Goal: Information Seeking & Learning: Learn about a topic

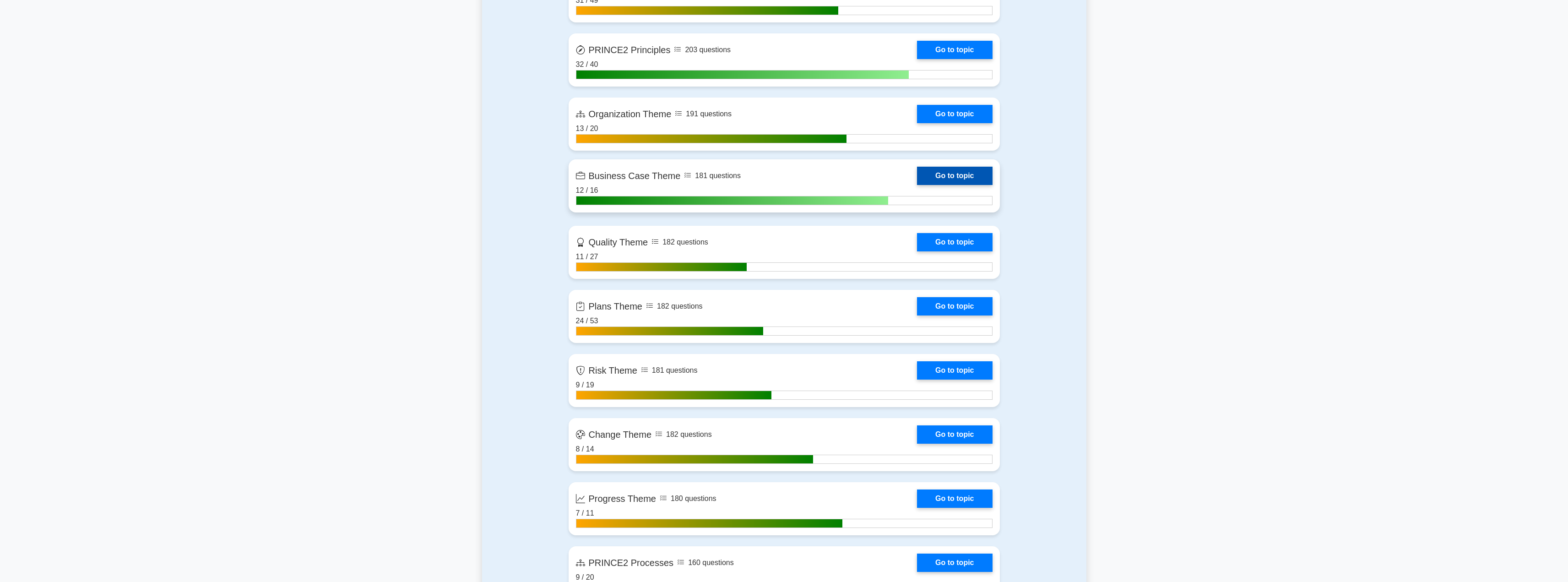
scroll to position [704, 0]
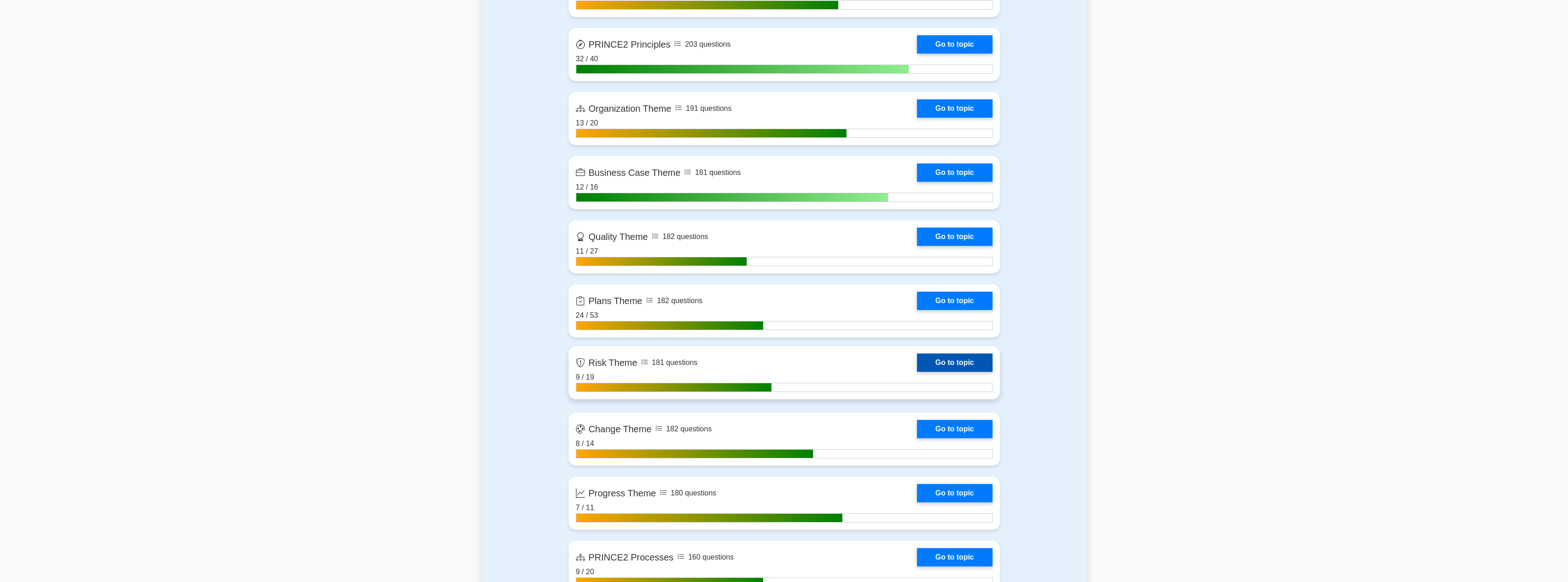
click at [943, 359] on link "Go to topic" at bounding box center [954, 363] width 75 height 18
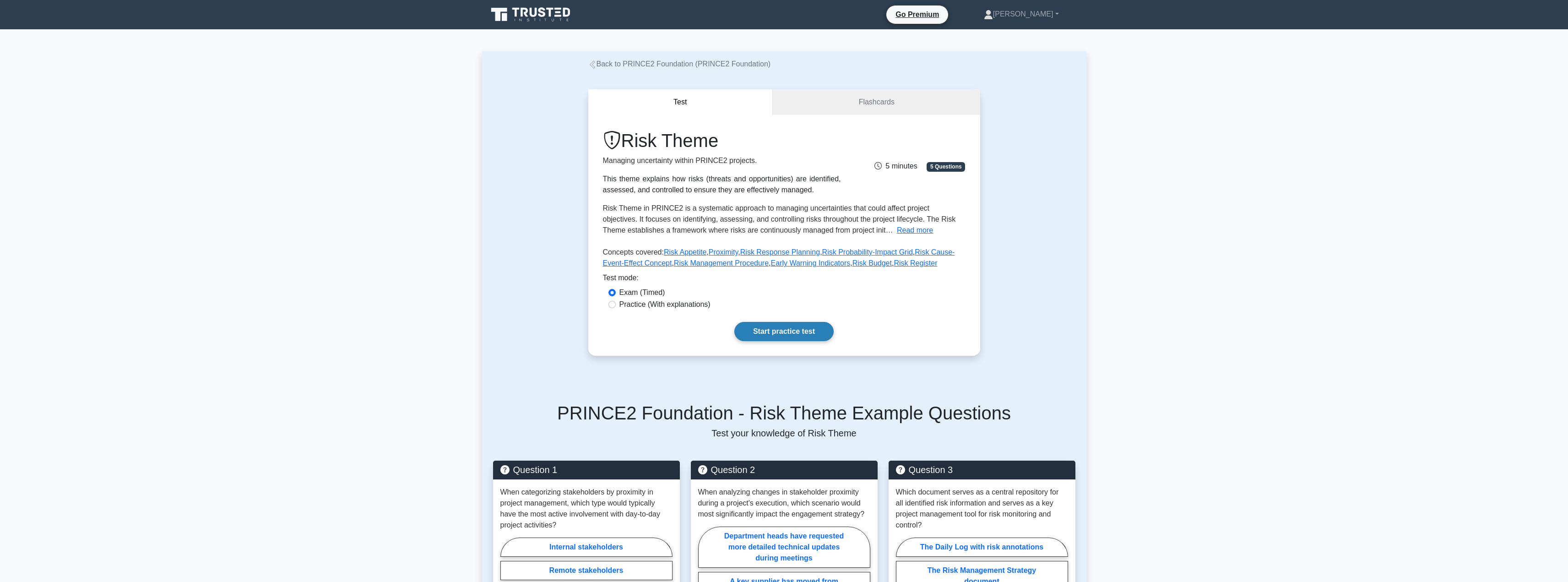
click at [788, 337] on link "Start practice test" at bounding box center [784, 331] width 99 height 19
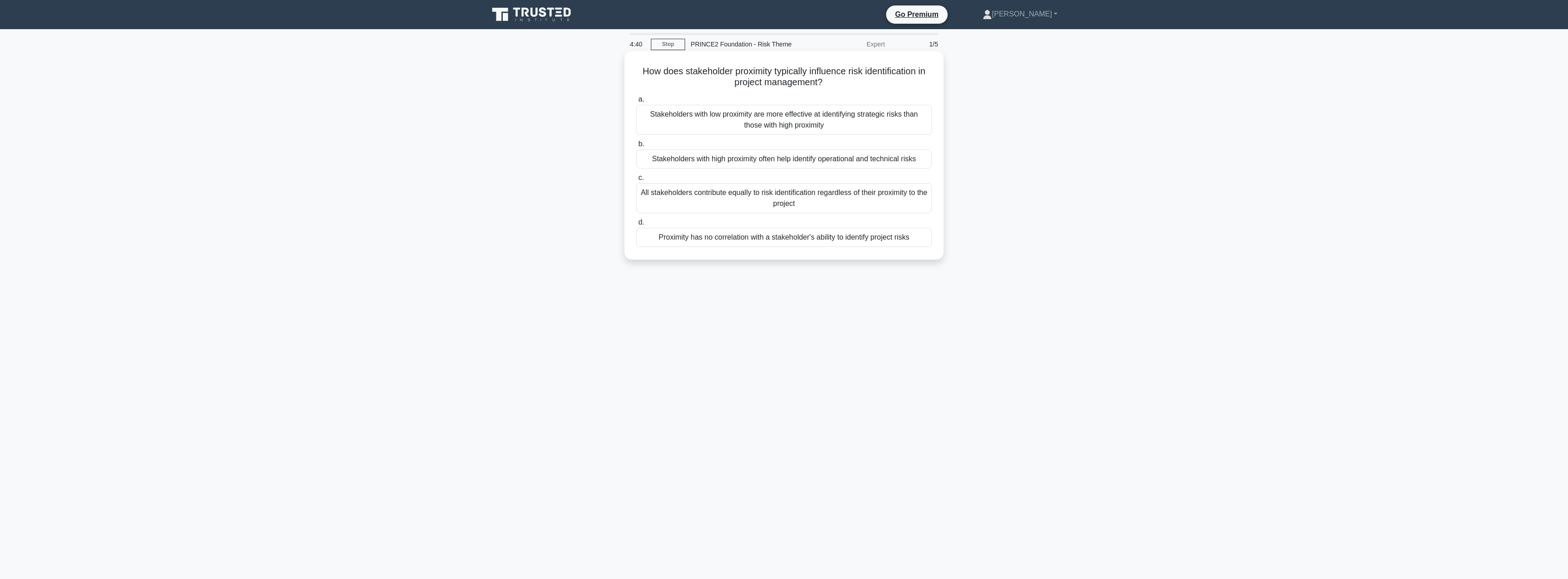
click at [765, 209] on div "All stakeholders contribute equally to risk identification regardless of their …" at bounding box center [783, 198] width 295 height 30
click at [636, 181] on input "c. All stakeholders contribute equally to risk identification regardless of the…" at bounding box center [636, 178] width 0 height 6
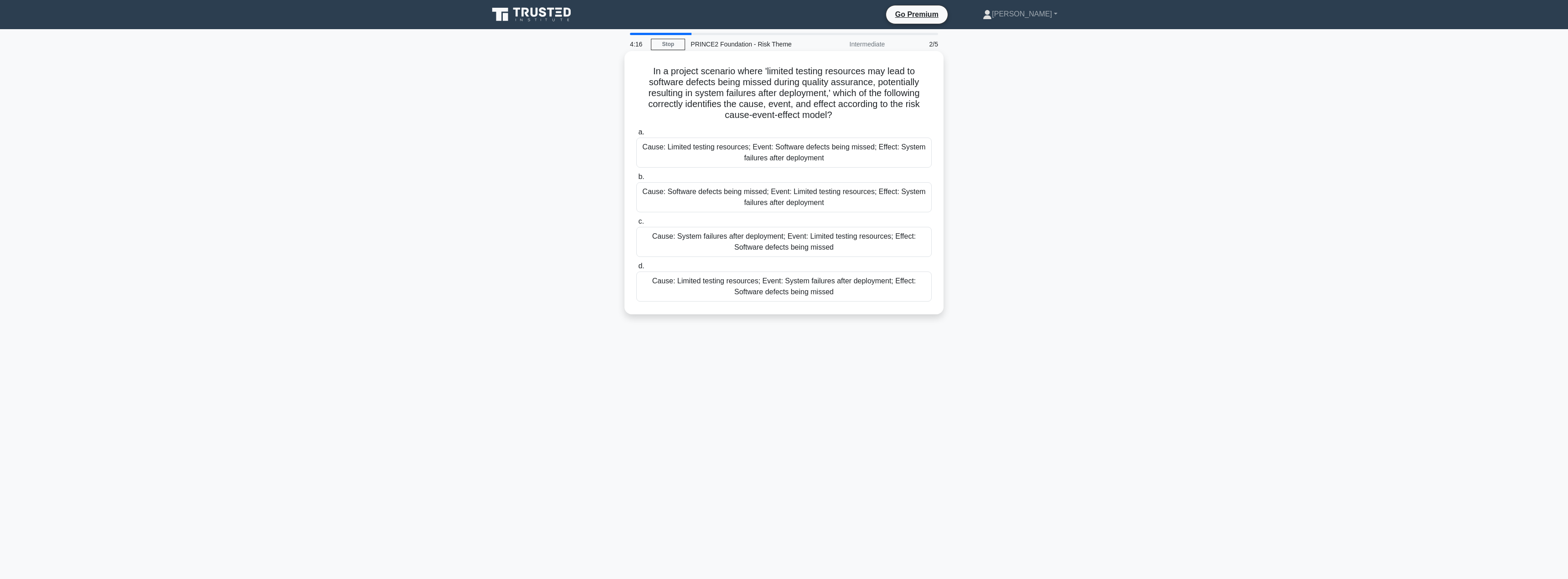
click at [747, 295] on div "Cause: Limited testing resources; Event: System failures after deployment; Effe…" at bounding box center [783, 286] width 295 height 30
click at [636, 269] on input "d. Cause: Limited testing resources; Event: System failures after deployment; E…" at bounding box center [636, 266] width 0 height 6
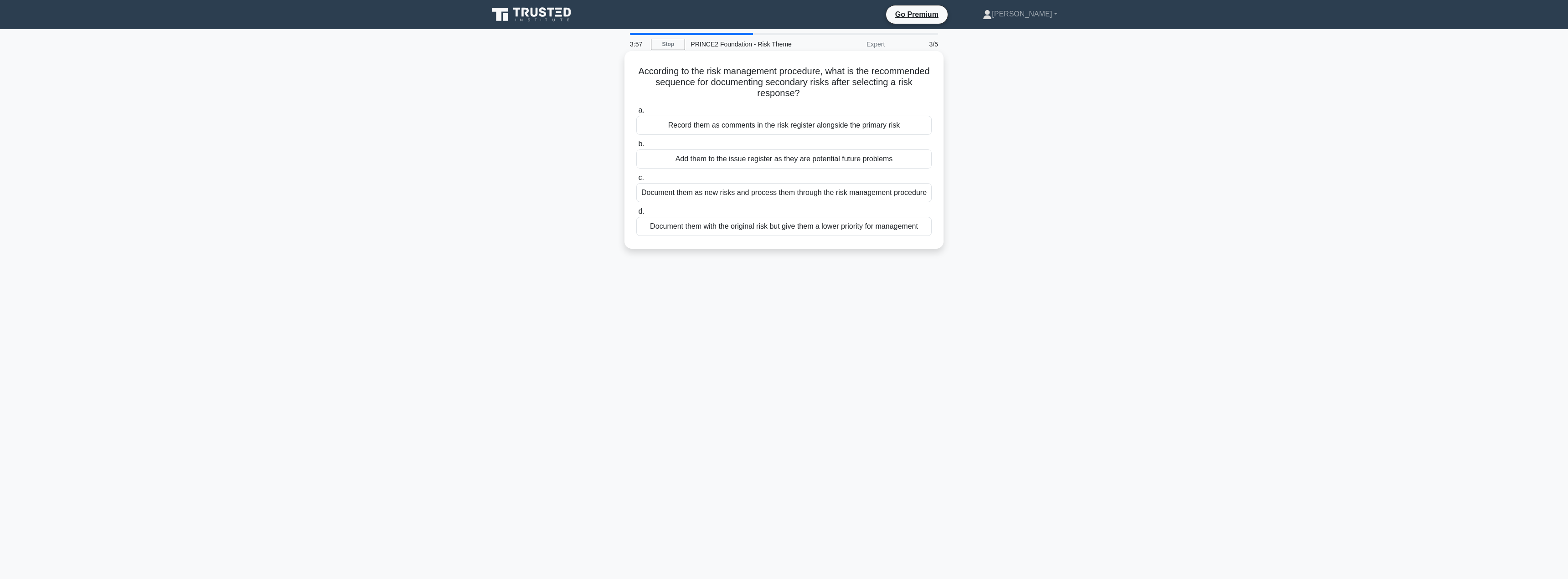
click at [837, 161] on div "Add them to the issue register as they are potential future problems" at bounding box center [783, 159] width 295 height 19
click at [636, 147] on input "b. Add them to the issue register as they are potential future problems" at bounding box center [636, 144] width 0 height 6
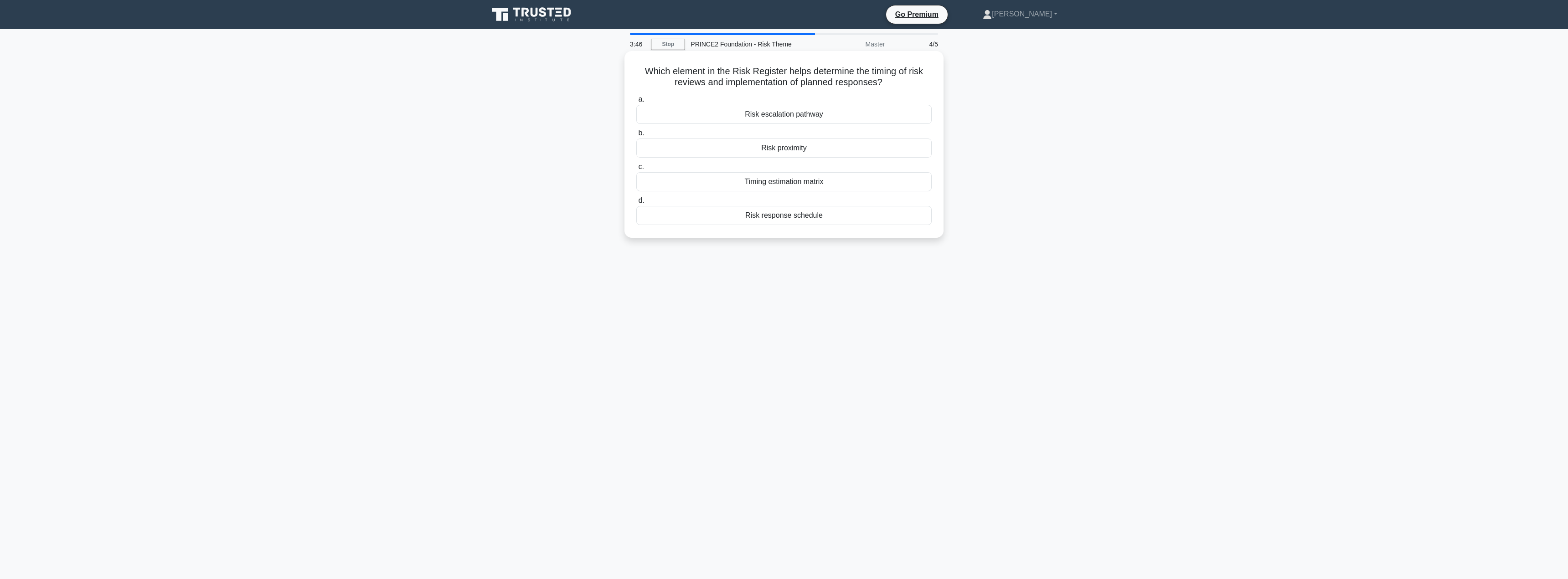
click at [816, 150] on div "Risk proximity" at bounding box center [783, 148] width 295 height 19
click at [636, 136] on input "b. Risk proximity" at bounding box center [636, 133] width 0 height 6
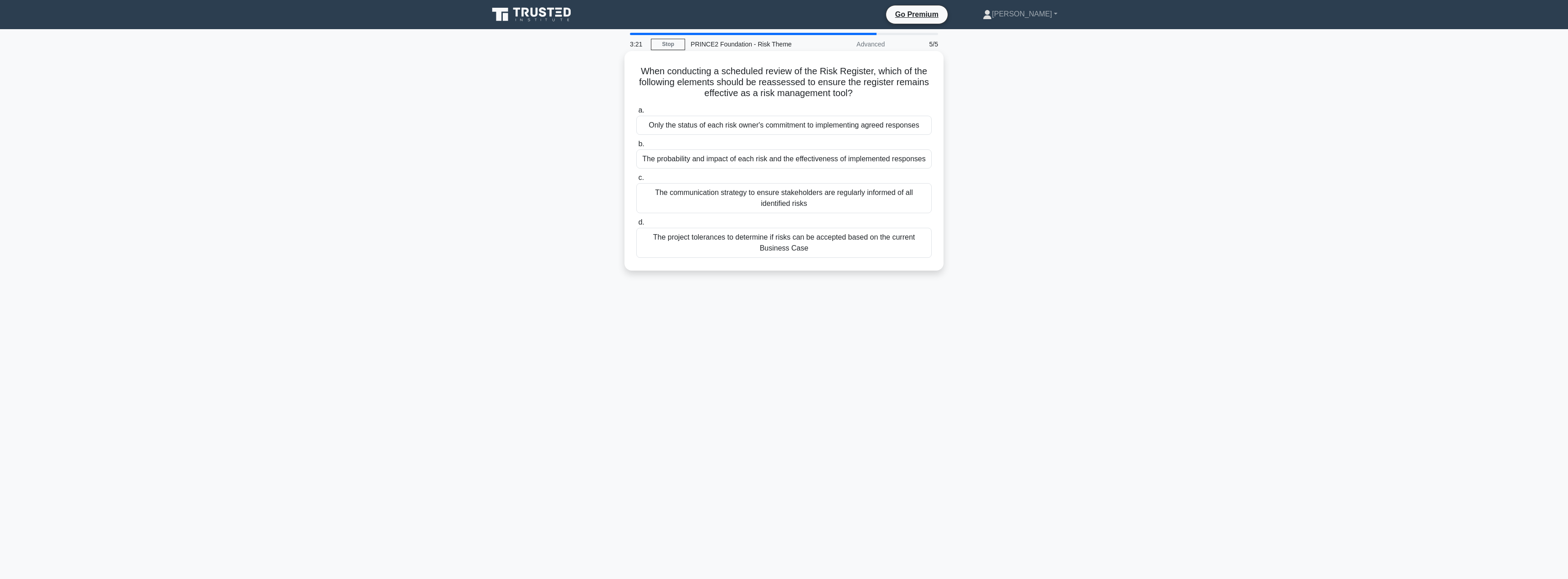
click at [757, 248] on div "The project tolerances to determine if risks can be accepted based on the curre…" at bounding box center [783, 242] width 295 height 30
click at [636, 226] on input "d. The project tolerances to determine if risks can be accepted based on the cu…" at bounding box center [636, 223] width 0 height 6
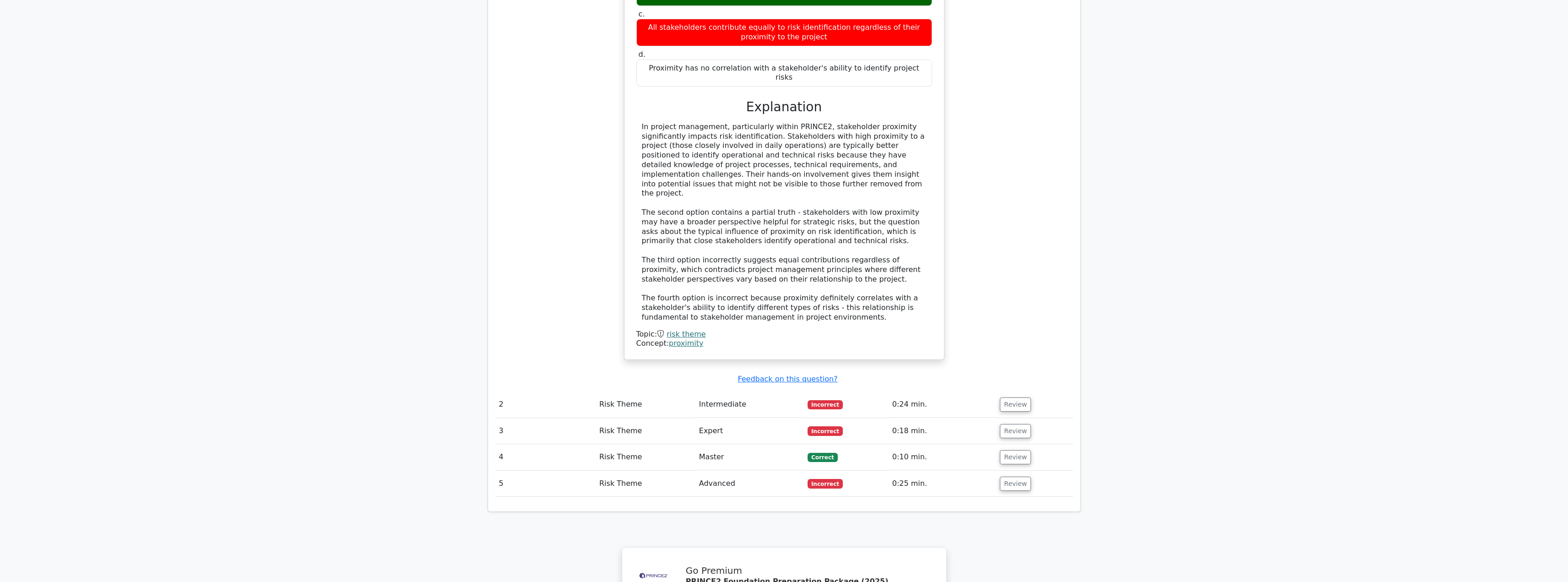
scroll to position [861, 0]
click at [1020, 397] on button "Review" at bounding box center [1015, 403] width 31 height 14
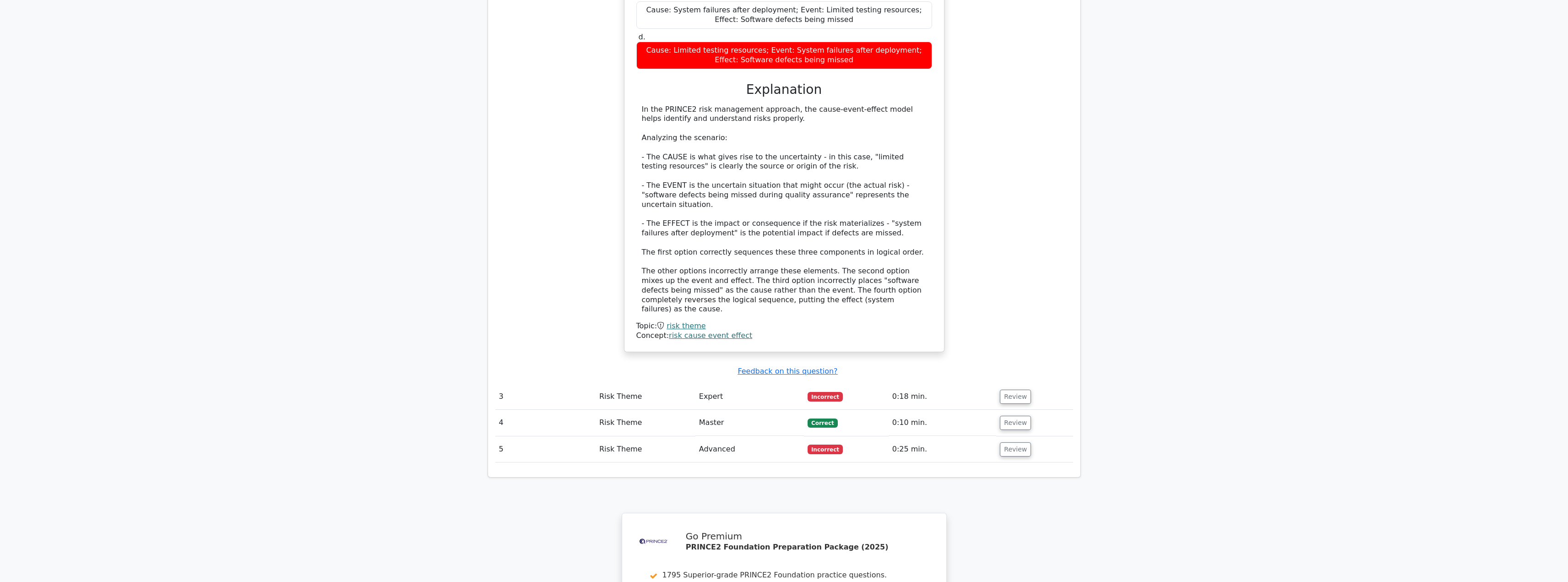
scroll to position [1468, 0]
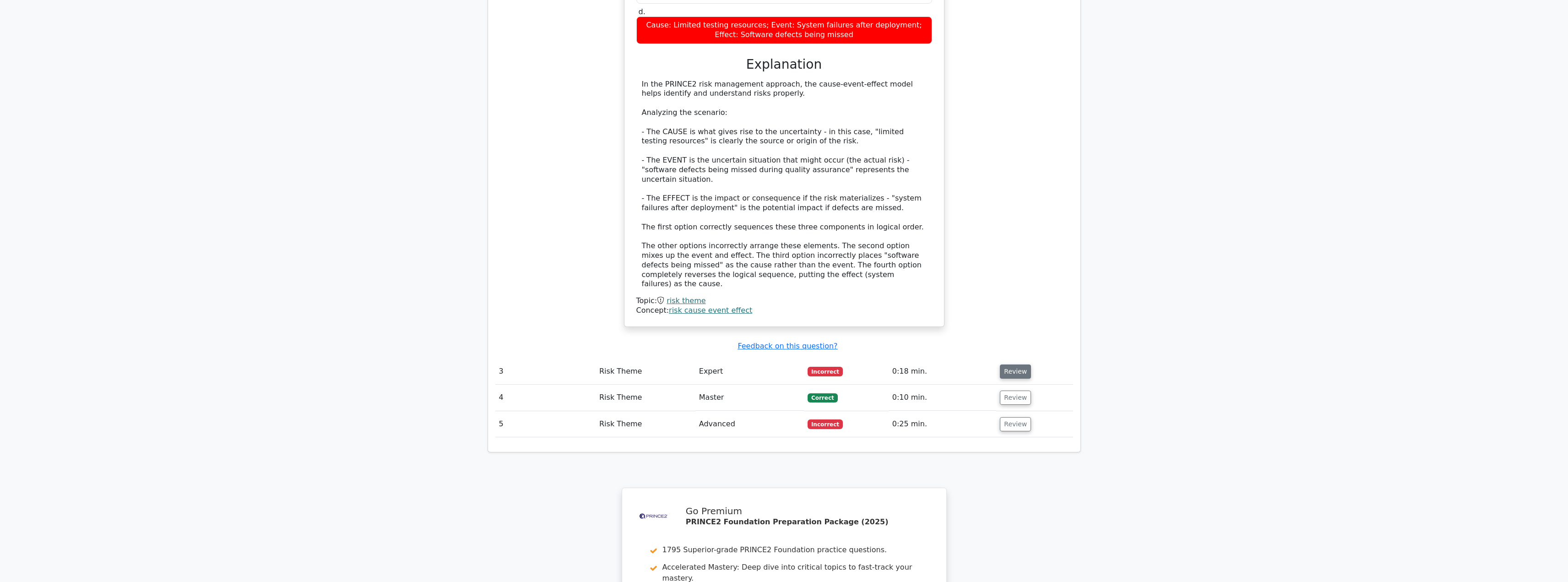
click at [1009, 364] on button "Review" at bounding box center [1015, 371] width 31 height 14
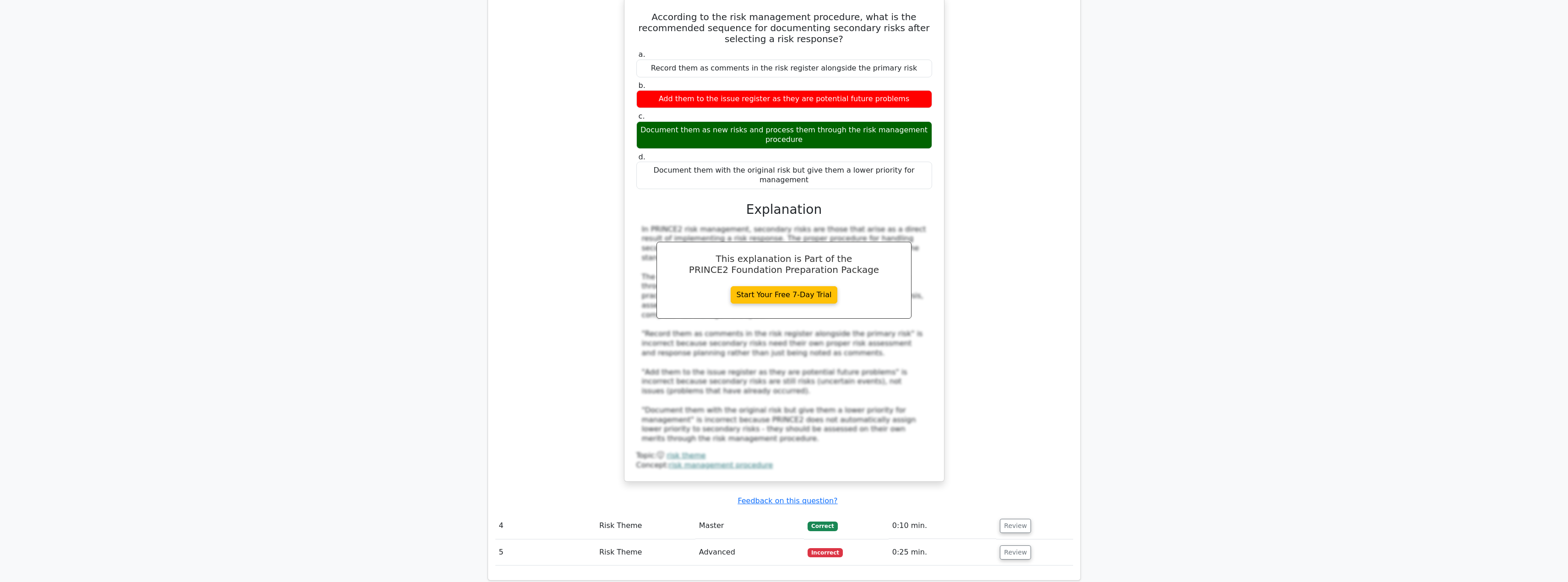
scroll to position [1857, 0]
click at [1008, 512] on td "Review" at bounding box center [1034, 525] width 76 height 26
click at [1009, 518] on button "Review" at bounding box center [1015, 525] width 31 height 14
click at [1014, 518] on button "Review" at bounding box center [1015, 525] width 31 height 14
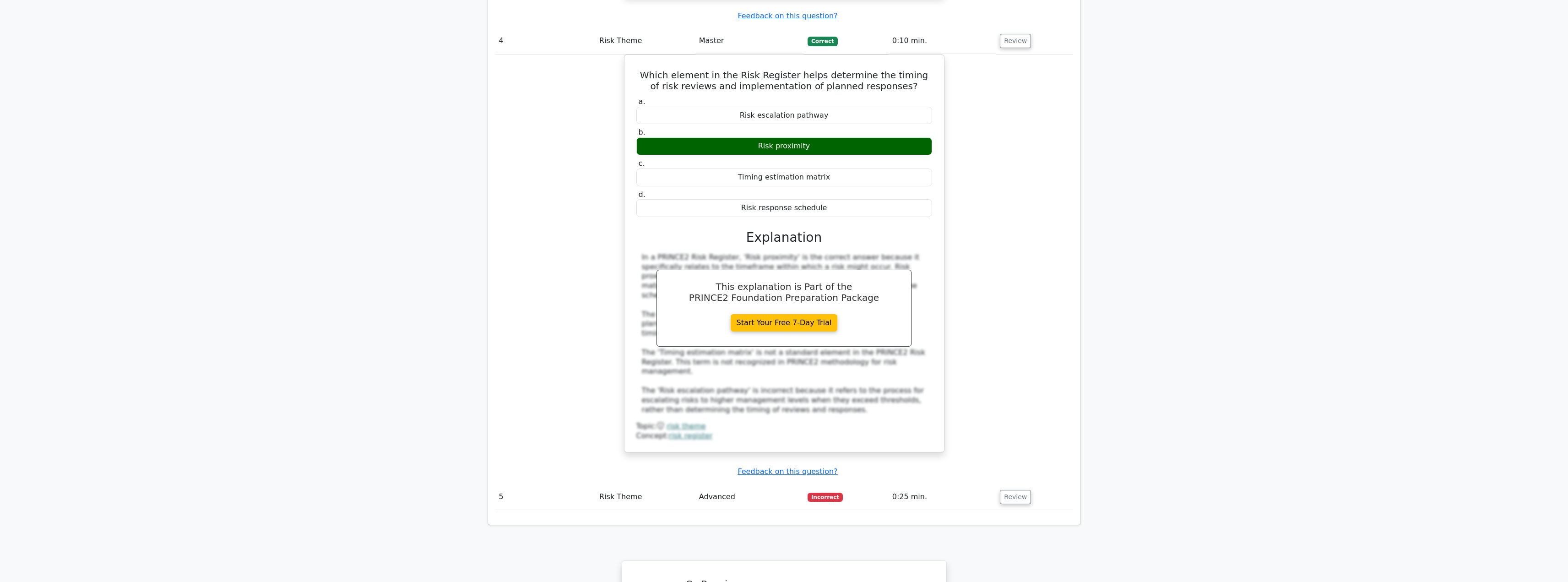
scroll to position [2355, 0]
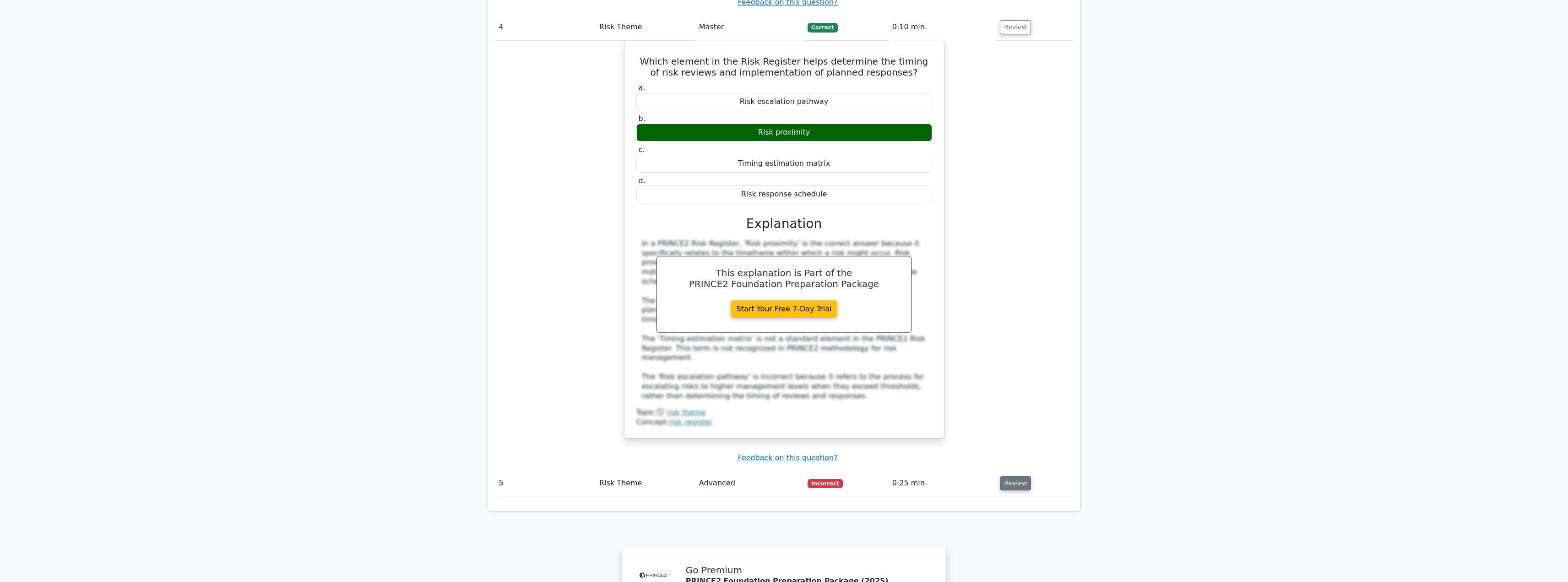
click at [1007, 476] on button "Review" at bounding box center [1015, 483] width 31 height 14
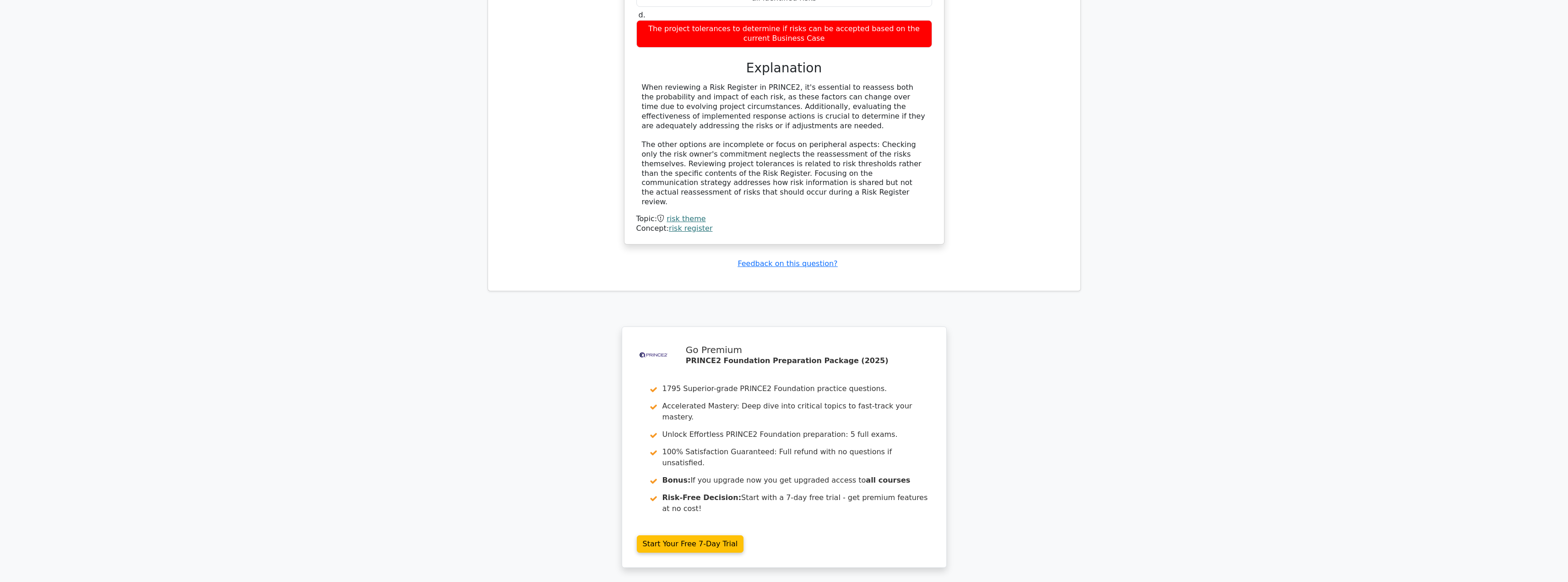
scroll to position [3018, 0]
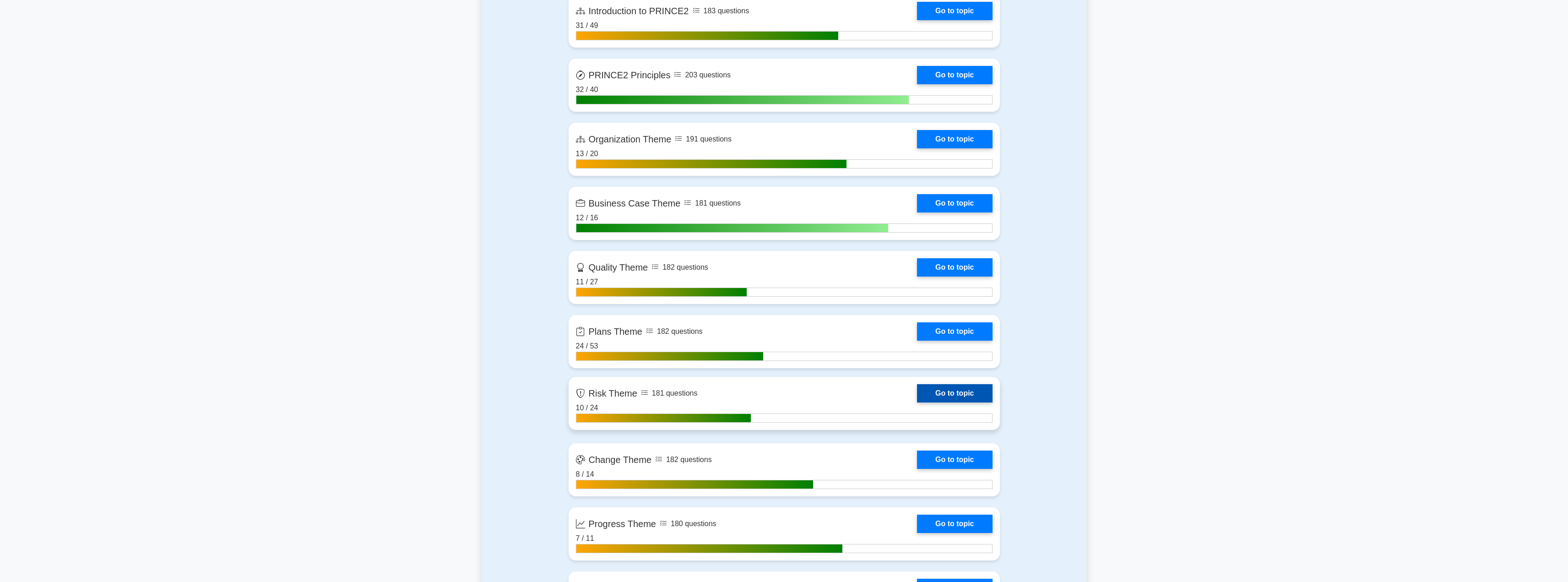
scroll to position [674, 0]
click at [937, 394] on link "Go to topic" at bounding box center [954, 393] width 75 height 18
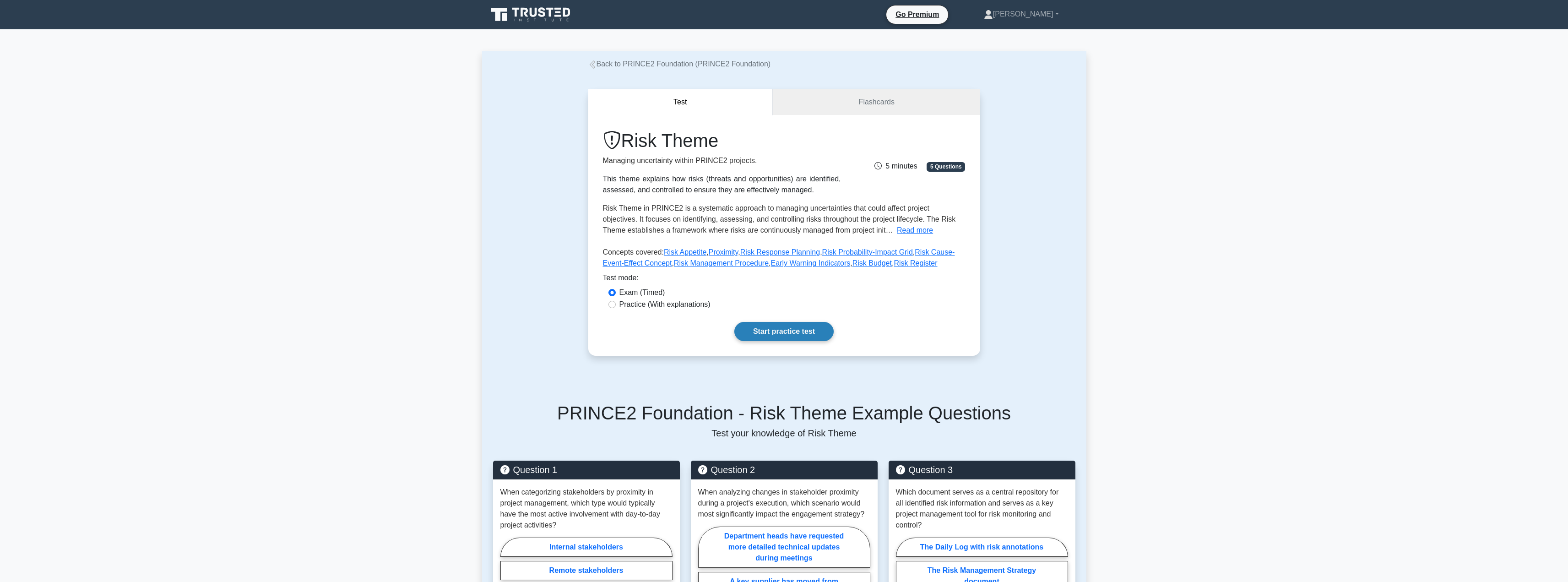
click at [755, 326] on link "Start practice test" at bounding box center [784, 331] width 99 height 19
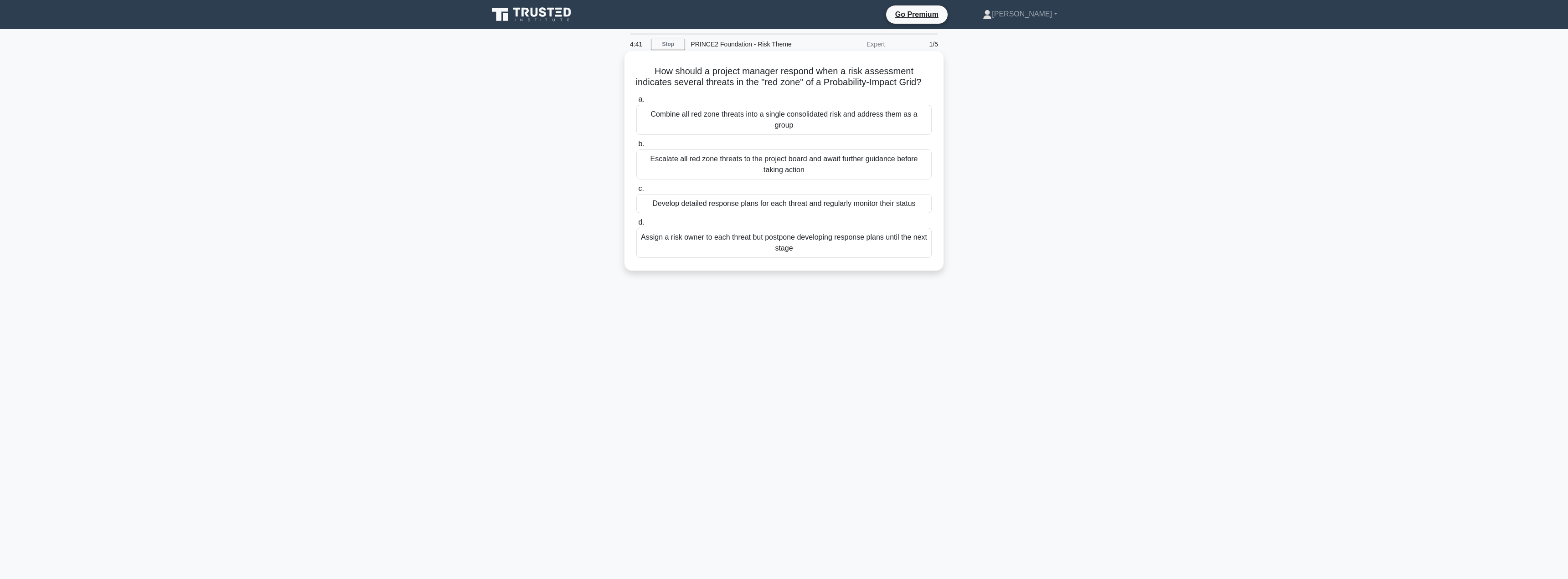
click at [715, 206] on div "Develop detailed response plans for each threat and regularly monitor their sta…" at bounding box center [783, 203] width 295 height 19
click at [636, 192] on input "c. Develop detailed response plans for each threat and regularly monitor their …" at bounding box center [636, 189] width 0 height 6
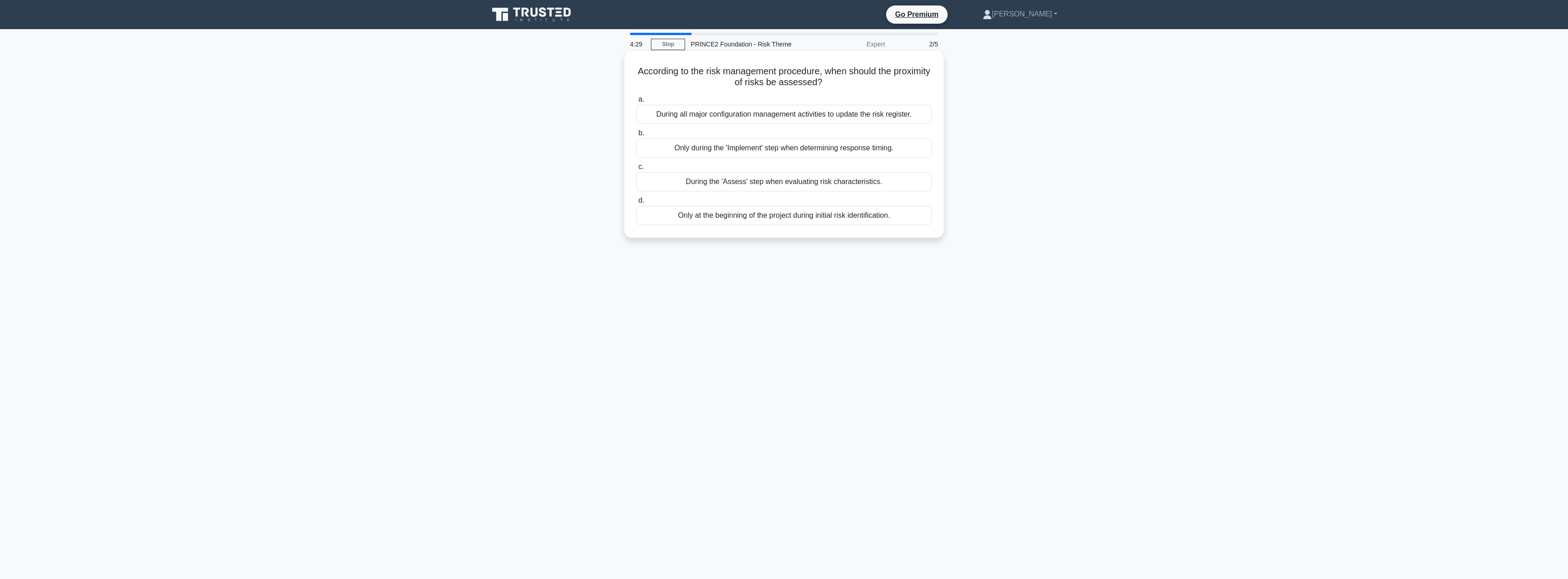
click at [698, 188] on div "During the 'Assess' step when evaluating risk characteristics." at bounding box center [783, 181] width 295 height 19
click at [636, 170] on input "c. During the 'Assess' step when evaluating risk characteristics." at bounding box center [636, 167] width 0 height 6
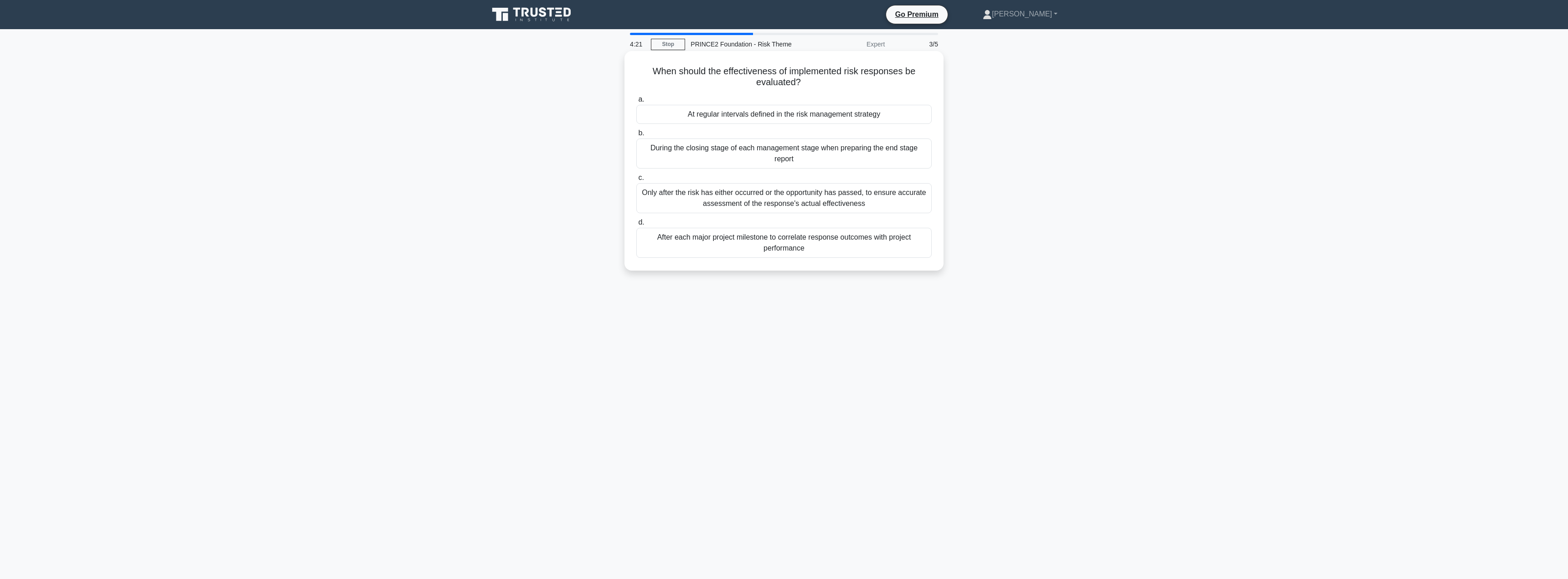
click at [730, 113] on div "At regular intervals defined in the risk management strategy" at bounding box center [783, 114] width 295 height 19
click at [636, 102] on input "a. At regular intervals defined in the risk management strategy" at bounding box center [636, 100] width 0 height 6
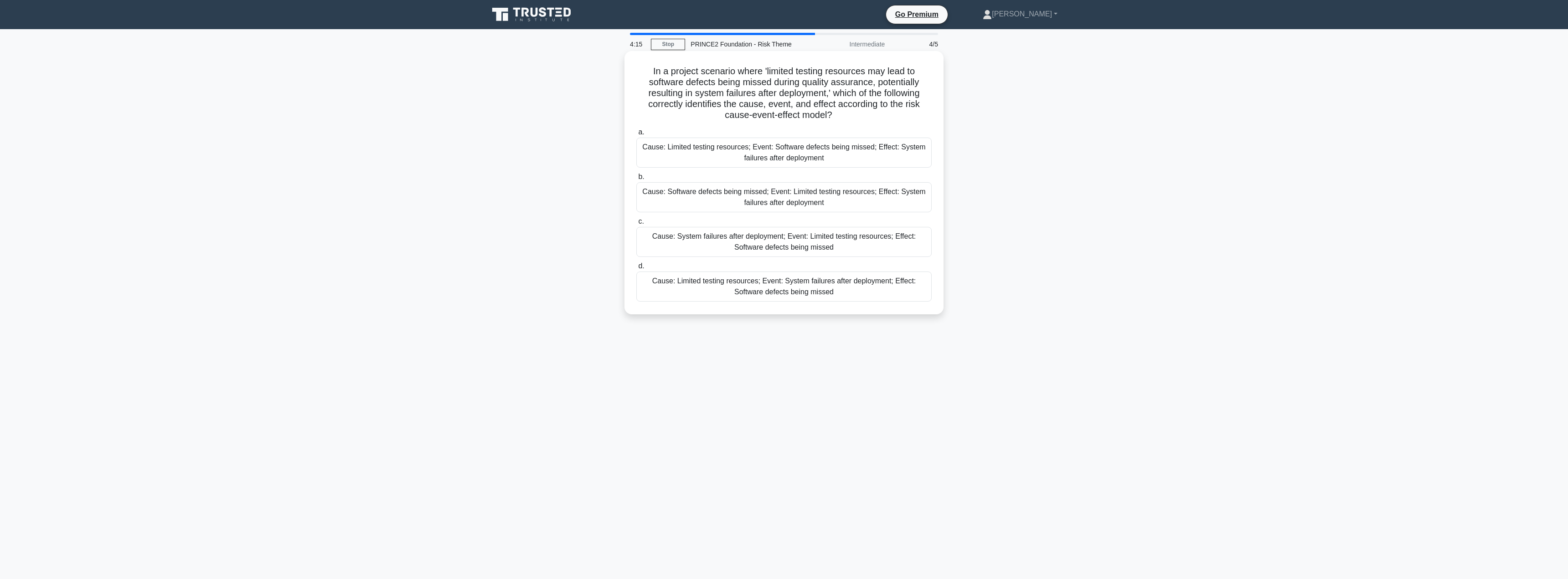
click at [721, 161] on div "Cause: Limited testing resources; Event: Software defects being missed; Effect:…" at bounding box center [783, 152] width 295 height 30
click at [636, 135] on input "a. Cause: Limited testing resources; Event: Software defects being missed; Effe…" at bounding box center [636, 133] width 0 height 6
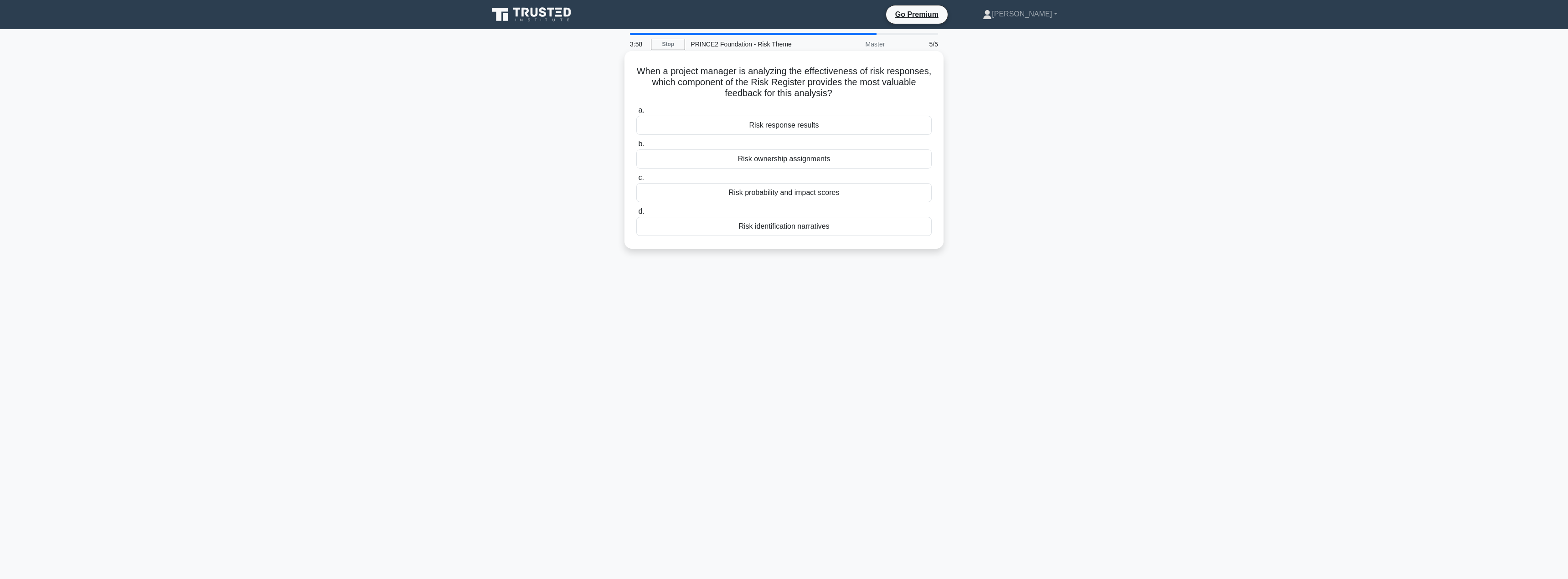
click at [734, 188] on div "Risk probability and impact scores" at bounding box center [783, 192] width 295 height 19
click at [636, 181] on input "c. Risk probability and impact scores" at bounding box center [636, 178] width 0 height 6
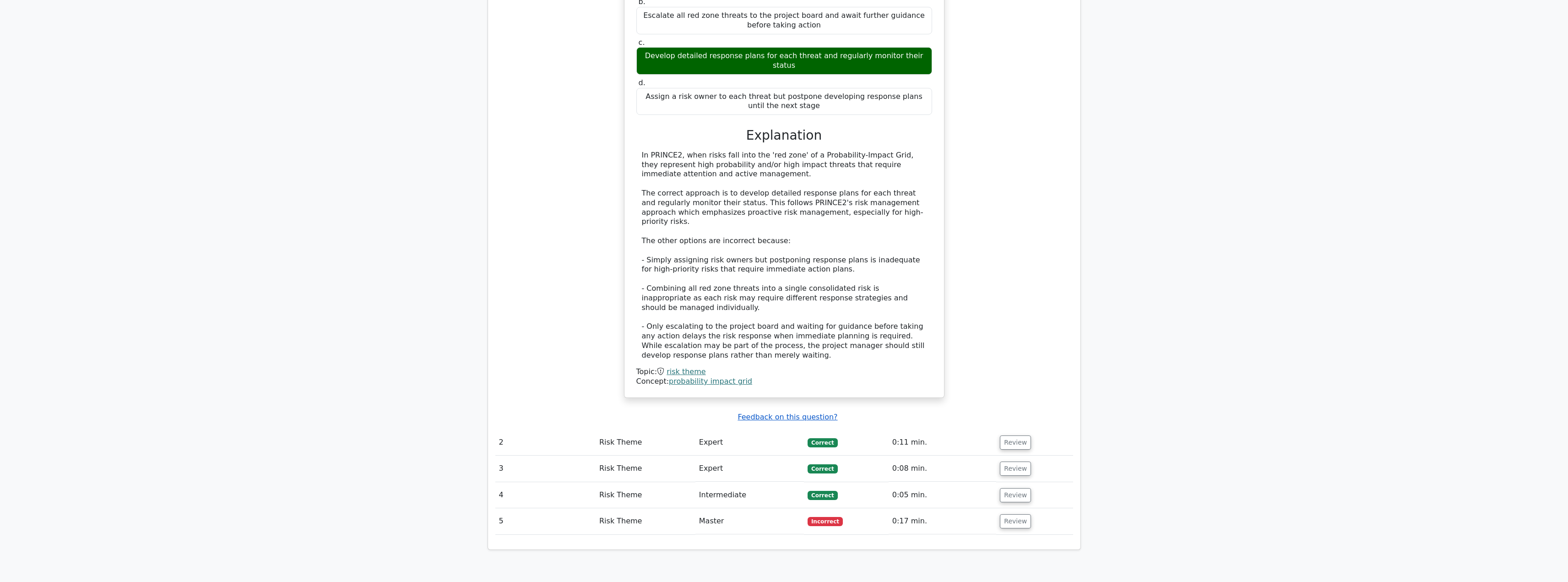
scroll to position [854, 0]
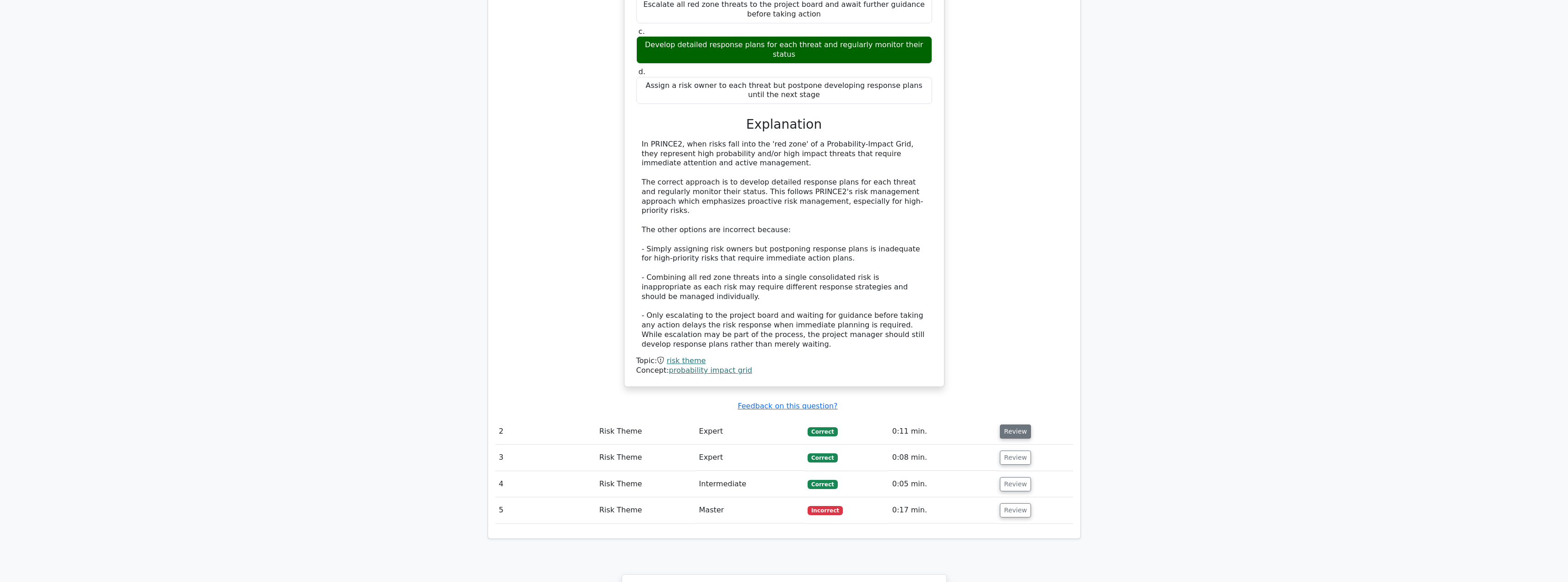
click at [1017, 424] on button "Review" at bounding box center [1015, 431] width 31 height 14
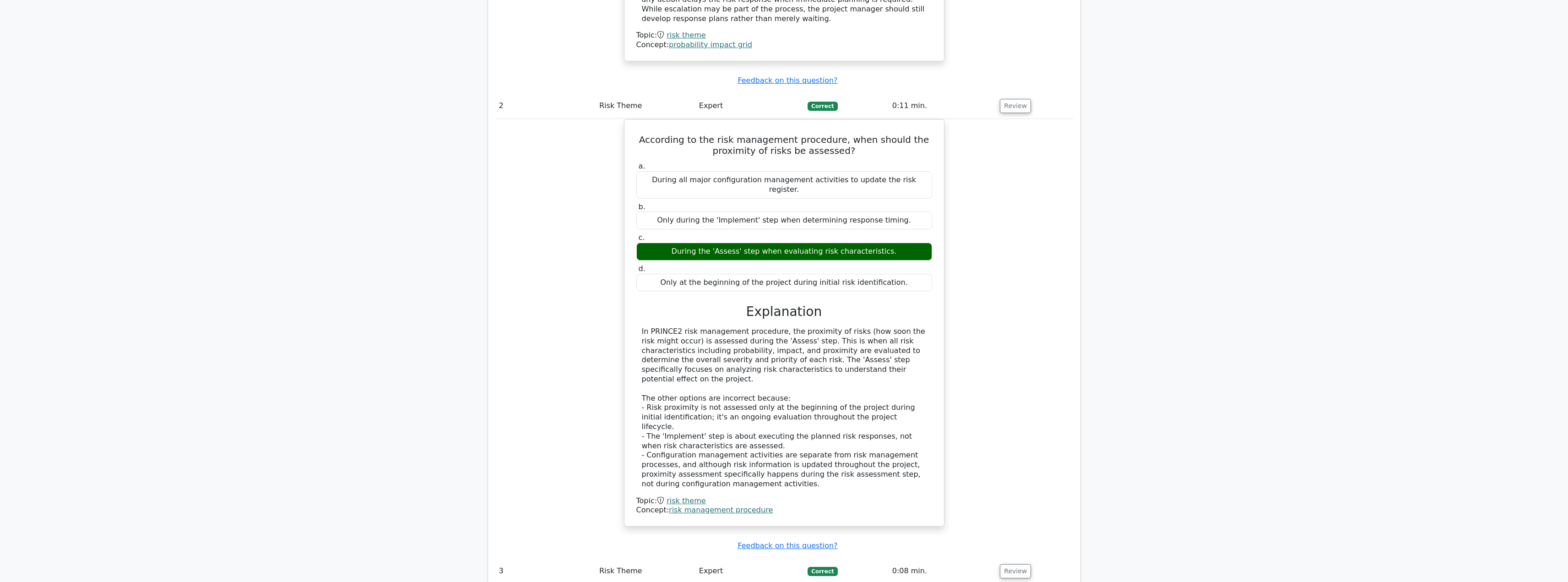
scroll to position [1181, 0]
click at [1016, 564] on button "Review" at bounding box center [1015, 570] width 31 height 14
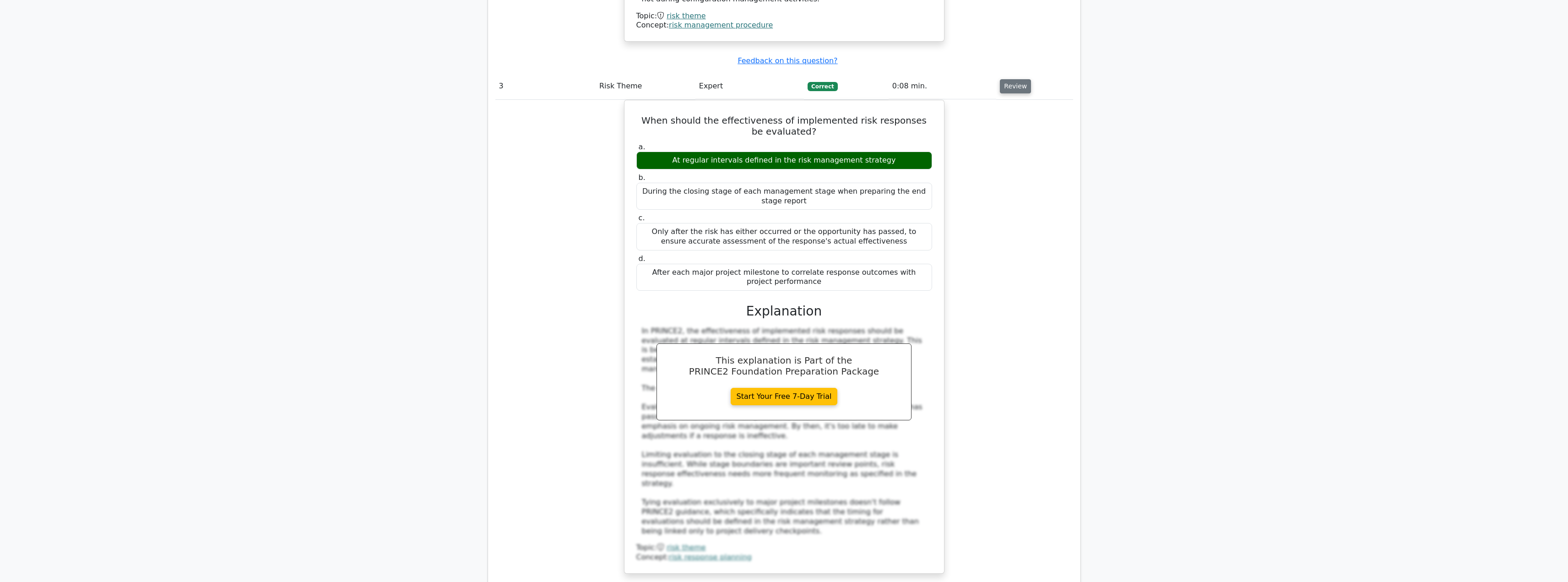
scroll to position [1664, 0]
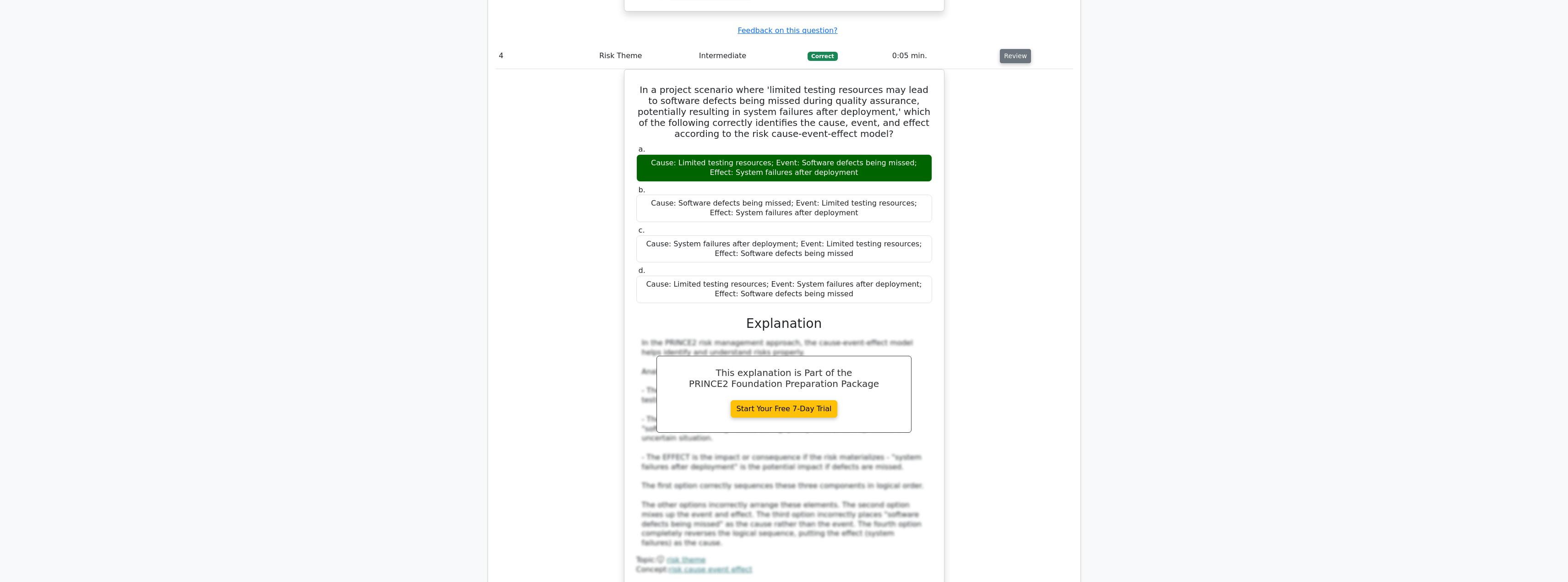
scroll to position [2230, 0]
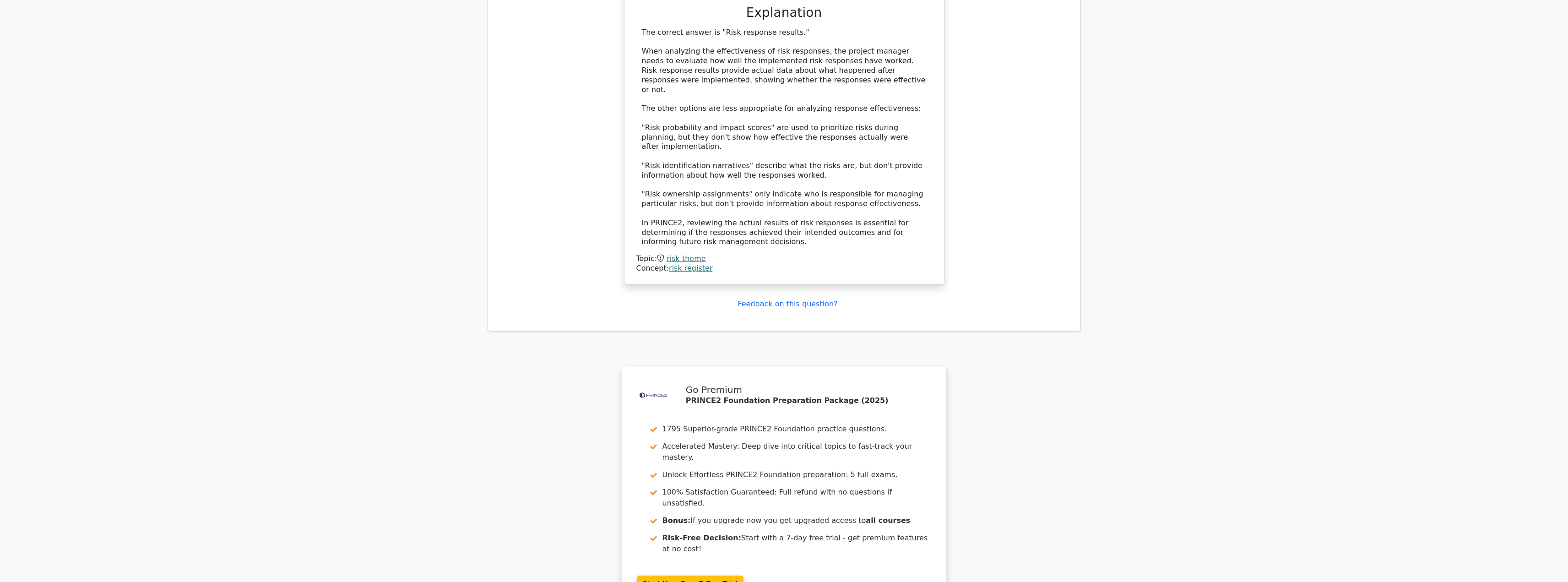
scroll to position [3055, 0]
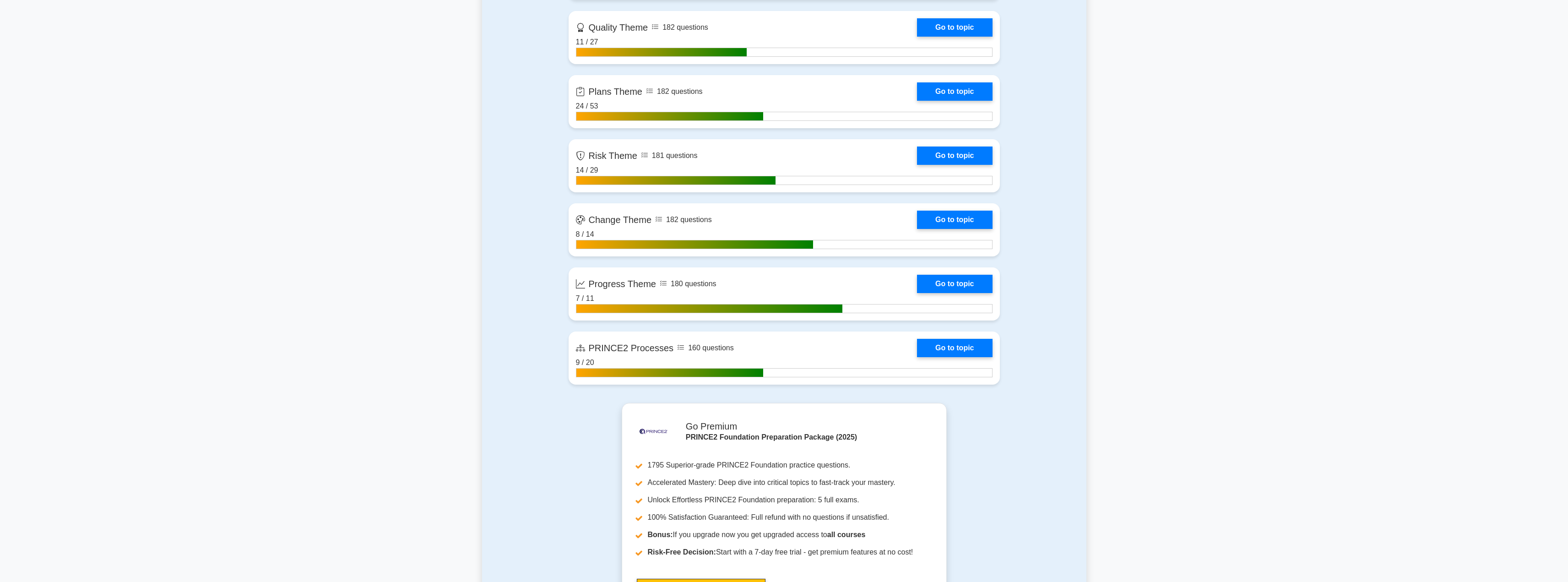
scroll to position [899, 0]
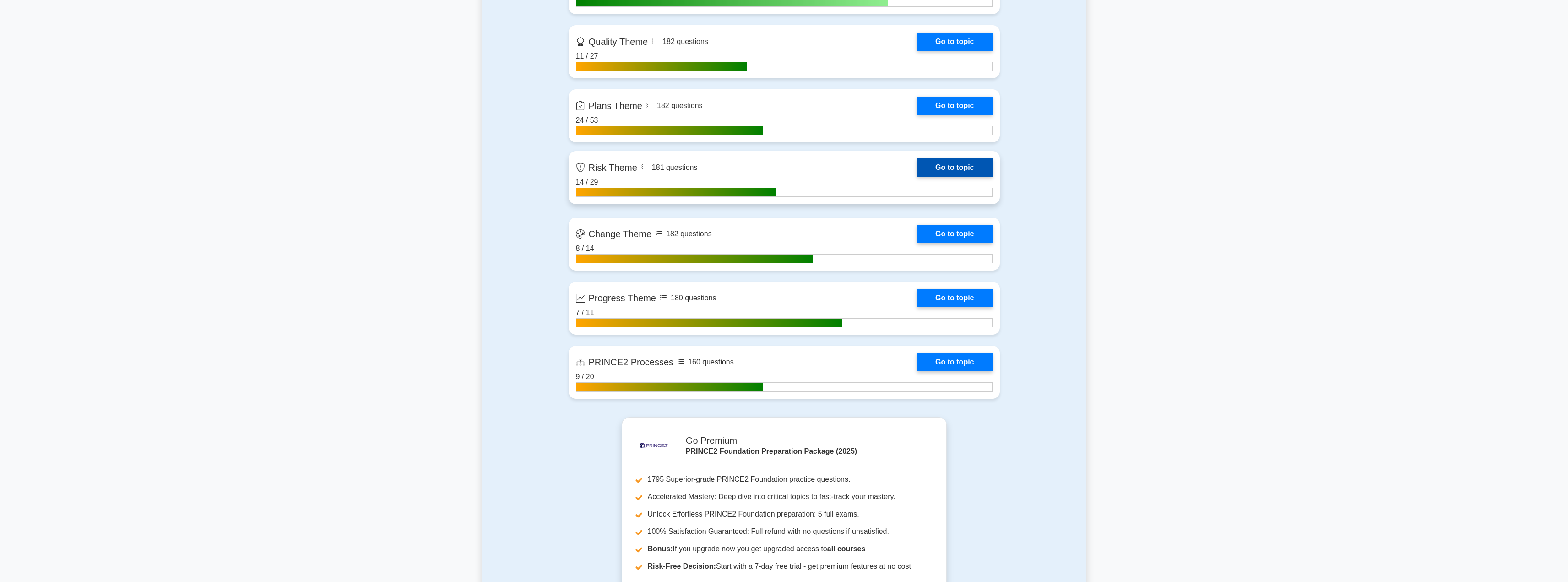
click at [951, 163] on link "Go to topic" at bounding box center [954, 168] width 75 height 18
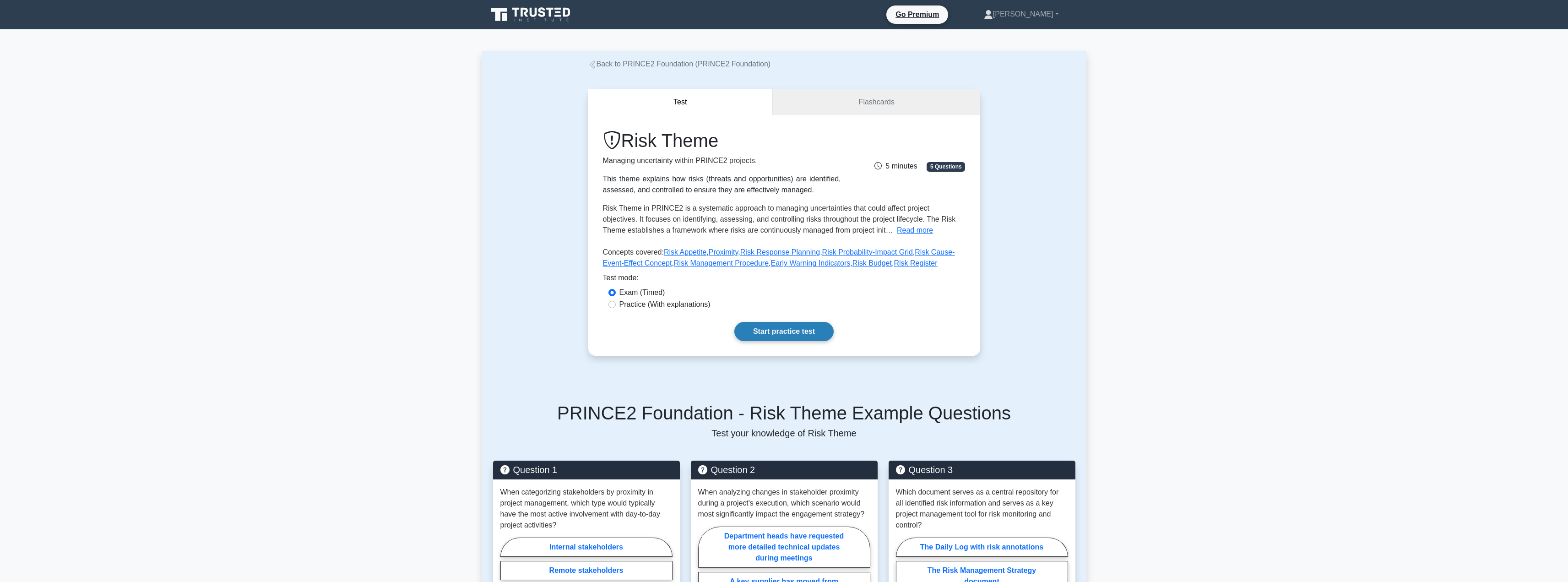
click at [798, 327] on link "Start practice test" at bounding box center [784, 331] width 99 height 19
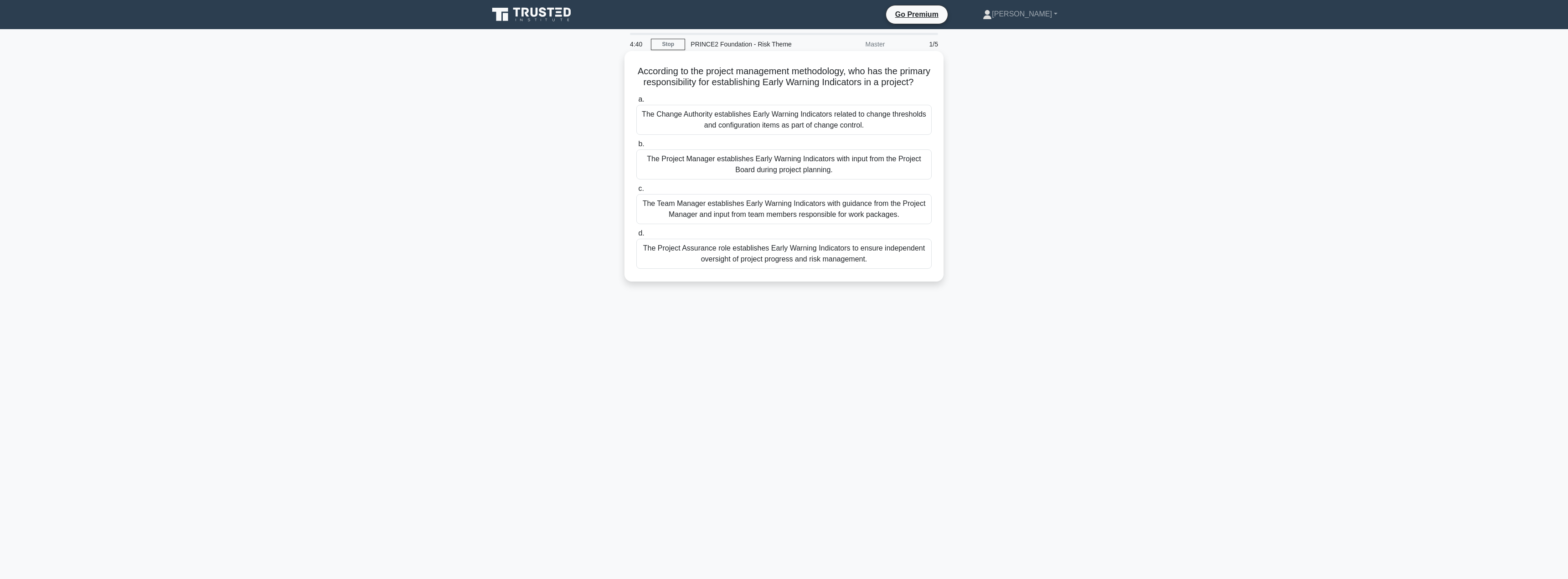
click at [827, 175] on div "The Project Manager establishes Early Warning Indicators with input from the Pr…" at bounding box center [783, 164] width 295 height 30
click at [636, 147] on input "b. The Project Manager establishes Early Warning Indicators with input from the…" at bounding box center [636, 144] width 0 height 6
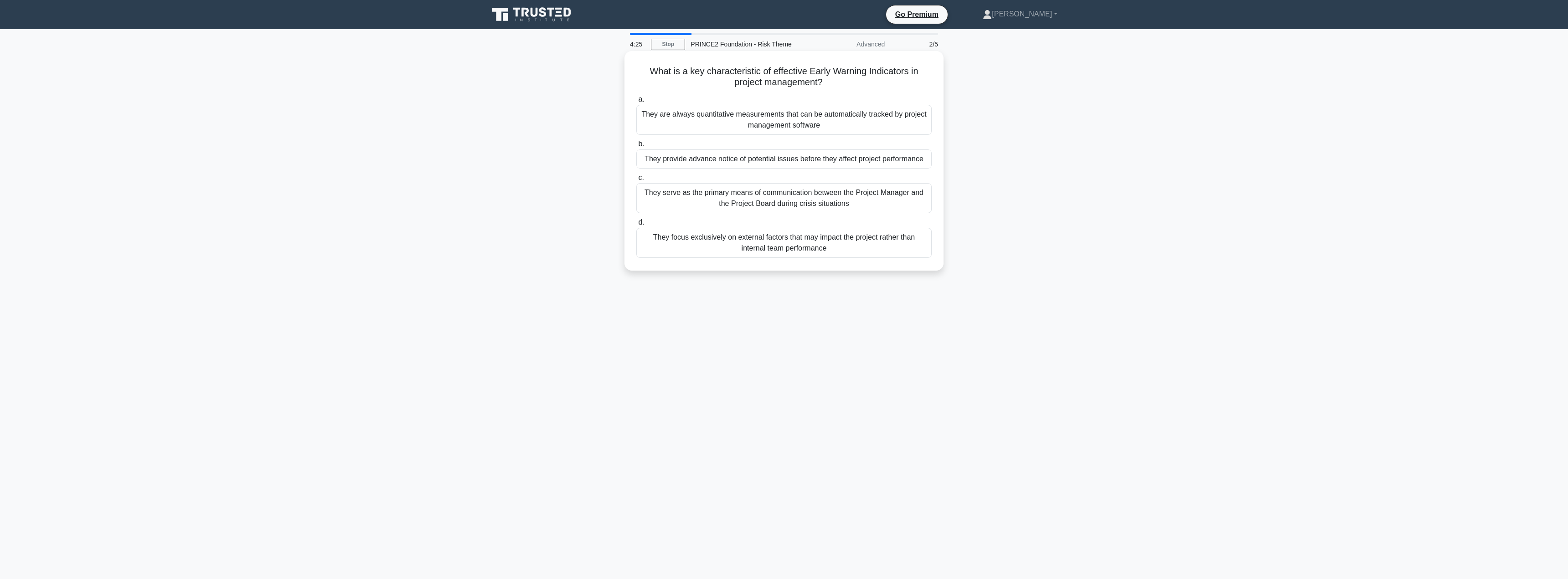
click at [793, 154] on div "They provide advance notice of potential issues before they affect project perf…" at bounding box center [783, 159] width 295 height 19
click at [636, 147] on input "b. They provide advance notice of potential issues before they affect project p…" at bounding box center [636, 144] width 0 height 6
click at [769, 130] on div "To create a contingency reserve that covers all possible risk events regardless…" at bounding box center [783, 119] width 295 height 30
click at [636, 102] on input "a. To create a contingency reserve that covers all possible risk events regardl…" at bounding box center [636, 100] width 0 height 6
click at [732, 206] on div "When new risks are identified that exceed the current budget provisions" at bounding box center [783, 203] width 295 height 19
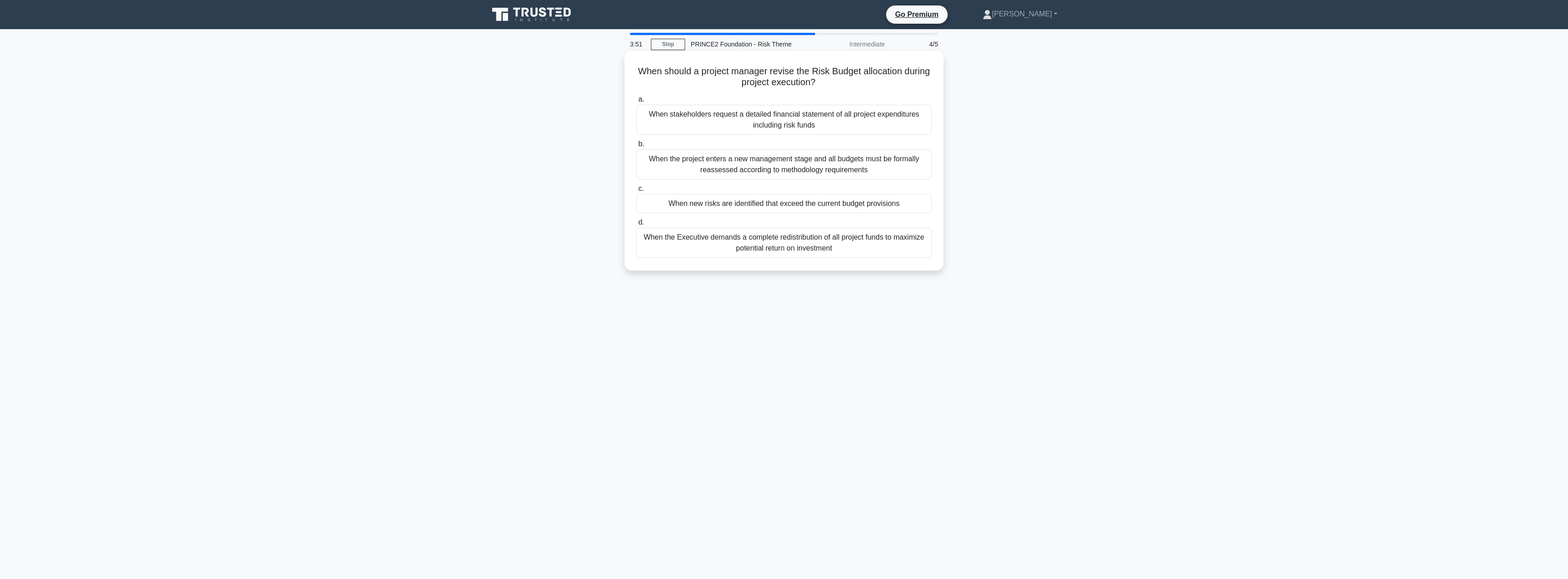
click at [636, 192] on input "c. When new risks are identified that exceed the current budget provisions" at bounding box center [636, 189] width 0 height 6
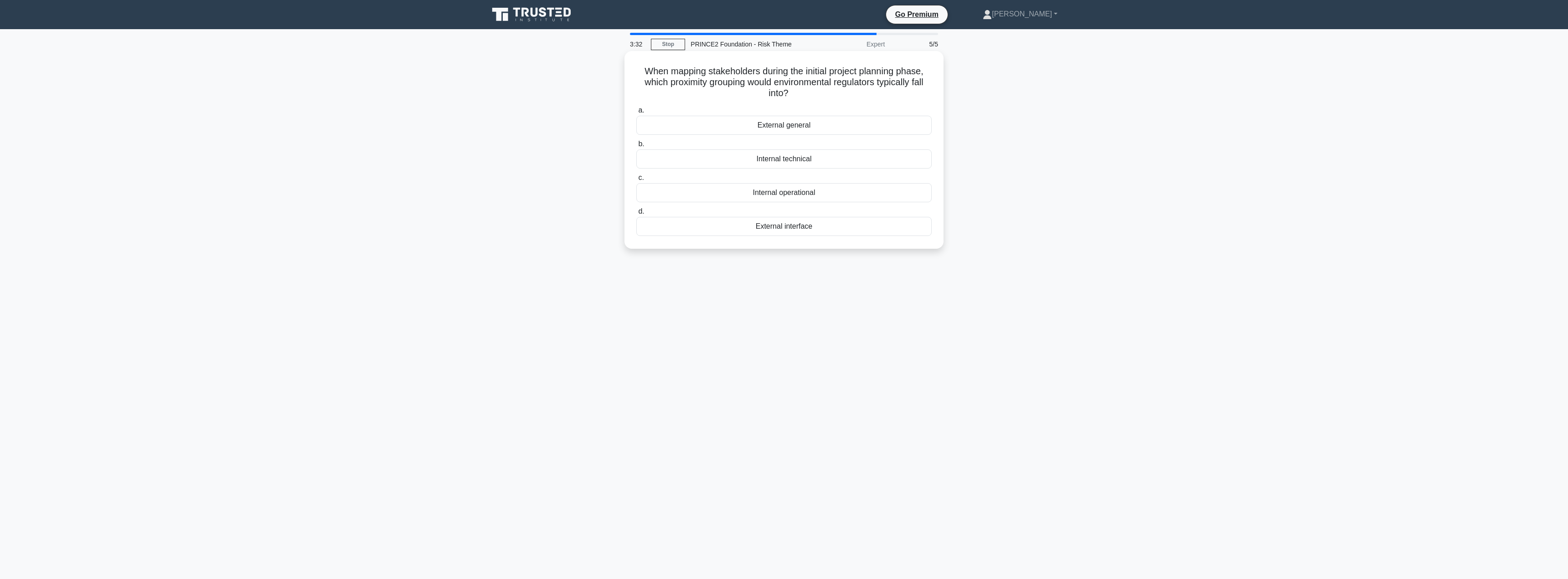
click at [799, 119] on div "External general" at bounding box center [783, 125] width 295 height 19
click at [636, 113] on input "a. External general" at bounding box center [636, 111] width 0 height 6
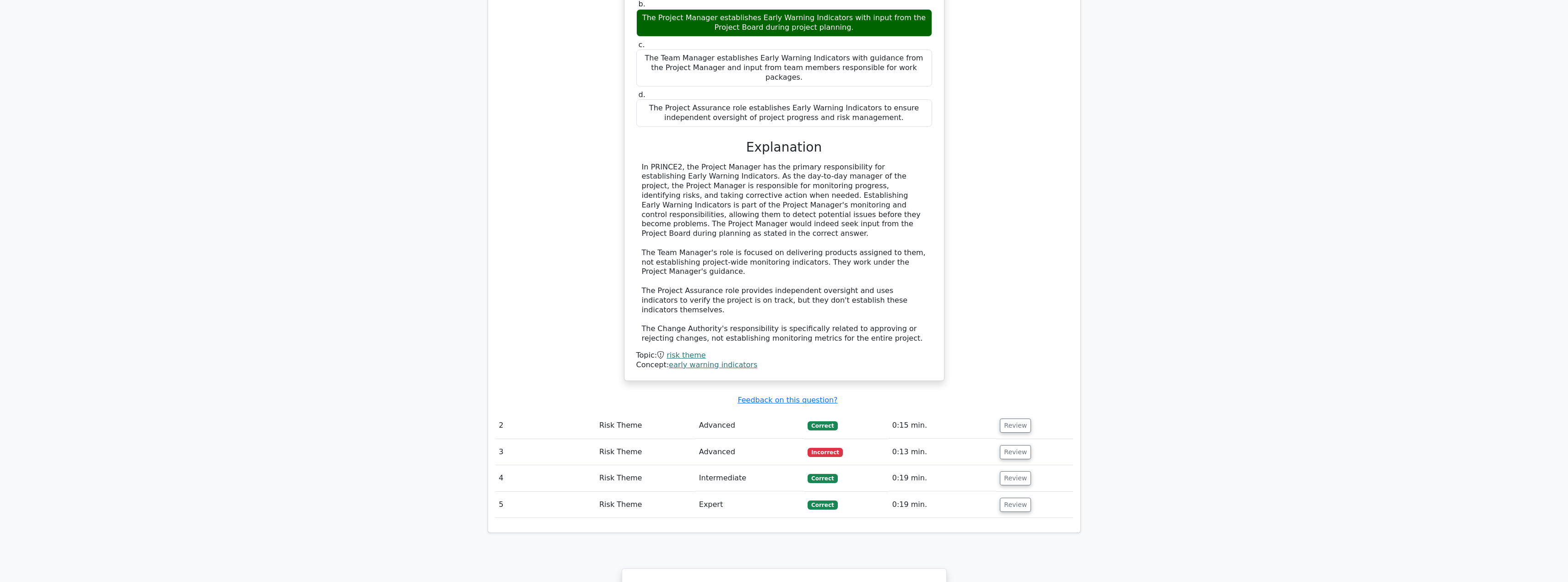
scroll to position [841, 0]
click at [1010, 418] on button "Review" at bounding box center [1015, 425] width 31 height 14
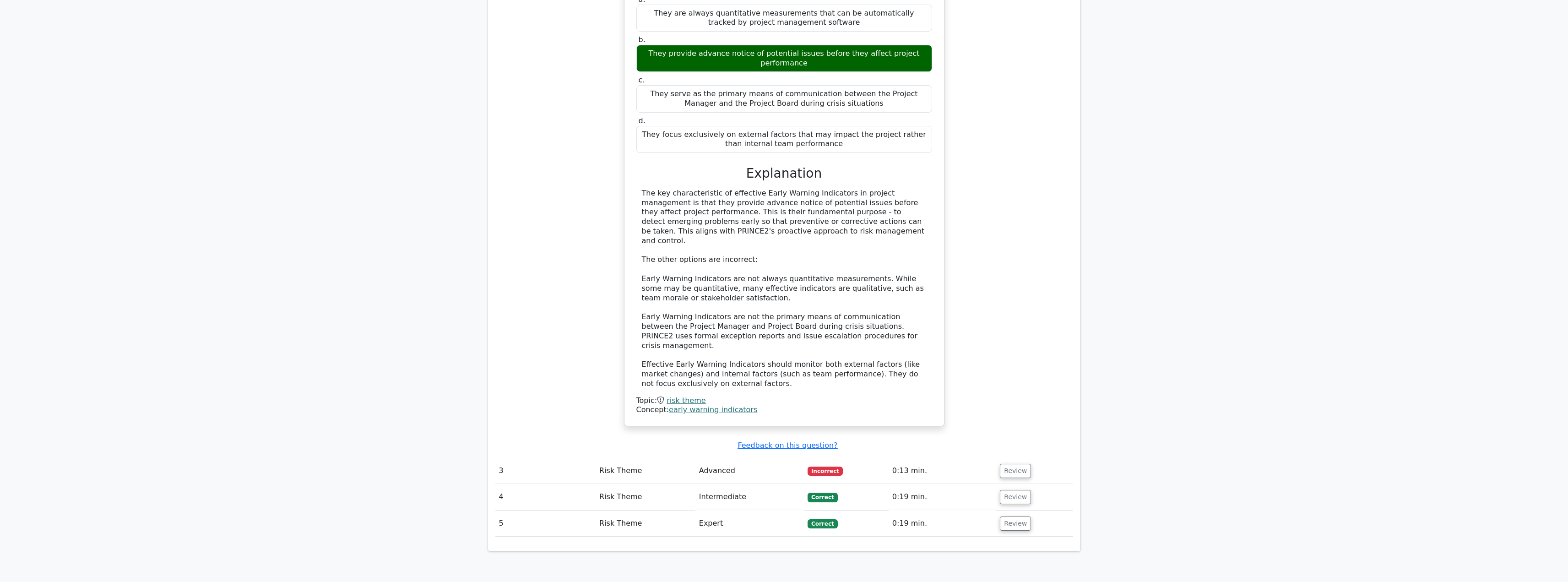
scroll to position [1353, 0]
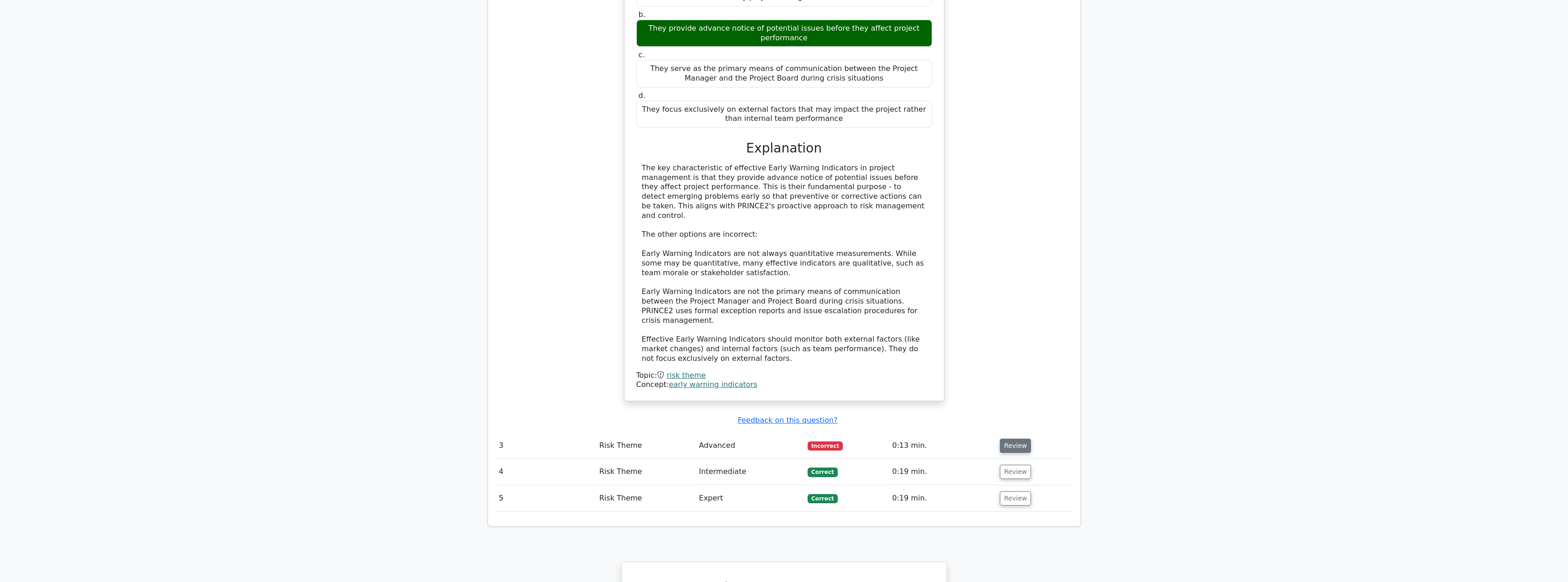
click at [1004, 438] on button "Review" at bounding box center [1015, 445] width 31 height 14
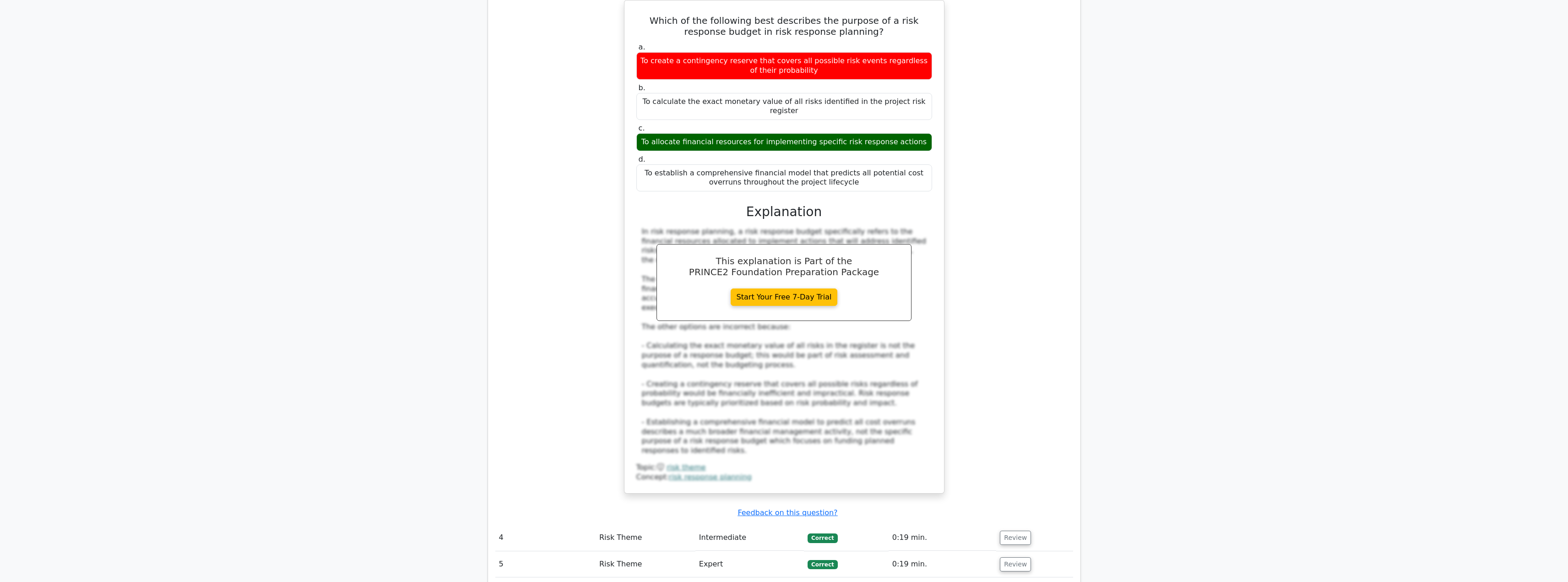
scroll to position [1812, 0]
click at [1005, 530] on button "Review" at bounding box center [1015, 537] width 31 height 14
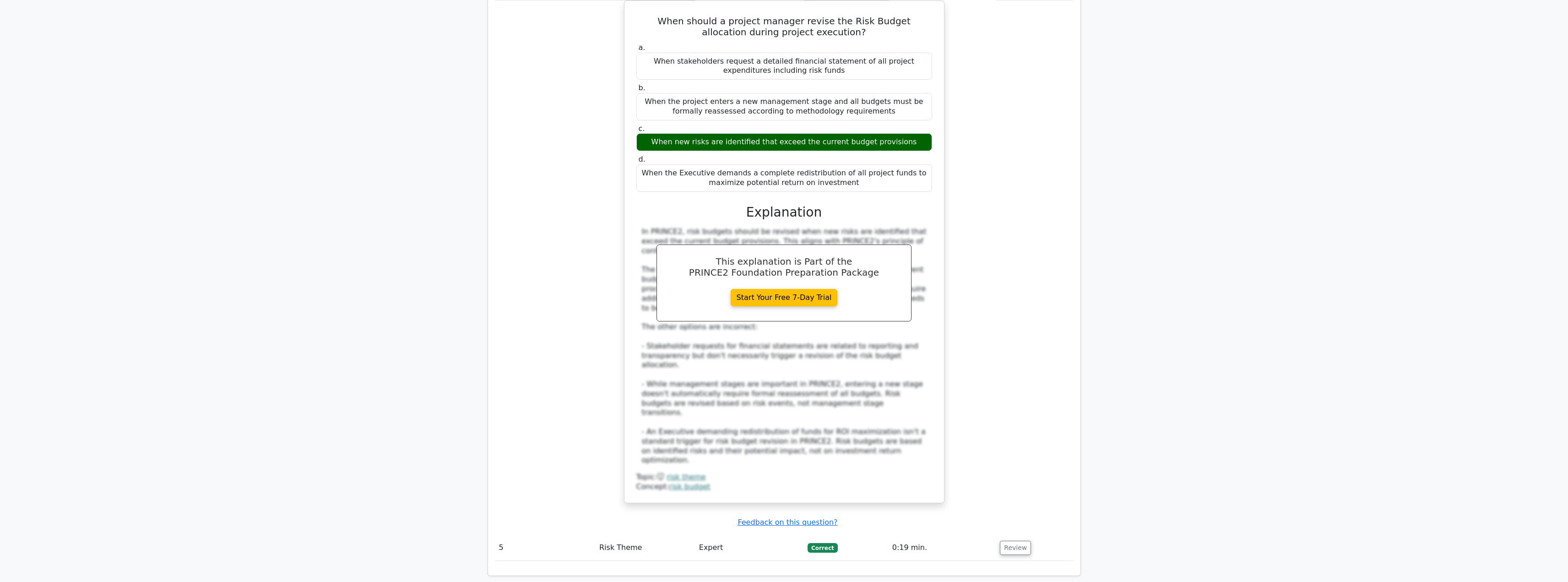
scroll to position [2363, 0]
click at [1010, 540] on button "Review" at bounding box center [1015, 547] width 31 height 14
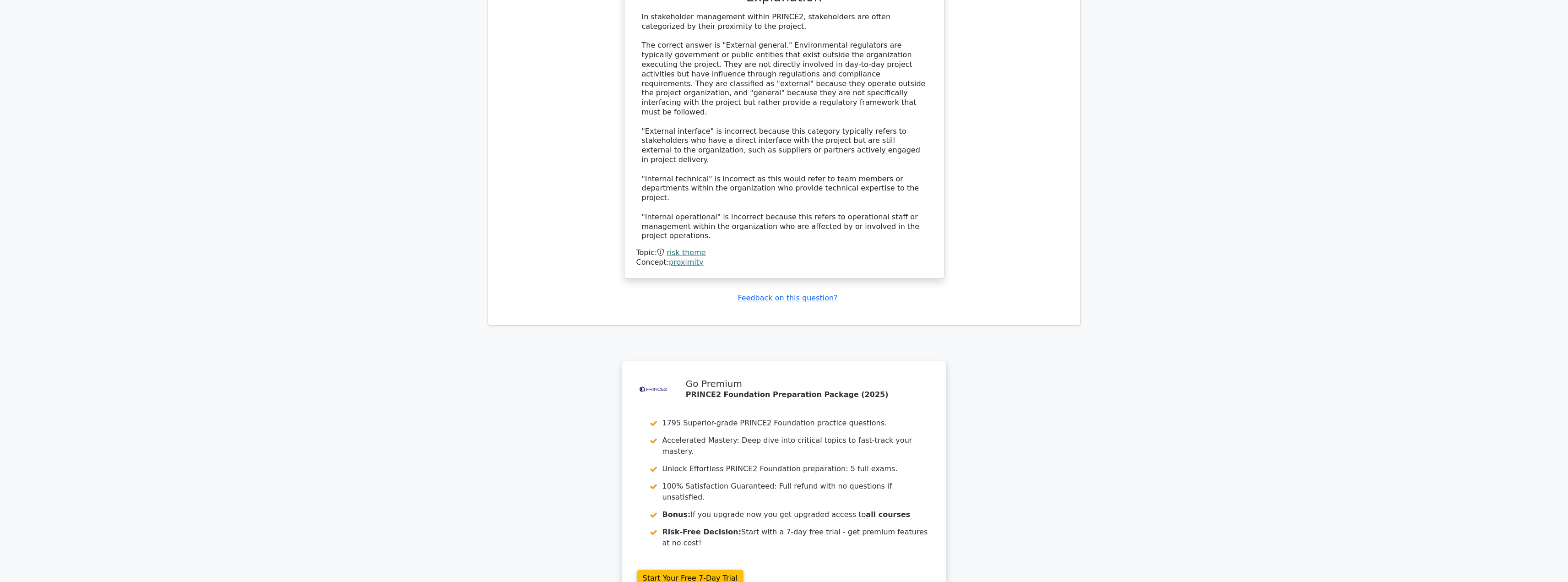
scroll to position [3128, 0]
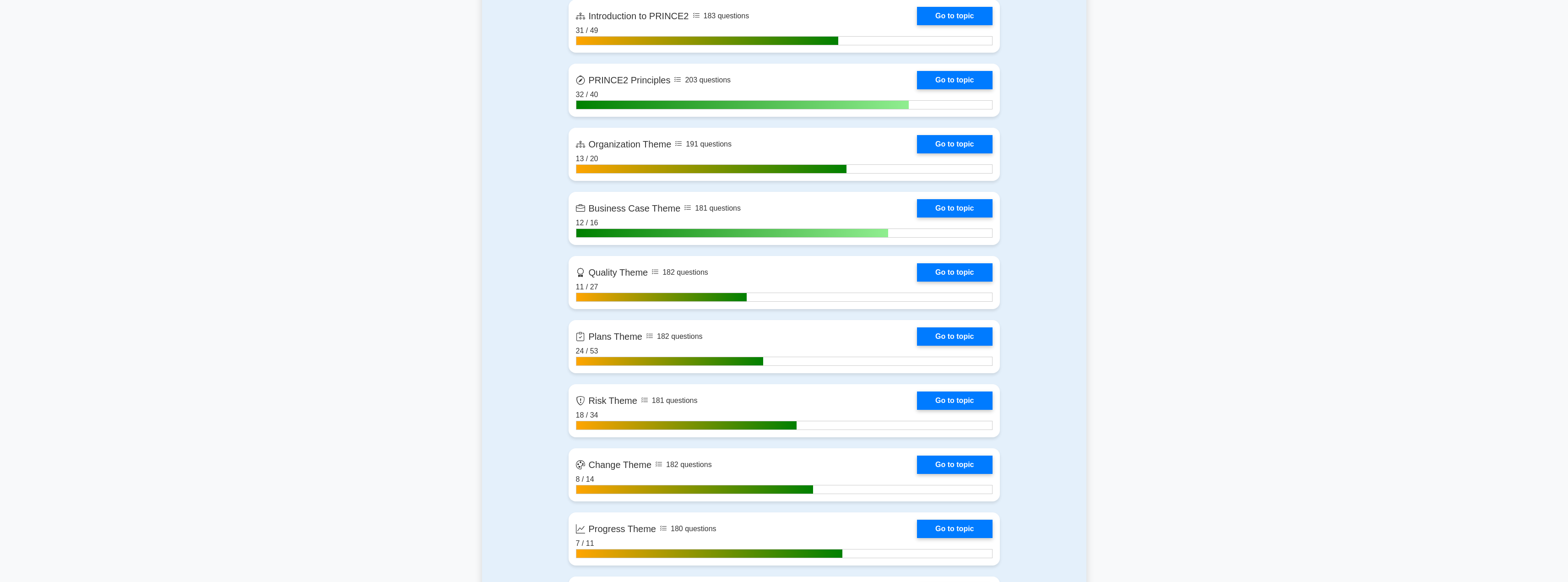
scroll to position [668, 0]
click at [946, 405] on link "Go to topic" at bounding box center [954, 398] width 75 height 18
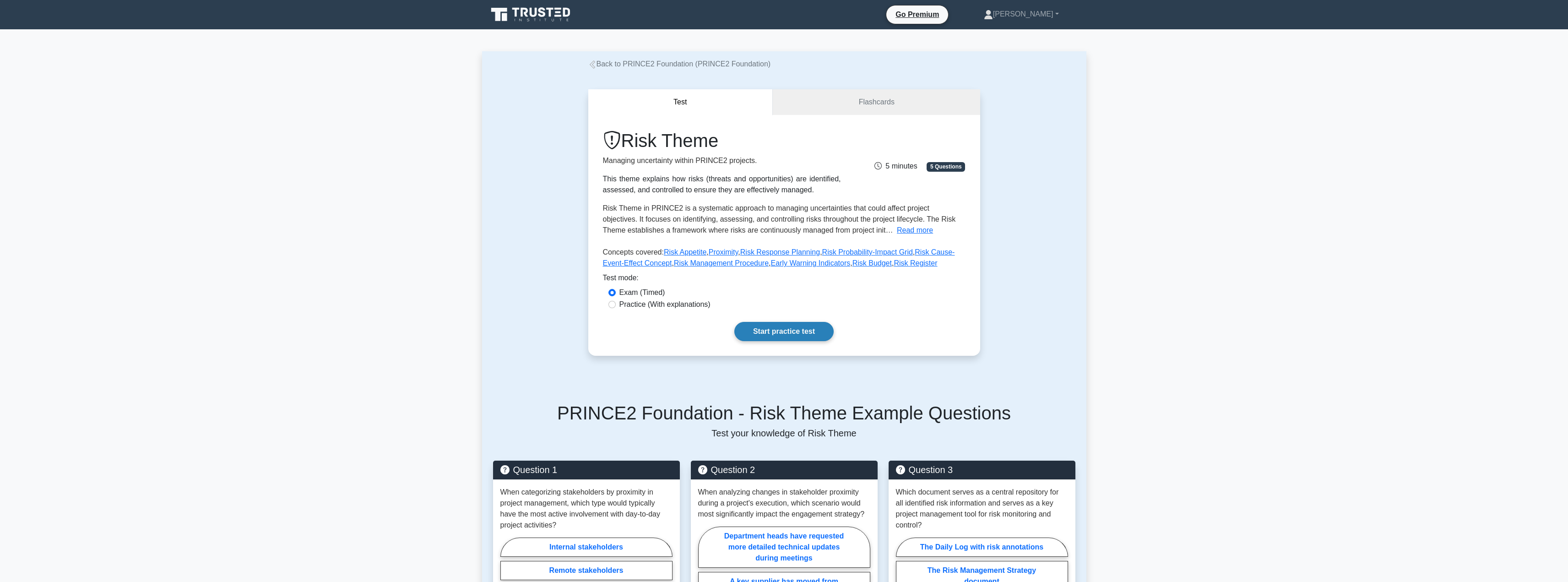
click at [802, 337] on link "Start practice test" at bounding box center [784, 331] width 99 height 19
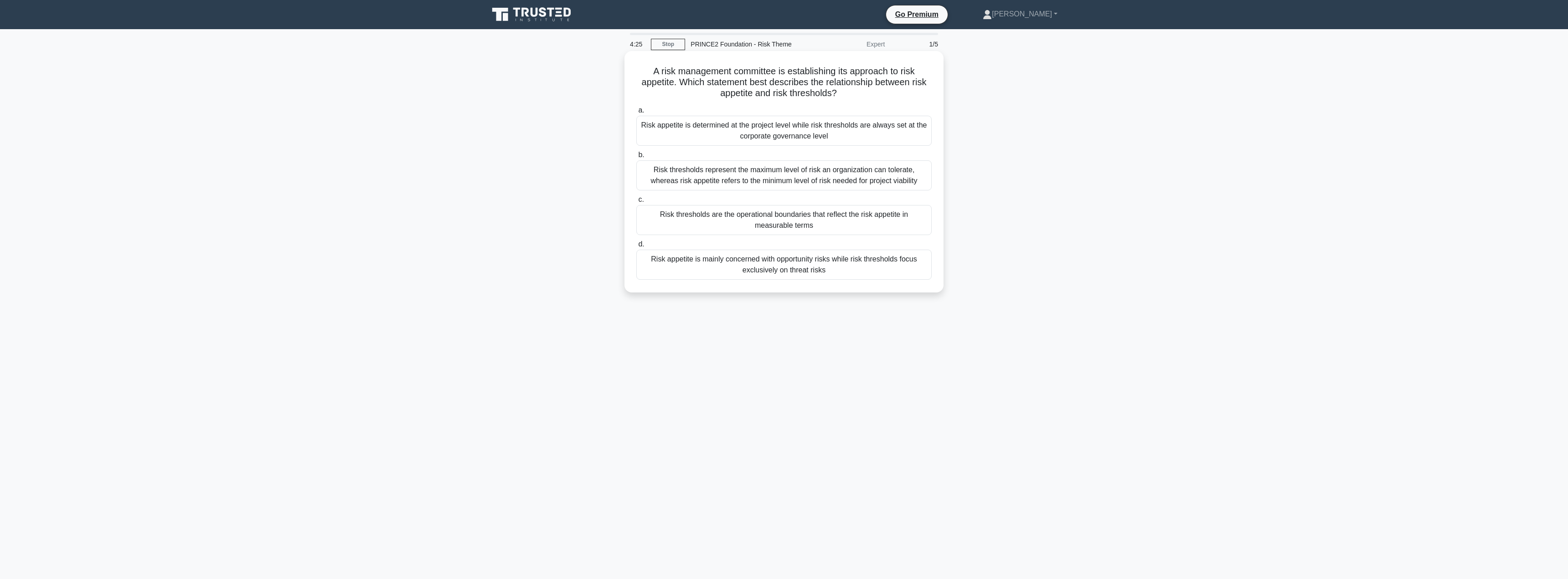
click at [723, 133] on div "Risk appetite is determined at the project level while risk thresholds are alwa…" at bounding box center [783, 130] width 295 height 30
click at [636, 113] on input "a. Risk appetite is determined at the project level while risk thresholds are a…" at bounding box center [636, 111] width 0 height 6
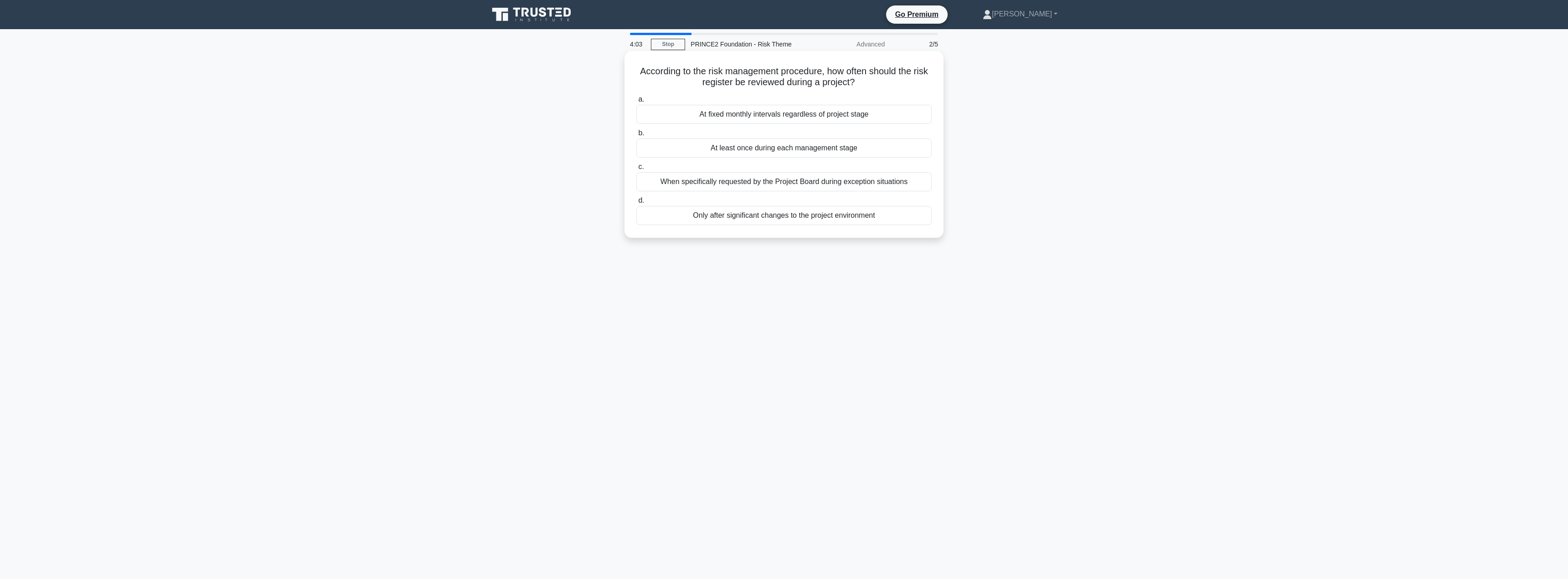
click at [735, 220] on div "Only after significant changes to the project environment" at bounding box center [783, 215] width 295 height 19
click at [636, 204] on input "d. Only after significant changes to the project environment" at bounding box center [636, 201] width 0 height 6
click at [754, 120] on div "They can provide frequent feedback on project deliverables" at bounding box center [783, 114] width 295 height 19
click at [636, 102] on input "a. They can provide frequent feedback on project deliverables" at bounding box center [636, 100] width 0 height 6
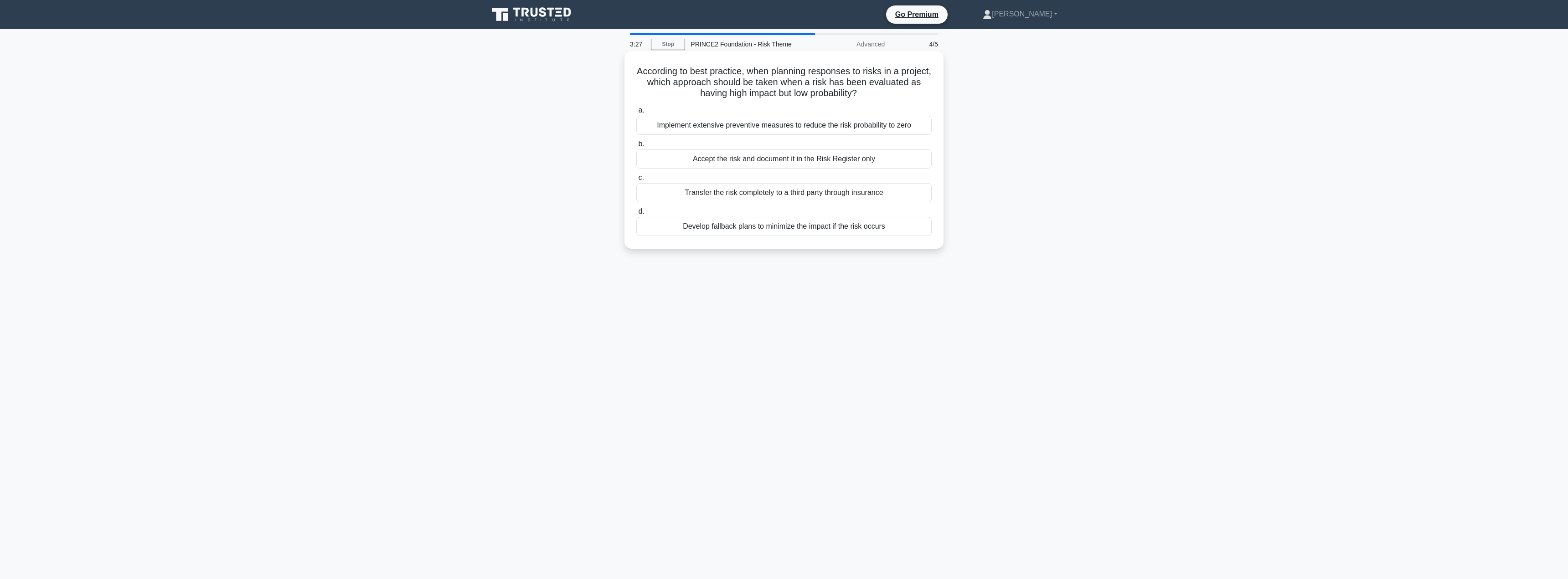
click at [716, 223] on div "Develop fallback plans to minimize the impact if the risk occurs" at bounding box center [783, 226] width 295 height 19
click at [636, 215] on input "d. Develop fallback plans to minimize the impact if the risk occurs" at bounding box center [636, 212] width 0 height 6
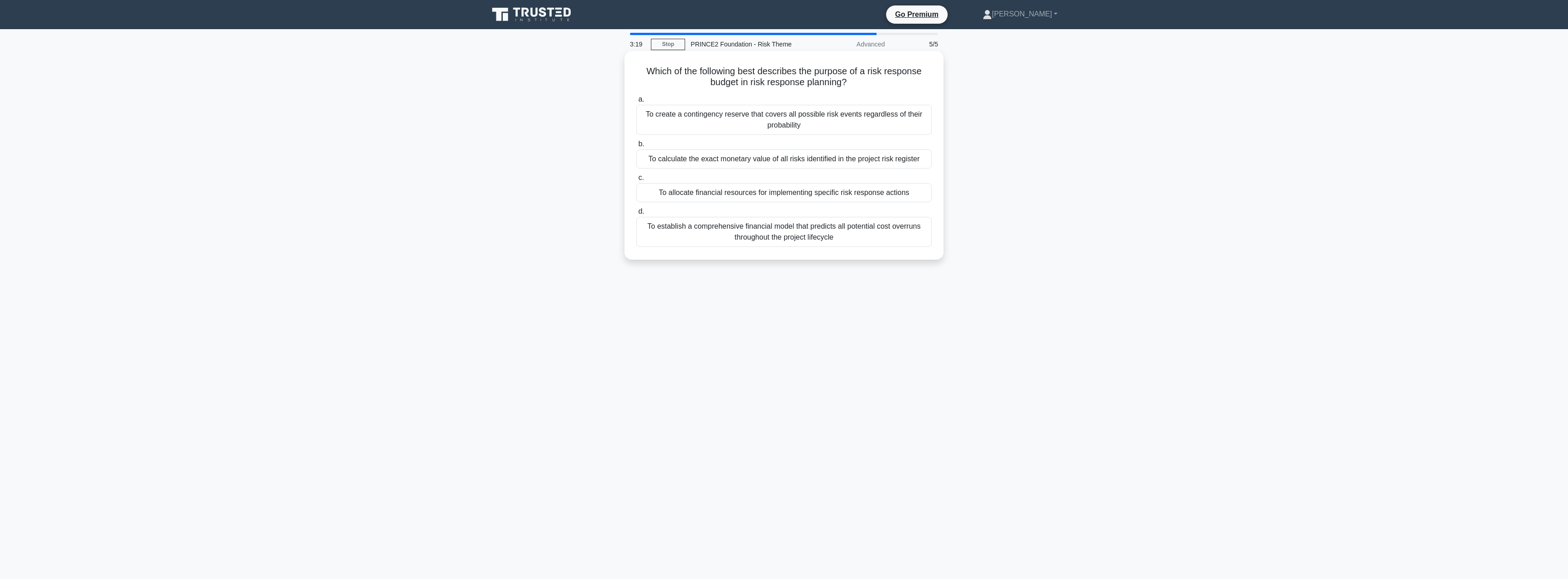
click at [682, 195] on div "To allocate financial resources for implementing specific risk response actions" at bounding box center [783, 192] width 295 height 19
click at [636, 181] on input "c. To allocate financial resources for implementing specific risk response acti…" at bounding box center [636, 178] width 0 height 6
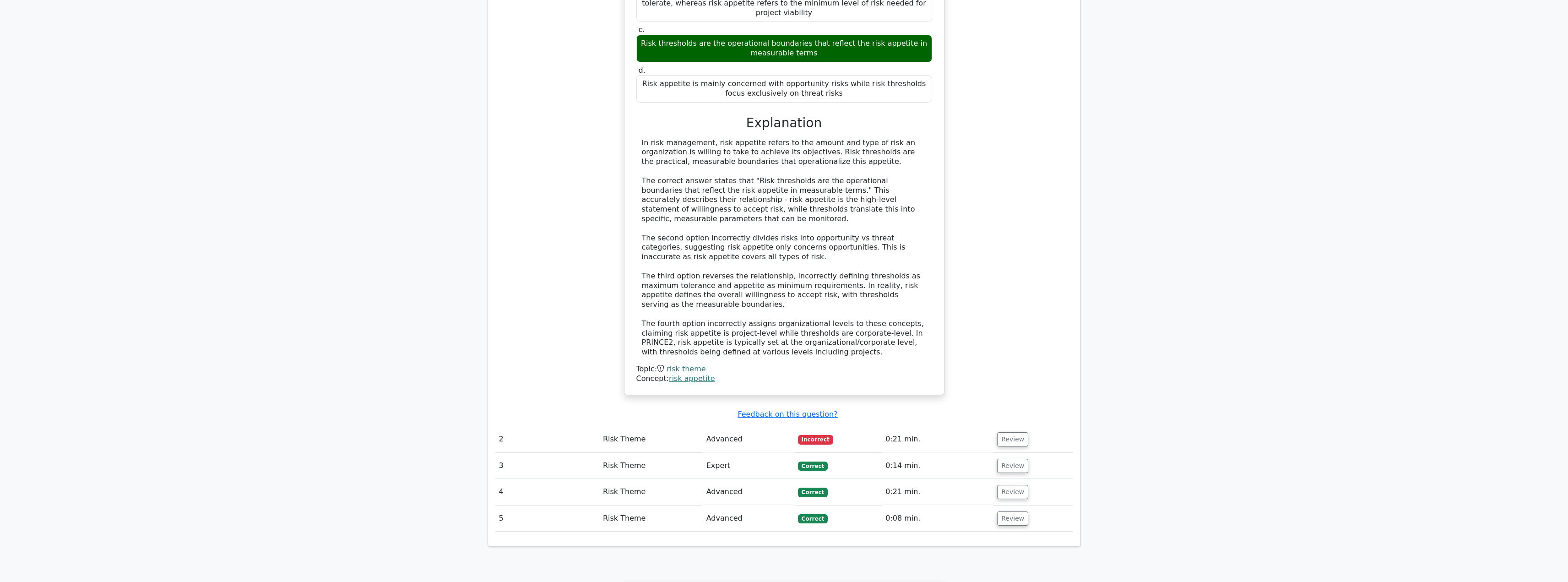
scroll to position [867, 0]
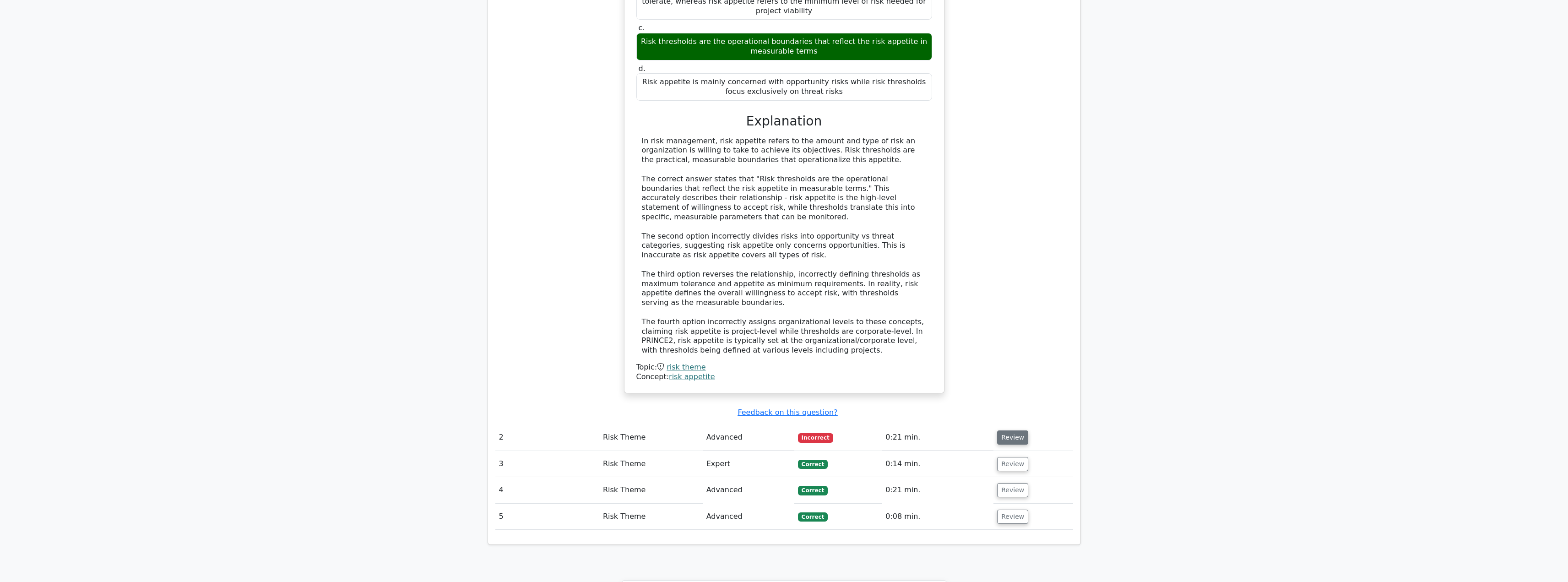
click at [1016, 430] on button "Review" at bounding box center [1012, 437] width 31 height 14
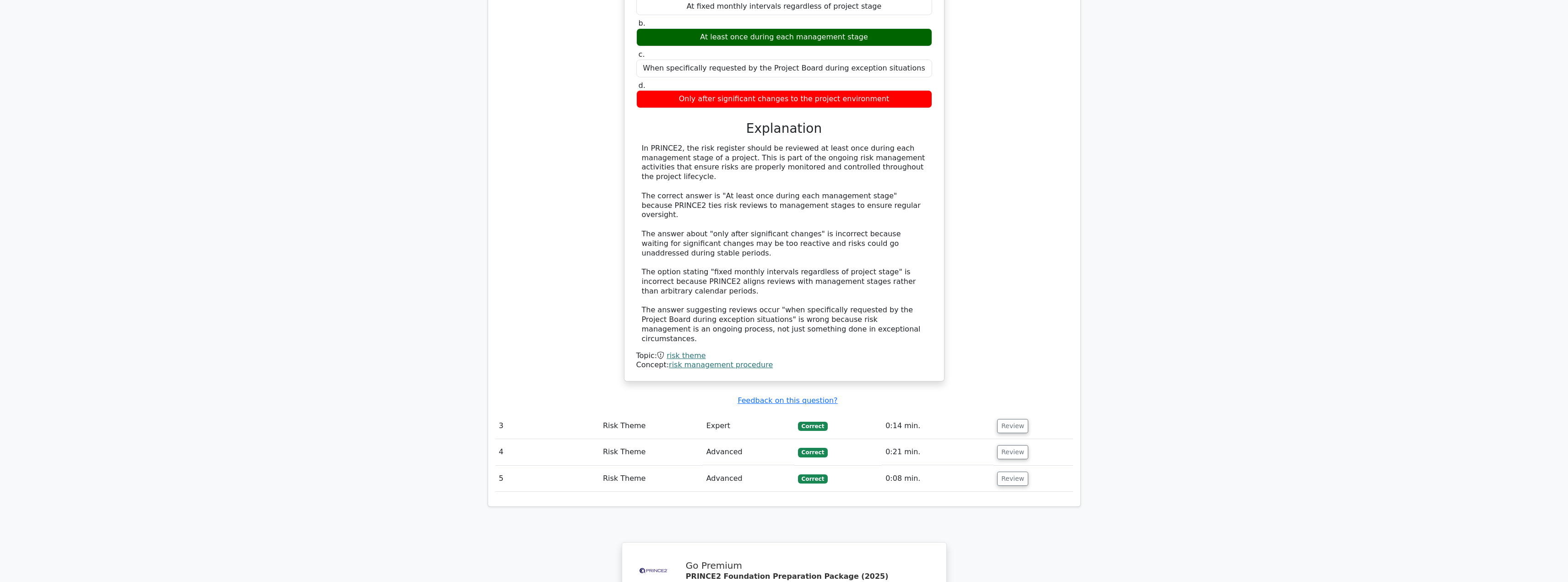
scroll to position [1377, 0]
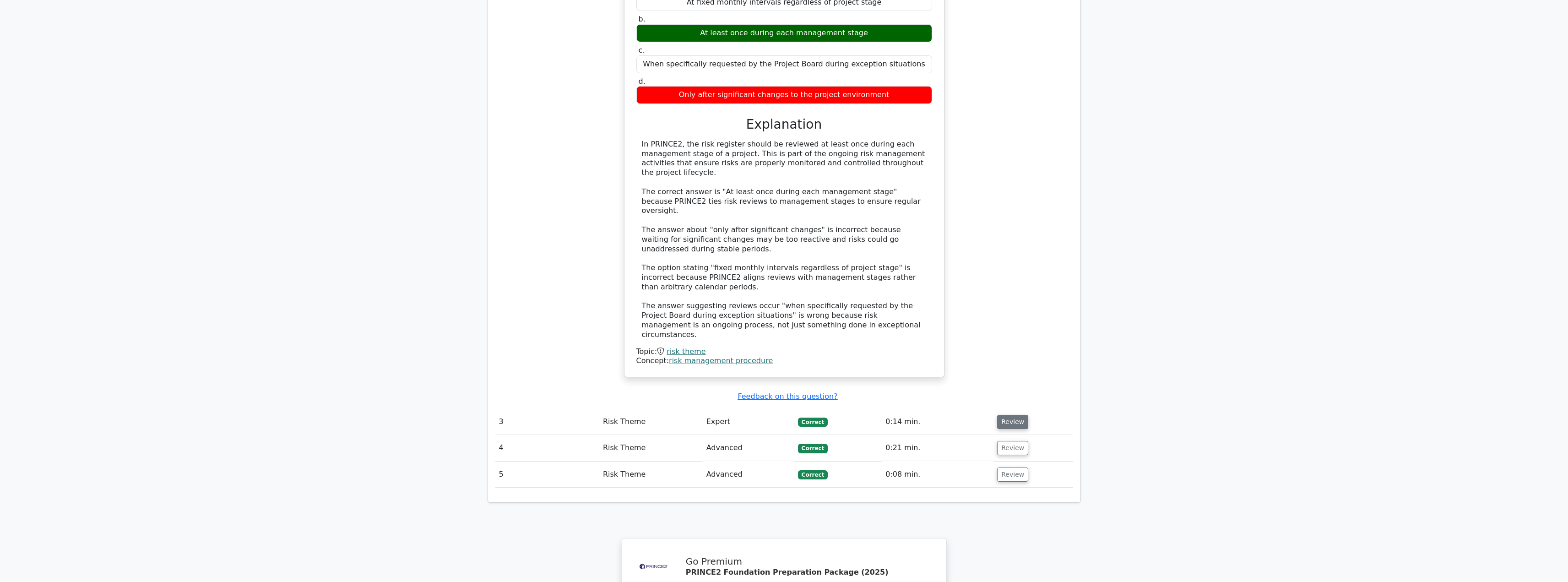
click at [1010, 414] on button "Review" at bounding box center [1012, 421] width 31 height 14
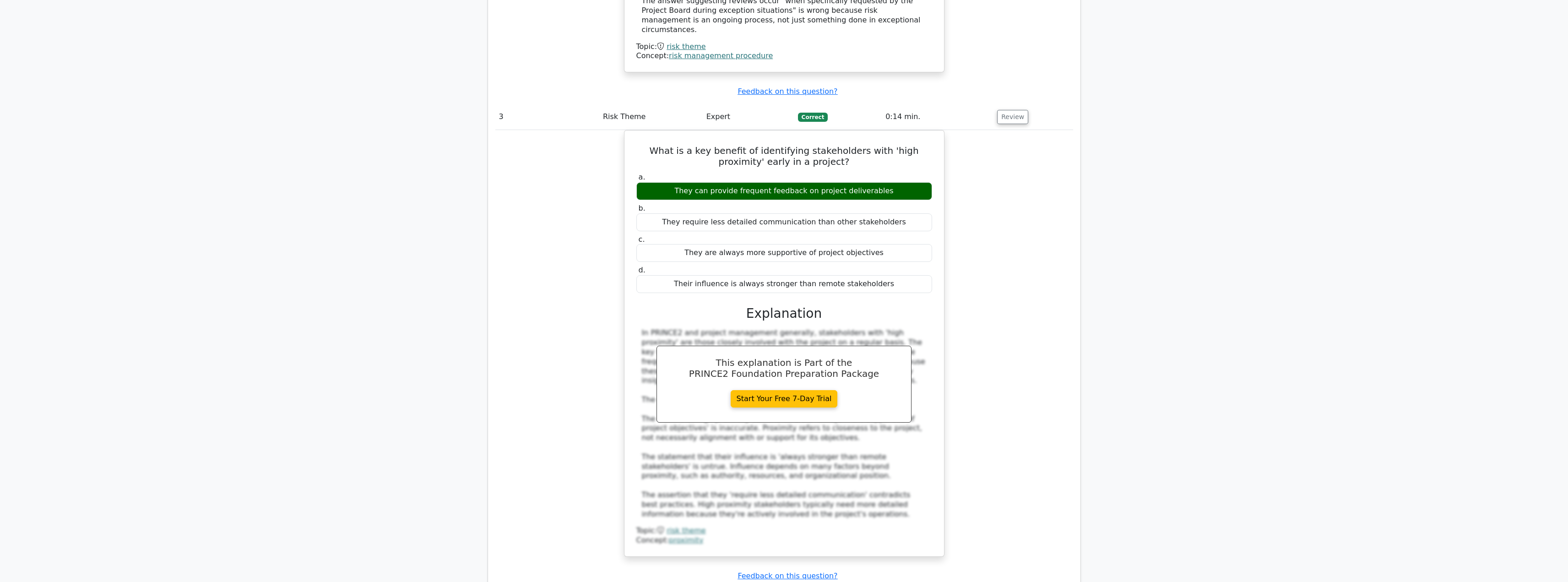
scroll to position [1698, 0]
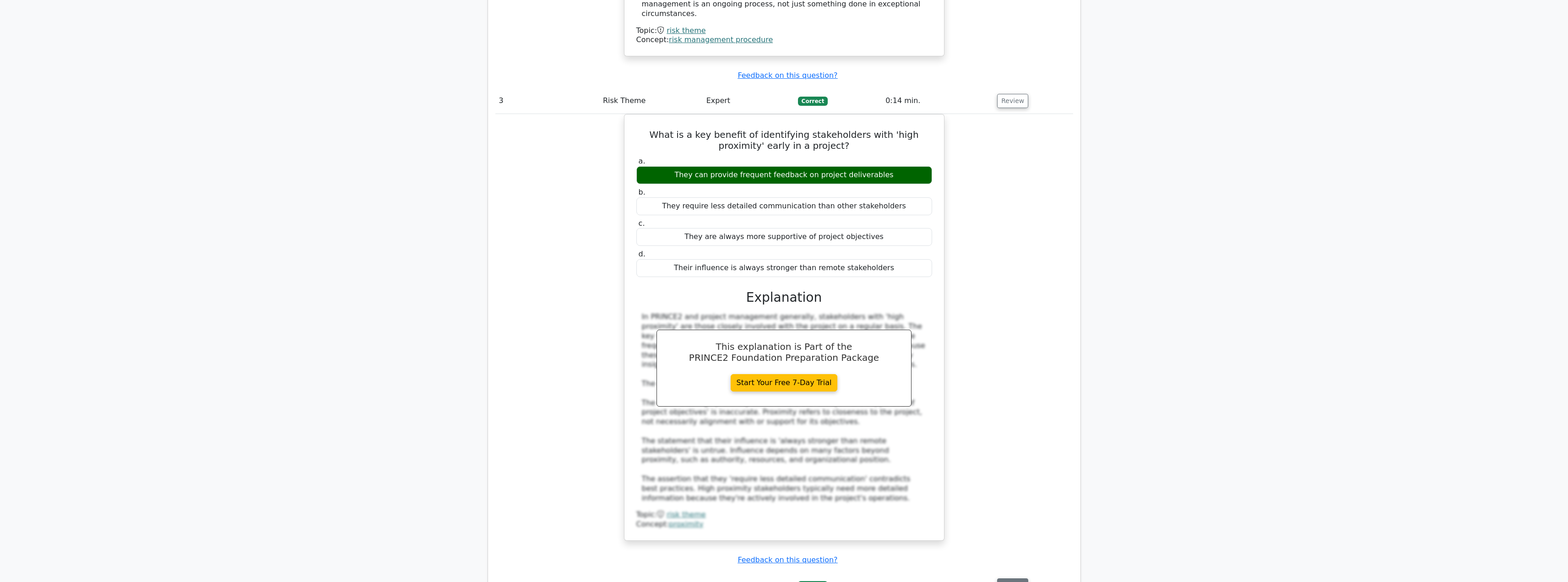
click at [1008, 578] on button "Review" at bounding box center [1012, 585] width 31 height 14
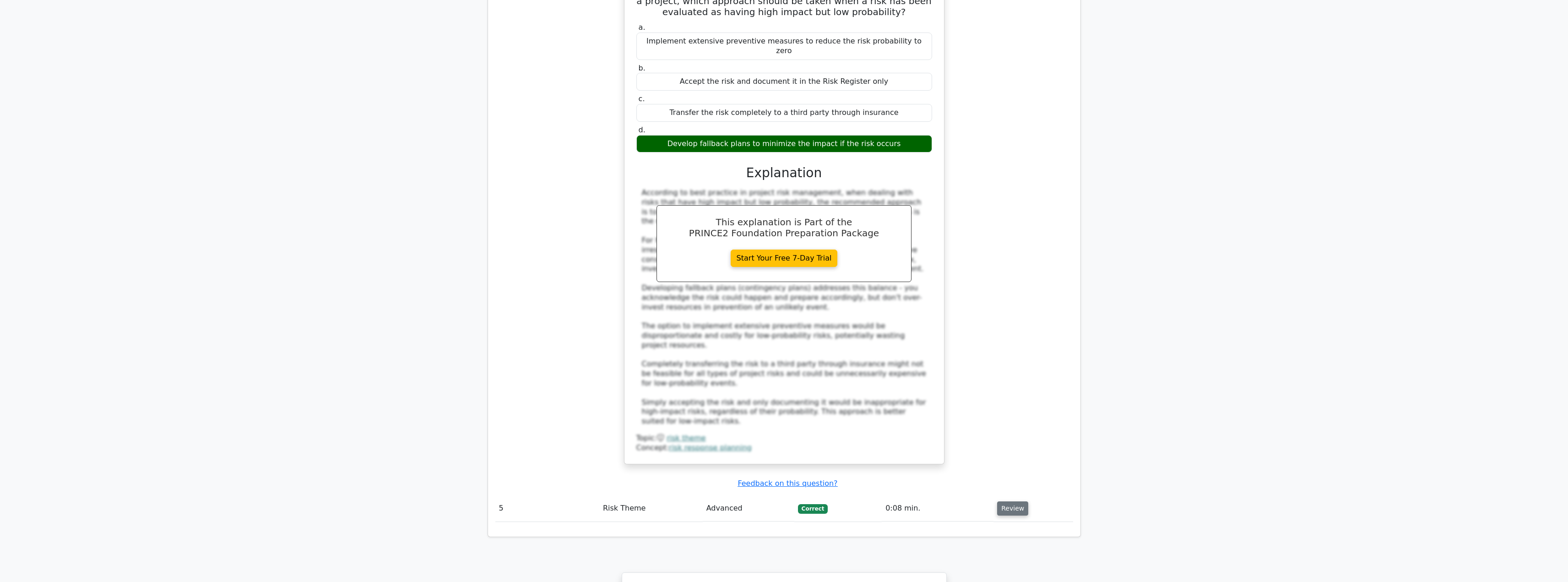
scroll to position [2327, 0]
click at [1007, 501] on button "Review" at bounding box center [1012, 507] width 31 height 14
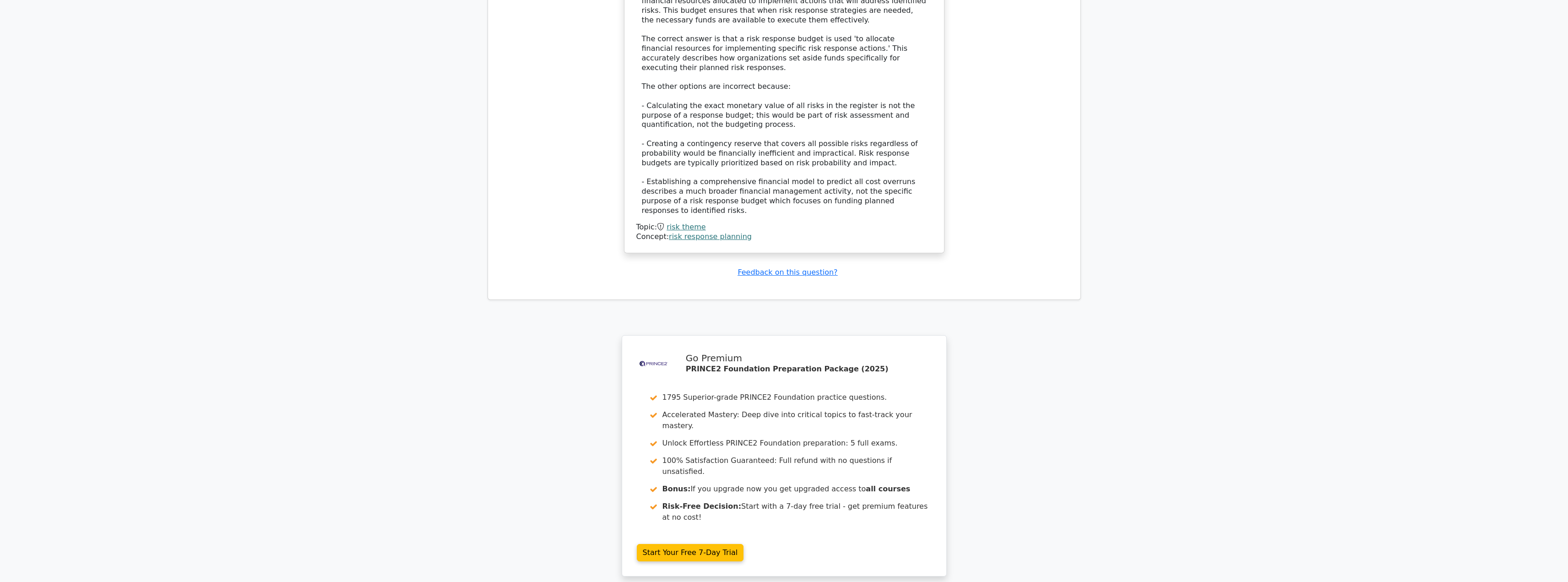
scroll to position [3100, 0]
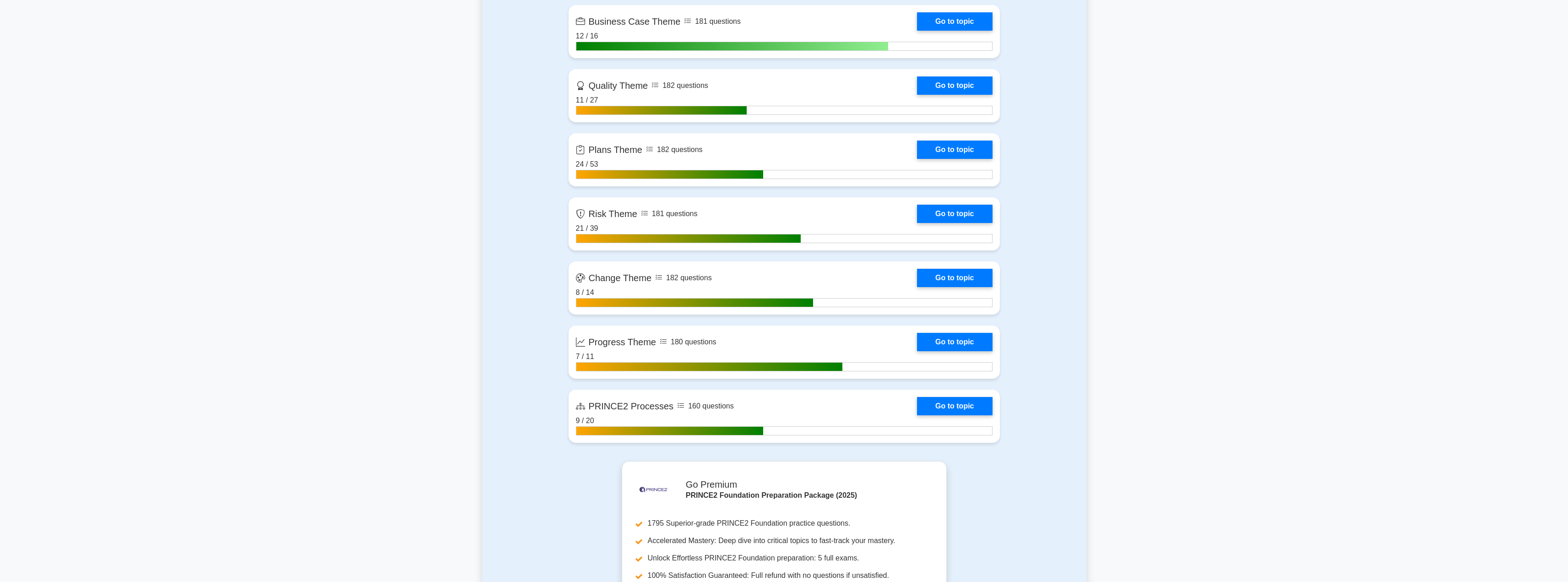
scroll to position [856, 0]
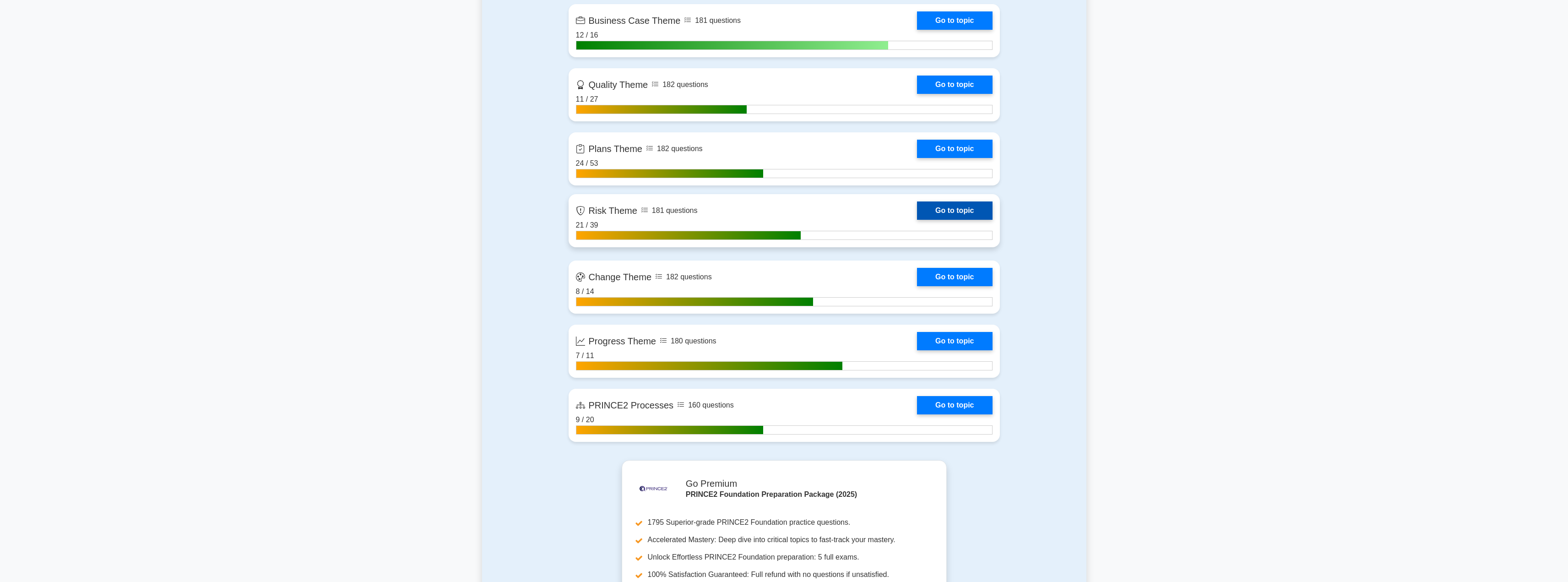
click at [943, 202] on link "Go to topic" at bounding box center [954, 210] width 75 height 18
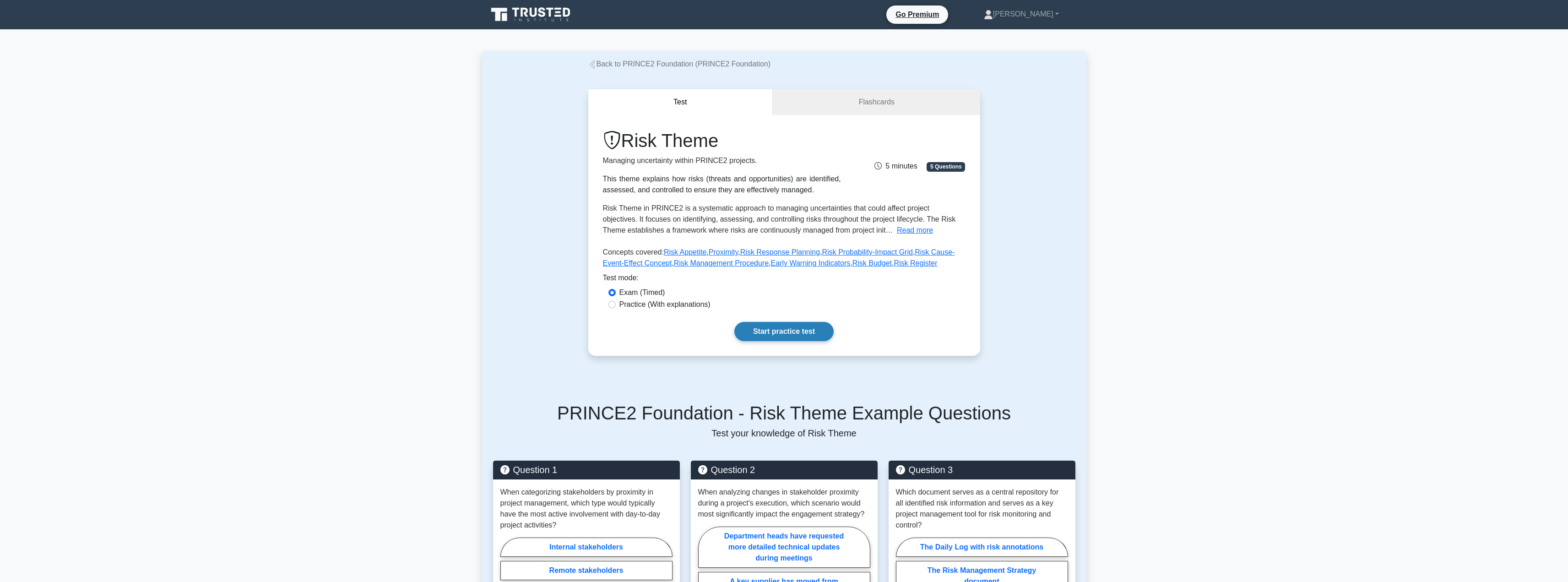
click at [770, 326] on link "Start practice test" at bounding box center [784, 331] width 99 height 19
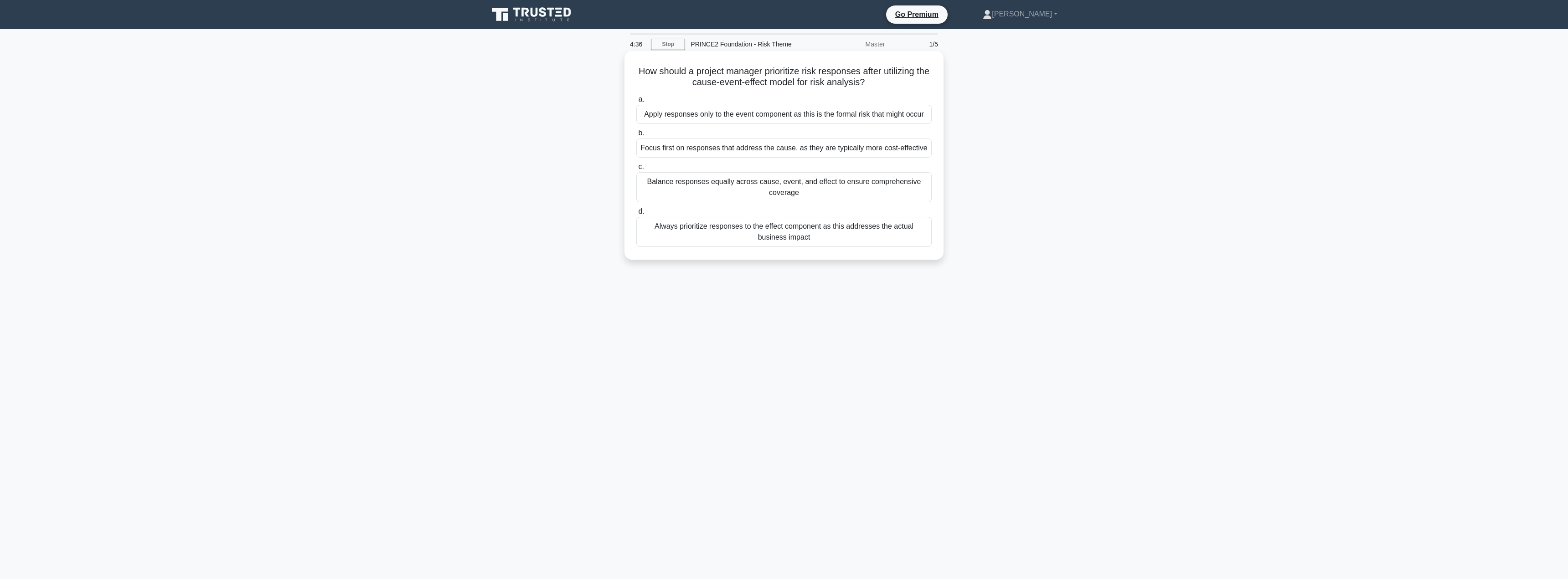
click at [725, 195] on div "Balance responses equally across cause, event, and effect to ensure comprehensi…" at bounding box center [783, 187] width 295 height 30
click at [636, 170] on input "c. Balance responses equally across cause, event, and effect to ensure comprehe…" at bounding box center [636, 167] width 0 height 6
click at [761, 115] on div "As a discrete line item within the overall project budget" at bounding box center [783, 114] width 295 height 19
click at [636, 102] on input "a. As a discrete line item within the overall project budget" at bounding box center [636, 100] width 0 height 6
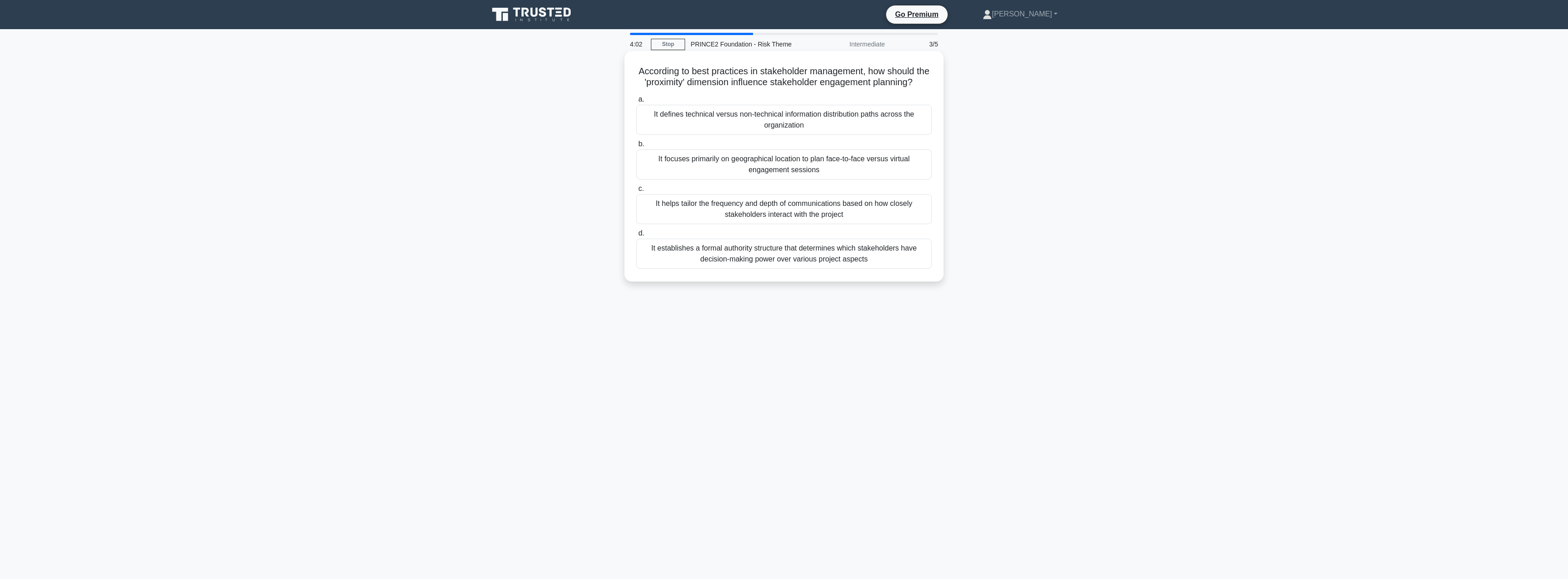
click at [682, 223] on div "It helps tailor the frequency and depth of communications based on how closely …" at bounding box center [783, 209] width 295 height 30
click at [636, 192] on input "c. It helps tailor the frequency and depth of communications based on how close…" at bounding box center [636, 189] width 0 height 6
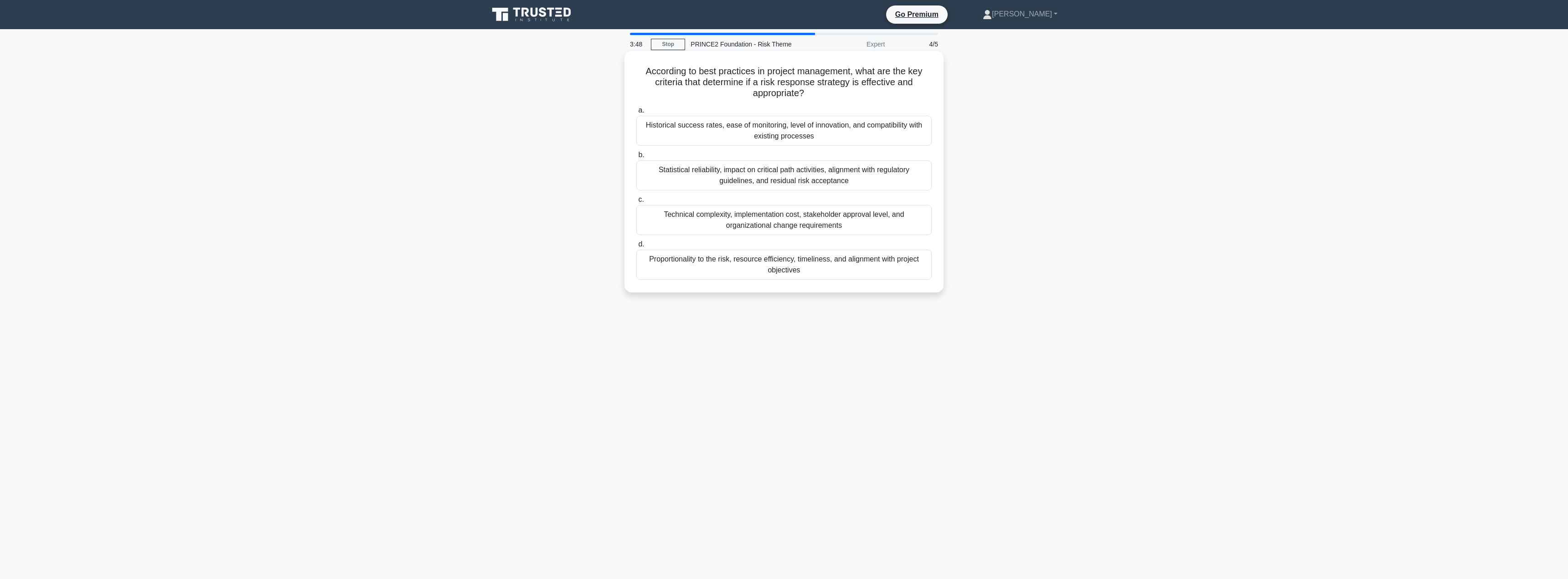
click at [709, 224] on div "Technical complexity, implementation cost, stakeholder approval level, and orga…" at bounding box center [783, 220] width 295 height 30
click at [636, 203] on input "c. Technical complexity, implementation cost, stakeholder approval level, and o…" at bounding box center [636, 199] width 0 height 6
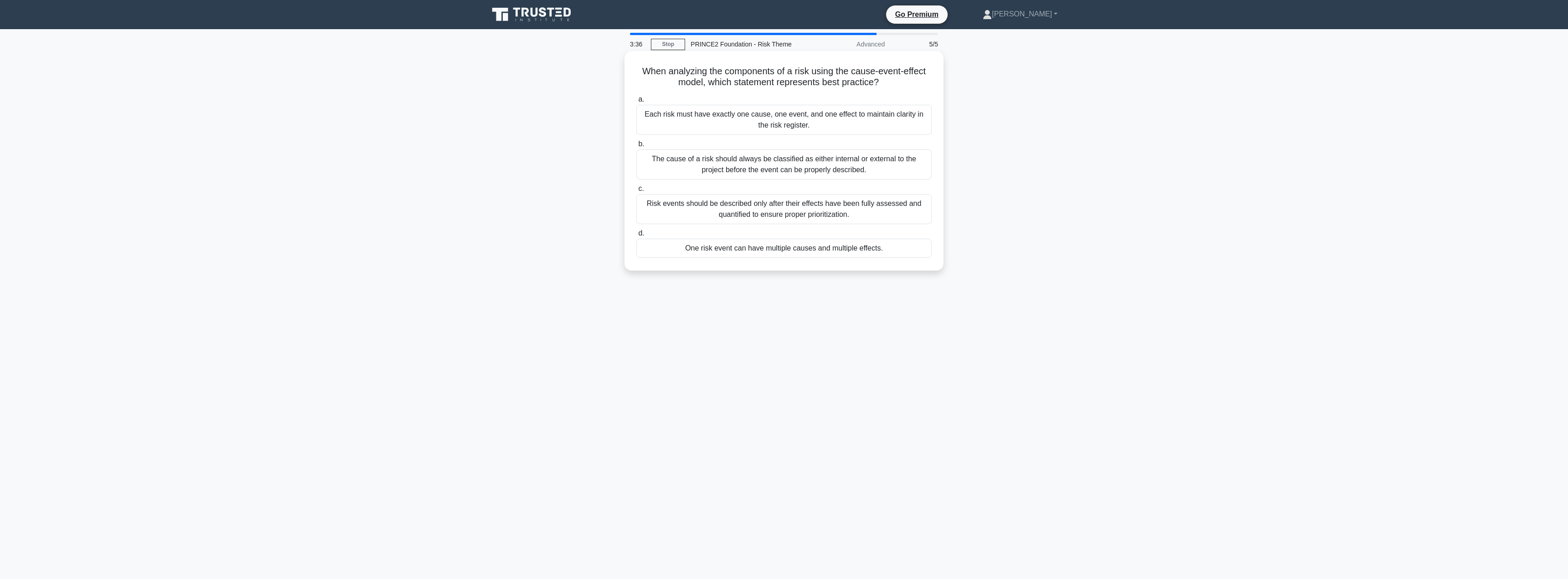
click at [702, 169] on div "The cause of a risk should always be classified as either internal or external …" at bounding box center [783, 164] width 295 height 30
click at [636, 147] on input "b. The cause of a risk should always be classified as either internal or extern…" at bounding box center [636, 144] width 0 height 6
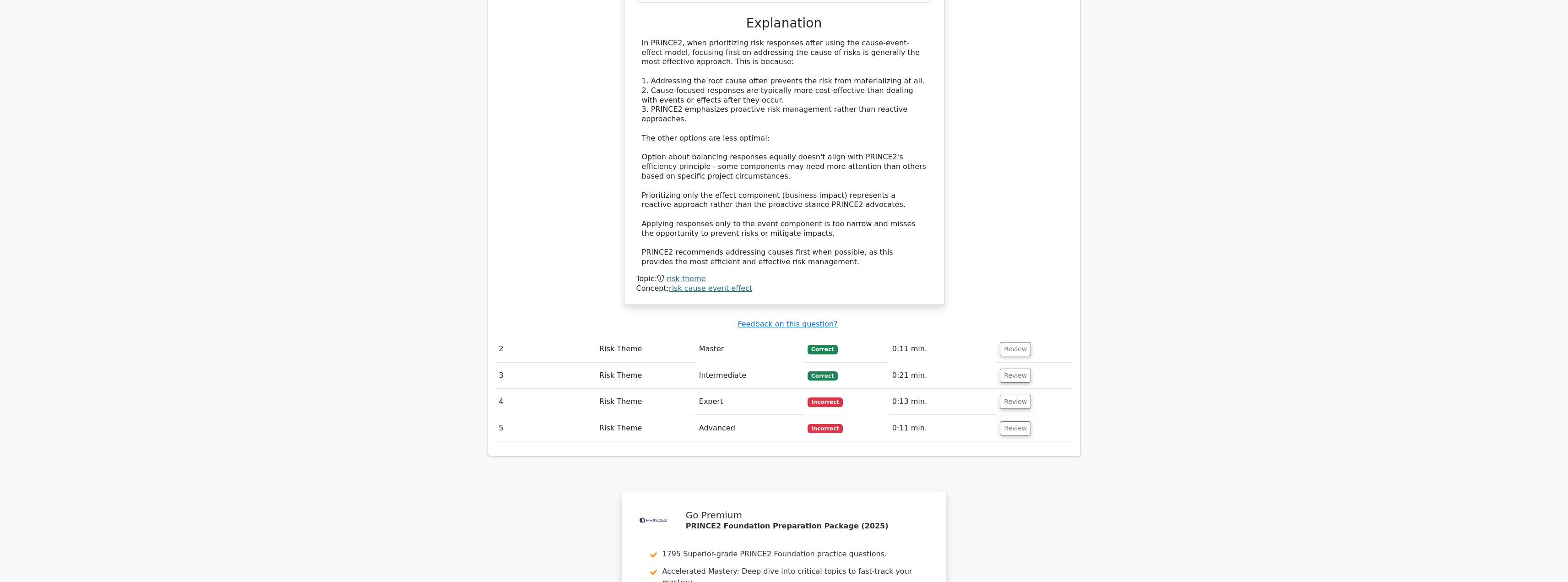
scroll to position [945, 0]
click at [1010, 342] on button "Review" at bounding box center [1015, 348] width 31 height 14
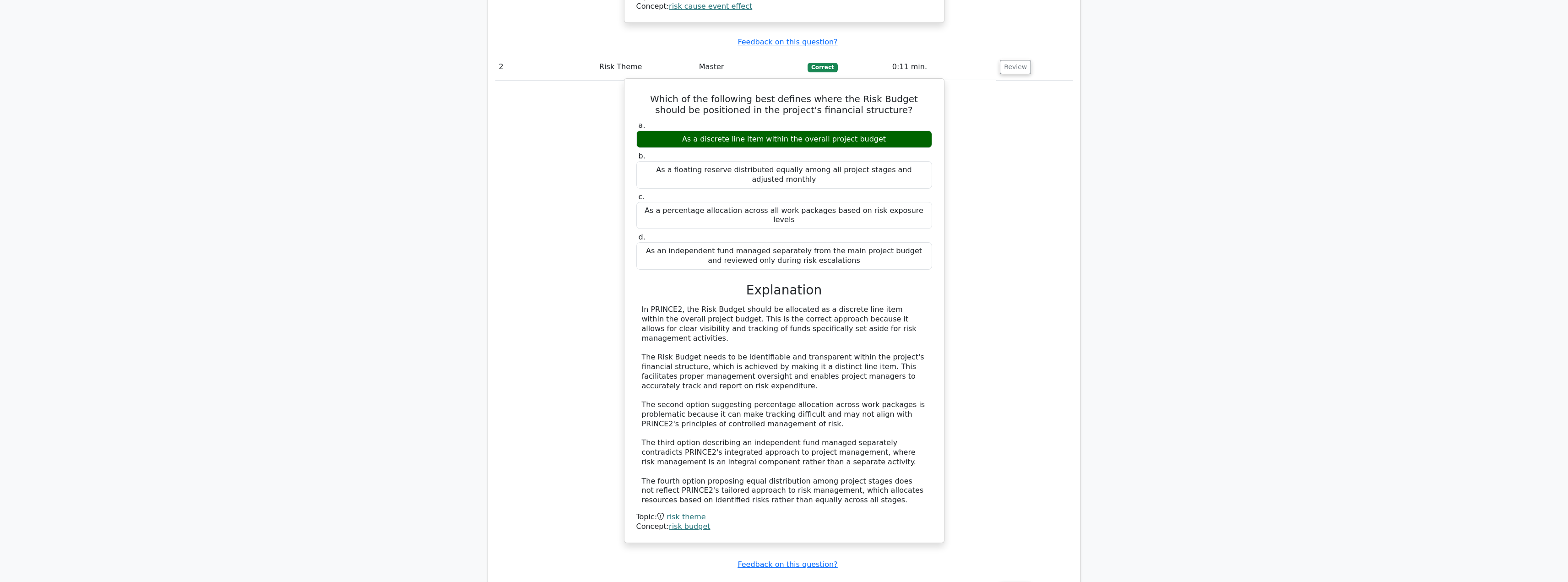
scroll to position [1227, 0]
click at [1009, 581] on button "Review" at bounding box center [1015, 589] width 31 height 14
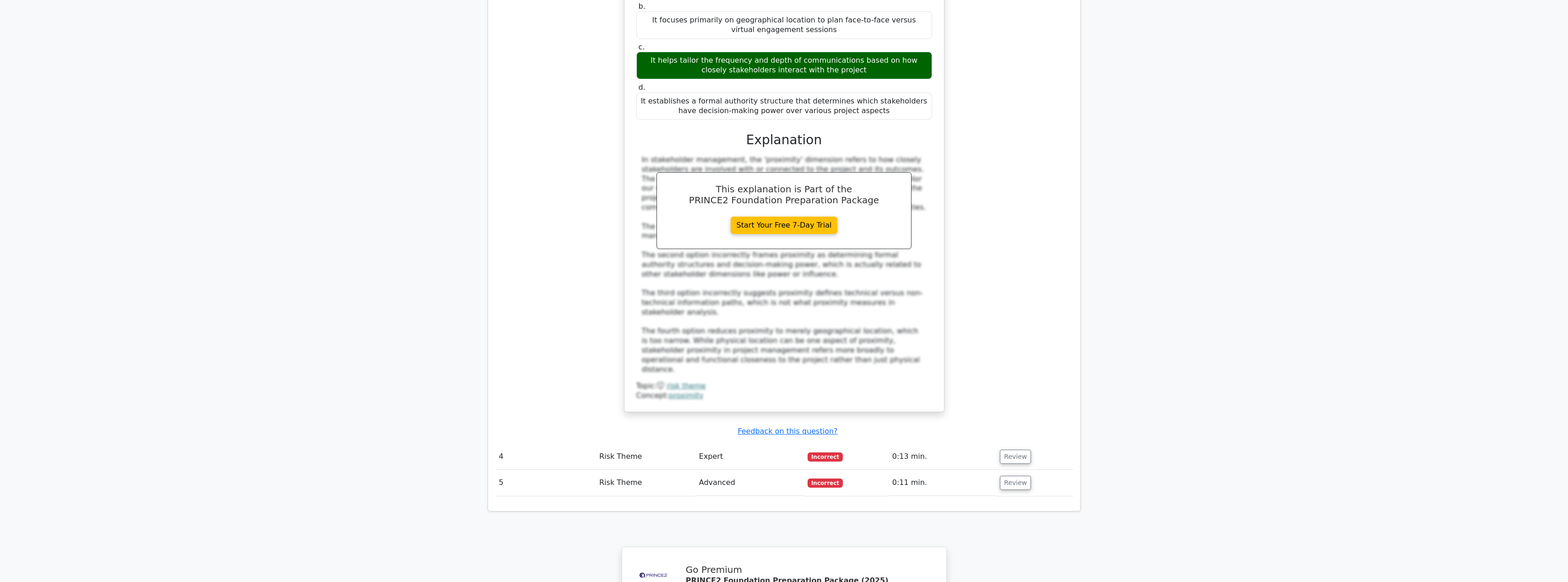
scroll to position [1926, 0]
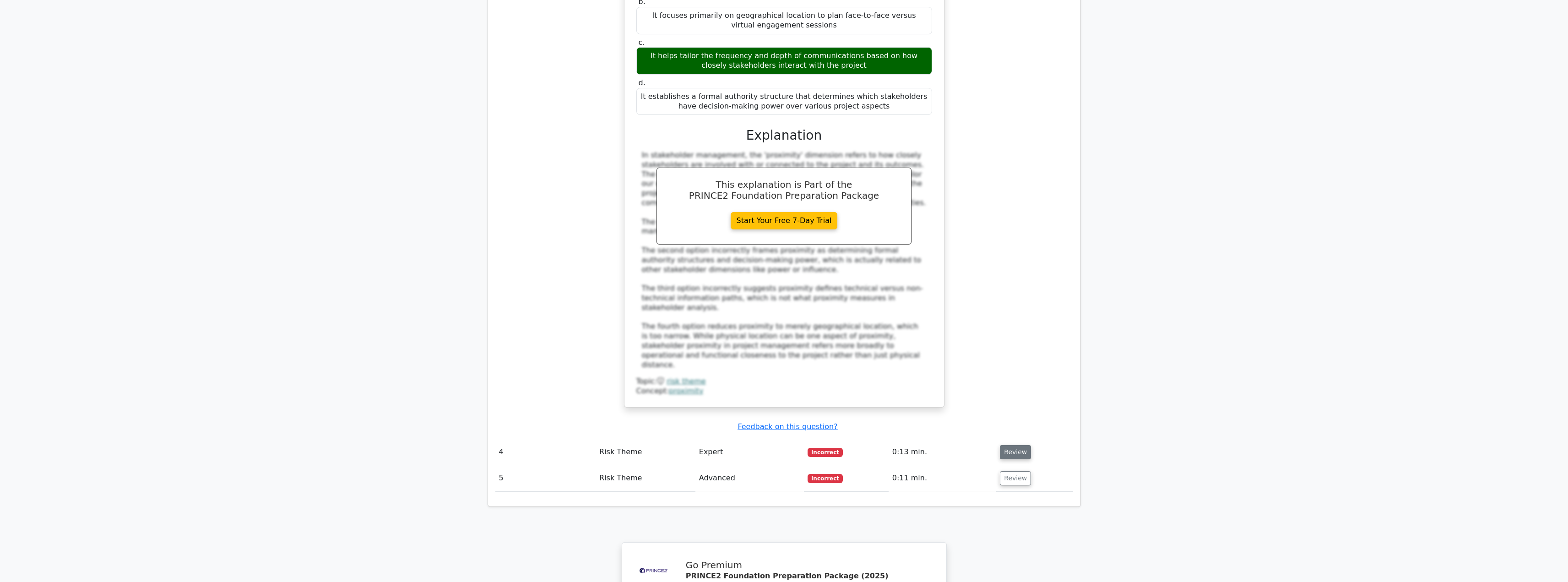
click at [1010, 445] on button "Review" at bounding box center [1015, 452] width 31 height 14
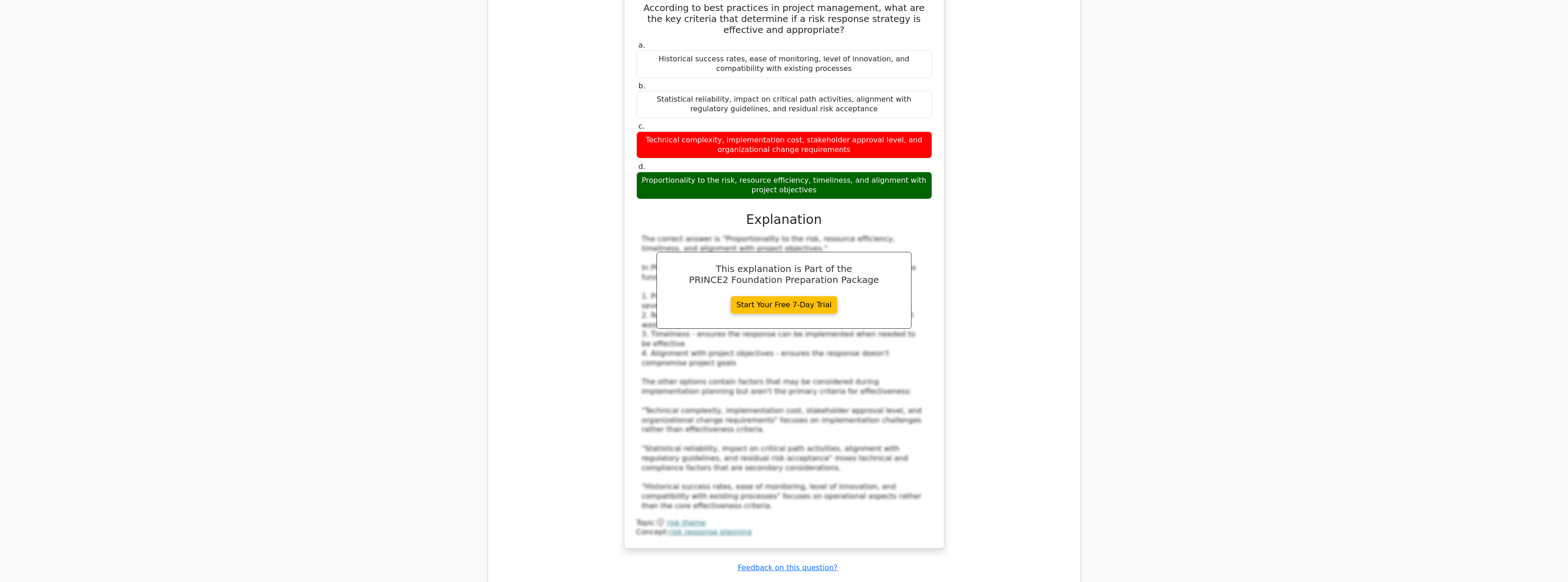
scroll to position [2407, 0]
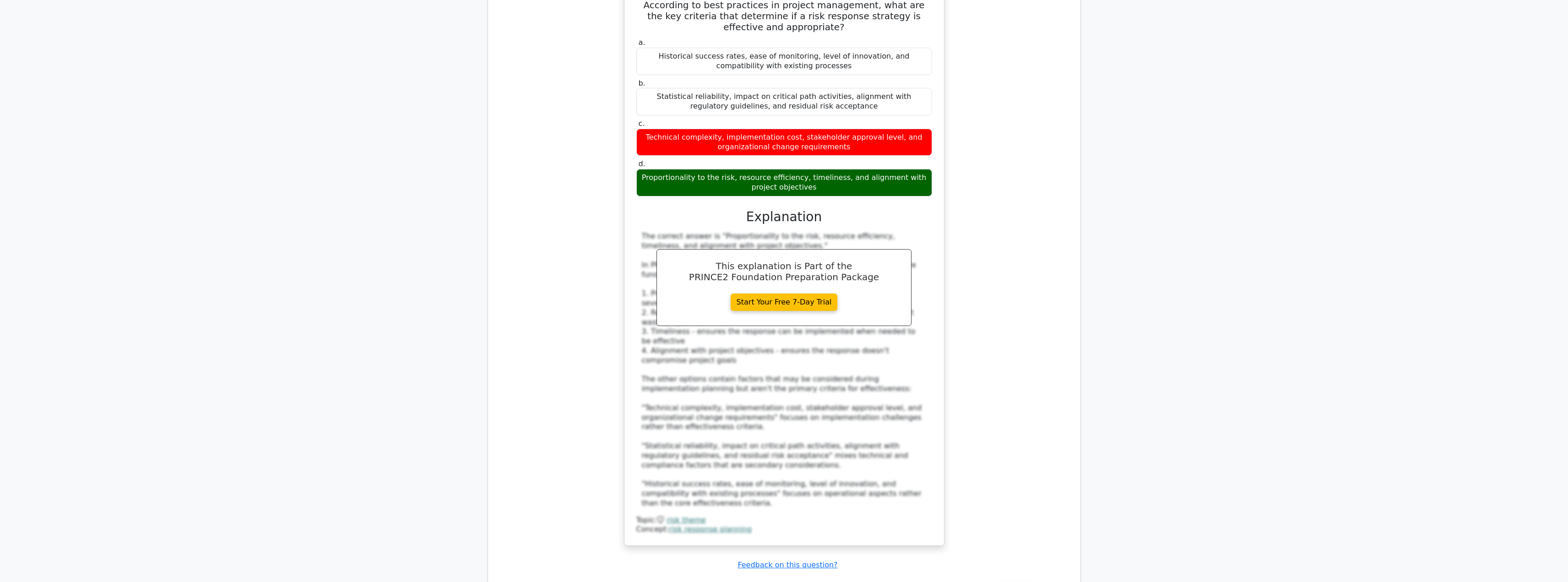
click at [1008, 581] on button "Review" at bounding box center [1015, 590] width 31 height 14
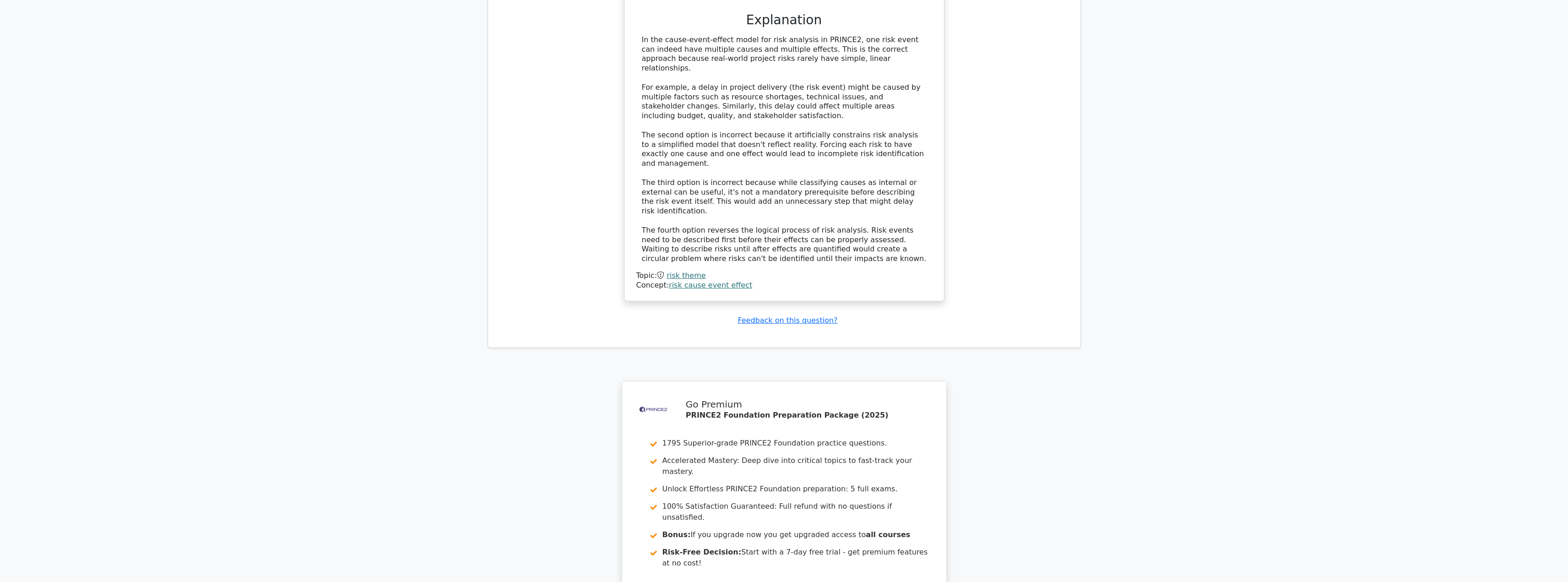
scroll to position [3241, 0]
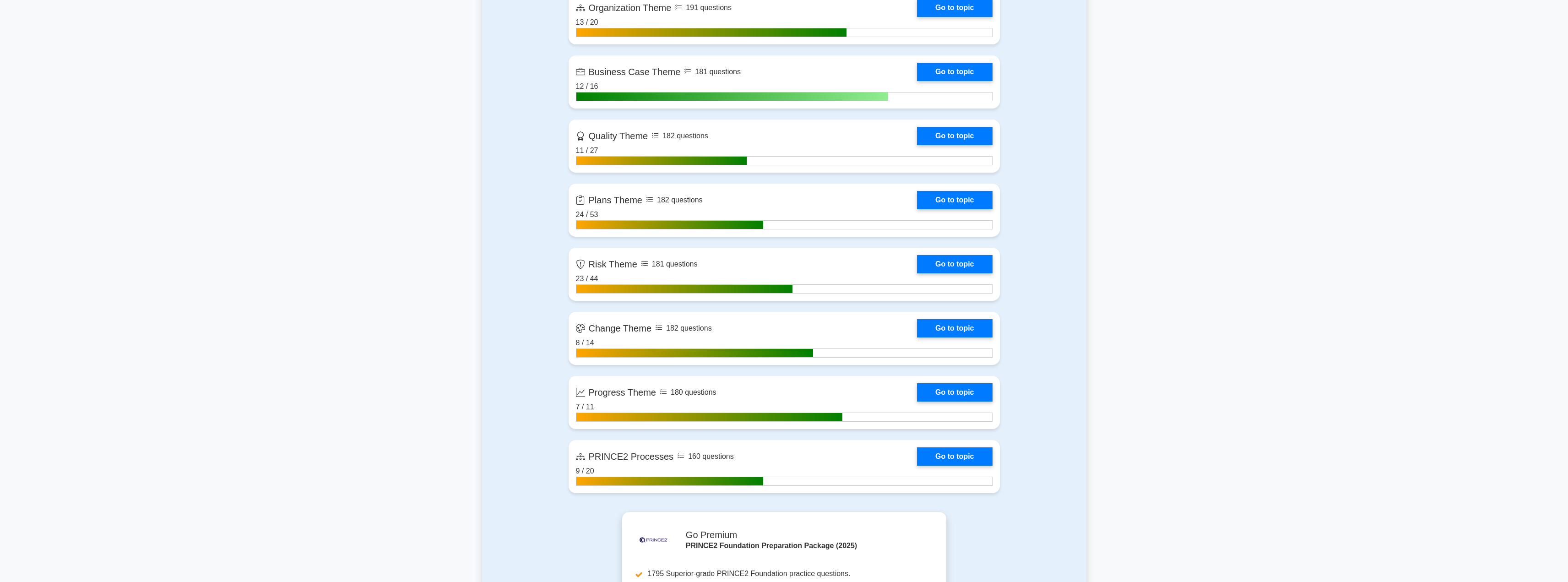
scroll to position [805, 0]
click at [954, 320] on link "Go to topic" at bounding box center [954, 325] width 75 height 18
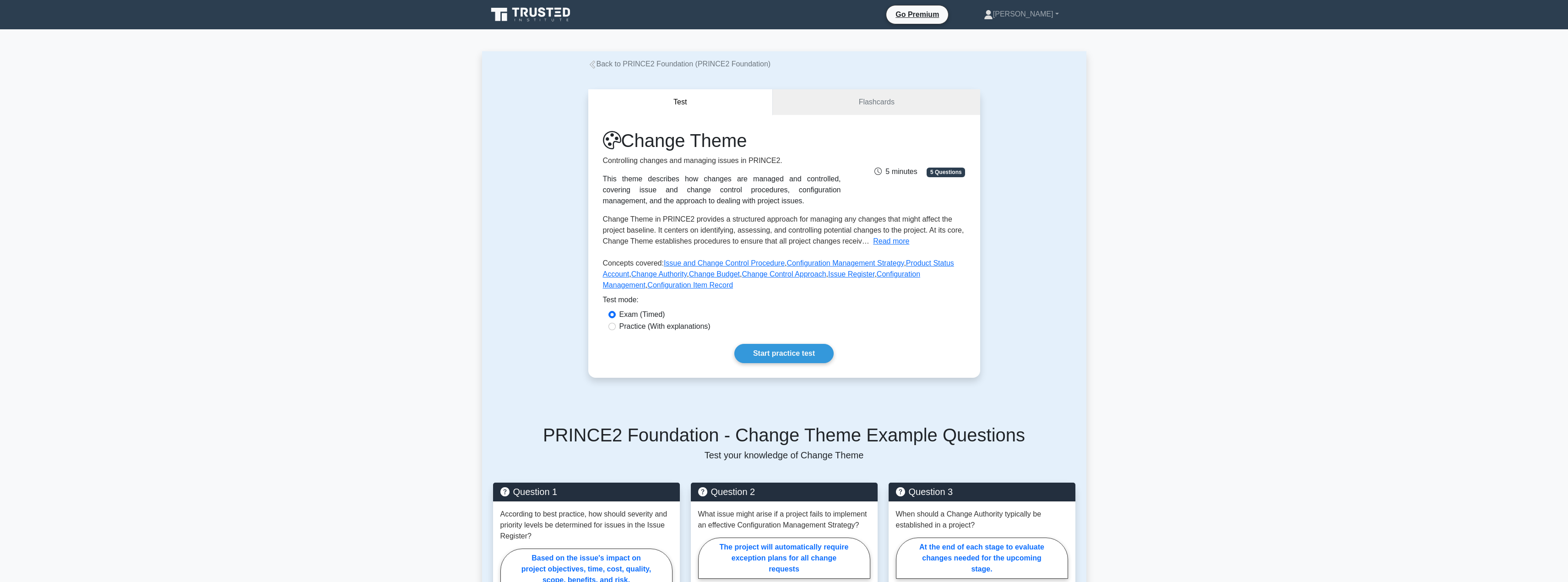
drag, startPoint x: 0, startPoint y: 0, endPoint x: 811, endPoint y: 309, distance: 867.9
click at [811, 309] on div "Exam (Timed)" at bounding box center [784, 314] width 363 height 12
click at [699, 323] on label "Practice (With explanations)" at bounding box center [664, 326] width 91 height 11
click at [616, 323] on input "Practice (With explanations)" at bounding box center [612, 326] width 7 height 7
radio input "true"
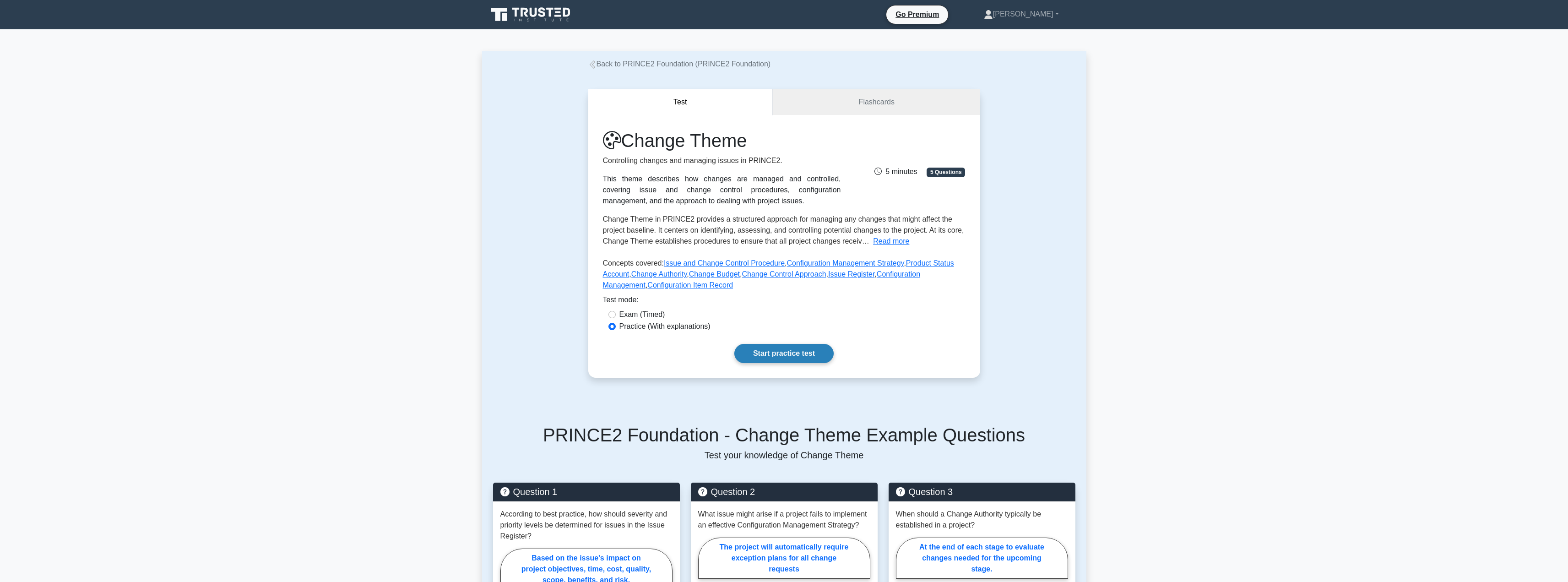
click at [774, 358] on link "Start practice test" at bounding box center [784, 353] width 99 height 19
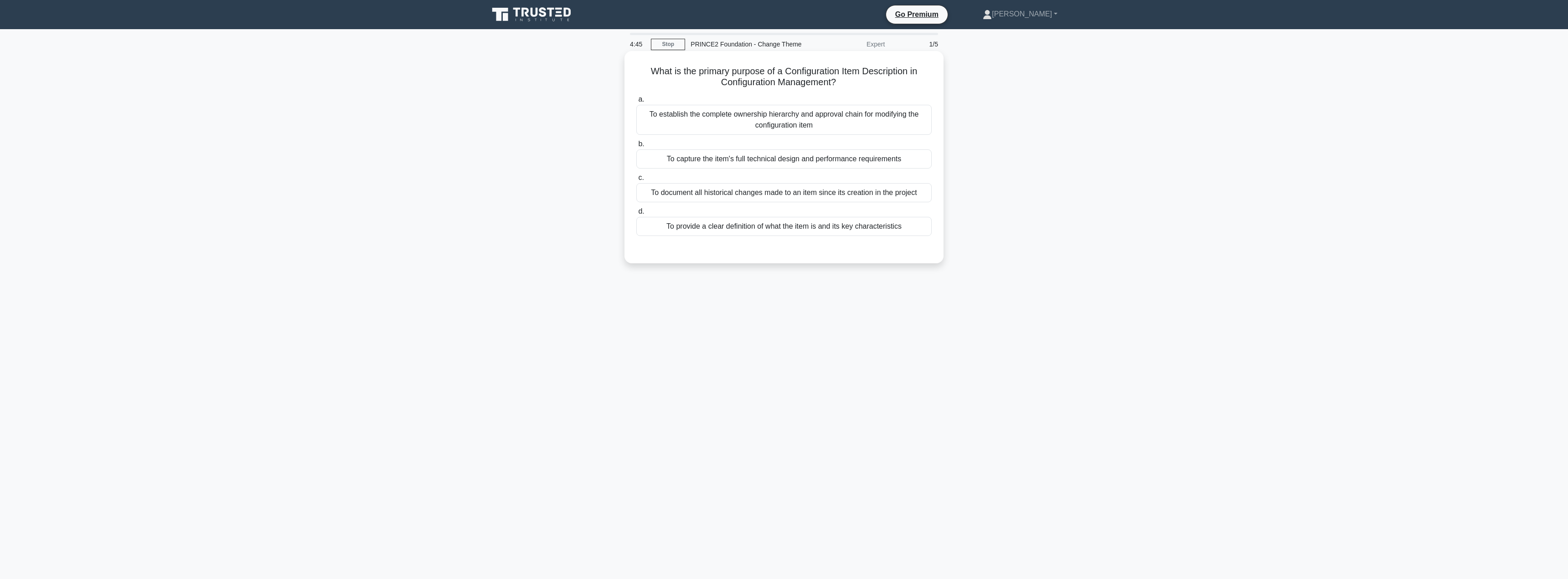
click at [748, 231] on div "To provide a clear definition of what the item is and its key characteristics" at bounding box center [783, 226] width 295 height 19
click at [636, 215] on input "d. To provide a clear definition of what the item is and its key characteristics" at bounding box center [636, 212] width 0 height 6
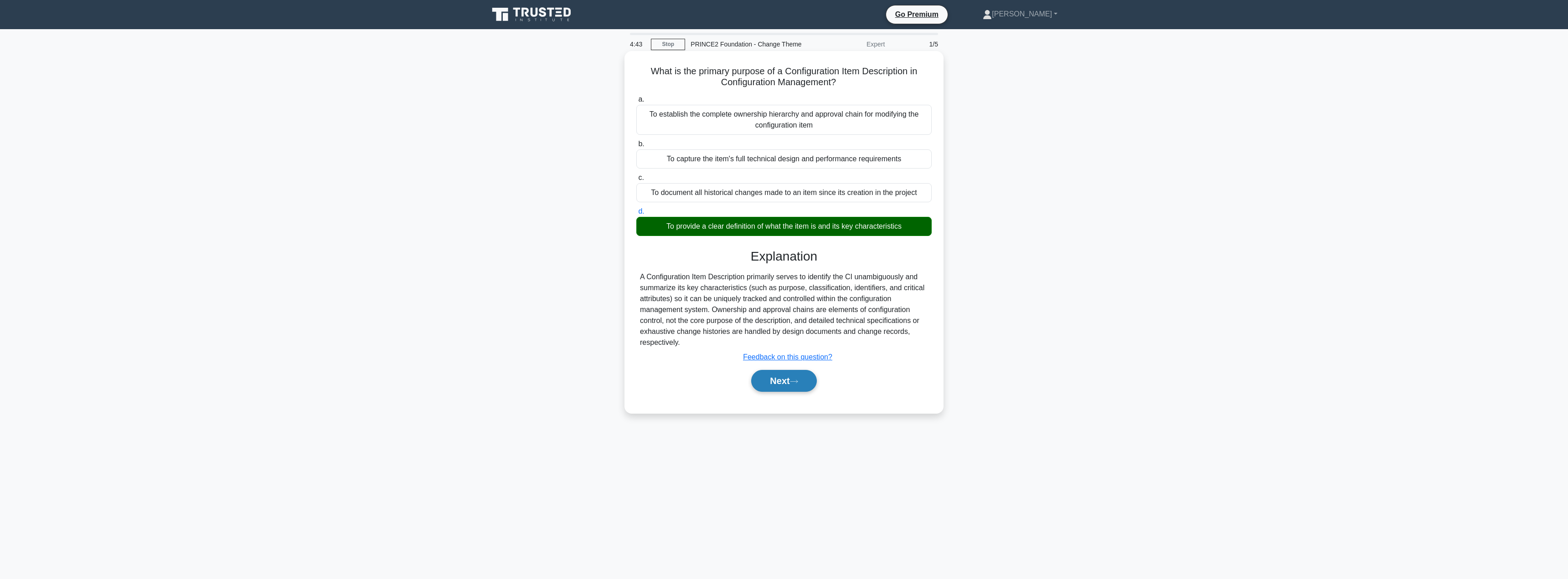
click at [777, 382] on button "Next" at bounding box center [783, 381] width 65 height 22
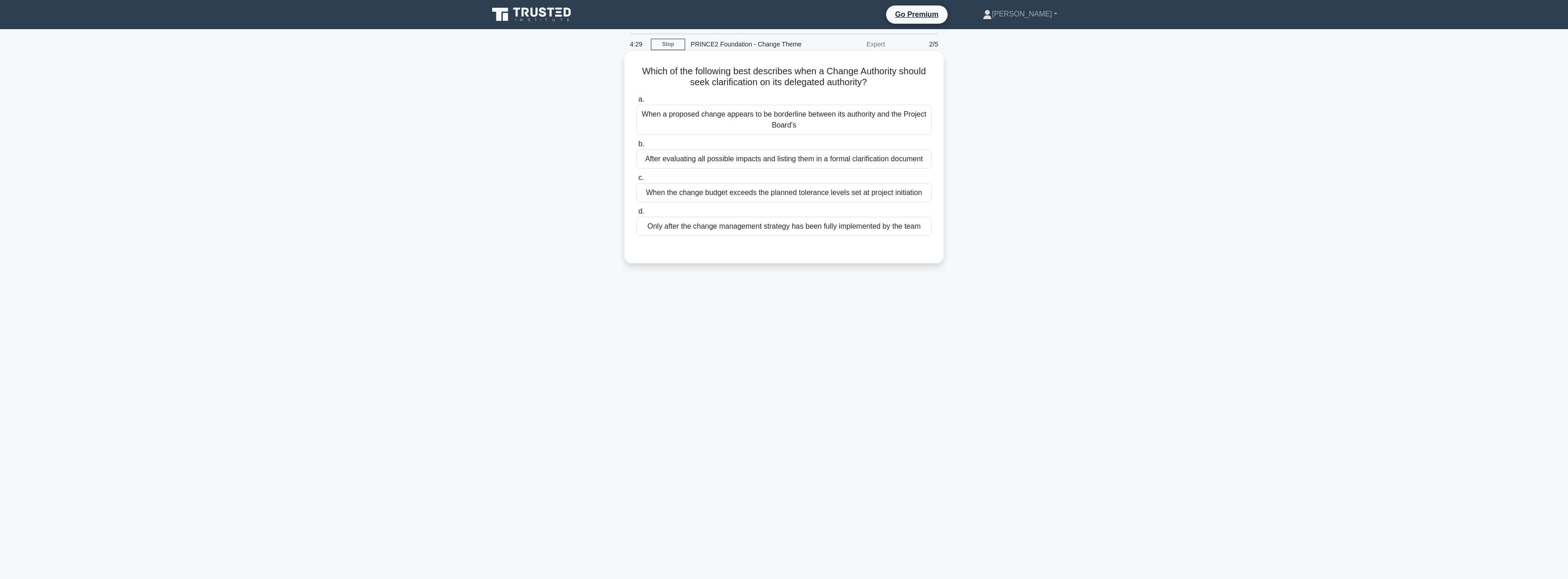
click at [771, 195] on div "When the change budget exceeds the planned tolerance levels set at project init…" at bounding box center [783, 192] width 295 height 19
click at [636, 181] on input "c. When the change budget exceeds the planned tolerance levels set at project i…" at bounding box center [636, 178] width 0 height 6
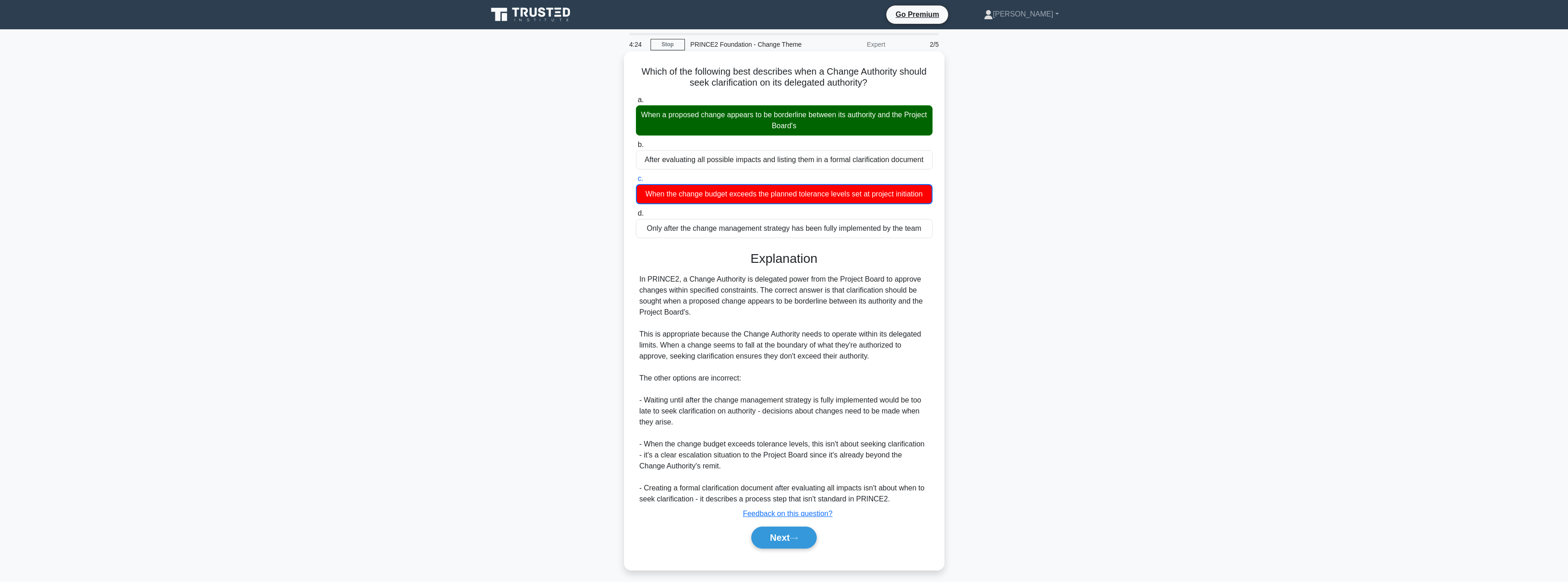
scroll to position [6, 0]
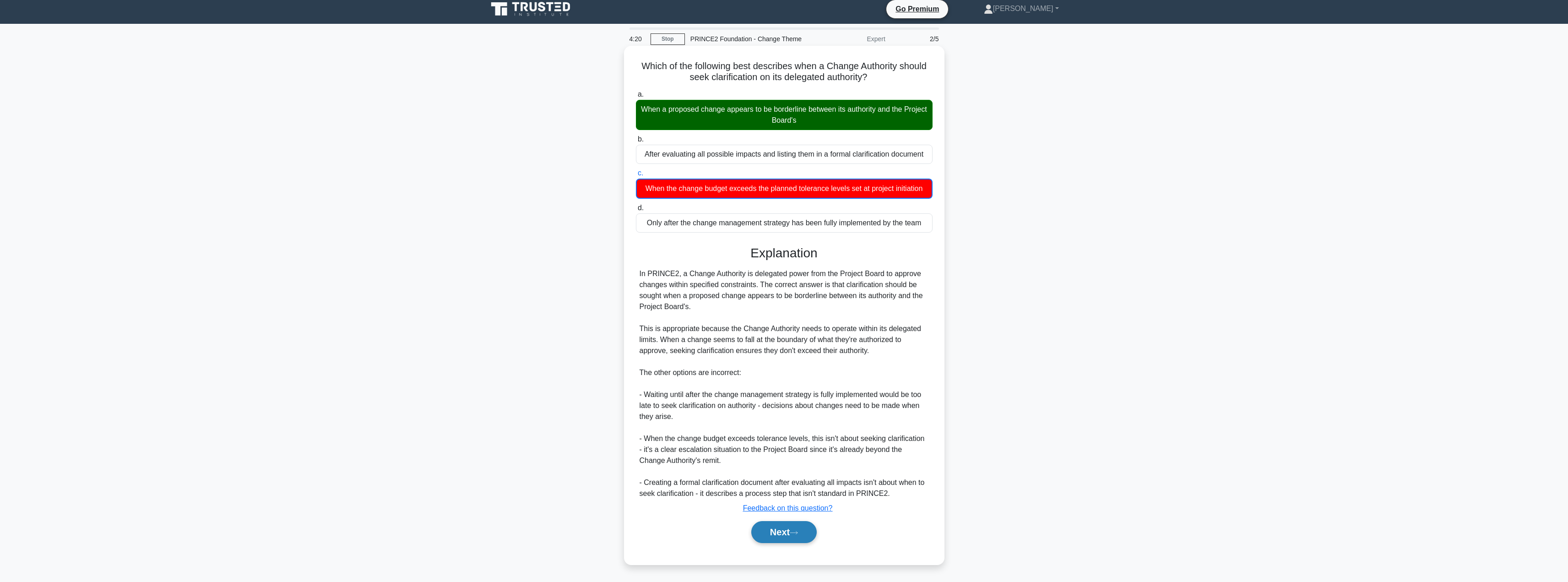
click at [777, 531] on button "Next" at bounding box center [784, 532] width 65 height 22
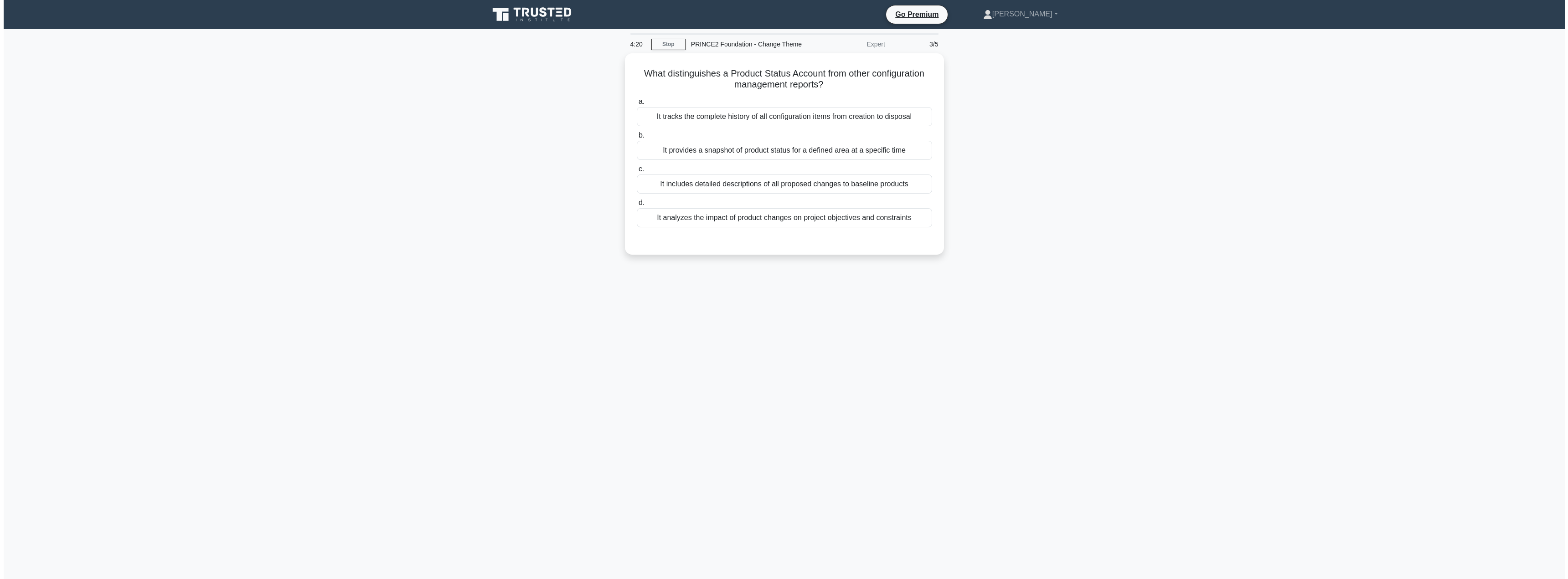
scroll to position [0, 0]
click at [819, 182] on div "It includes detailed descriptions of all proposed changes to baseline products" at bounding box center [783, 181] width 295 height 19
click at [636, 170] on input "c. It includes detailed descriptions of all proposed changes to baseline produc…" at bounding box center [636, 167] width 0 height 6
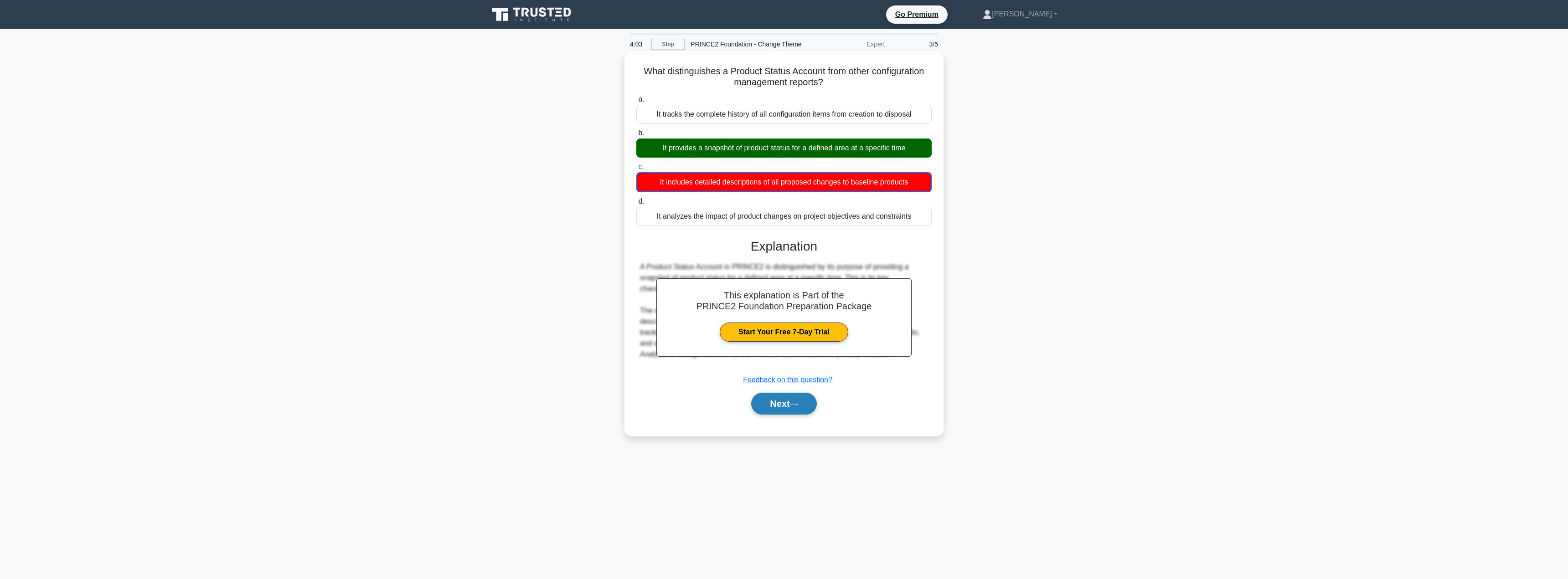
click at [778, 400] on button "Next" at bounding box center [783, 403] width 65 height 22
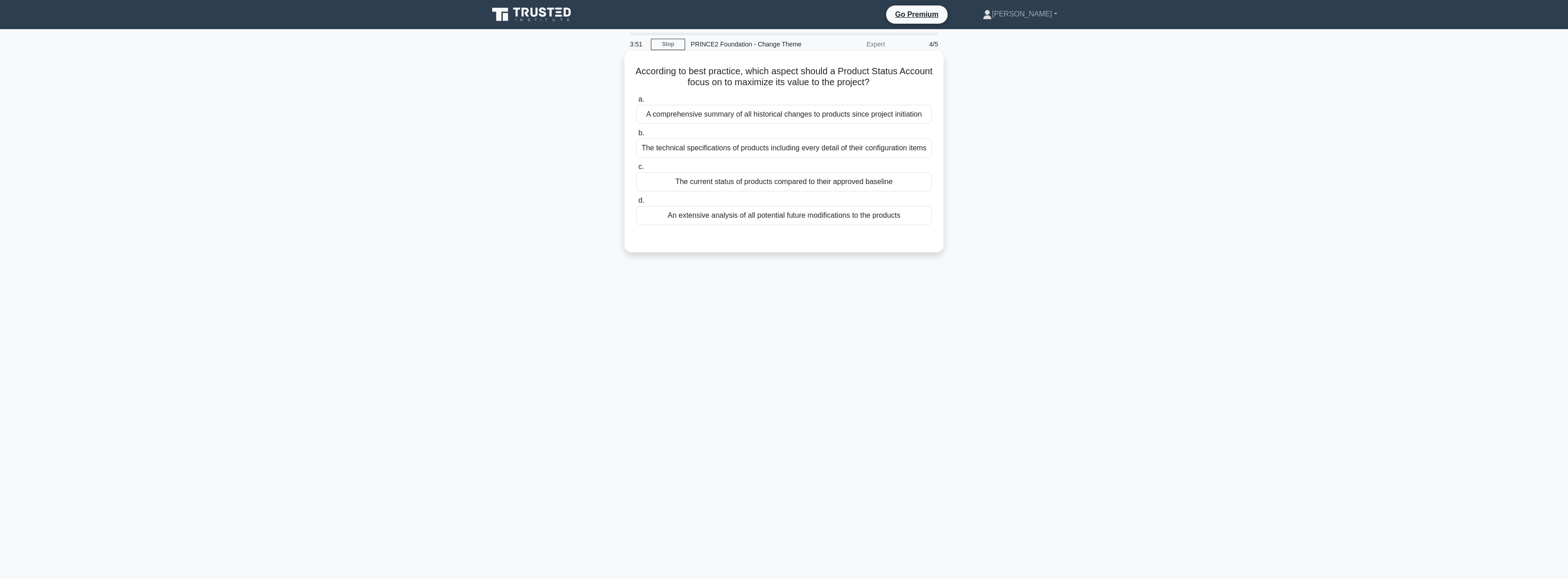
click at [762, 152] on div "The technical specifications of products including every detail of their config…" at bounding box center [783, 148] width 295 height 19
click at [636, 136] on input "b. The technical specifications of products including every detail of their con…" at bounding box center [636, 133] width 0 height 6
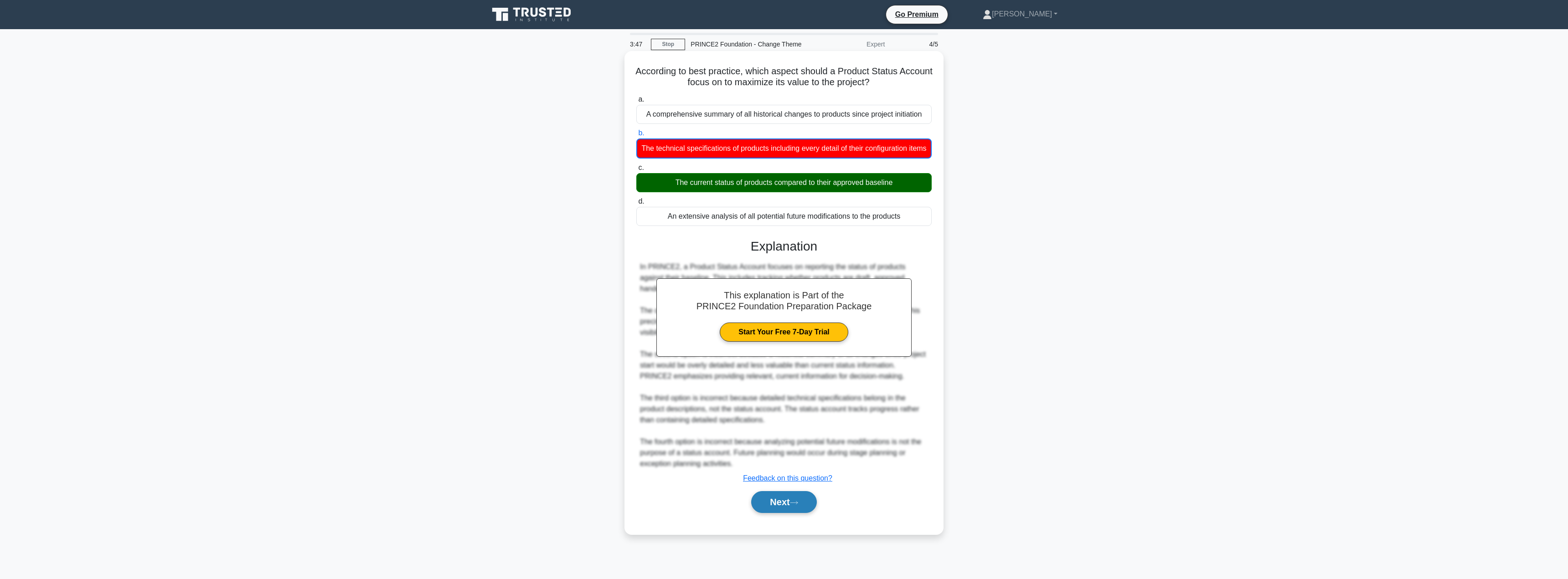
click at [775, 508] on button "Next" at bounding box center [783, 502] width 65 height 22
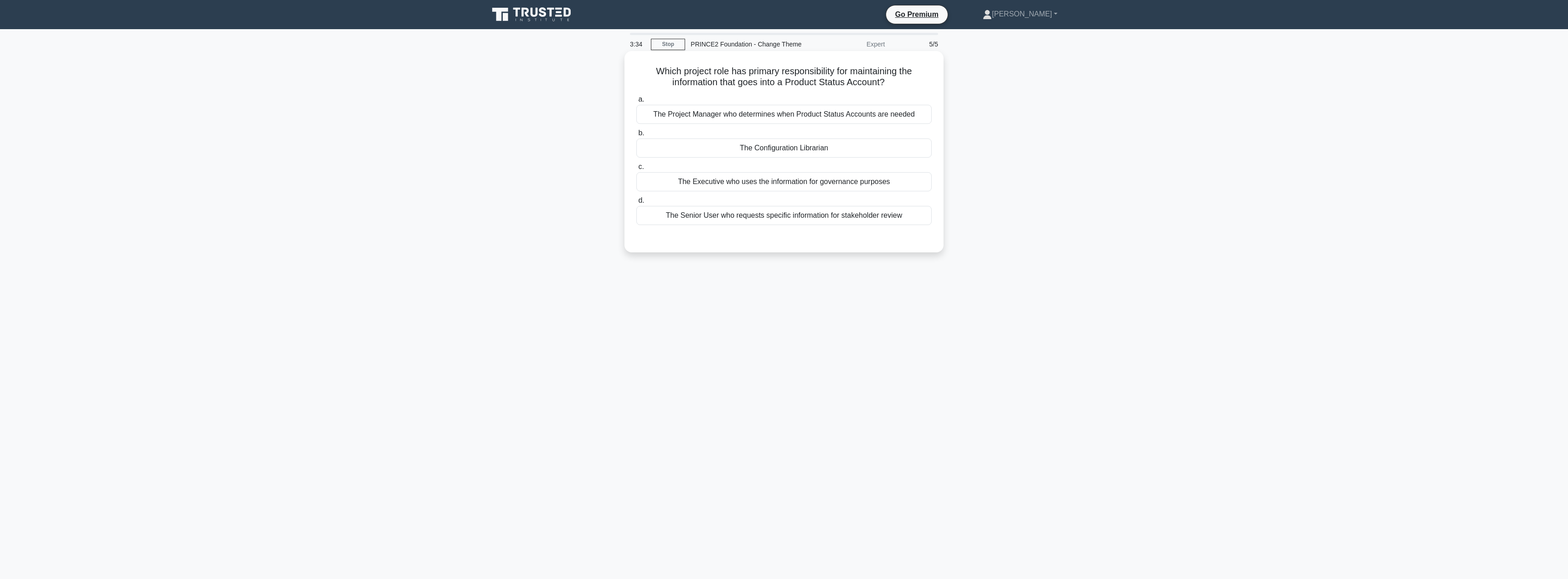
click at [816, 113] on div "The Project Manager who determines when Product Status Accounts are needed" at bounding box center [783, 114] width 295 height 19
click at [636, 102] on input "a. The Project Manager who determines when Product Status Accounts are needed" at bounding box center [636, 100] width 0 height 6
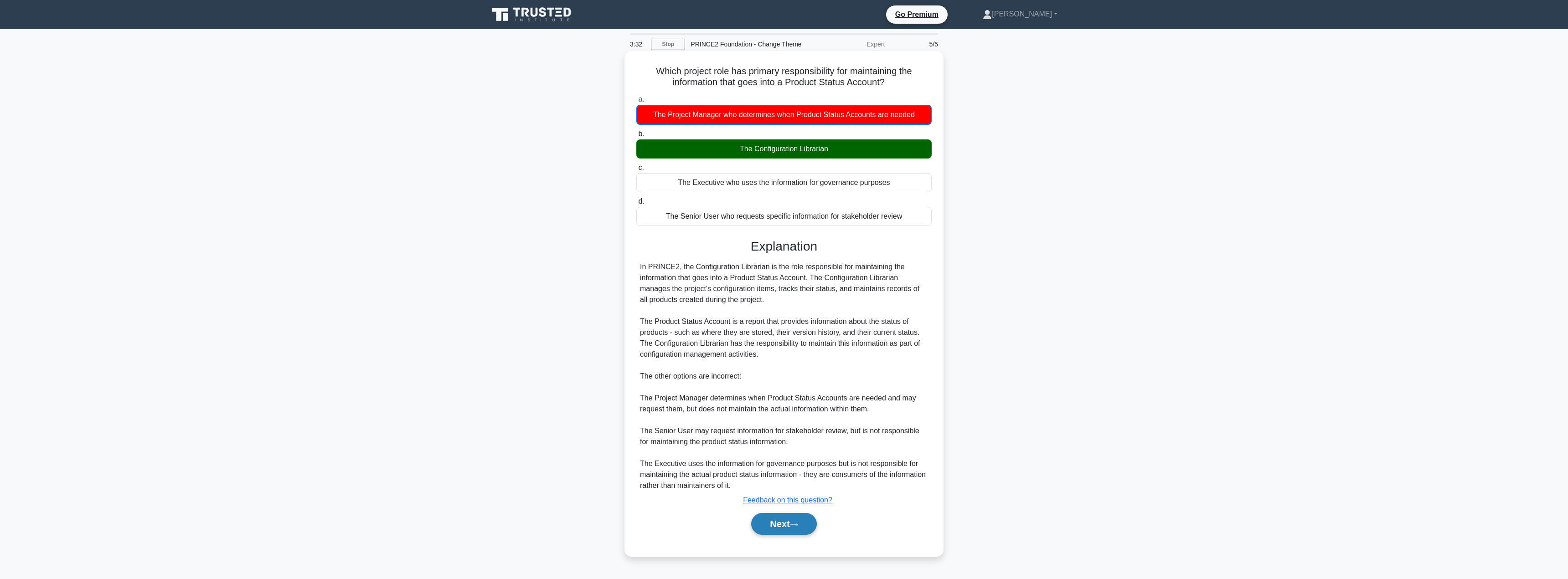
click at [777, 522] on button "Next" at bounding box center [783, 524] width 65 height 22
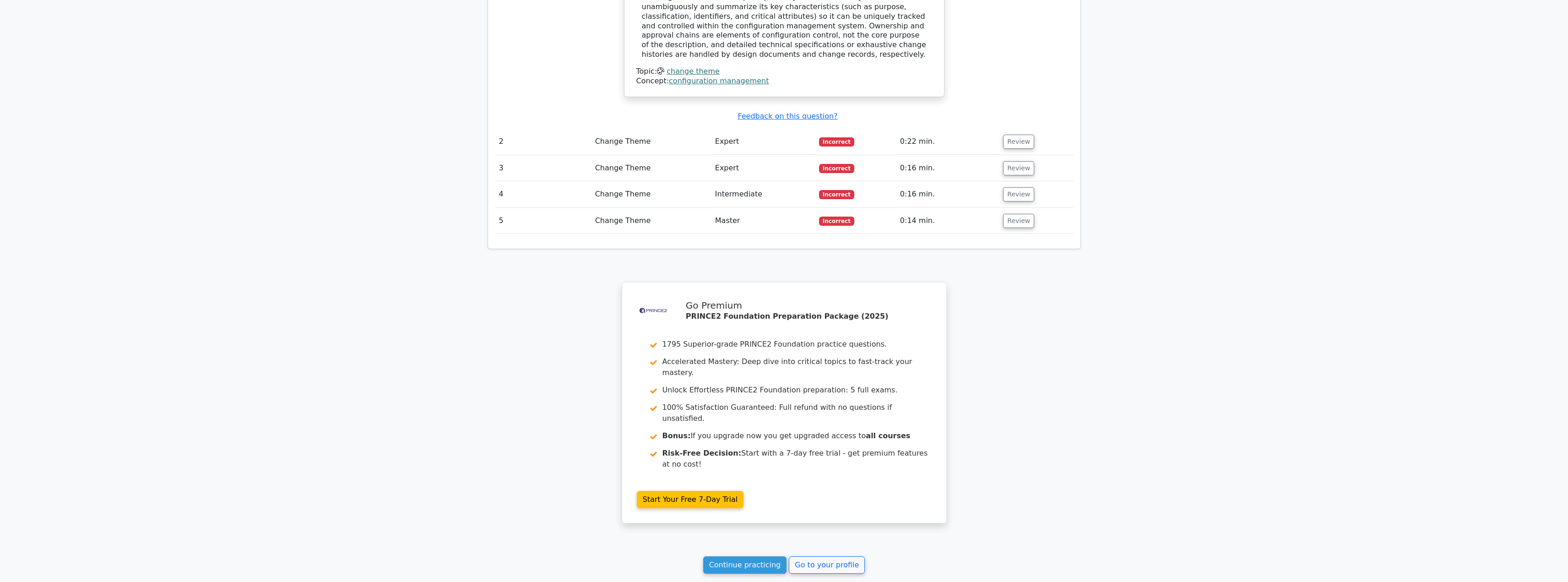
scroll to position [1027, 0]
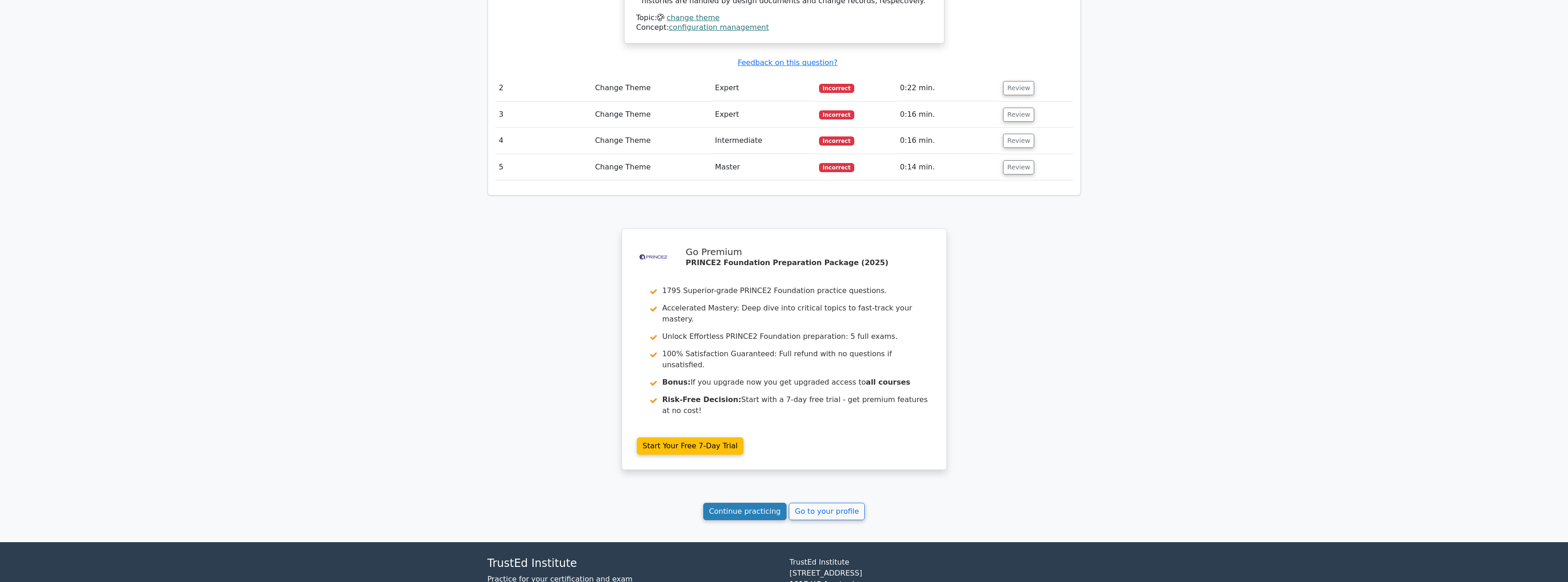
click at [740, 503] on link "Continue practicing" at bounding box center [745, 511] width 84 height 17
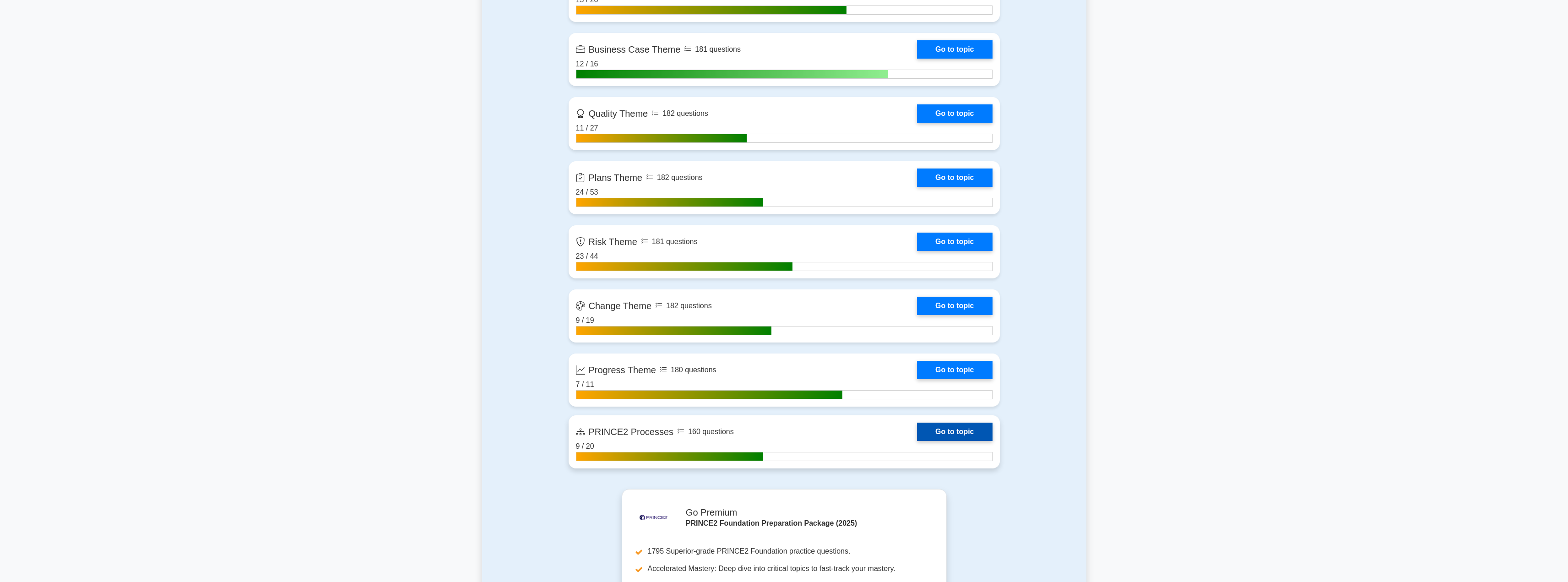
scroll to position [827, 0]
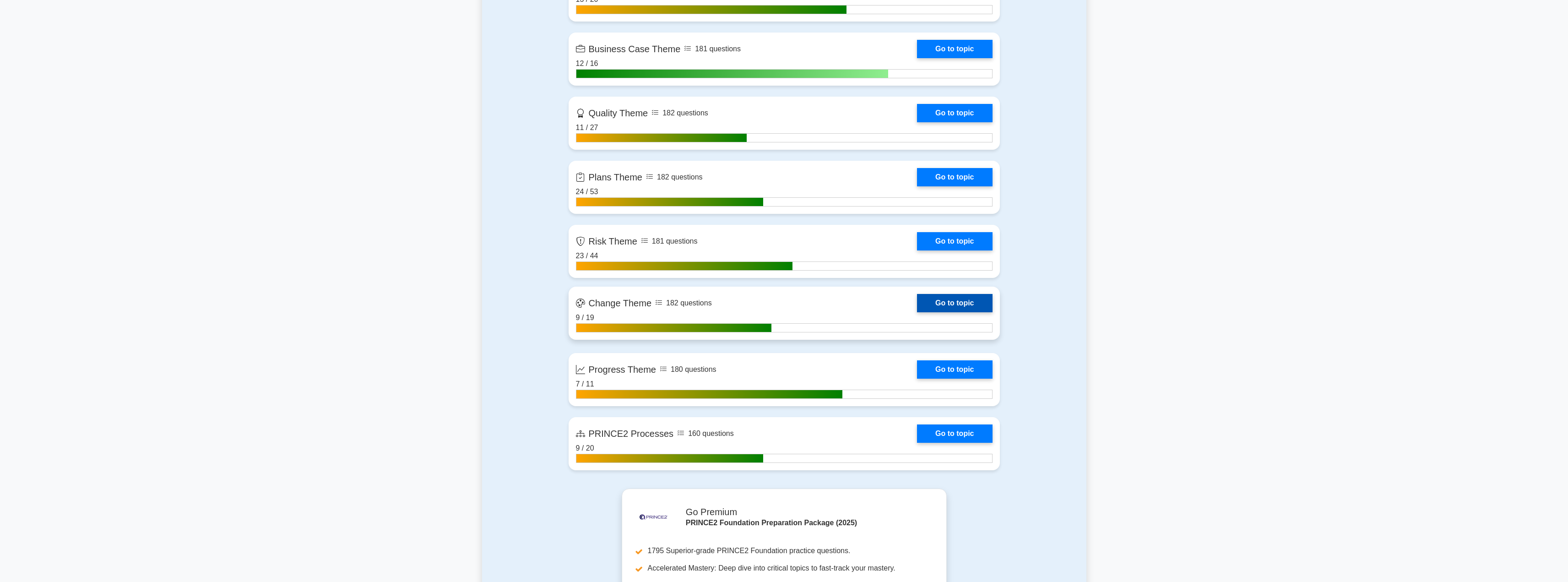
click at [948, 304] on link "Go to topic" at bounding box center [954, 303] width 75 height 18
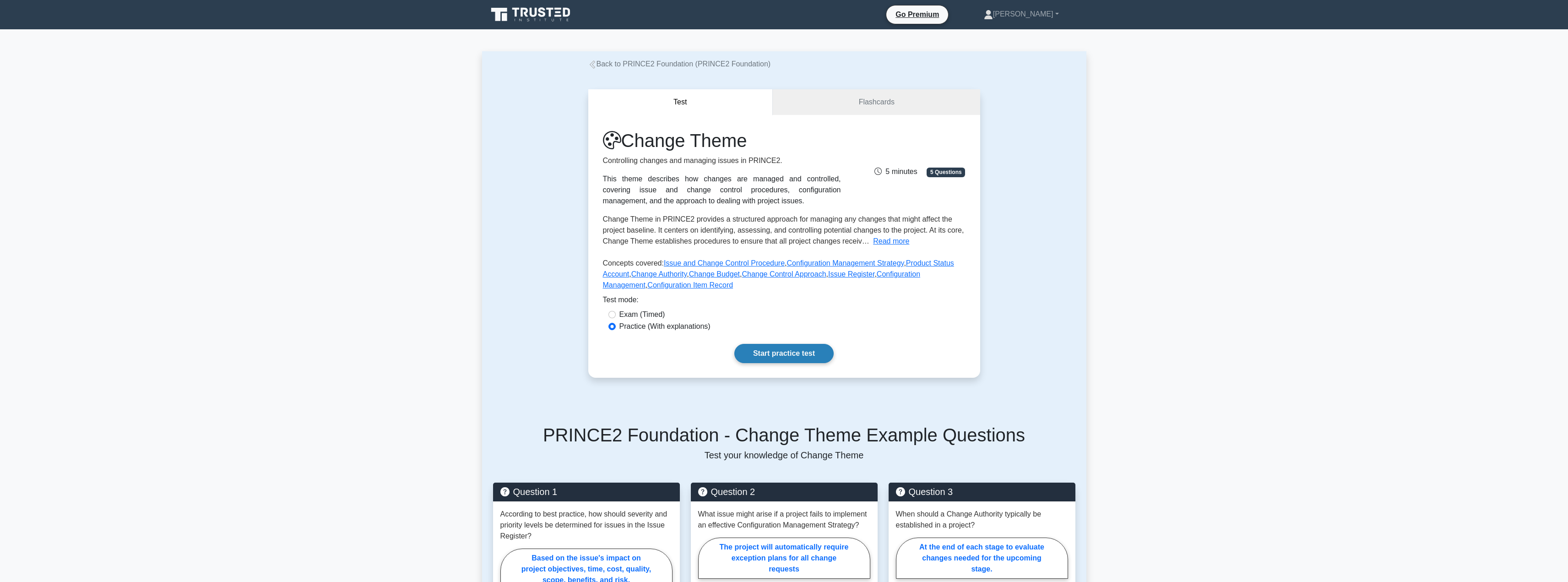
click at [782, 361] on link "Start practice test" at bounding box center [784, 353] width 99 height 19
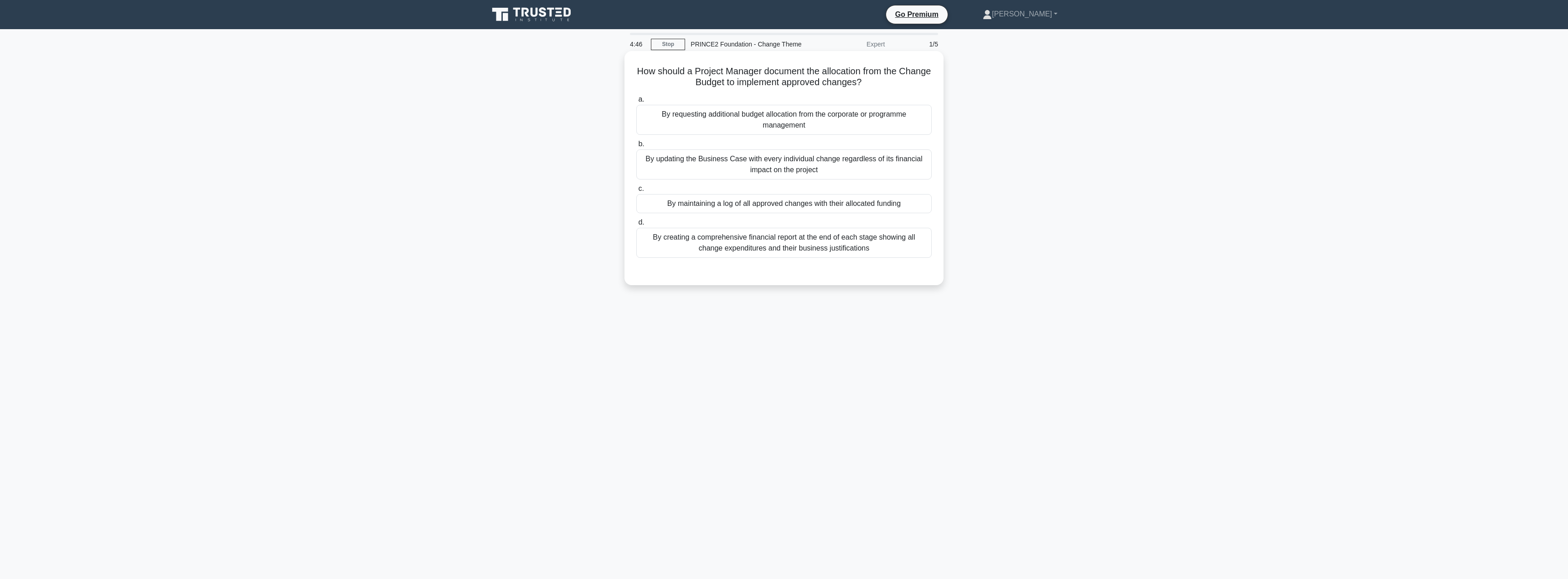
click at [781, 258] on div "By creating a comprehensive financial report at the end of each stage showing a…" at bounding box center [783, 242] width 295 height 30
click at [636, 226] on input "d. By creating a comprehensive financial report at the end of each stage showin…" at bounding box center [636, 223] width 0 height 6
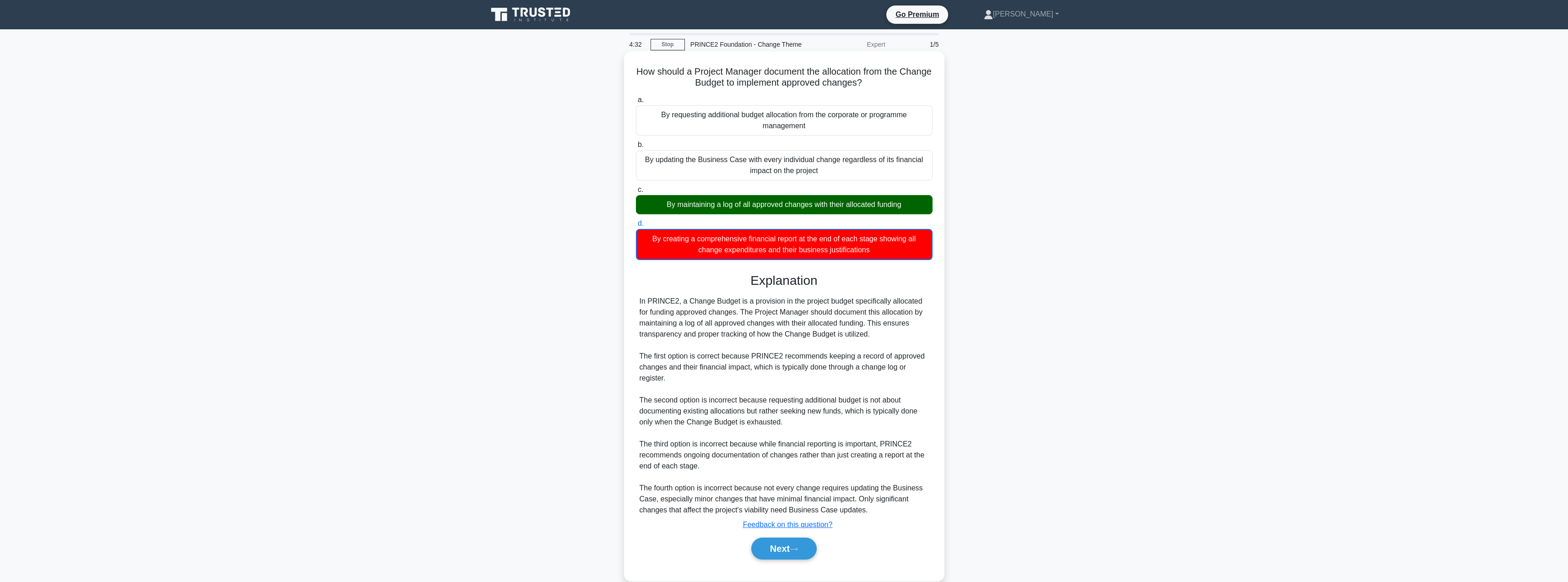
scroll to position [17, 0]
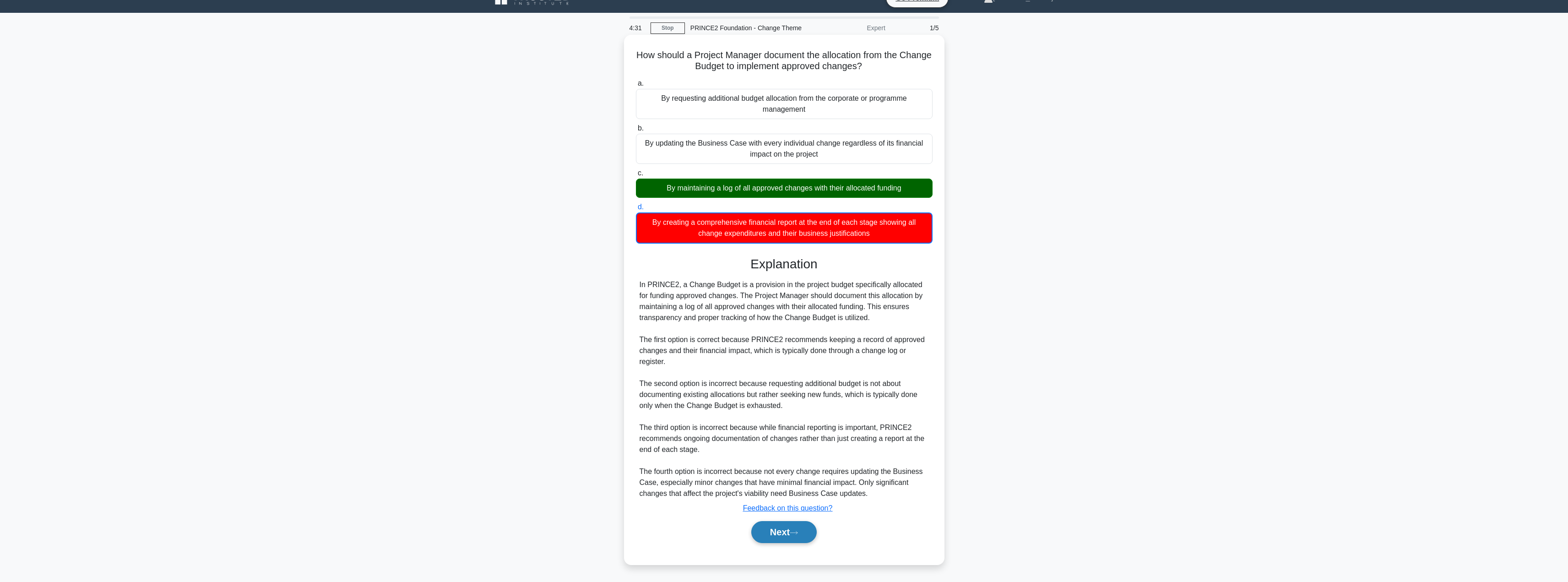
click at [769, 530] on button "Next" at bounding box center [784, 532] width 65 height 22
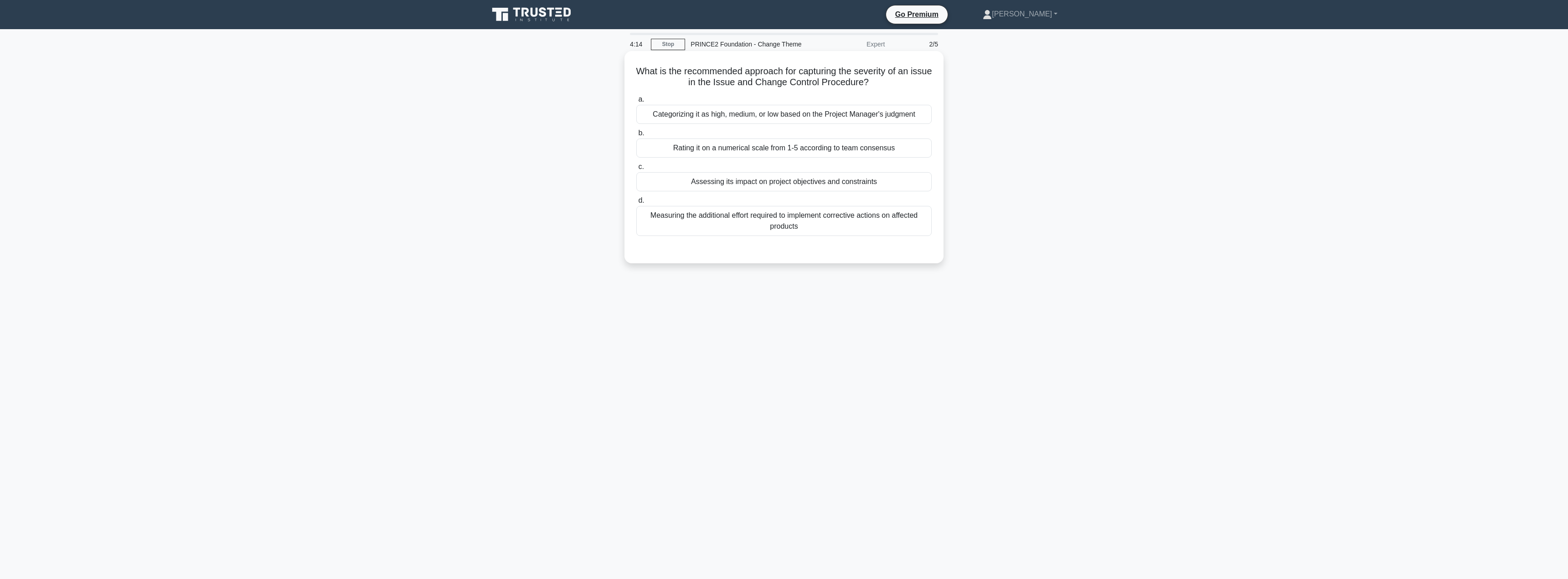
click at [796, 190] on div "Assessing its impact on project objectives and constraints" at bounding box center [783, 181] width 295 height 19
click at [636, 170] on input "c. Assessing its impact on project objectives and constraints" at bounding box center [636, 167] width 0 height 6
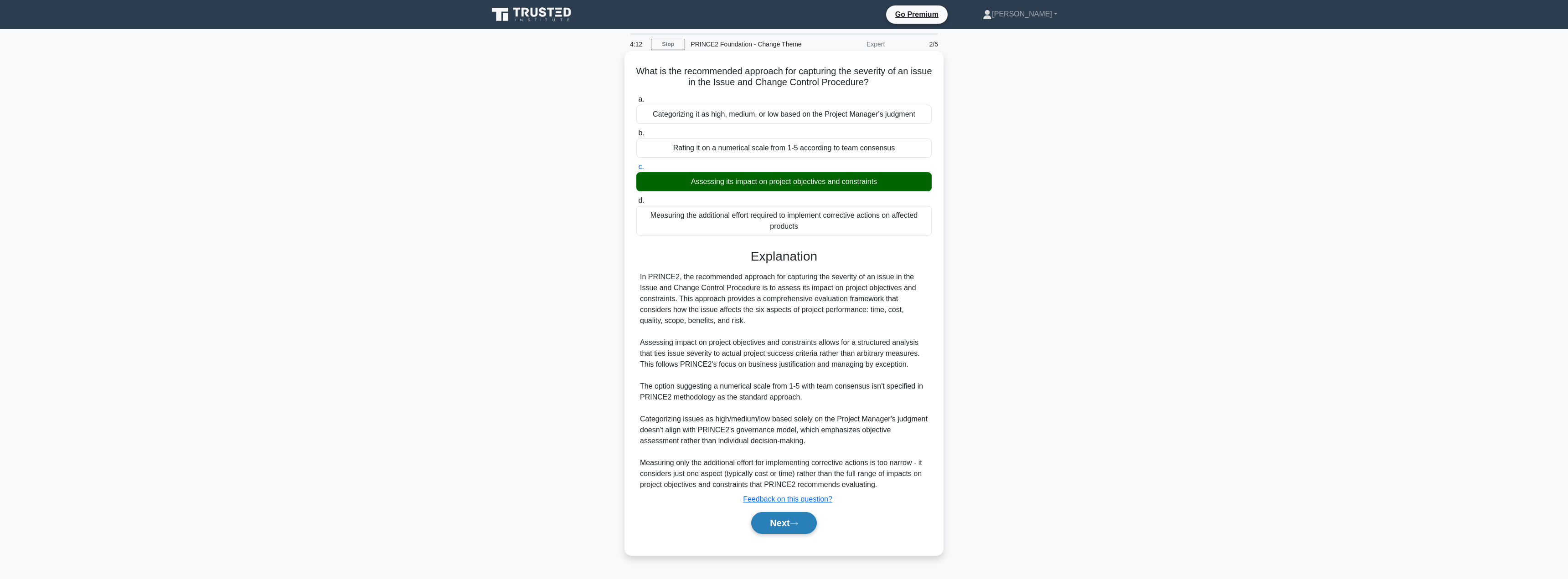
click at [778, 518] on button "Next" at bounding box center [783, 523] width 65 height 22
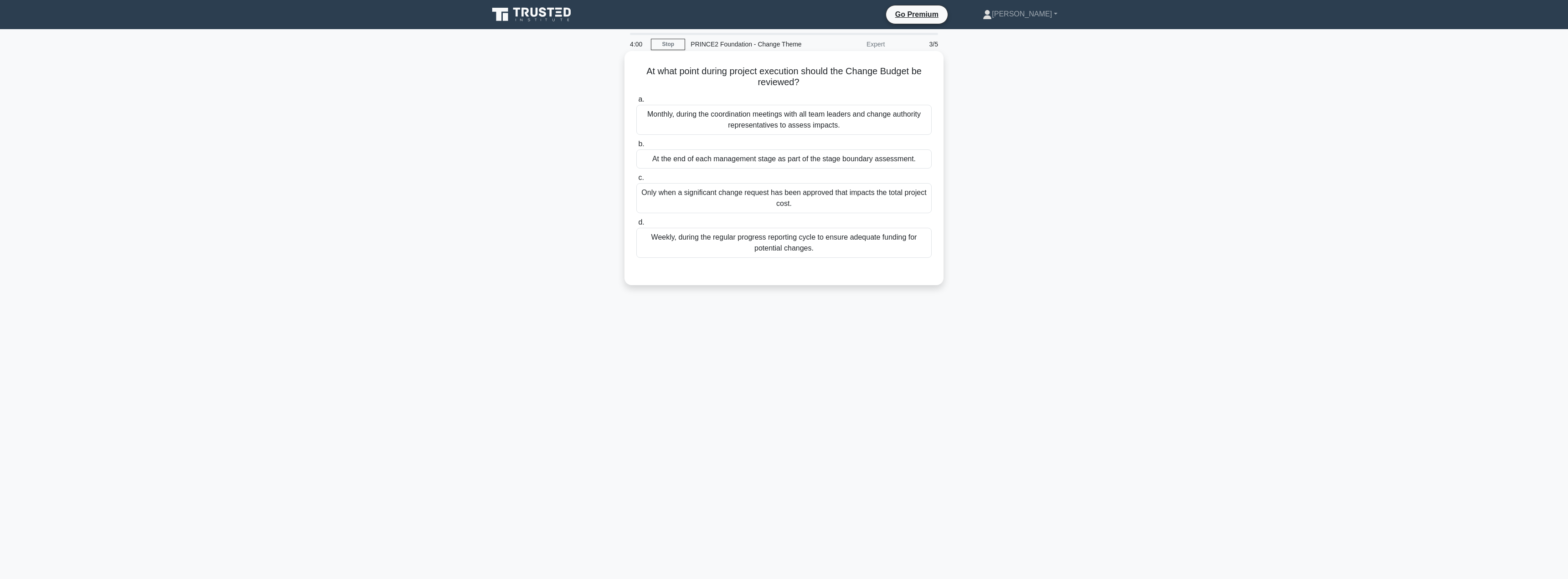
click at [777, 154] on div "At the end of each management stage as part of the stage boundary assessment." at bounding box center [783, 159] width 295 height 19
click at [636, 147] on input "b. At the end of each management stage as part of the stage boundary assessment." at bounding box center [636, 144] width 0 height 6
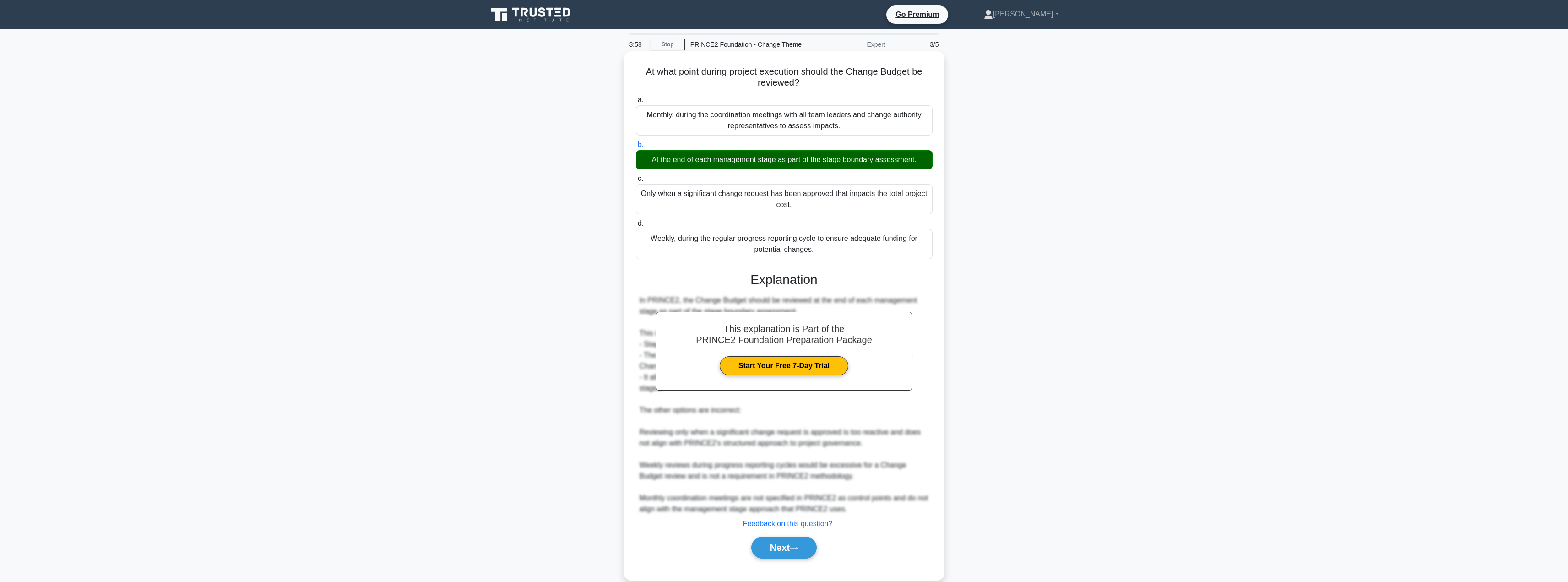
scroll to position [16, 0]
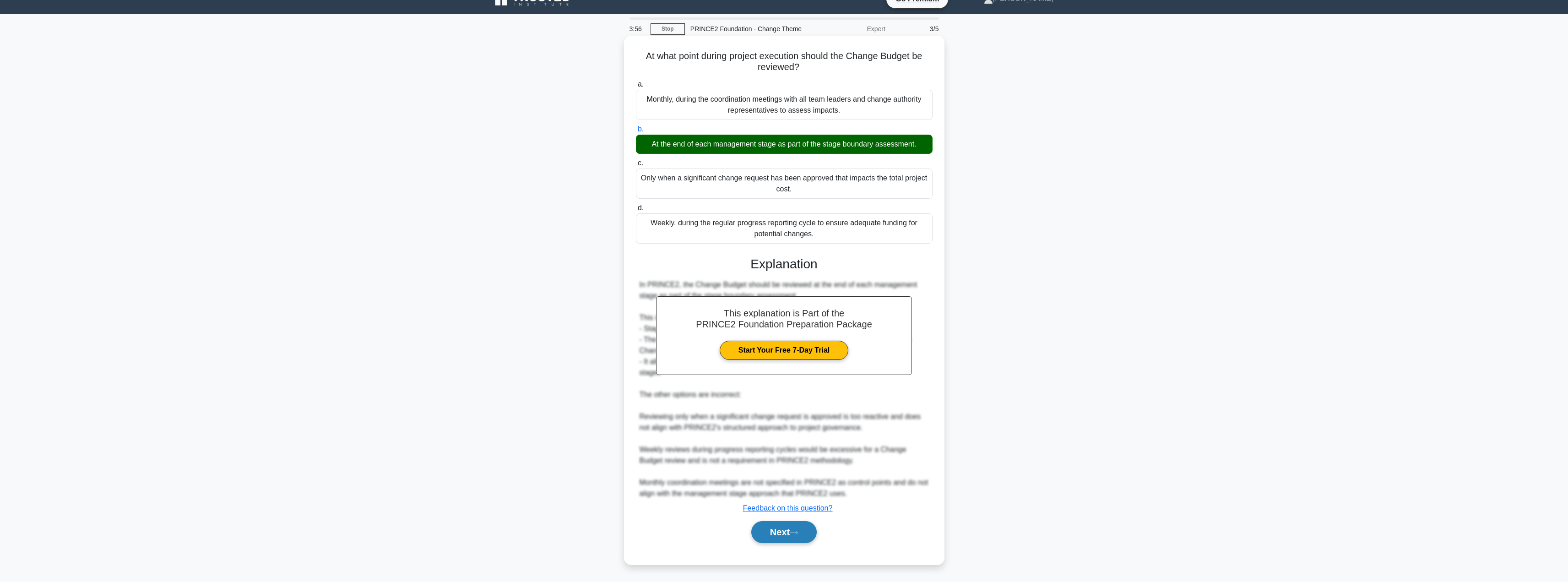
click at [759, 533] on button "Next" at bounding box center [784, 532] width 65 height 22
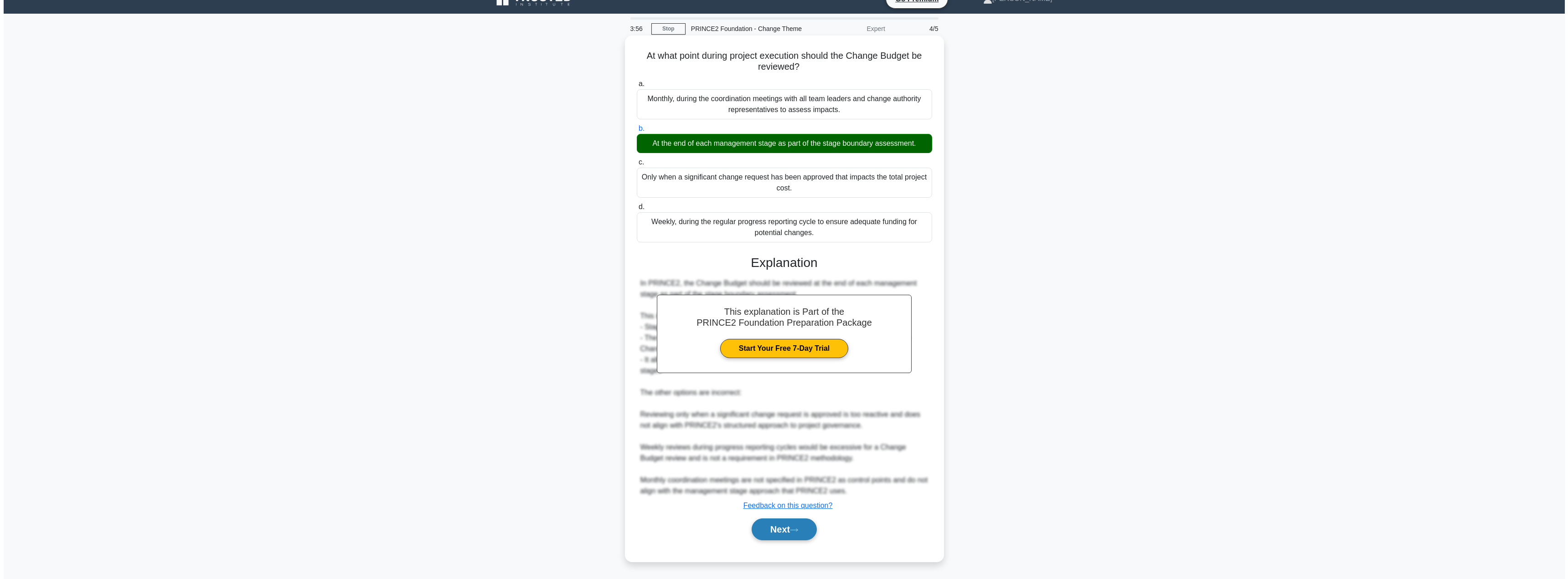
scroll to position [0, 0]
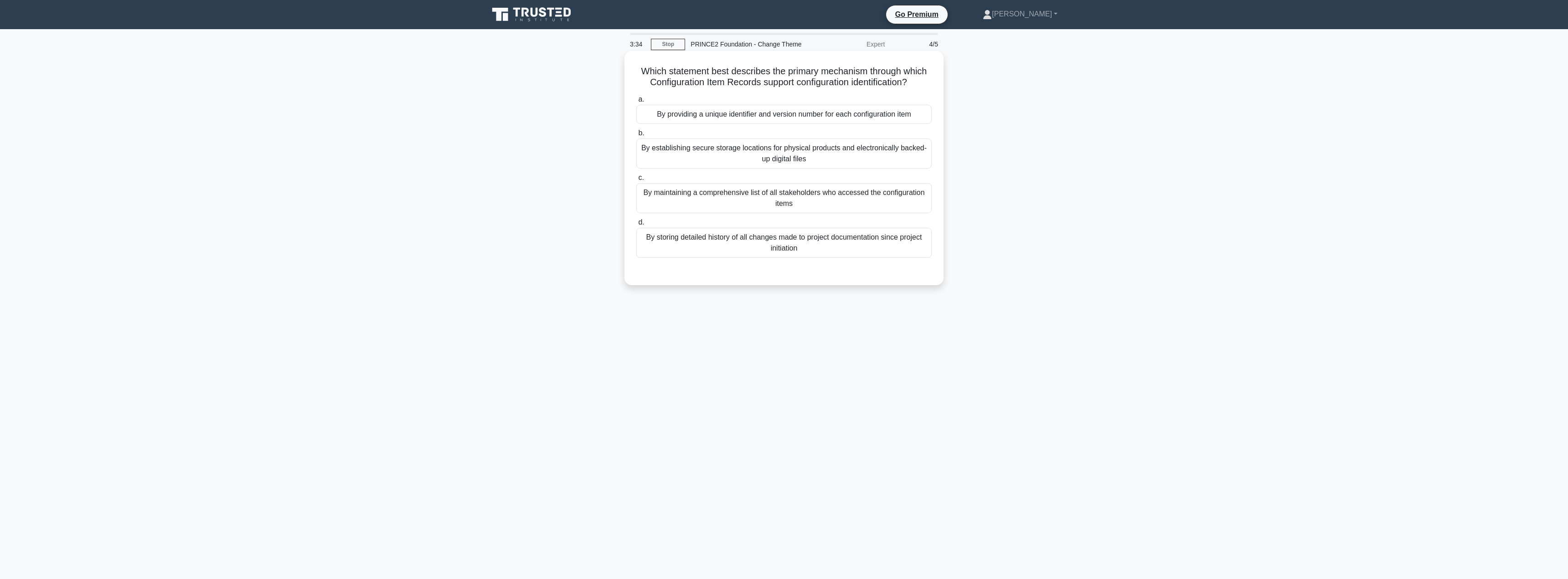
click at [799, 117] on div "By providing a unique identifier and version number for each configuration item" at bounding box center [783, 114] width 295 height 19
click at [636, 102] on input "a. By providing a unique identifier and version number for each configuration i…" at bounding box center [636, 100] width 0 height 6
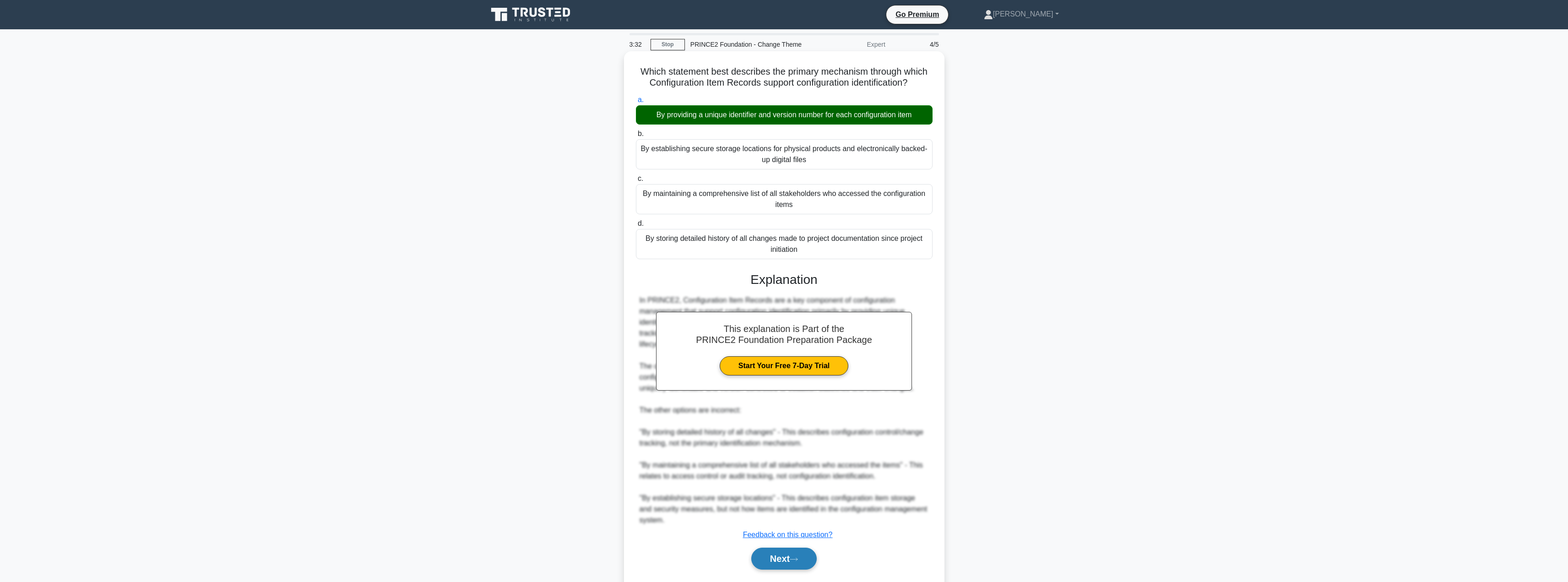
click at [774, 553] on button "Next" at bounding box center [784, 559] width 65 height 22
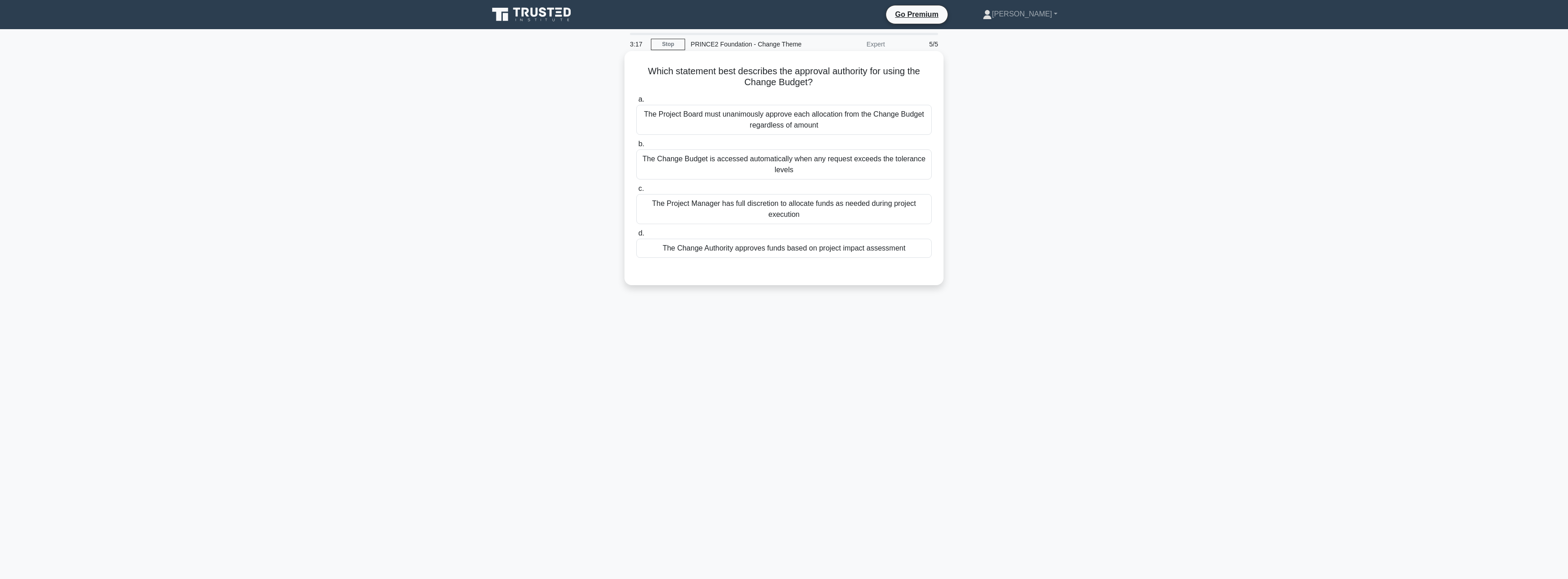
click at [803, 209] on div "The Project Manager has full discretion to allocate funds as needed during proj…" at bounding box center [783, 209] width 295 height 30
click at [636, 192] on input "c. The Project Manager has full discretion to allocate funds as needed during p…" at bounding box center [636, 189] width 0 height 6
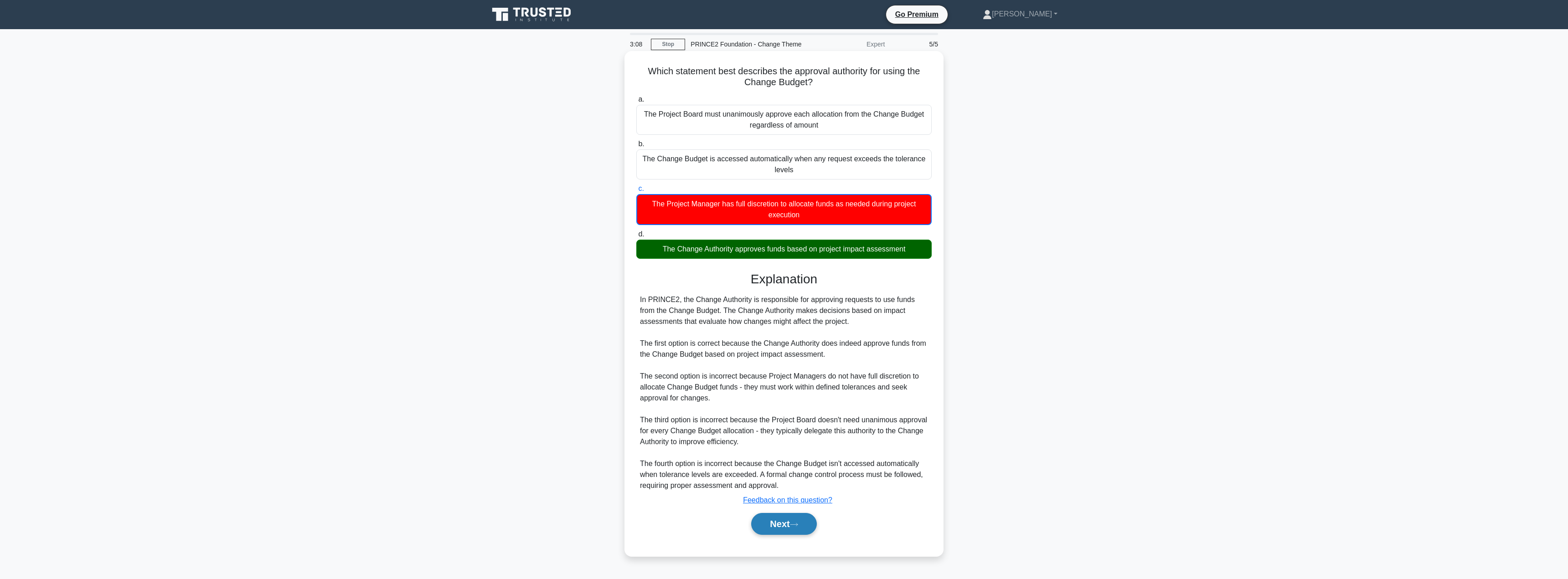
click at [781, 516] on button "Next" at bounding box center [783, 524] width 65 height 22
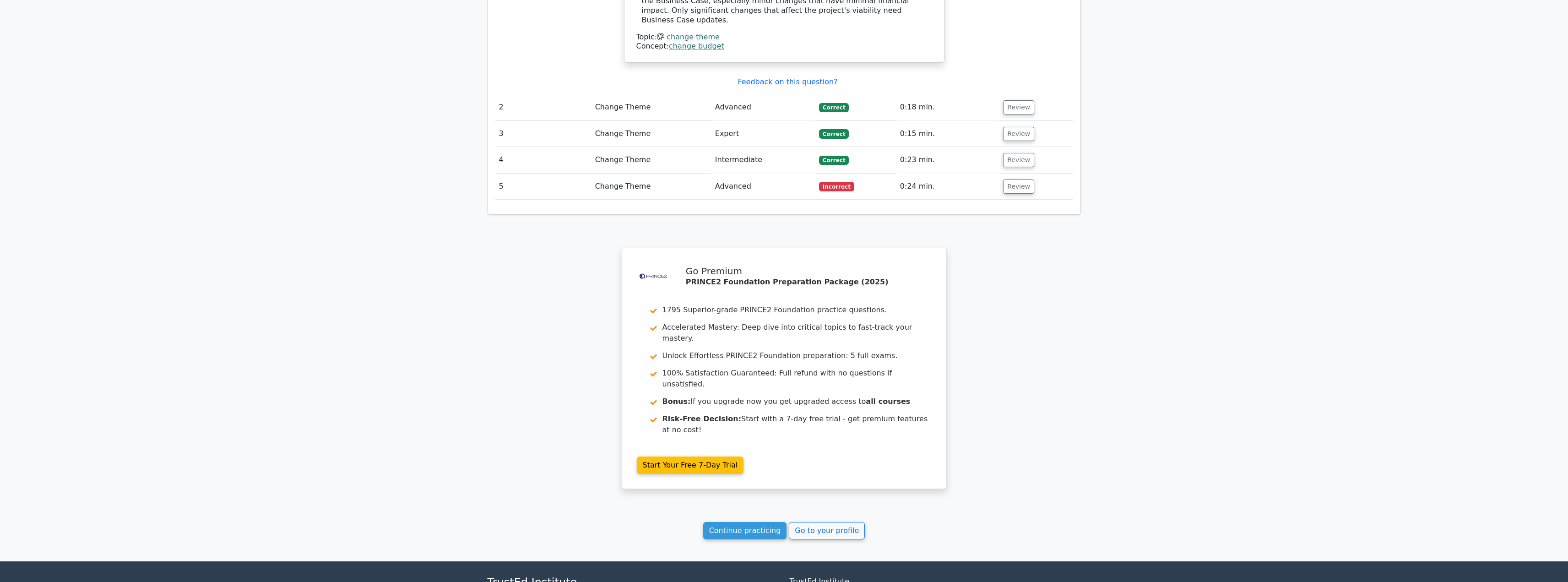
scroll to position [1170, 0]
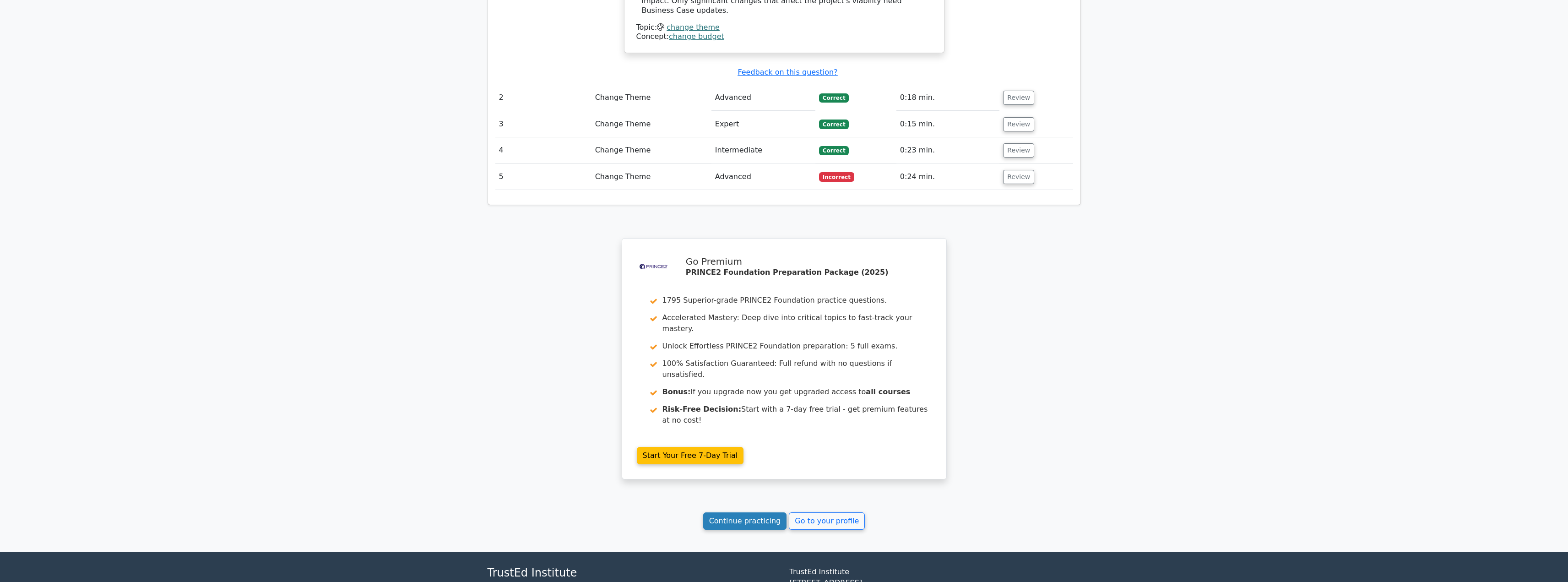
click at [746, 512] on link "Continue practicing" at bounding box center [745, 521] width 84 height 17
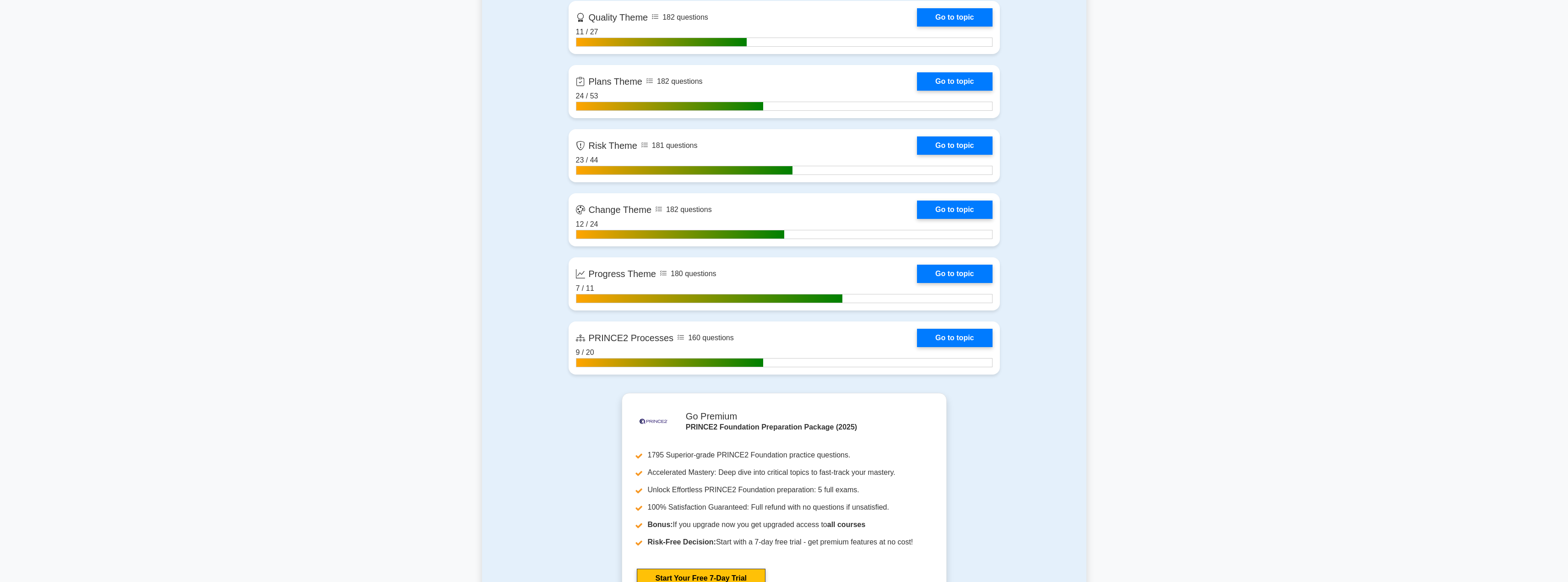
scroll to position [928, 0]
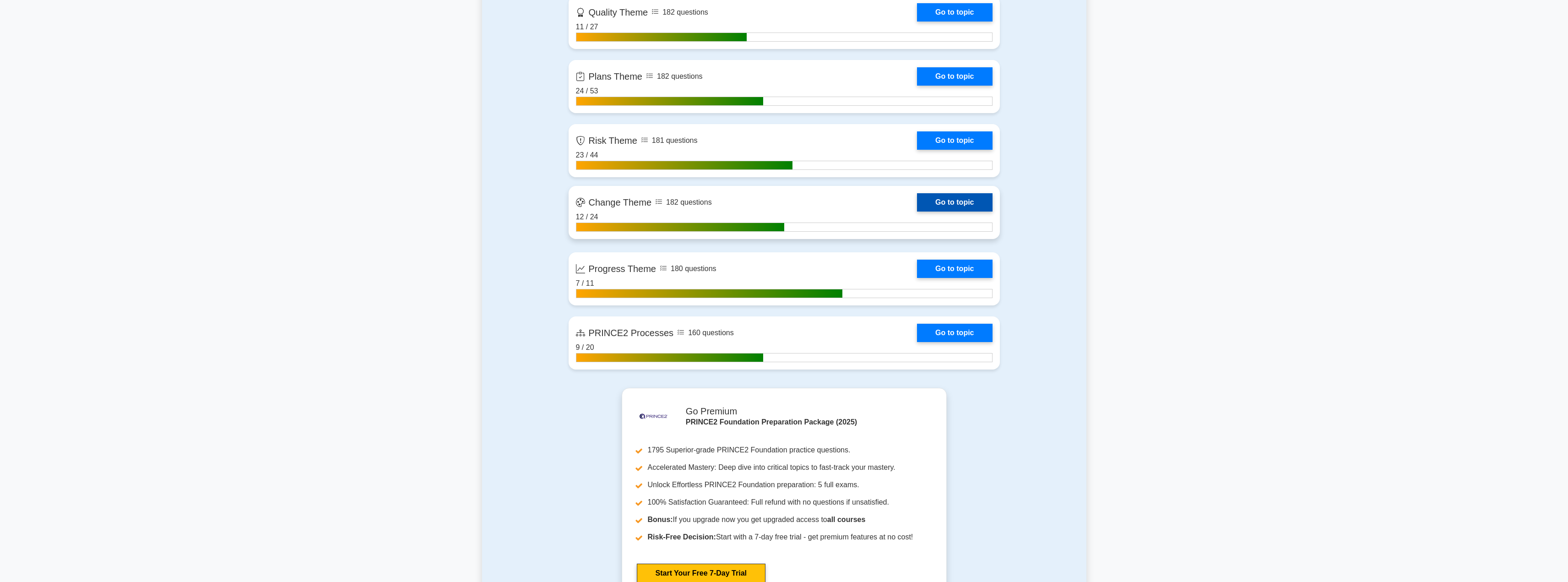
click at [950, 196] on link "Go to topic" at bounding box center [954, 202] width 75 height 18
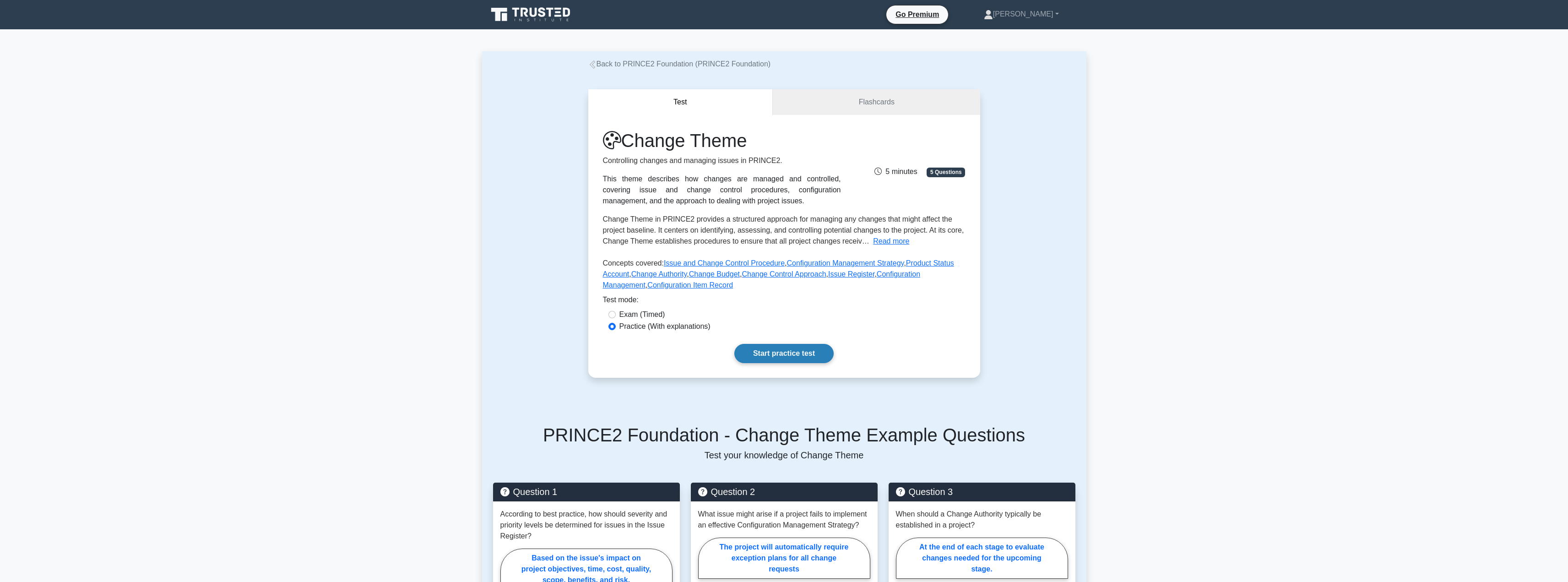
click at [751, 352] on link "Start practice test" at bounding box center [784, 353] width 99 height 19
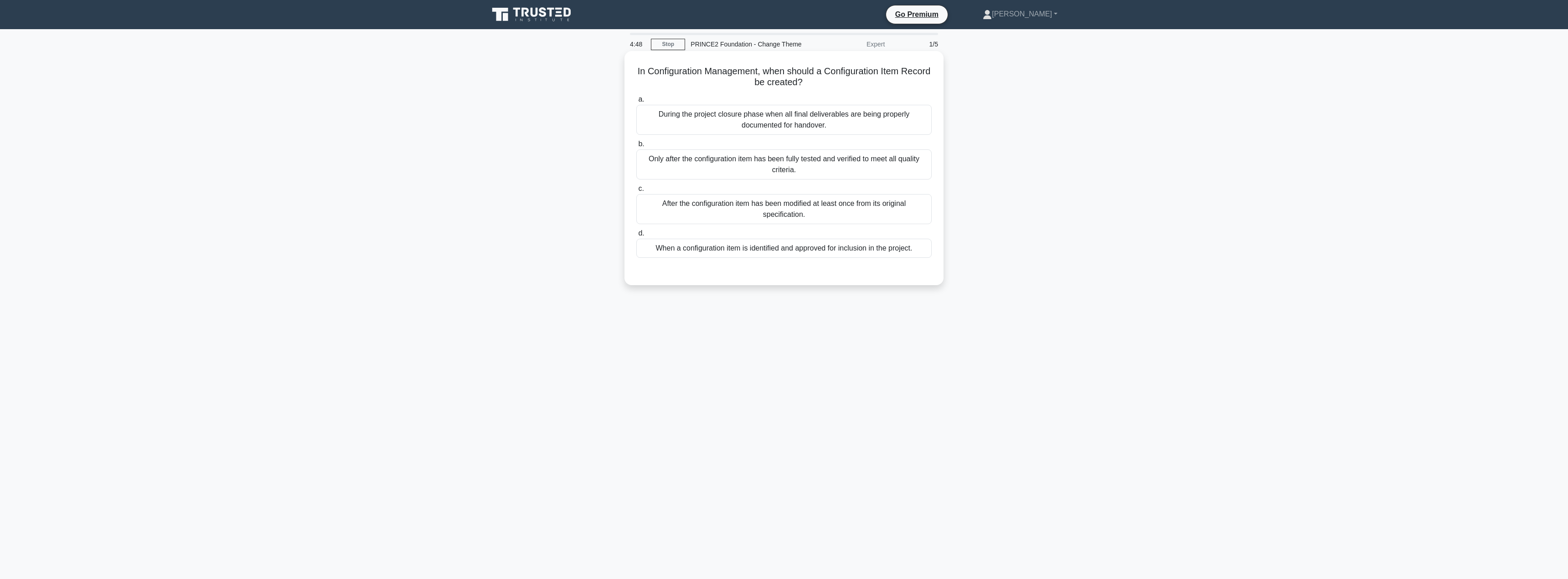
click at [789, 251] on div "When a configuration item is identified and approved for inclusion in the proje…" at bounding box center [783, 248] width 295 height 19
click at [636, 237] on input "d. When a configuration item is identified and approved for inclusion in the pr…" at bounding box center [636, 234] width 0 height 6
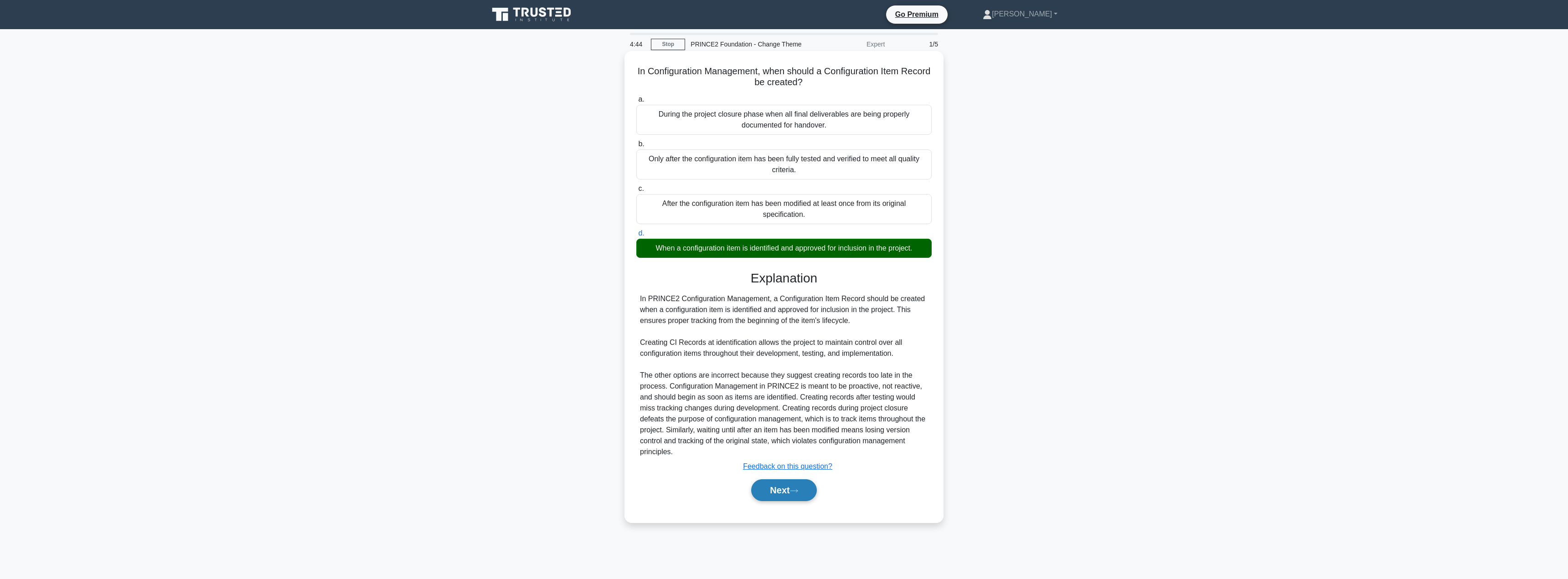
click at [785, 487] on button "Next" at bounding box center [783, 490] width 65 height 22
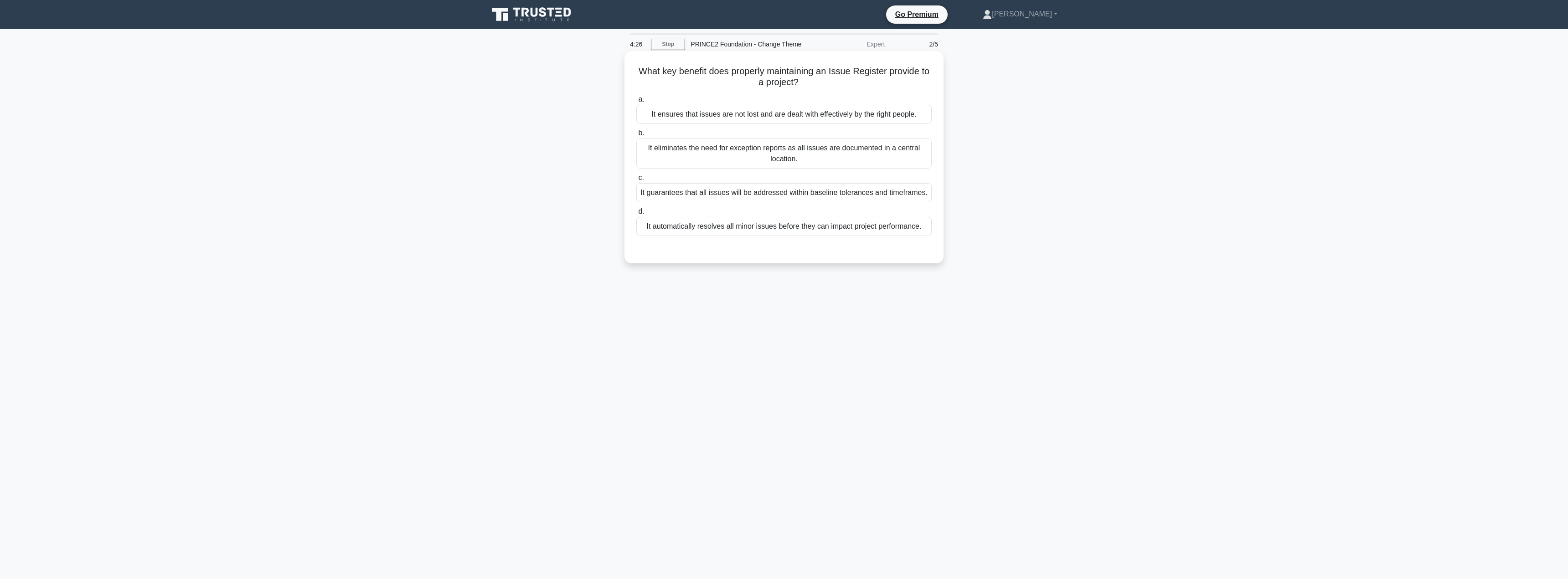
click at [758, 119] on div "It ensures that issues are not lost and are dealt with effectively by the right…" at bounding box center [783, 114] width 295 height 19
click at [636, 102] on input "a. It ensures that issues are not lost and are dealt with effectively by the ri…" at bounding box center [636, 100] width 0 height 6
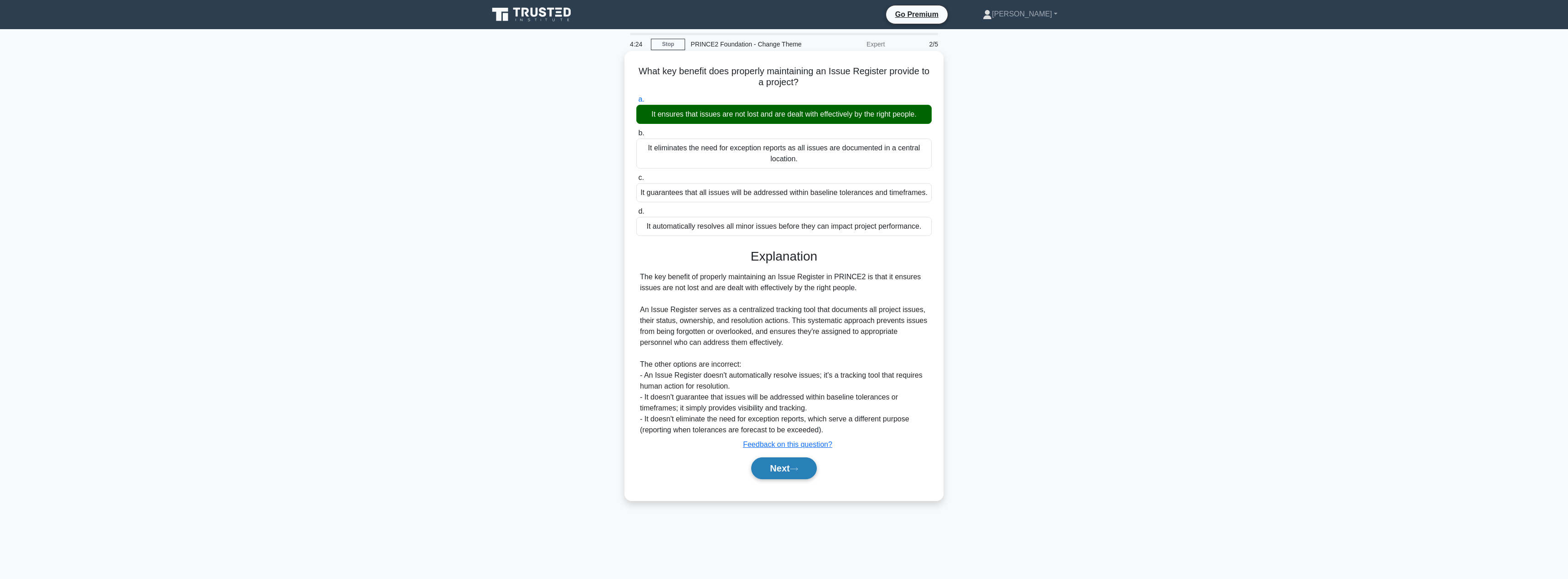
click at [773, 473] on button "Next" at bounding box center [783, 468] width 65 height 22
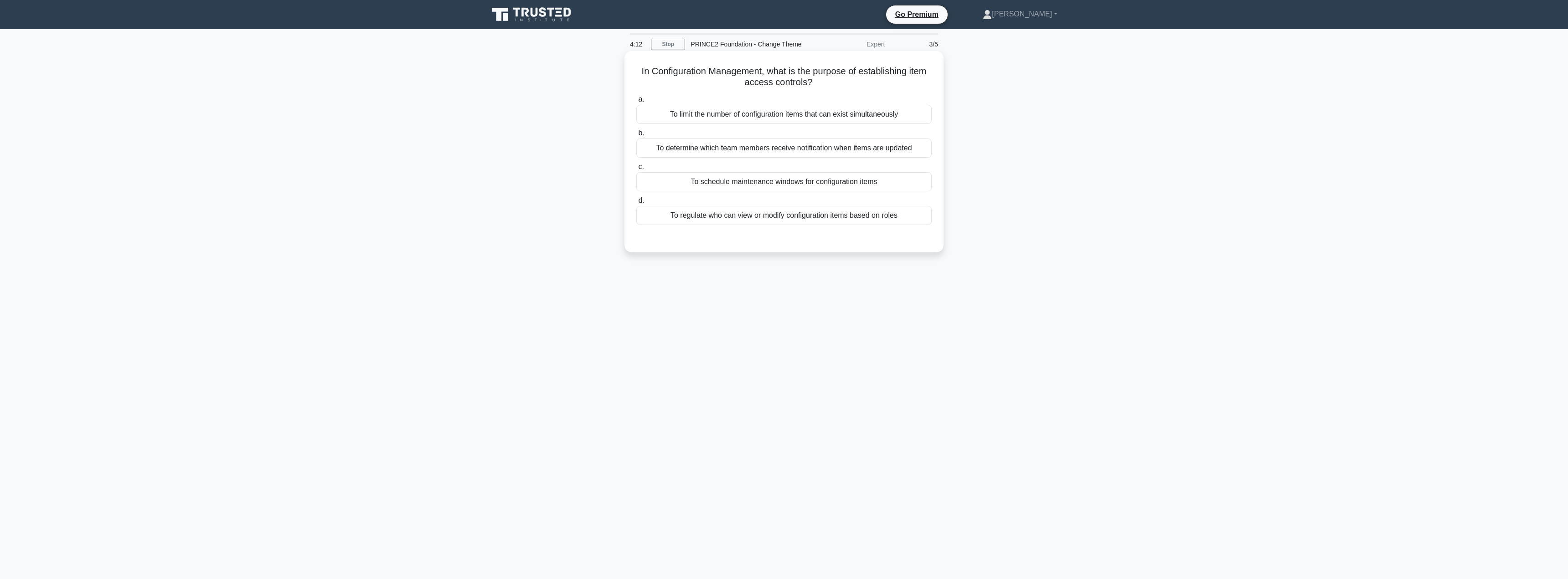
click at [733, 221] on div "To regulate who can view or modify configuration items based on roles" at bounding box center [783, 215] width 295 height 19
click at [636, 204] on input "d. To regulate who can view or modify configuration items based on roles" at bounding box center [636, 201] width 0 height 6
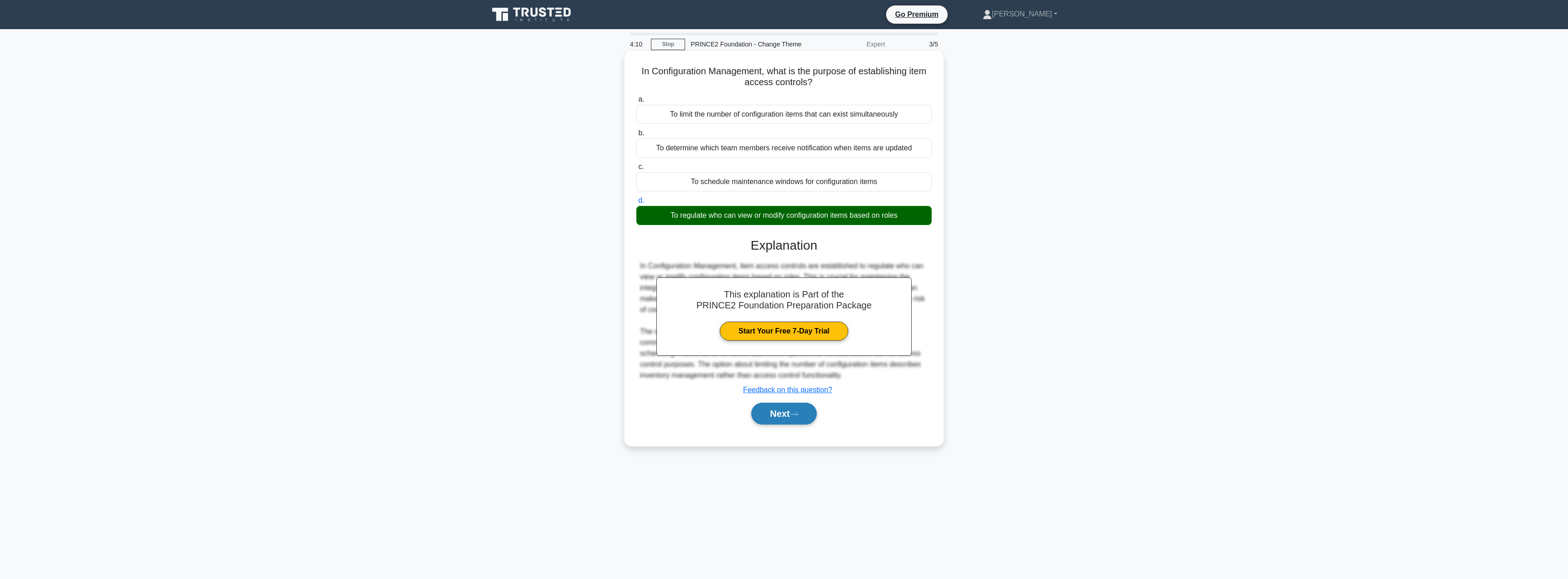
click at [769, 418] on button "Next" at bounding box center [783, 414] width 65 height 22
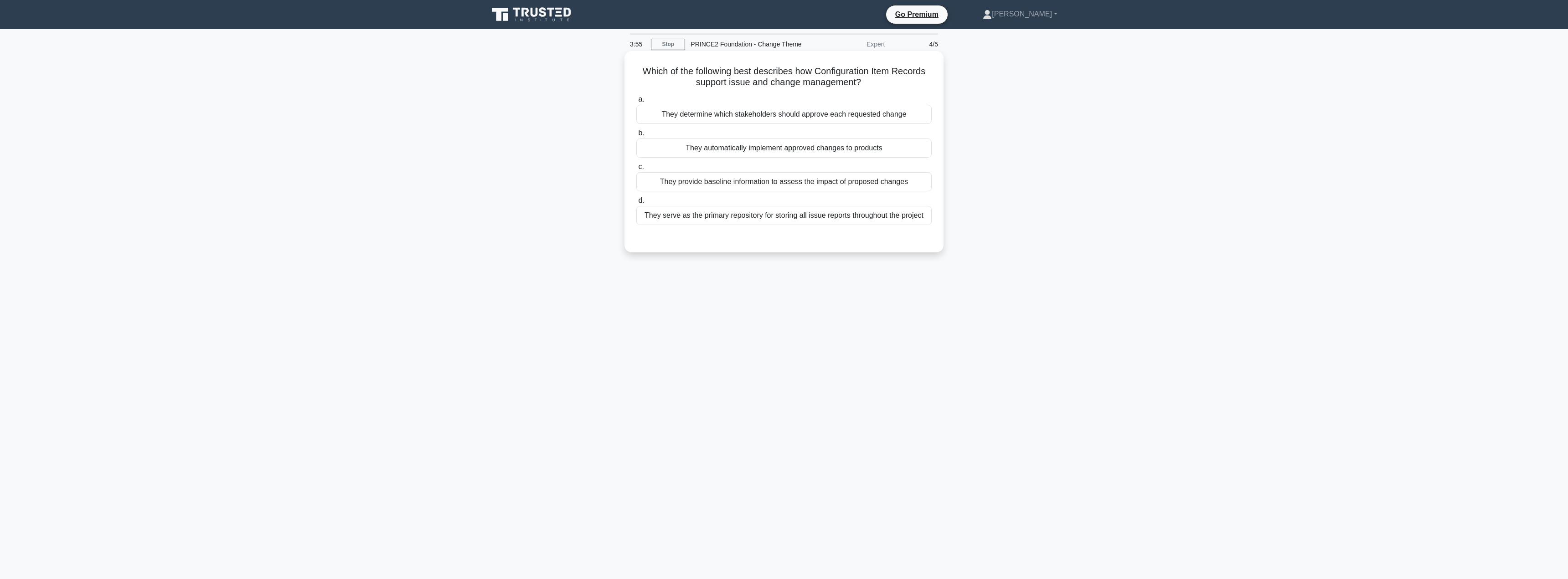
click at [733, 187] on div "They provide baseline information to assess the impact of proposed changes" at bounding box center [783, 181] width 295 height 19
click at [636, 170] on input "c. They provide baseline information to assess the impact of proposed changes" at bounding box center [636, 167] width 0 height 6
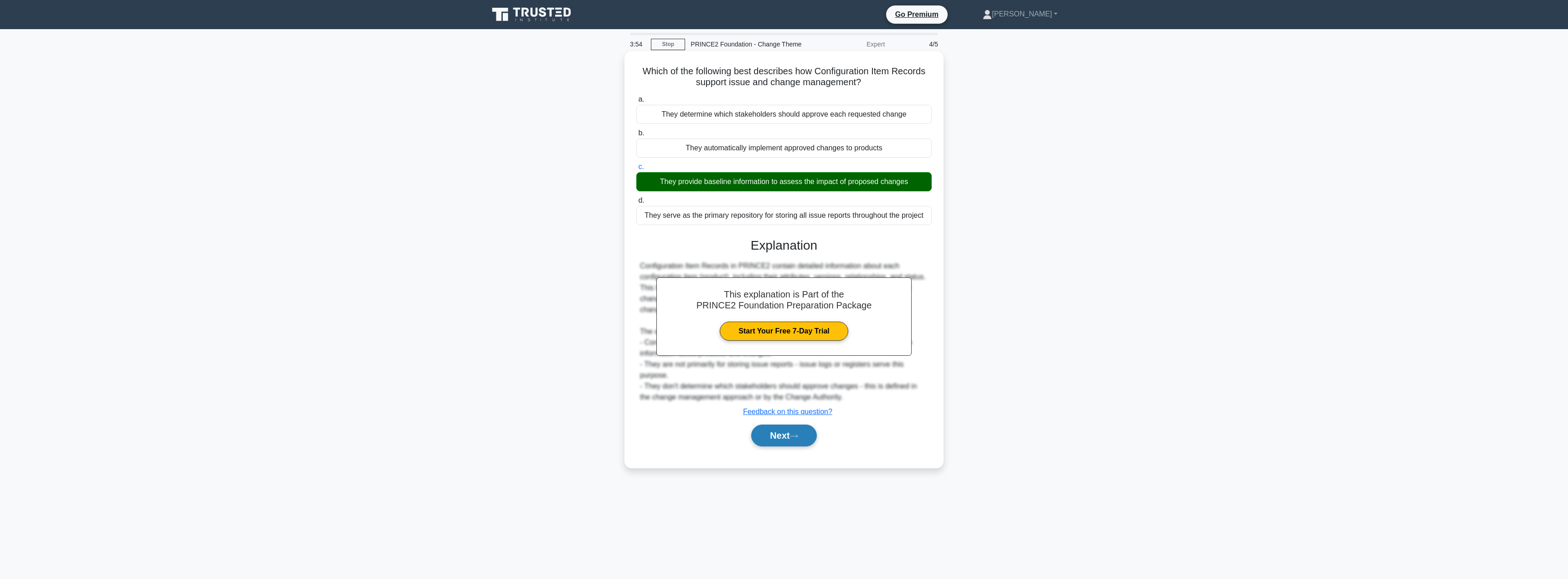
click at [779, 437] on button "Next" at bounding box center [783, 435] width 65 height 22
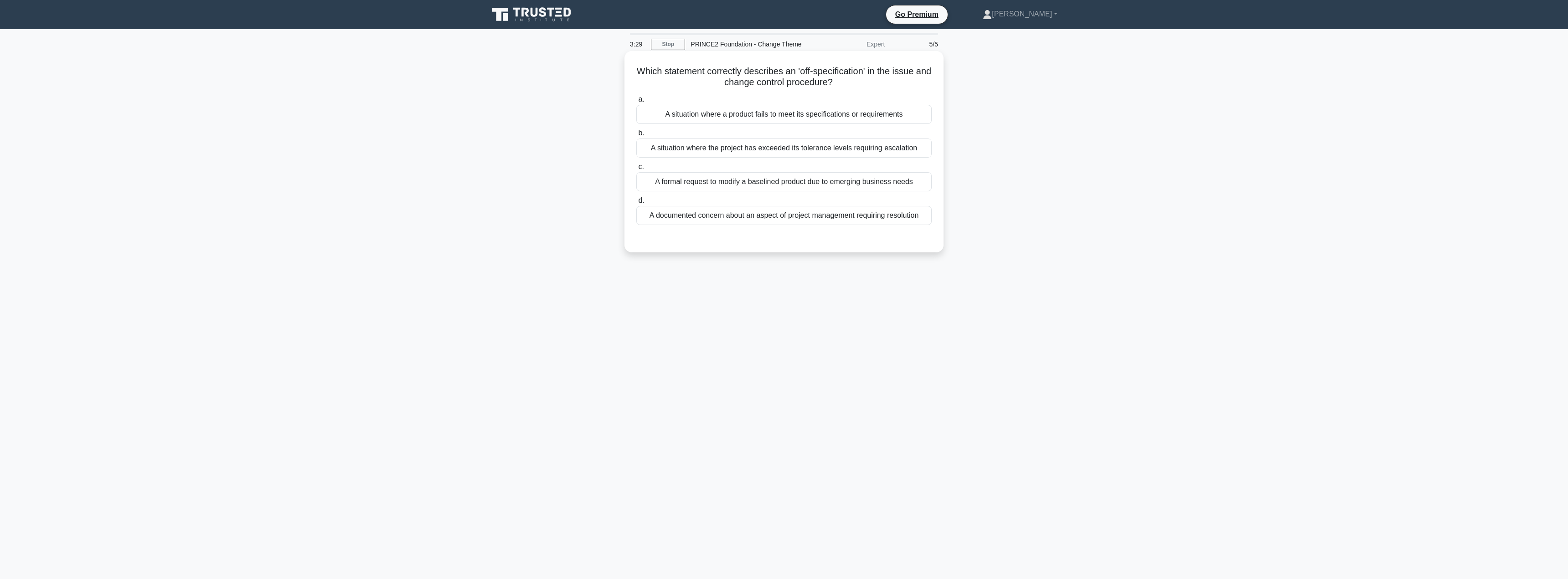
click at [799, 116] on div "A situation where a product fails to meet its specifications or requirements" at bounding box center [783, 114] width 295 height 19
click at [636, 102] on input "a. A situation where a product fails to meet its specifications or requirements" at bounding box center [636, 100] width 0 height 6
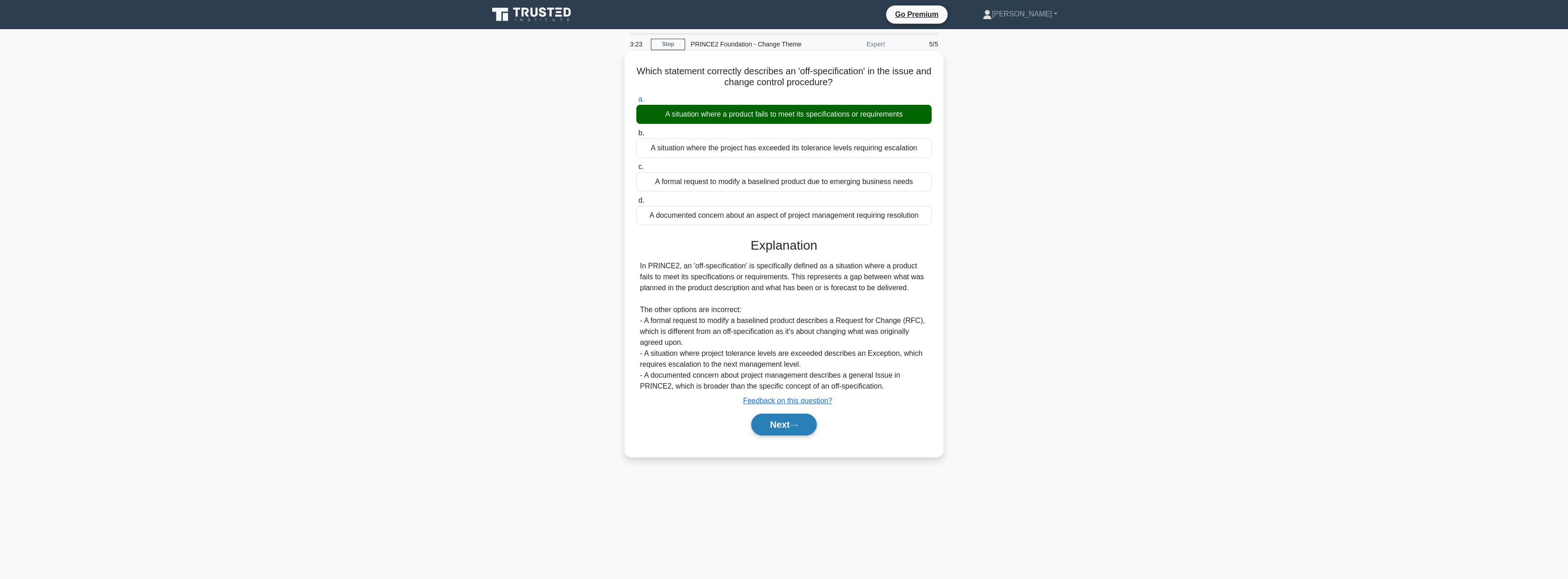
click at [776, 430] on button "Next" at bounding box center [783, 425] width 65 height 22
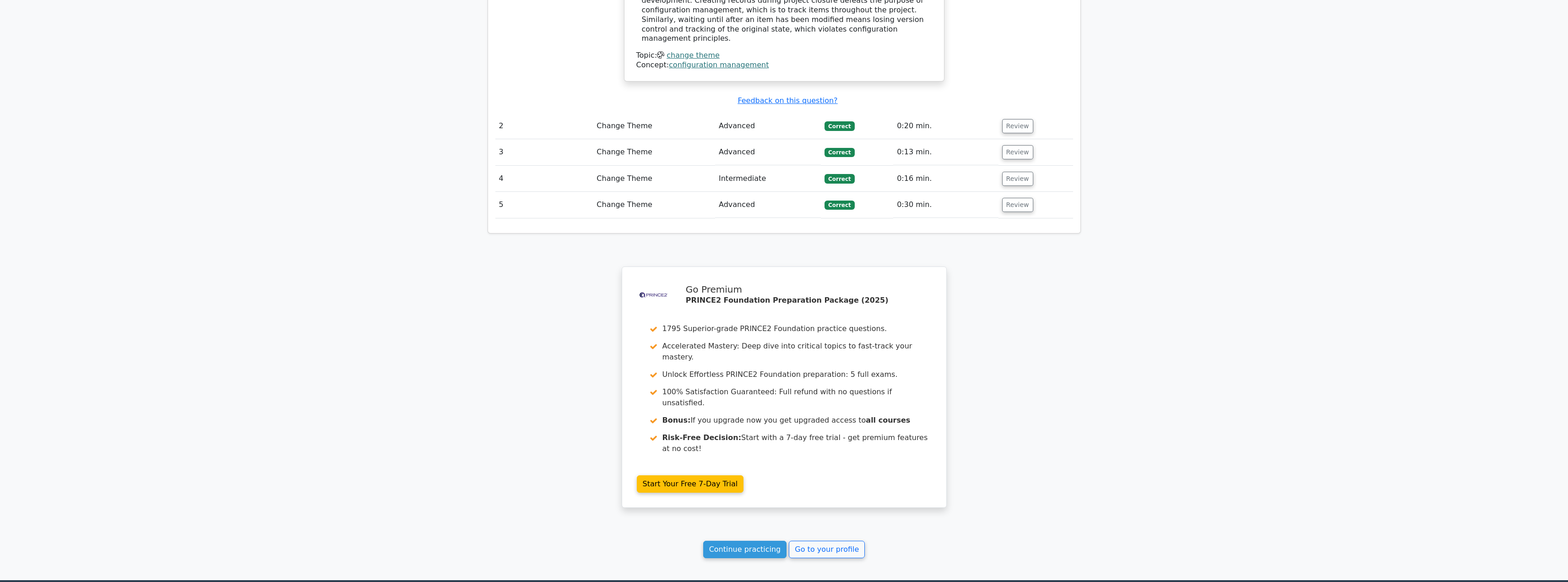
scroll to position [1122, 0]
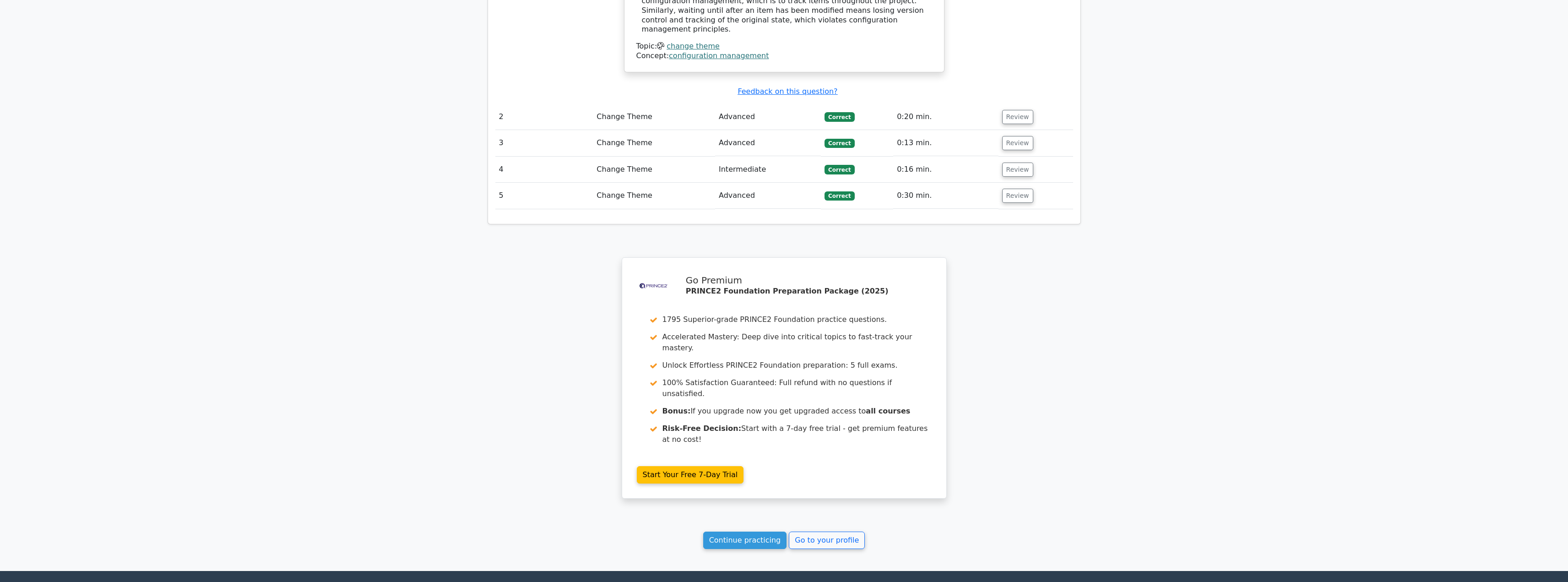
click at [748, 531] on link "Continue practicing" at bounding box center [745, 540] width 84 height 17
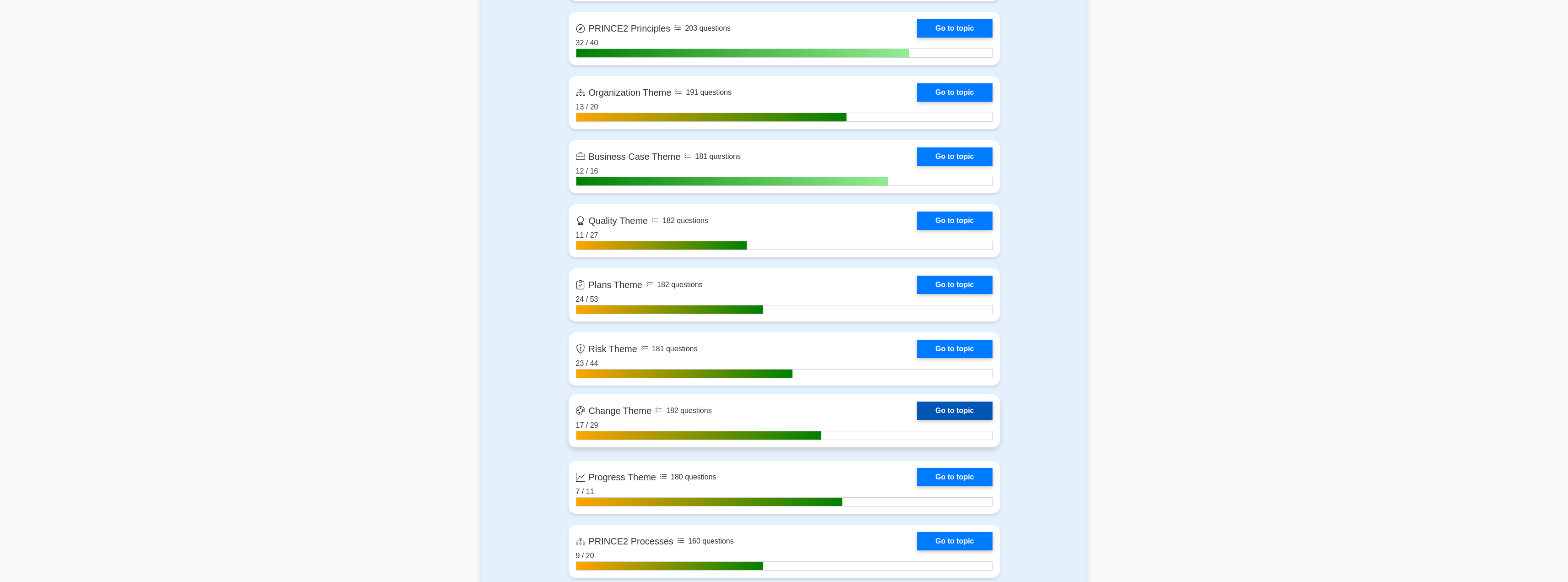
scroll to position [720, 0]
click at [956, 414] on link "Go to topic" at bounding box center [954, 410] width 75 height 18
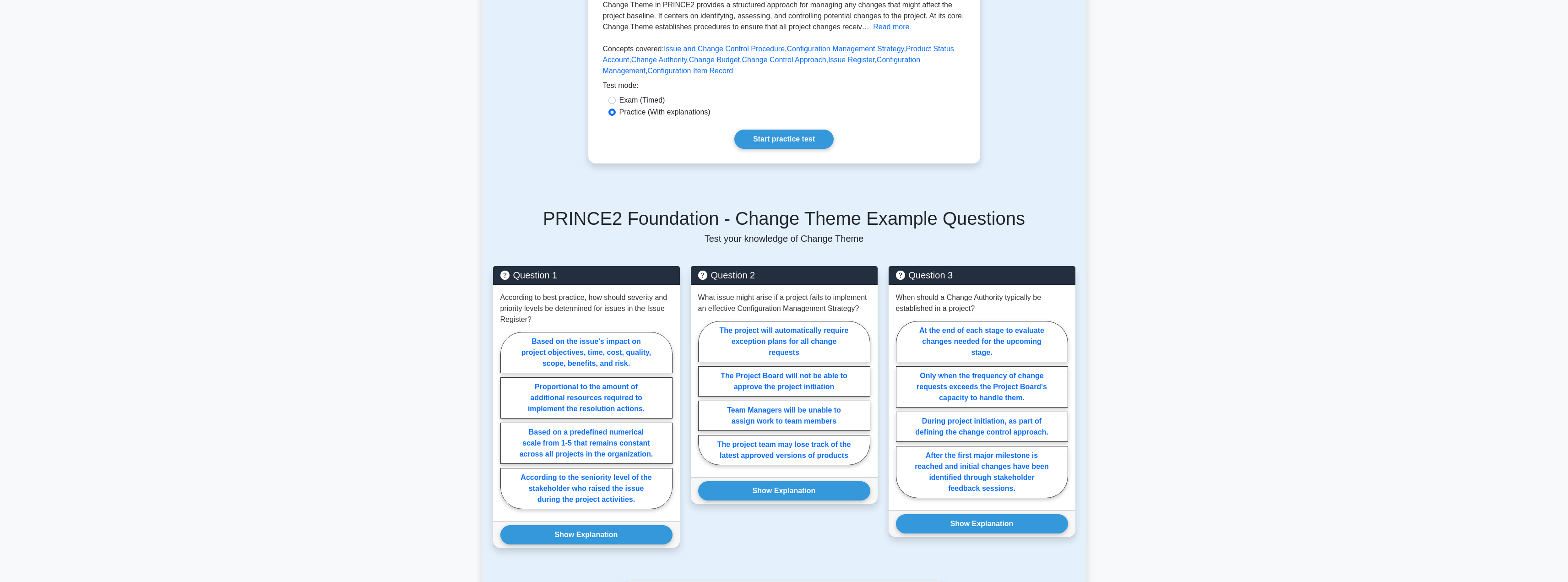
scroll to position [218, 0]
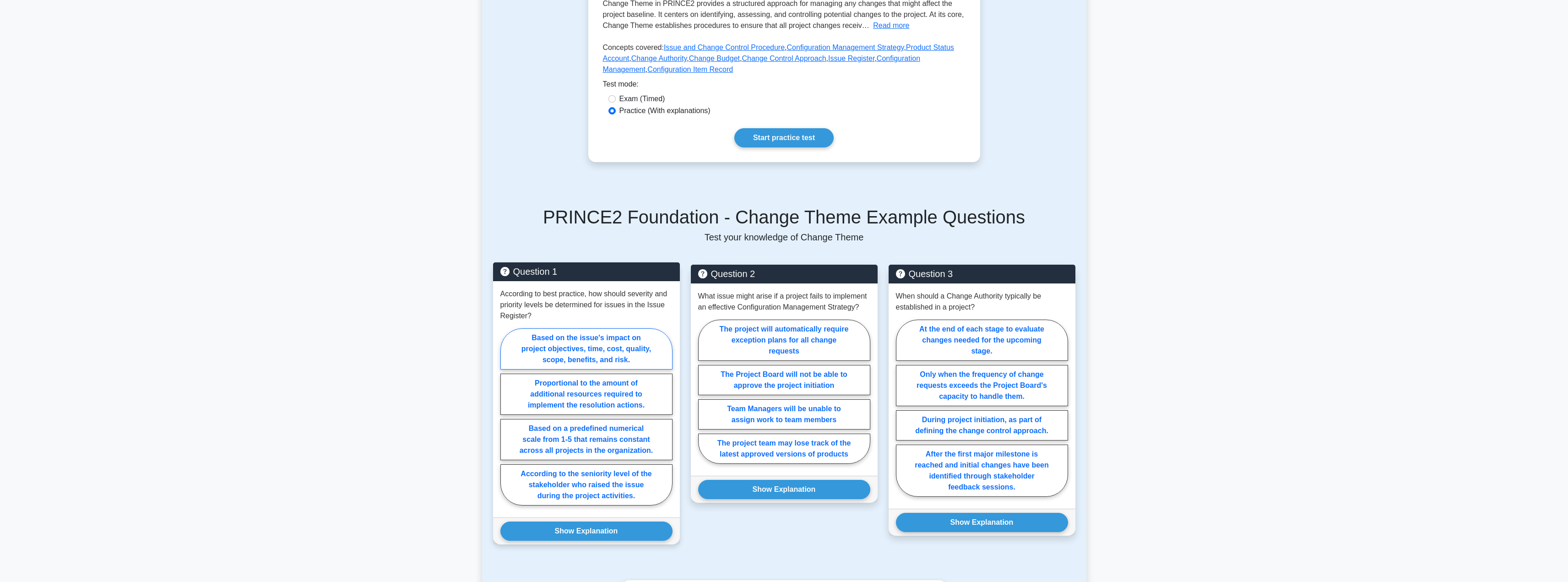
click at [567, 343] on label "Based on the issue's impact on project objectives, time, cost, quality, scope, …" at bounding box center [586, 348] width 172 height 41
click at [506, 416] on input "Based on the issue's impact on project objectives, time, cost, quality, scope, …" at bounding box center [503, 419] width 6 height 6
radio input "true"
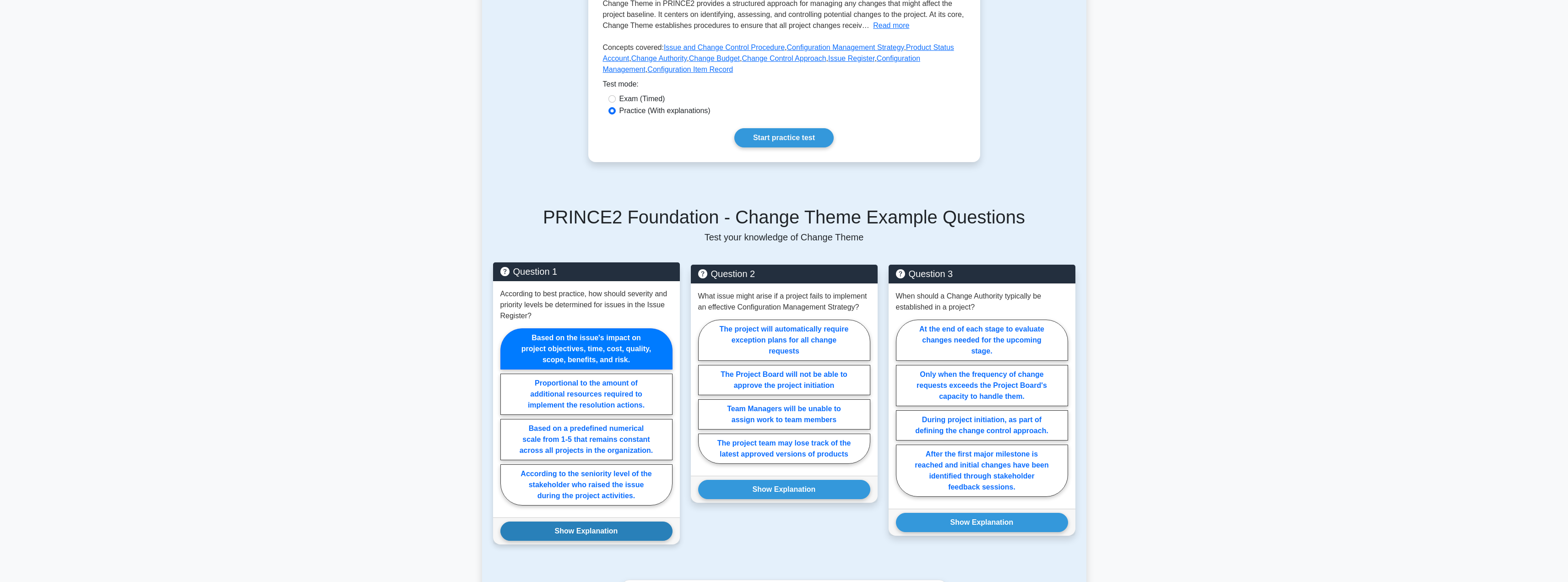
click at [577, 535] on button "Show Explanation" at bounding box center [586, 531] width 172 height 19
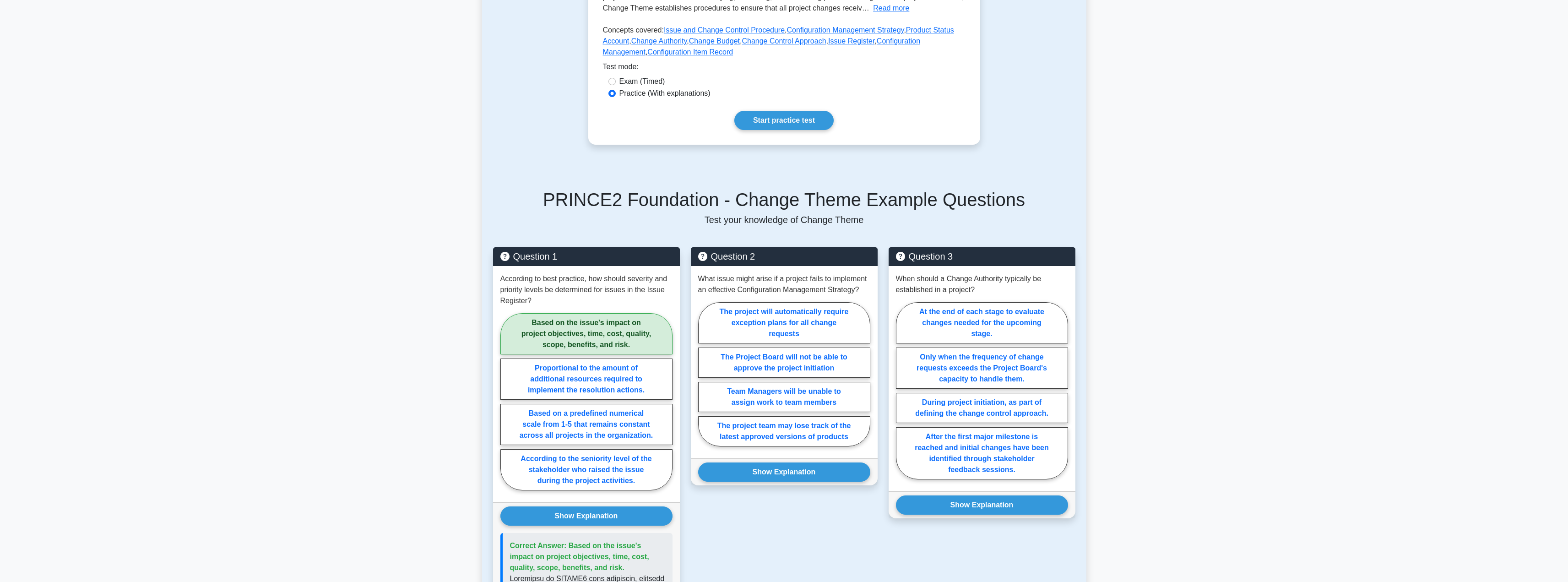
scroll to position [236, 0]
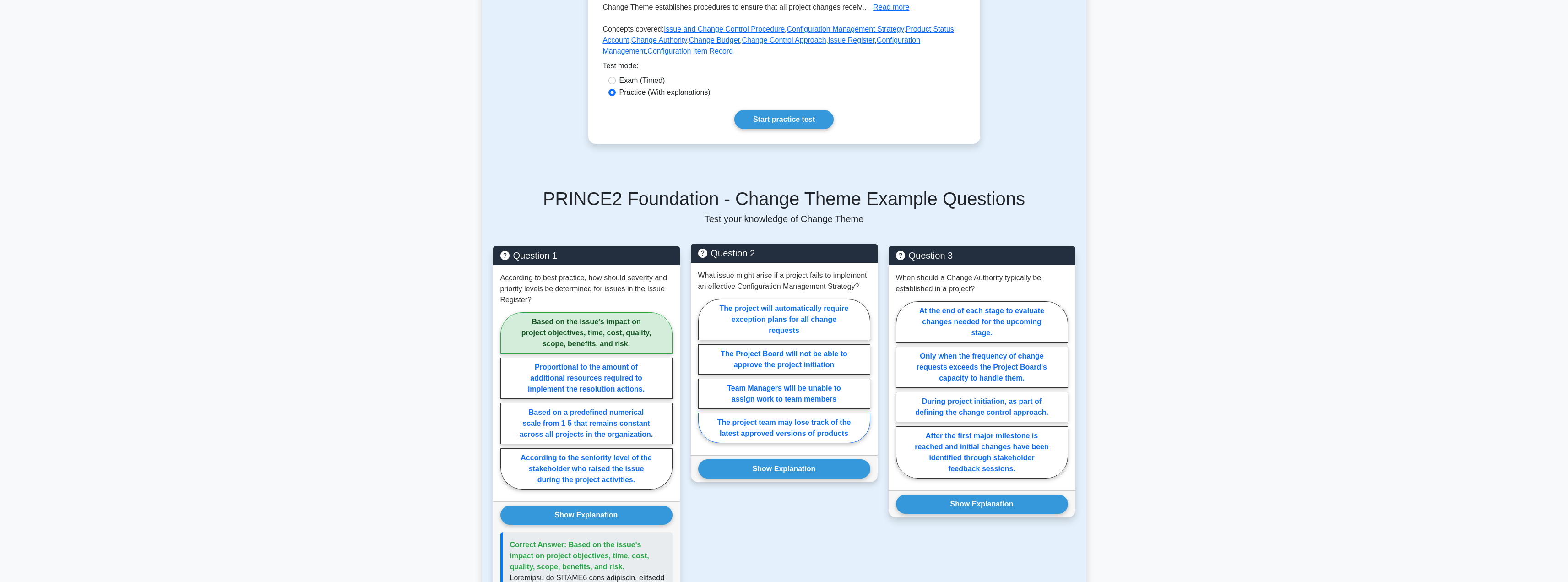
click at [770, 415] on label "The project team may lose track of the latest approved versions of products" at bounding box center [784, 427] width 172 height 30
click at [704, 377] on input "The project team may lose track of the latest approved versions of products" at bounding box center [701, 374] width 6 height 6
radio input "true"
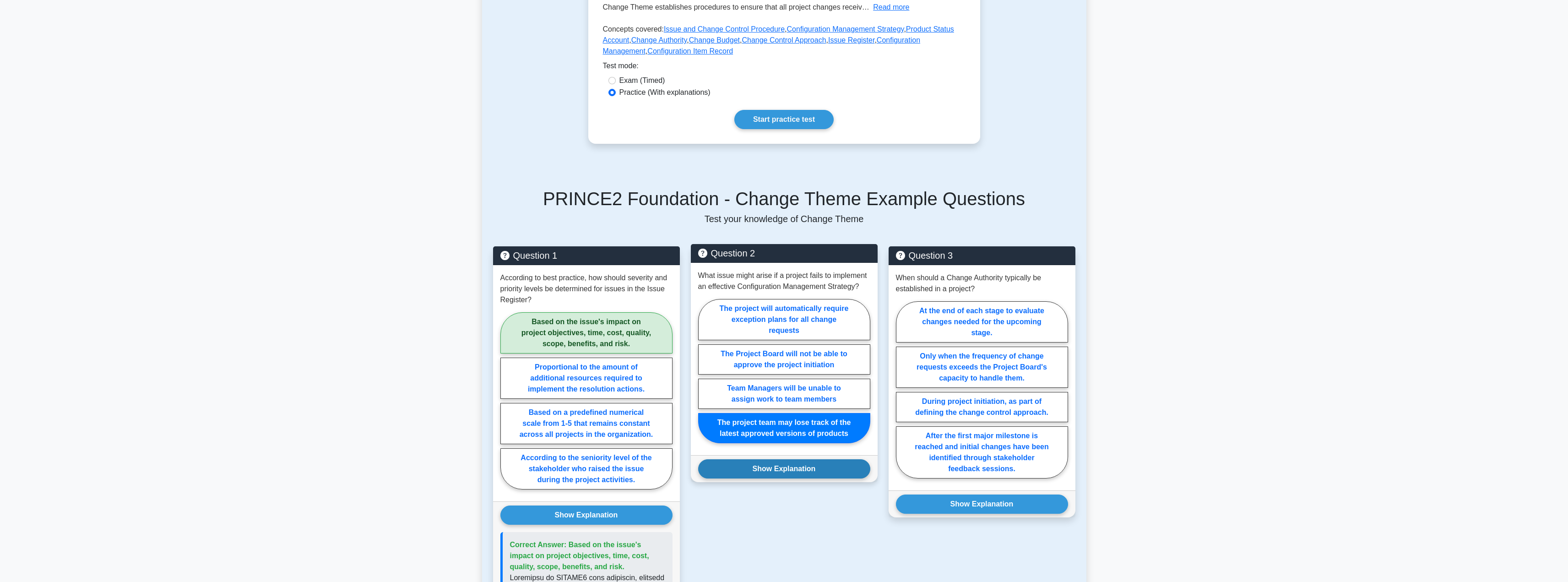
click at [756, 472] on button "Show Explanation" at bounding box center [784, 468] width 172 height 19
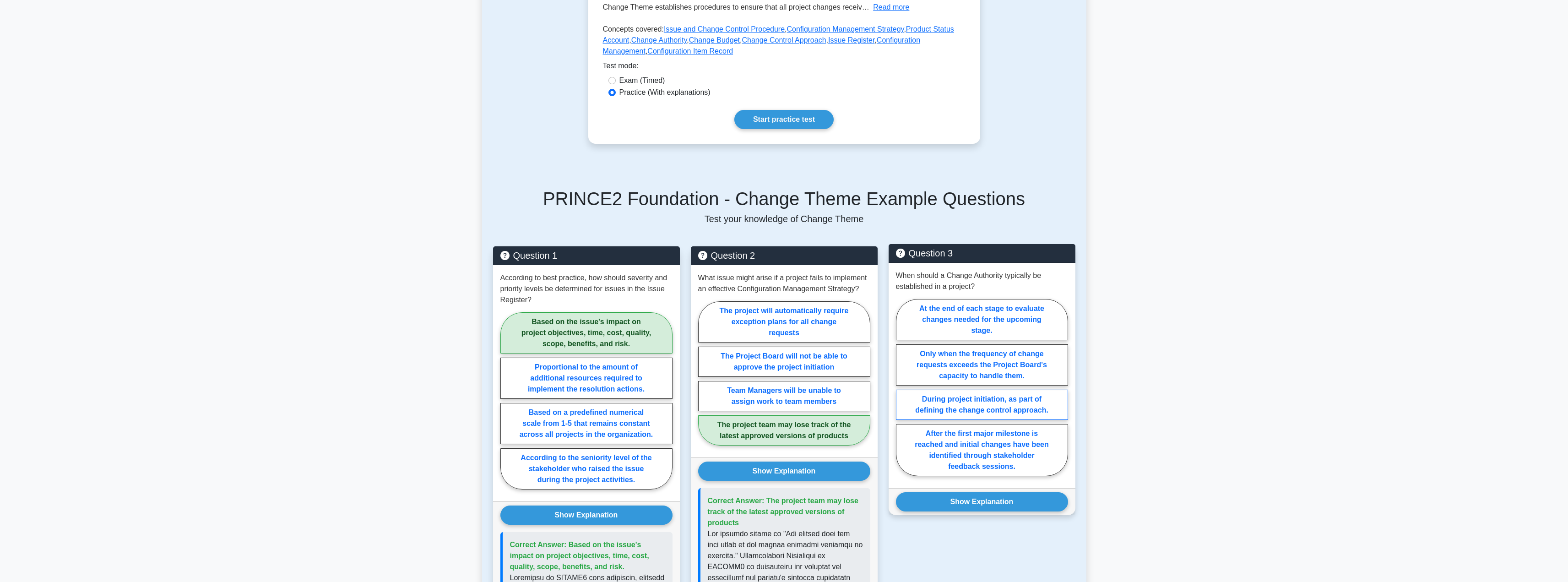
click at [926, 400] on label "During project initiation, as part of defining the change control approach." at bounding box center [982, 404] width 172 height 30
click at [902, 393] on input "During project initiation, as part of defining the change control approach." at bounding box center [899, 391] width 6 height 6
radio input "true"
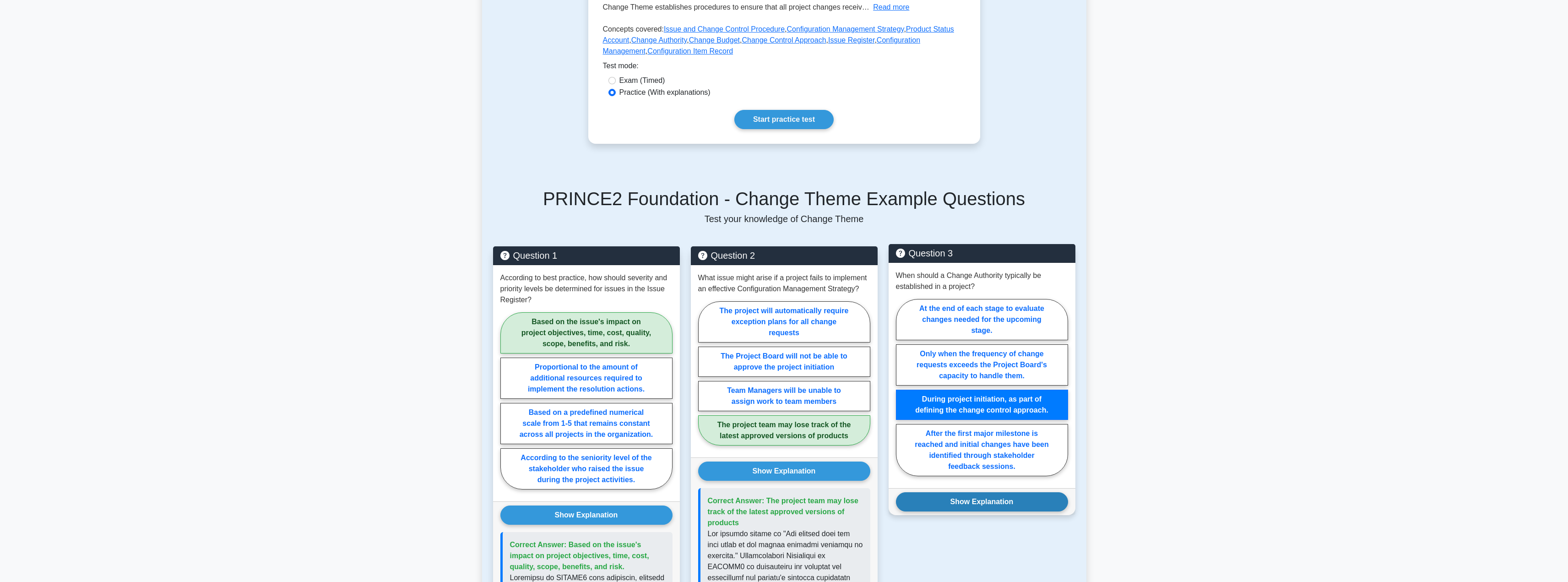
click at [981, 500] on button "Show Explanation" at bounding box center [982, 501] width 172 height 19
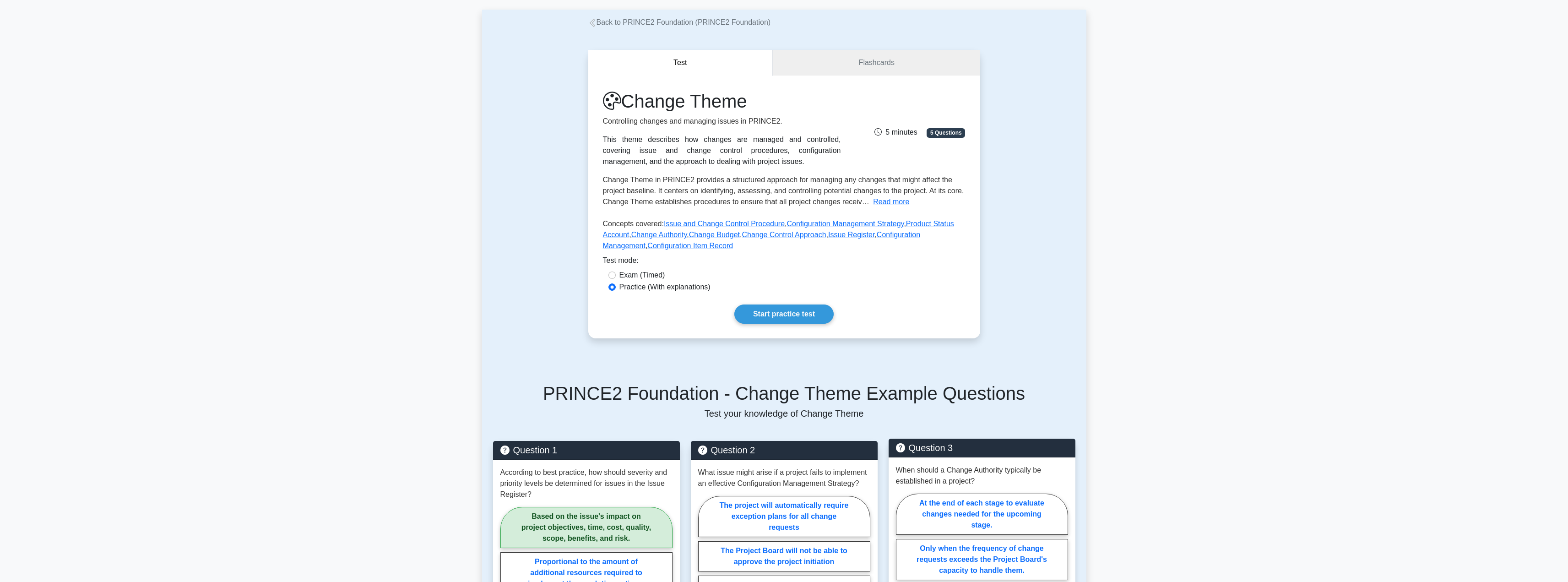
scroll to position [0, 0]
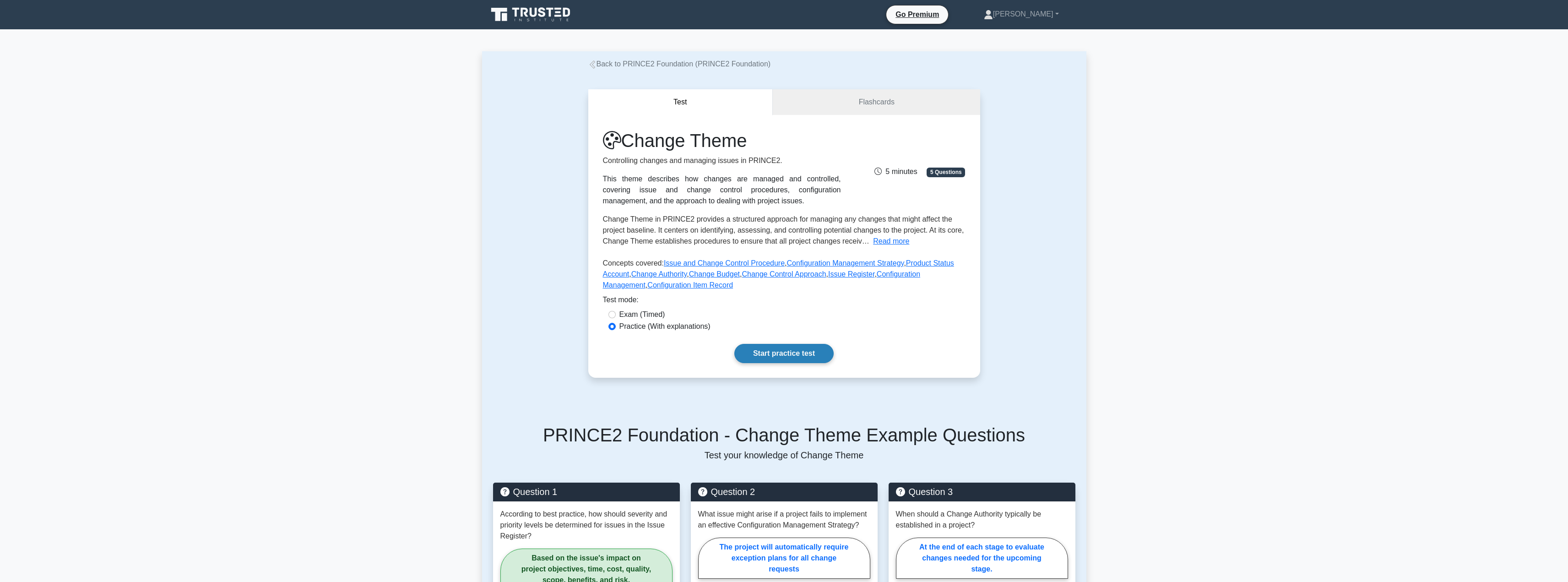
click at [768, 361] on link "Start practice test" at bounding box center [784, 353] width 99 height 19
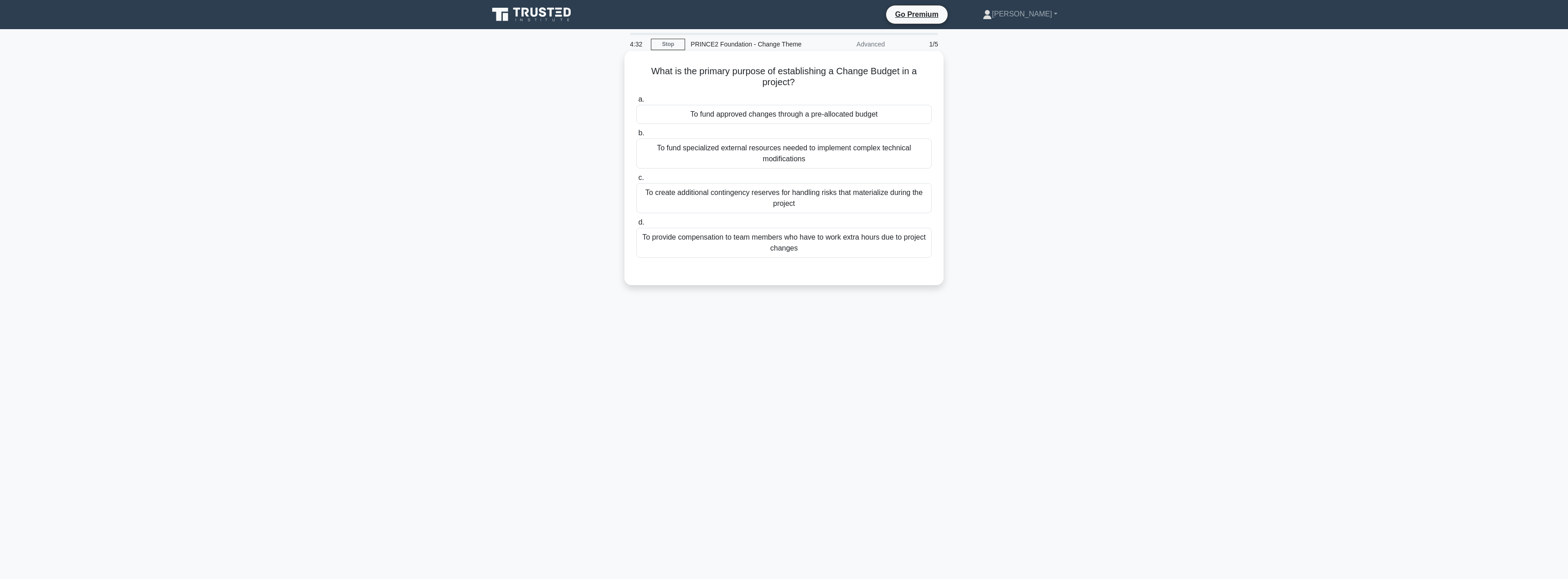
click at [720, 117] on div "To fund approved changes through a pre-allocated budget" at bounding box center [783, 114] width 295 height 19
click at [636, 102] on input "a. To fund approved changes through a pre-allocated budget" at bounding box center [636, 100] width 0 height 6
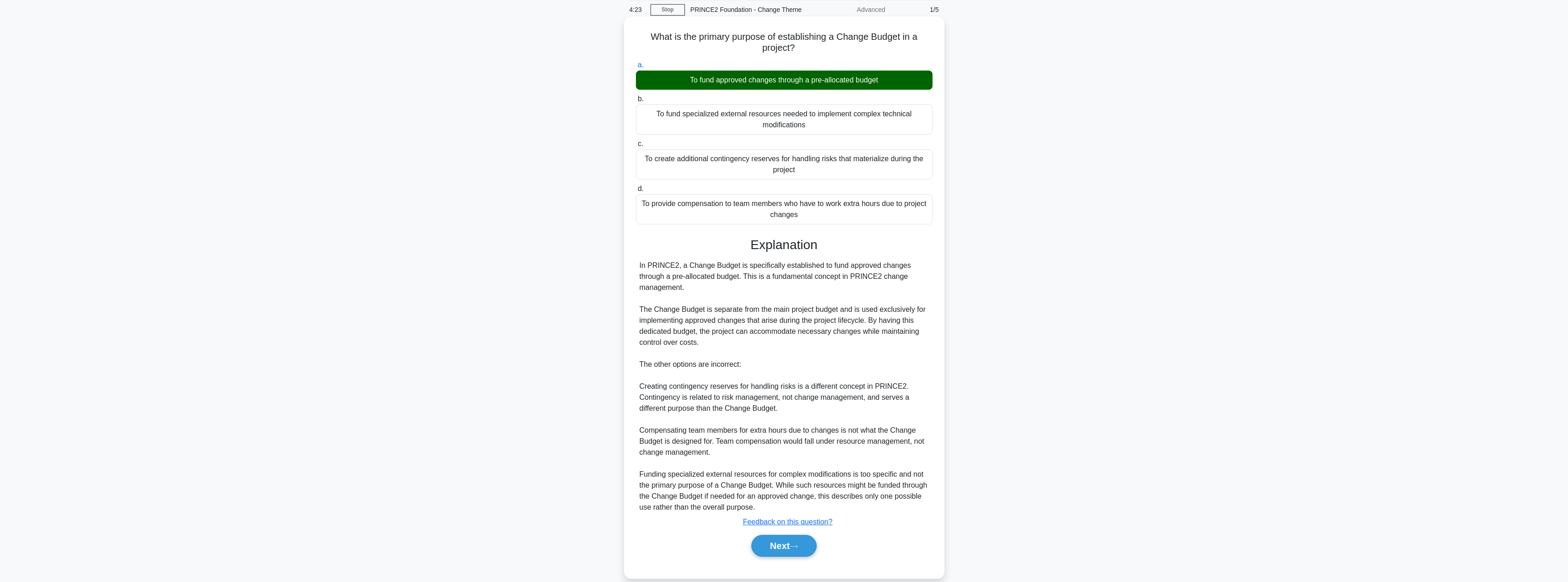
scroll to position [49, 0]
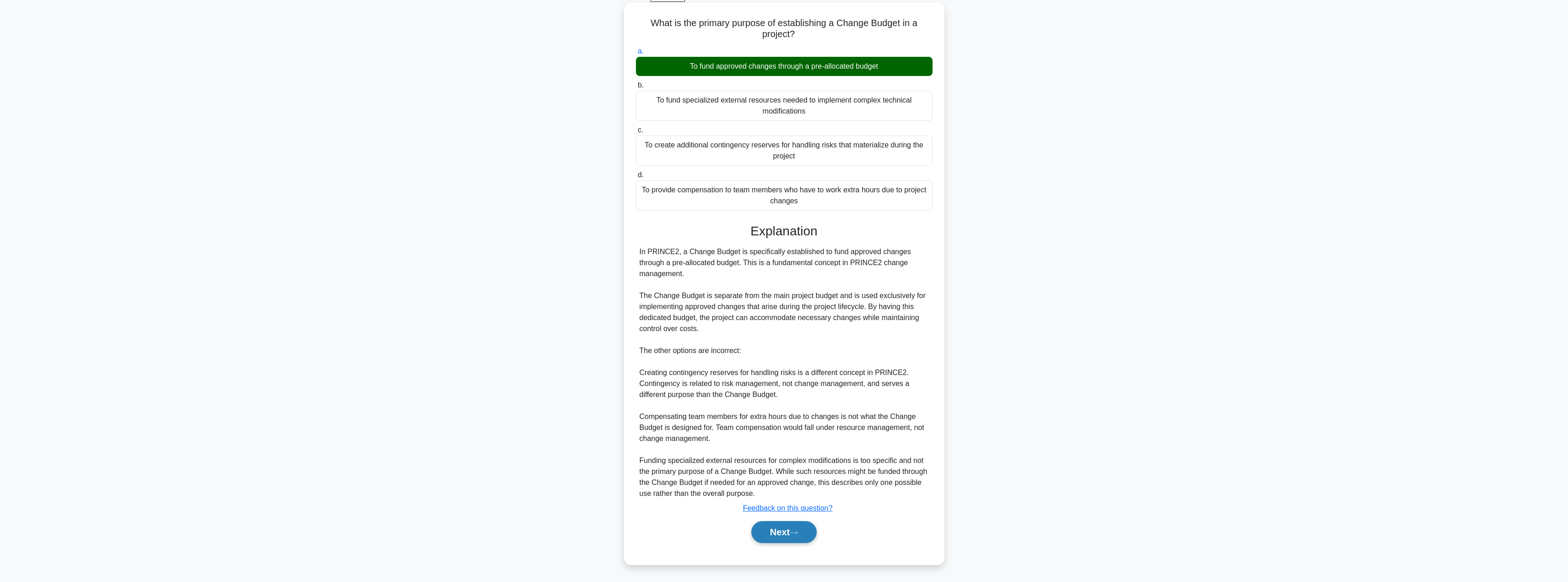
click at [779, 537] on button "Next" at bounding box center [784, 532] width 65 height 22
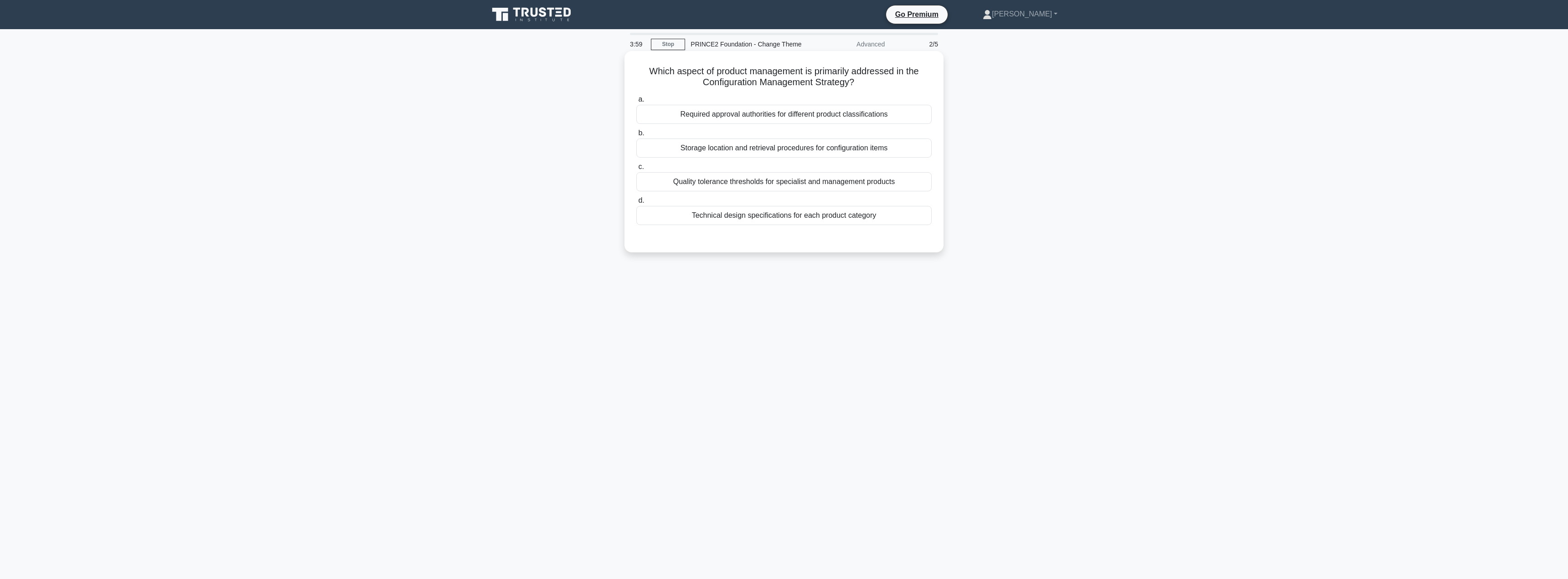
click at [731, 117] on div "Required approval authorities for different product classifications" at bounding box center [783, 114] width 295 height 19
click at [636, 102] on input "a. Required approval authorities for different product classifications" at bounding box center [636, 100] width 0 height 6
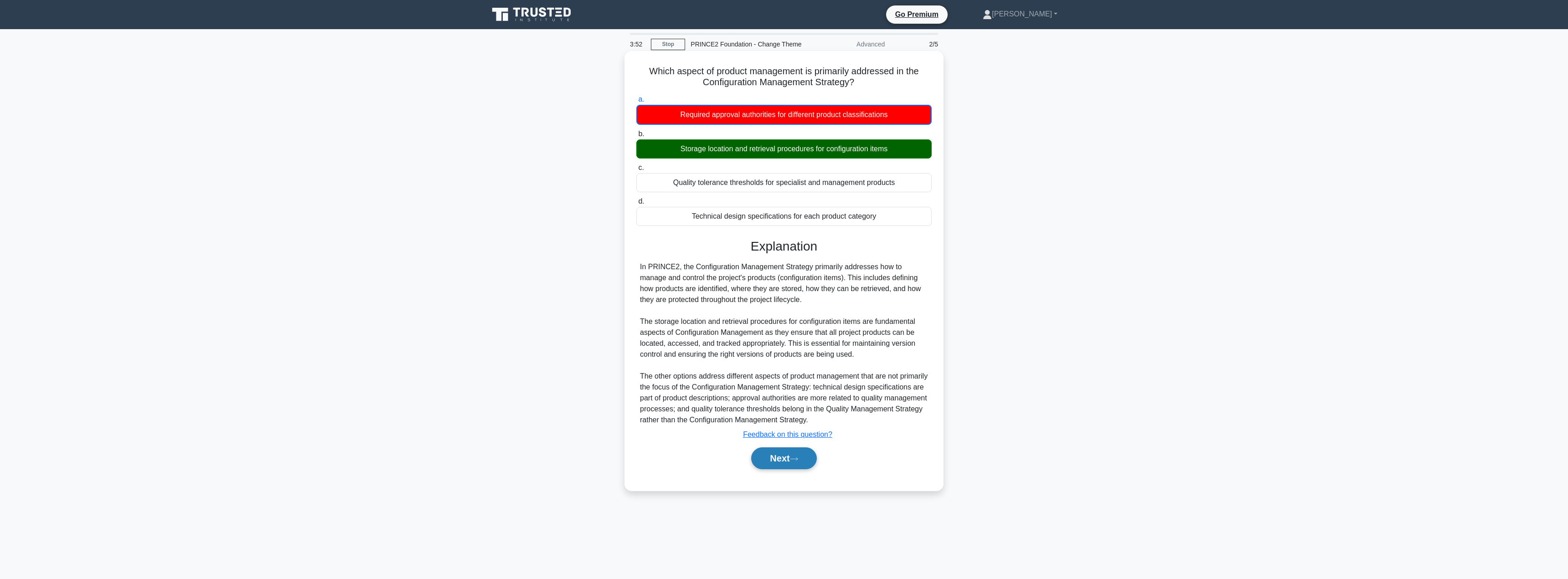
click at [769, 457] on button "Next" at bounding box center [783, 458] width 65 height 22
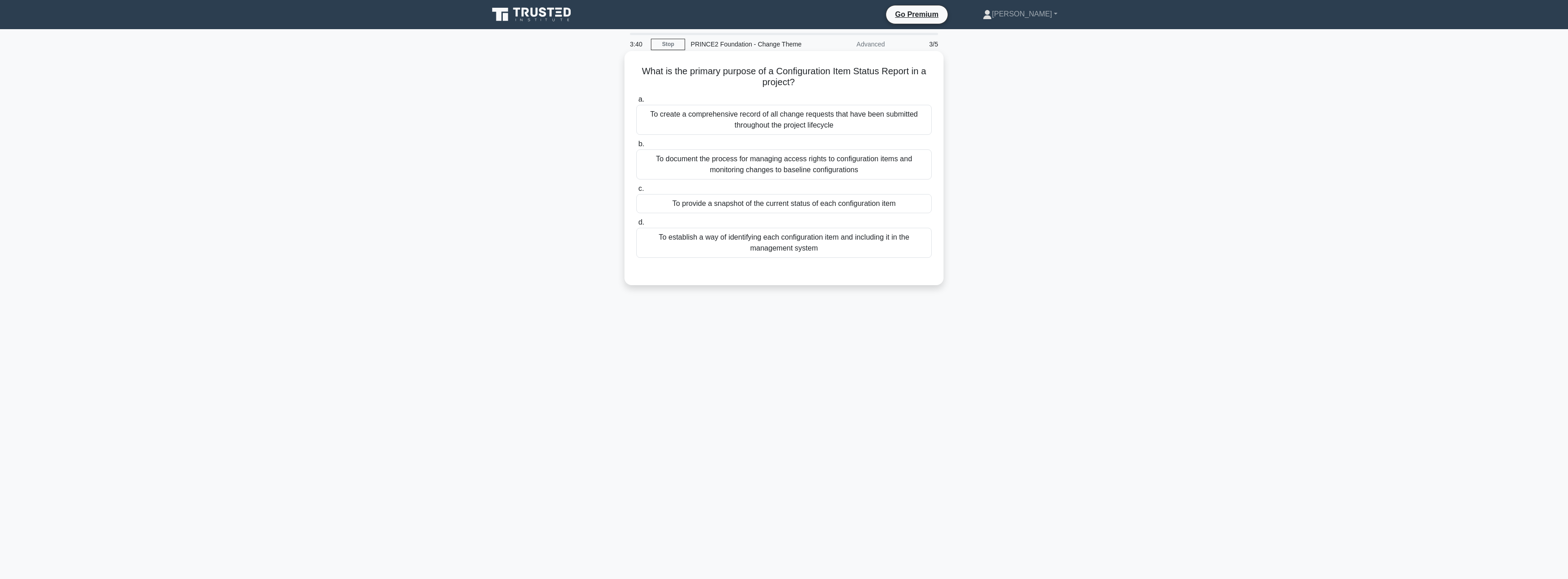
click at [740, 205] on div "To provide a snapshot of the current status of each configuration item" at bounding box center [783, 203] width 295 height 19
click at [636, 192] on input "c. To provide a snapshot of the current status of each configuration item" at bounding box center [636, 189] width 0 height 6
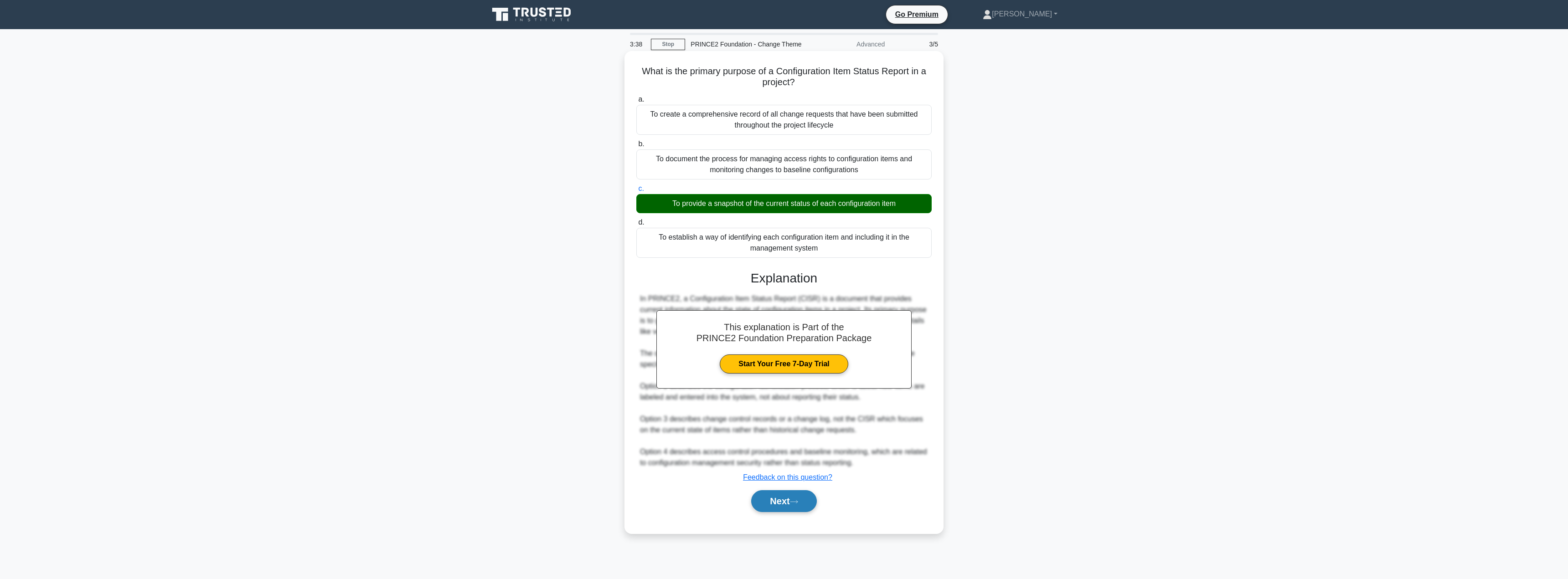
click at [780, 499] on button "Next" at bounding box center [783, 501] width 65 height 22
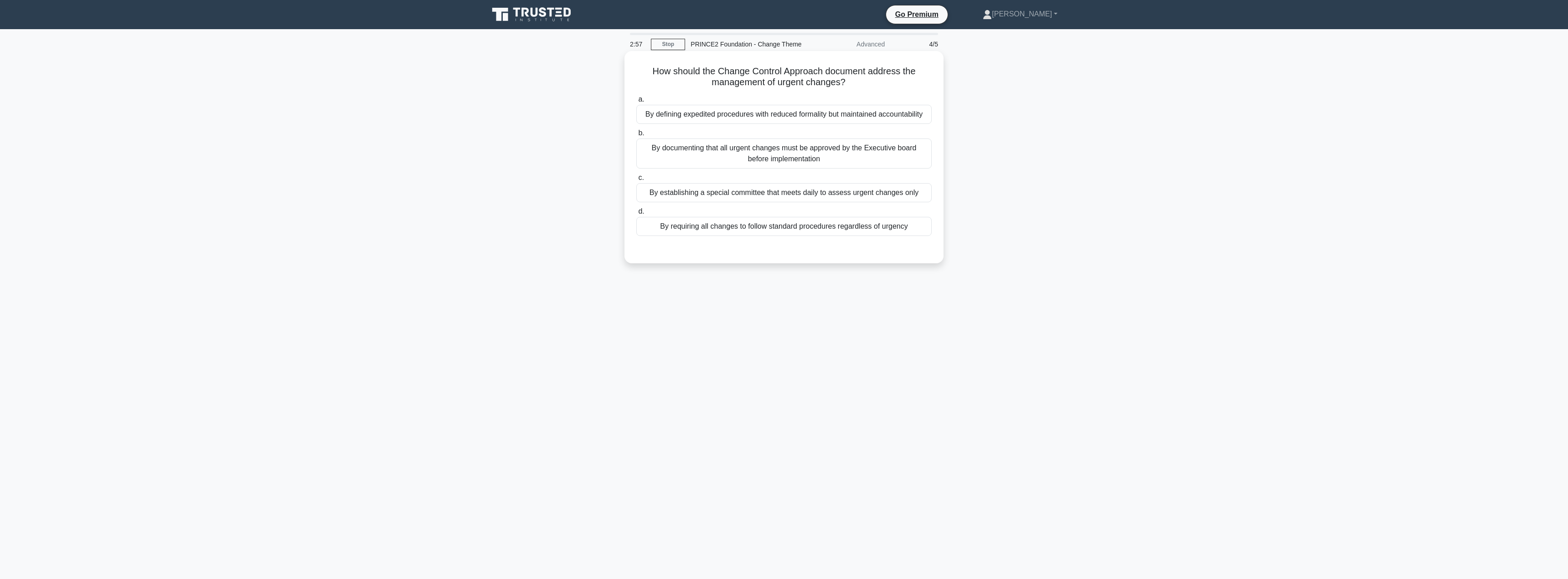
click at [863, 116] on div "By defining expedited procedures with reduced formality but maintained accounta…" at bounding box center [783, 114] width 295 height 19
click at [636, 102] on input "a. By defining expedited procedures with reduced formality but maintained accou…" at bounding box center [636, 100] width 0 height 6
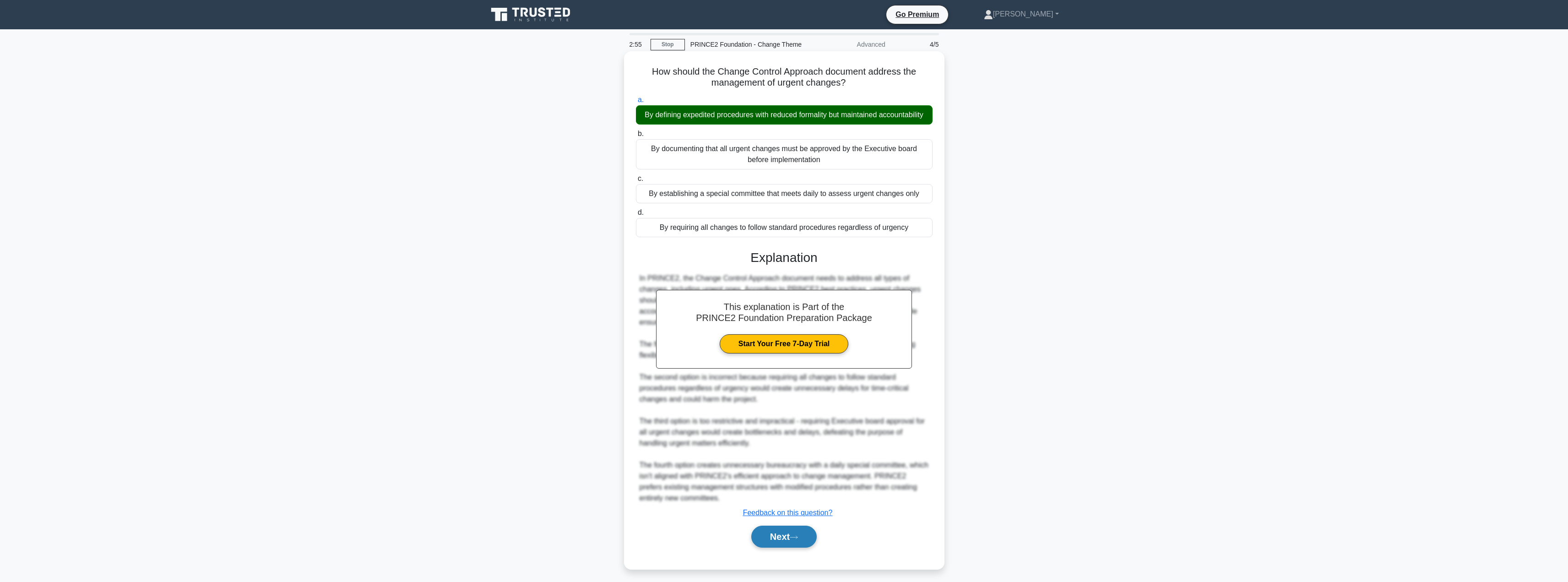
click at [761, 548] on button "Next" at bounding box center [784, 537] width 65 height 22
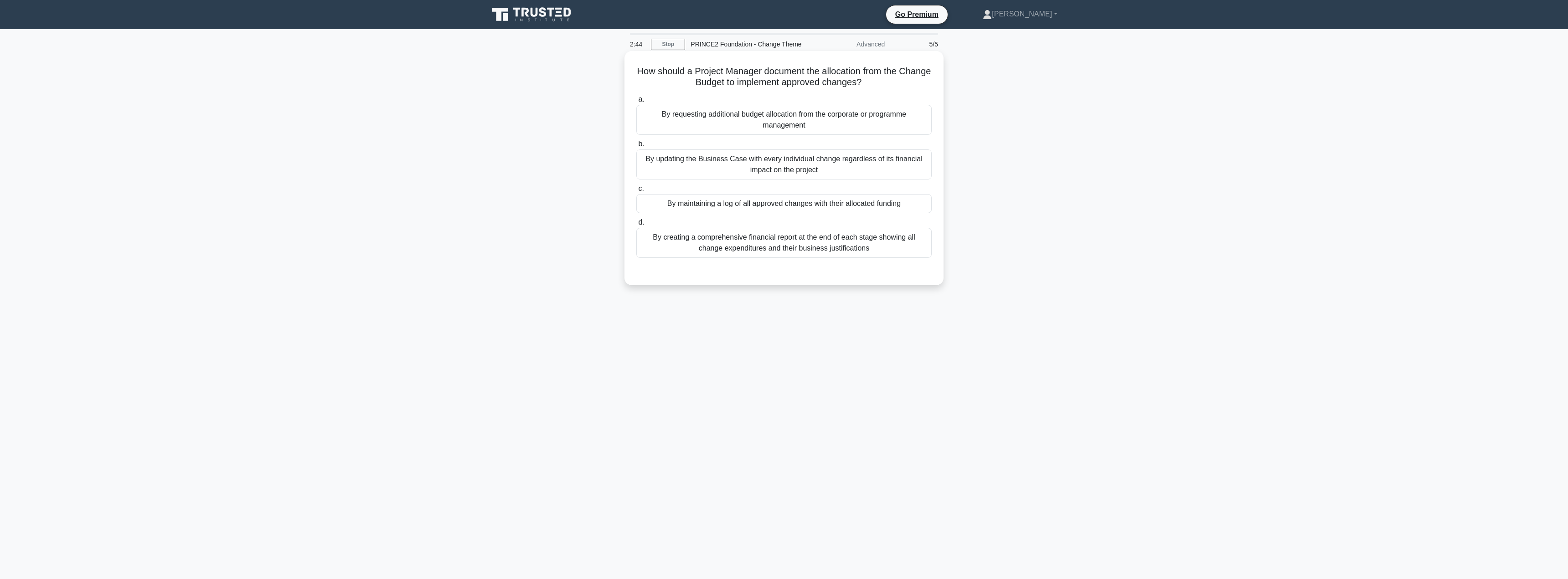
click at [715, 199] on div "By maintaining a log of all approved changes with their allocated funding" at bounding box center [783, 203] width 295 height 19
click at [636, 192] on input "c. By maintaining a log of all approved changes with their allocated funding" at bounding box center [636, 189] width 0 height 6
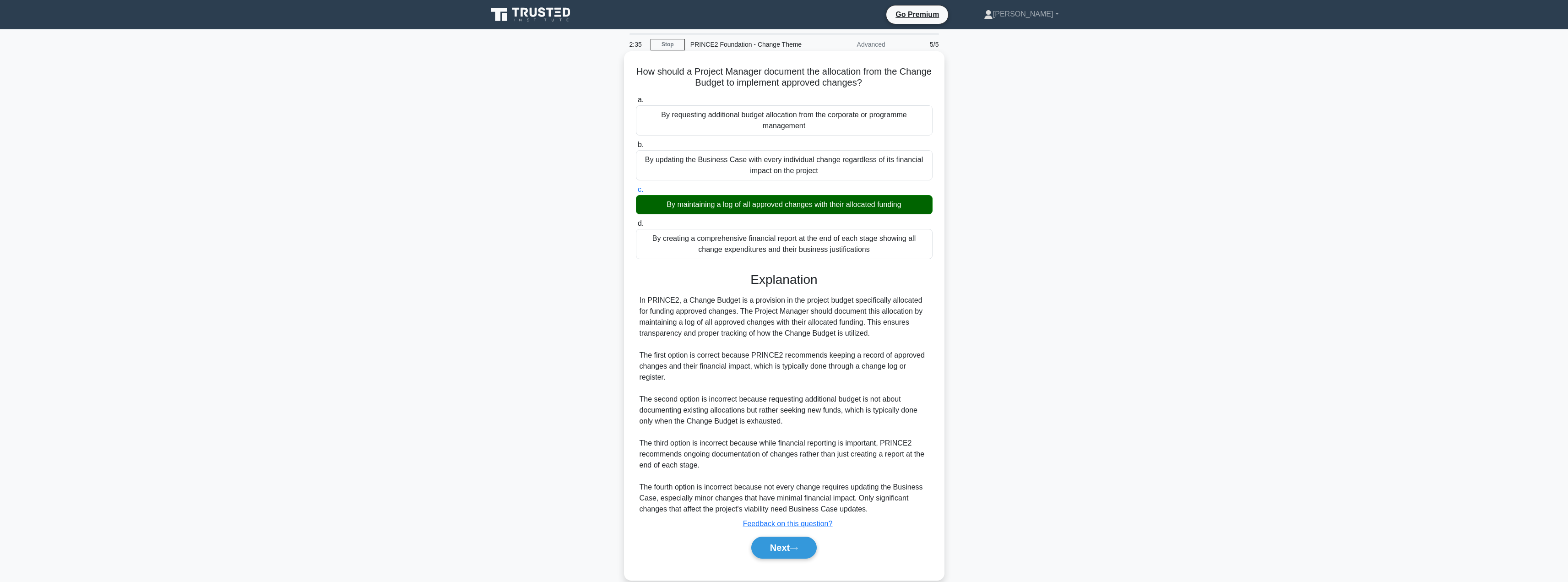
scroll to position [16, 0]
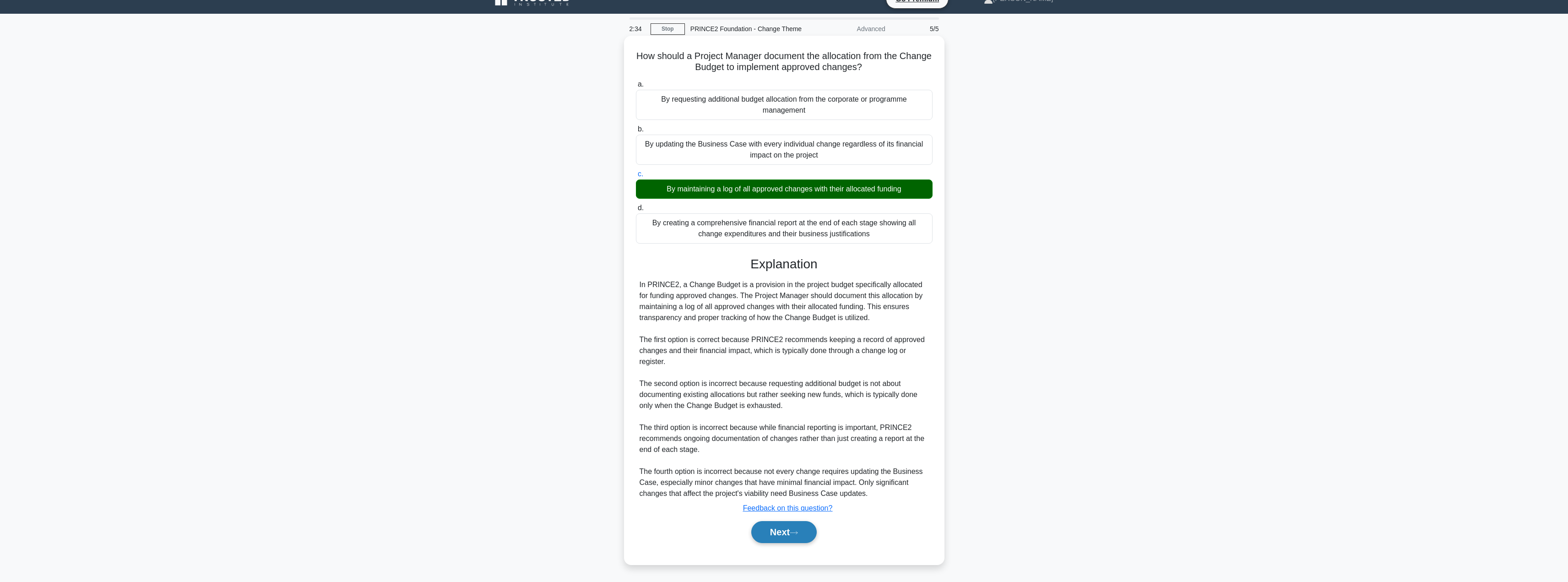
click at [762, 537] on button "Next" at bounding box center [784, 532] width 65 height 22
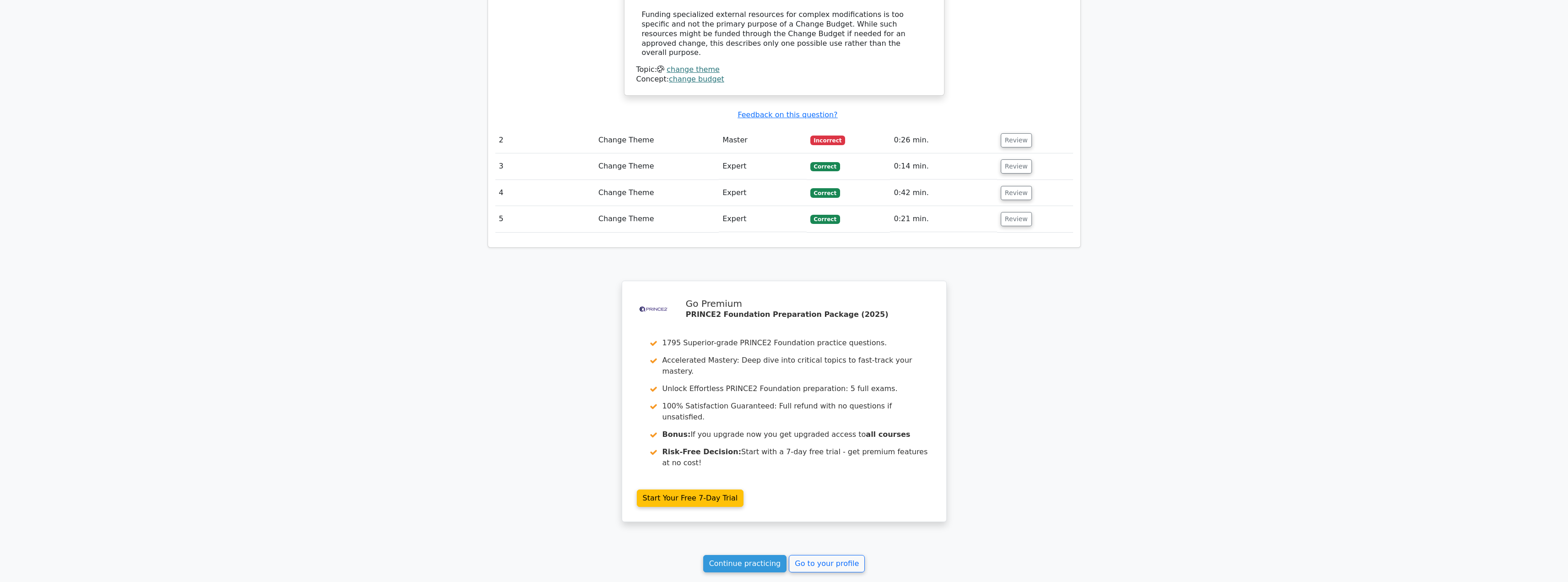
scroll to position [1198, 0]
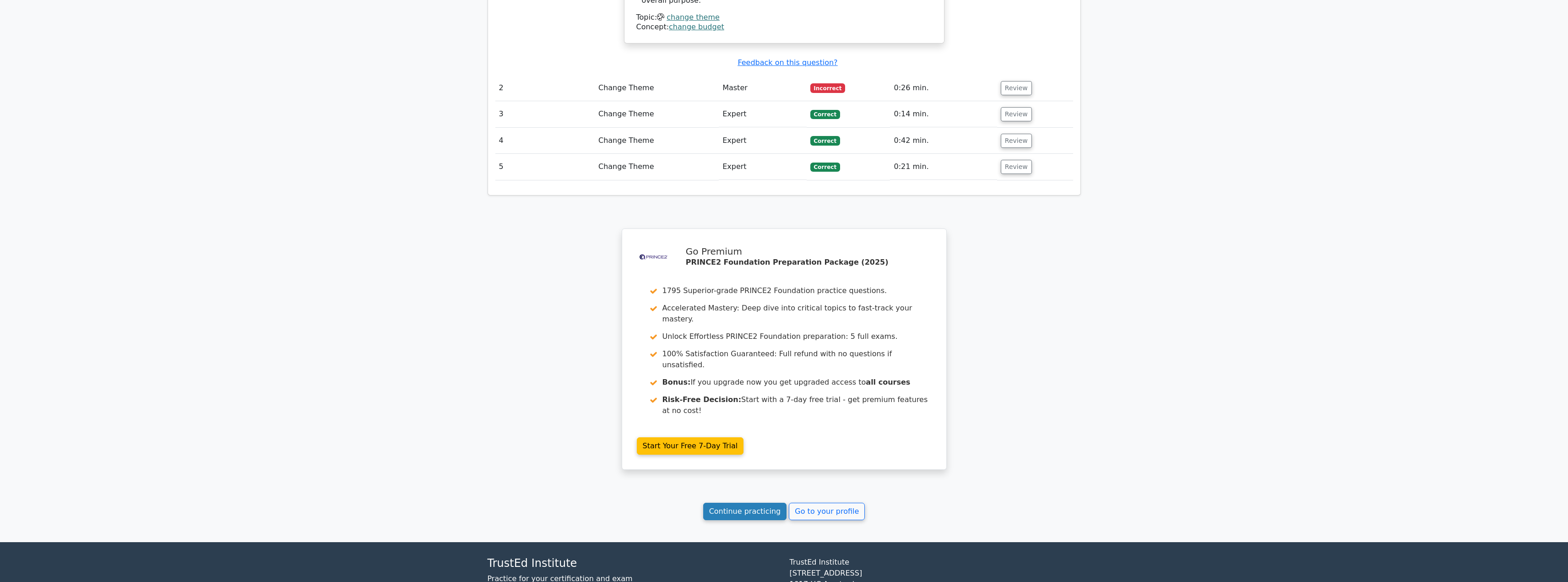
click at [745, 503] on link "Continue practicing" at bounding box center [745, 511] width 84 height 17
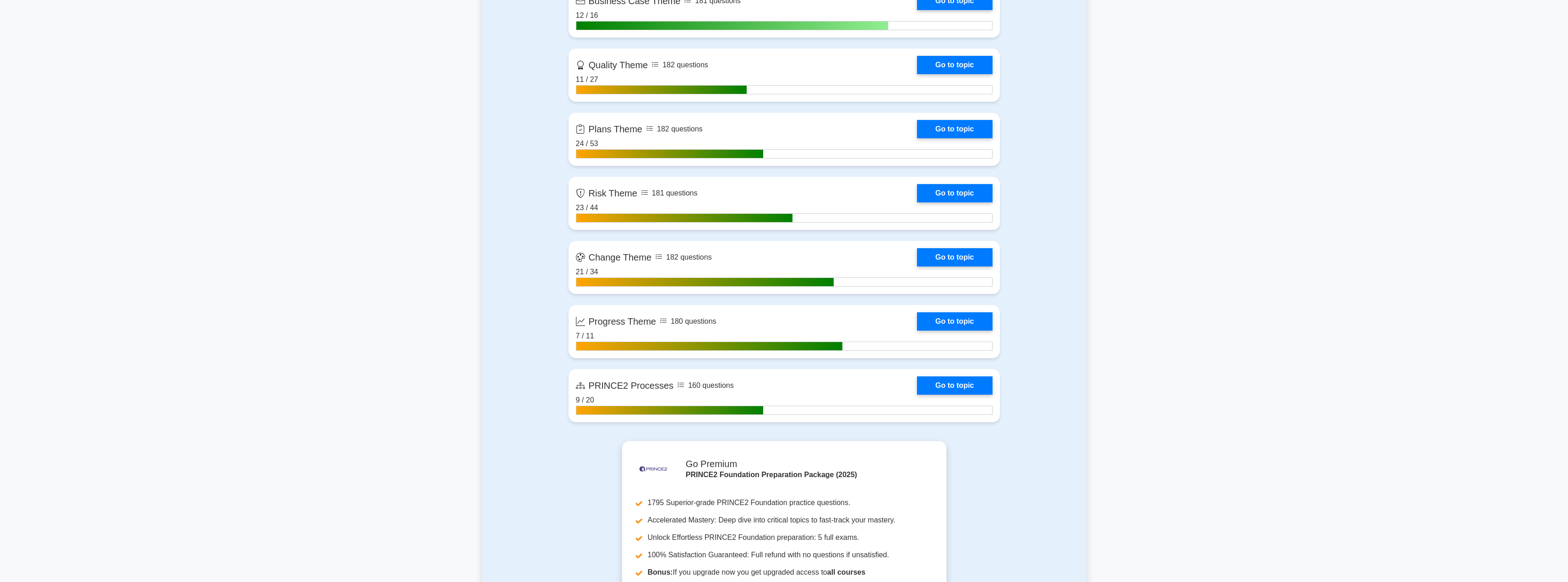
scroll to position [818, 0]
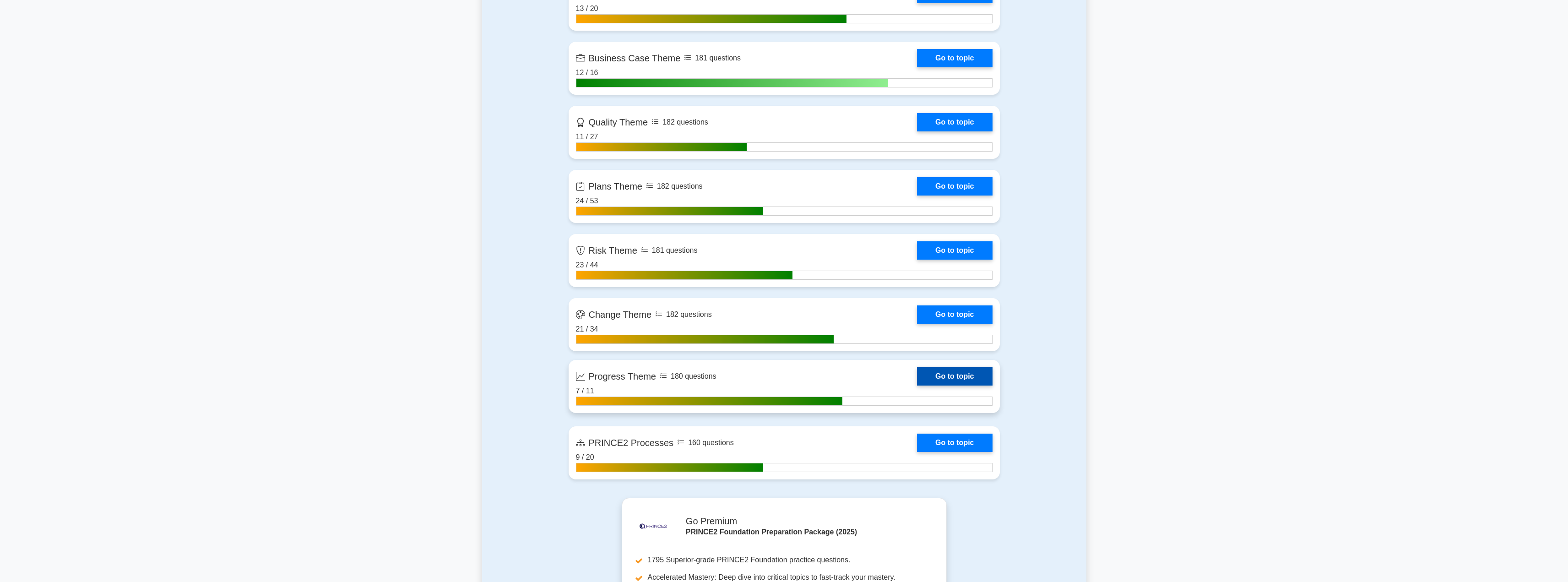
click at [962, 381] on link "Go to topic" at bounding box center [954, 377] width 75 height 18
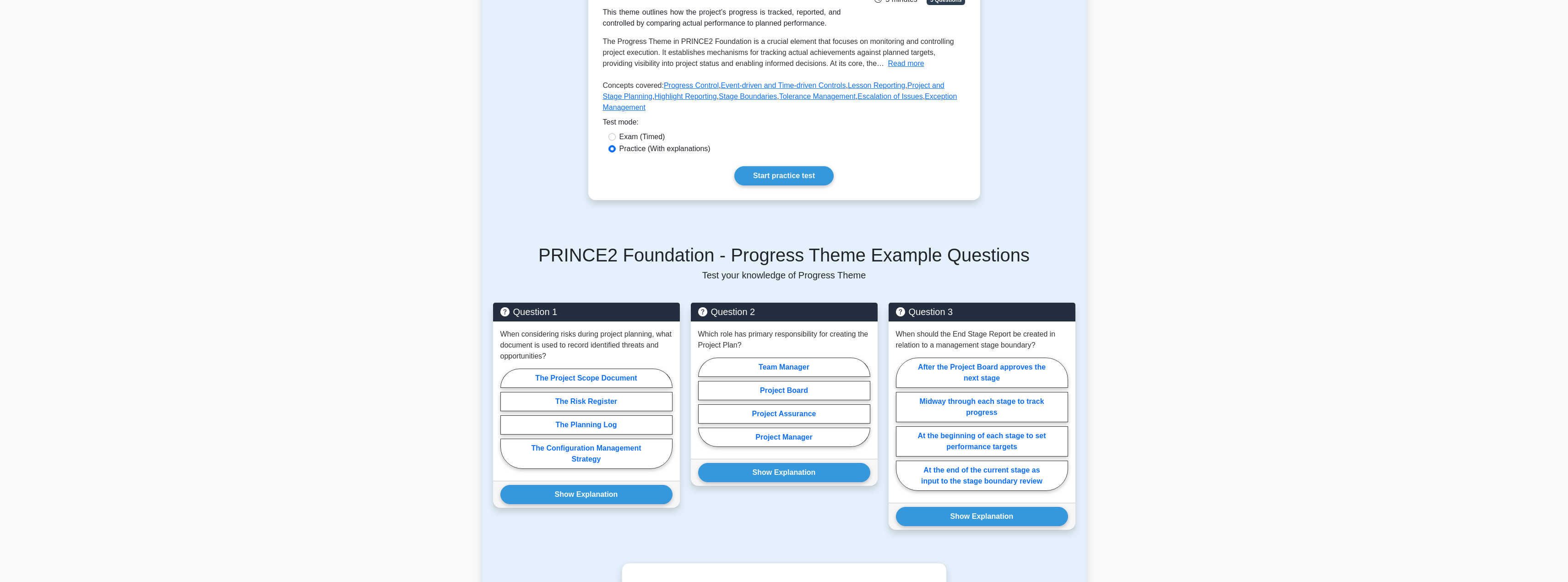
scroll to position [170, 0]
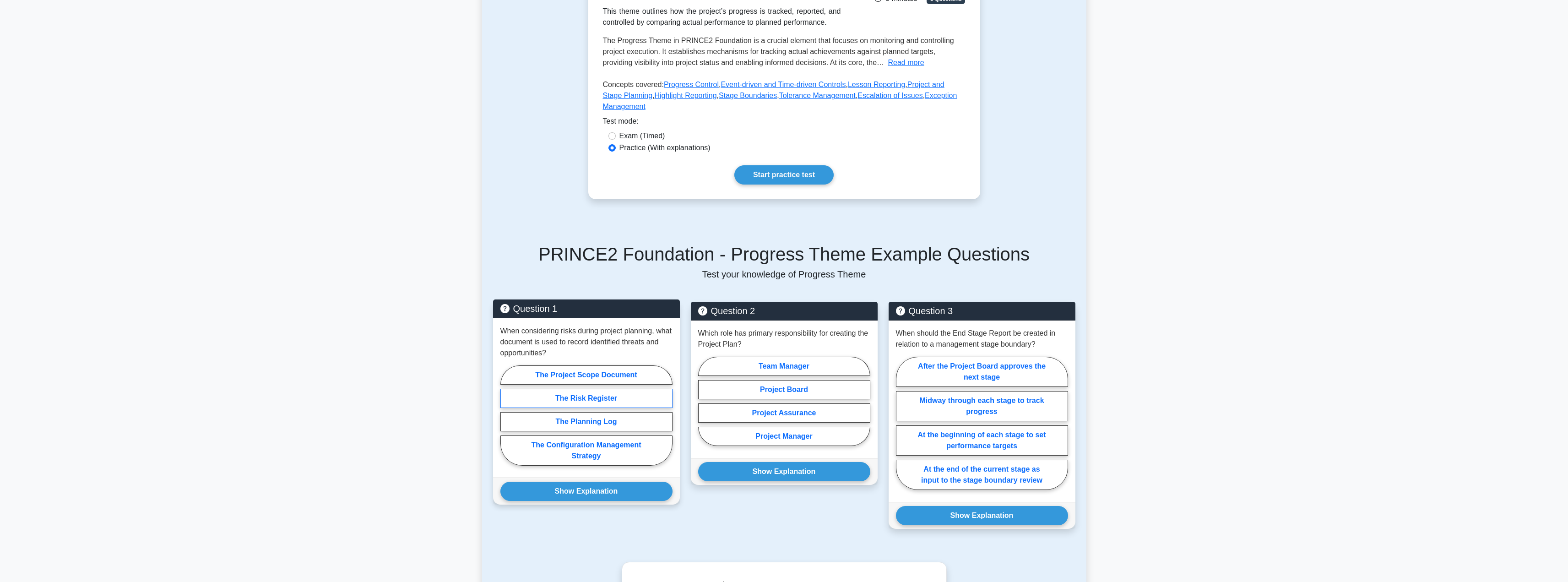
click at [580, 389] on label "The Risk Register" at bounding box center [586, 398] width 172 height 19
click at [506, 415] on input "The Risk Register" at bounding box center [503, 418] width 6 height 6
radio input "true"
click at [567, 482] on button "Show Explanation" at bounding box center [586, 491] width 172 height 19
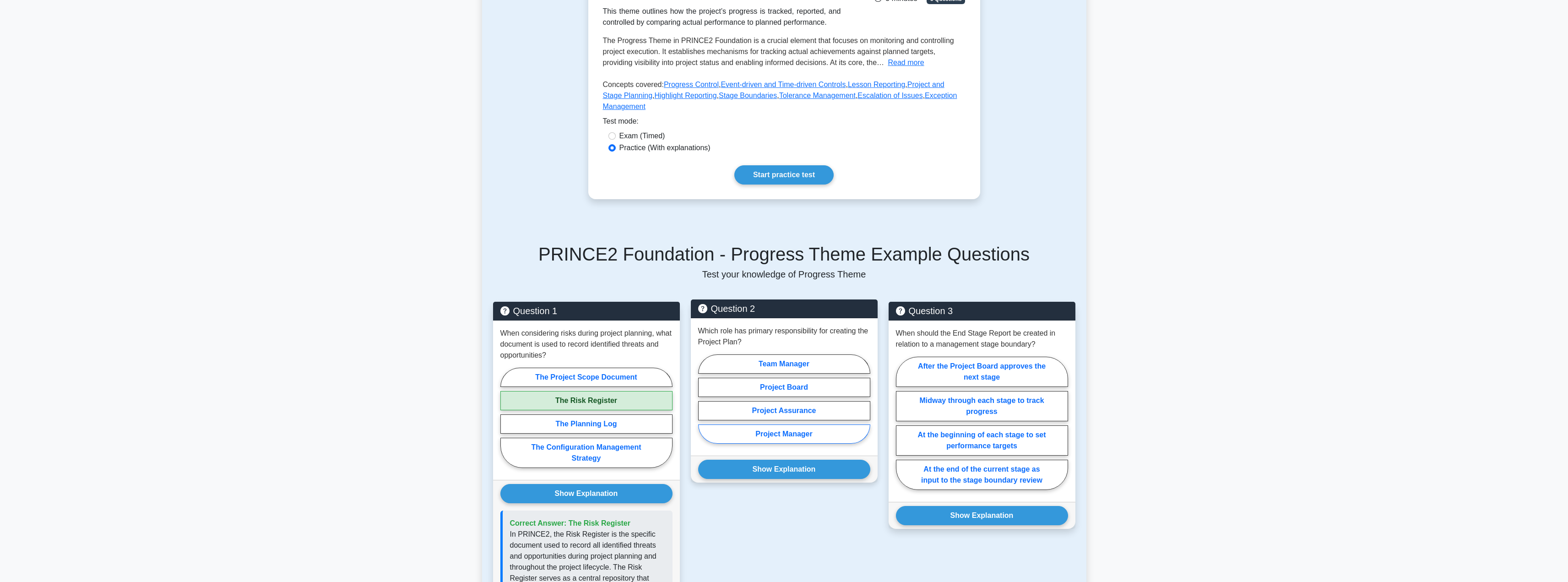
click at [757, 424] on label "Project Manager" at bounding box center [784, 433] width 172 height 19
click at [704, 405] on input "Project Manager" at bounding box center [701, 402] width 6 height 6
radio input "true"
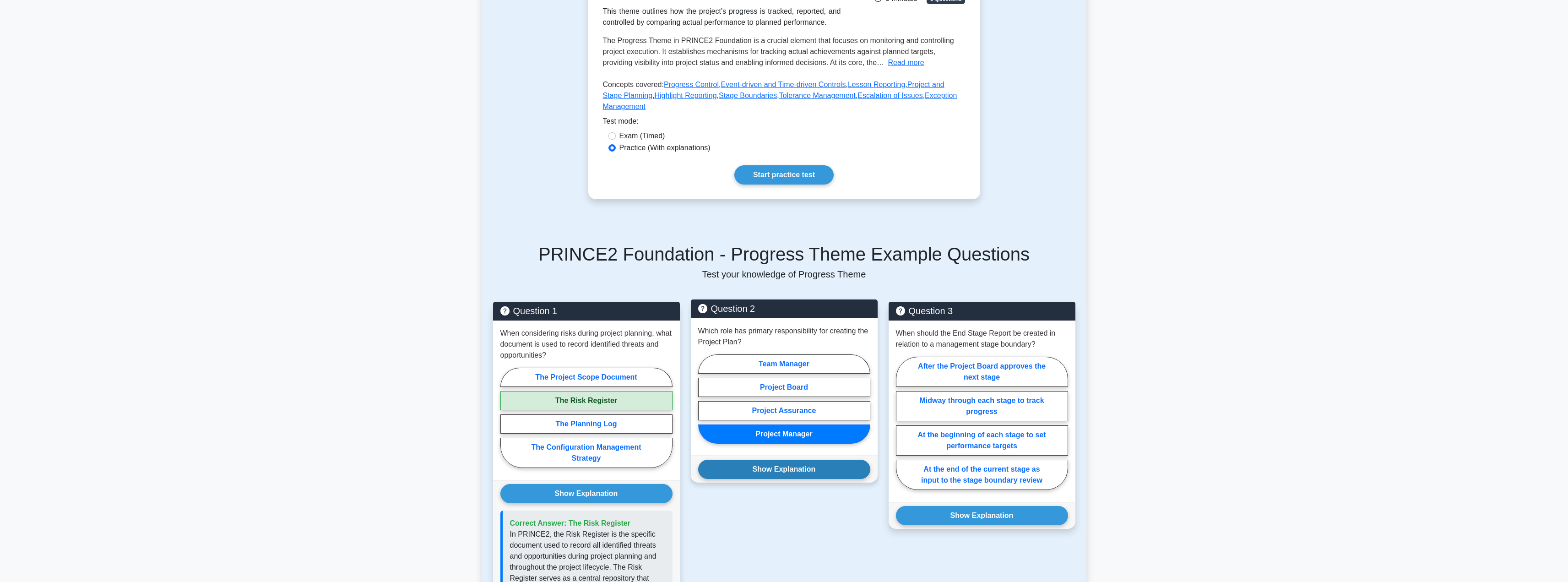
click at [746, 460] on button "Show Explanation" at bounding box center [784, 469] width 172 height 19
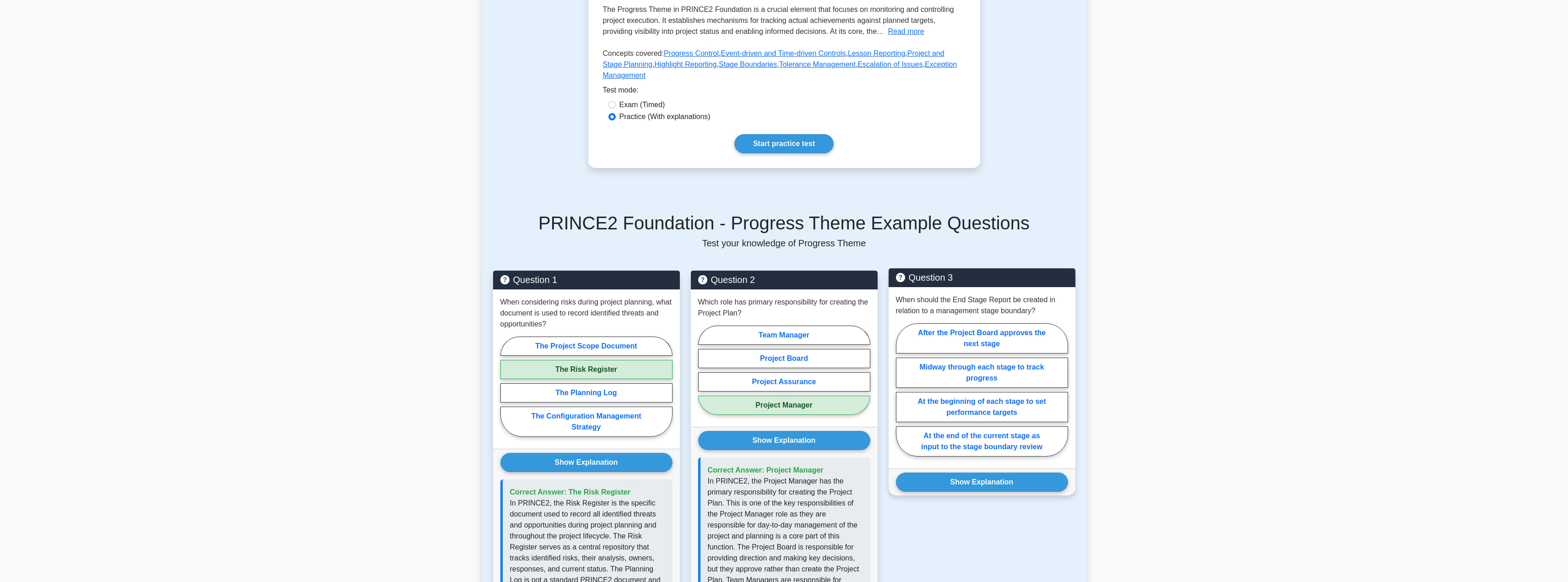
scroll to position [203, 0]
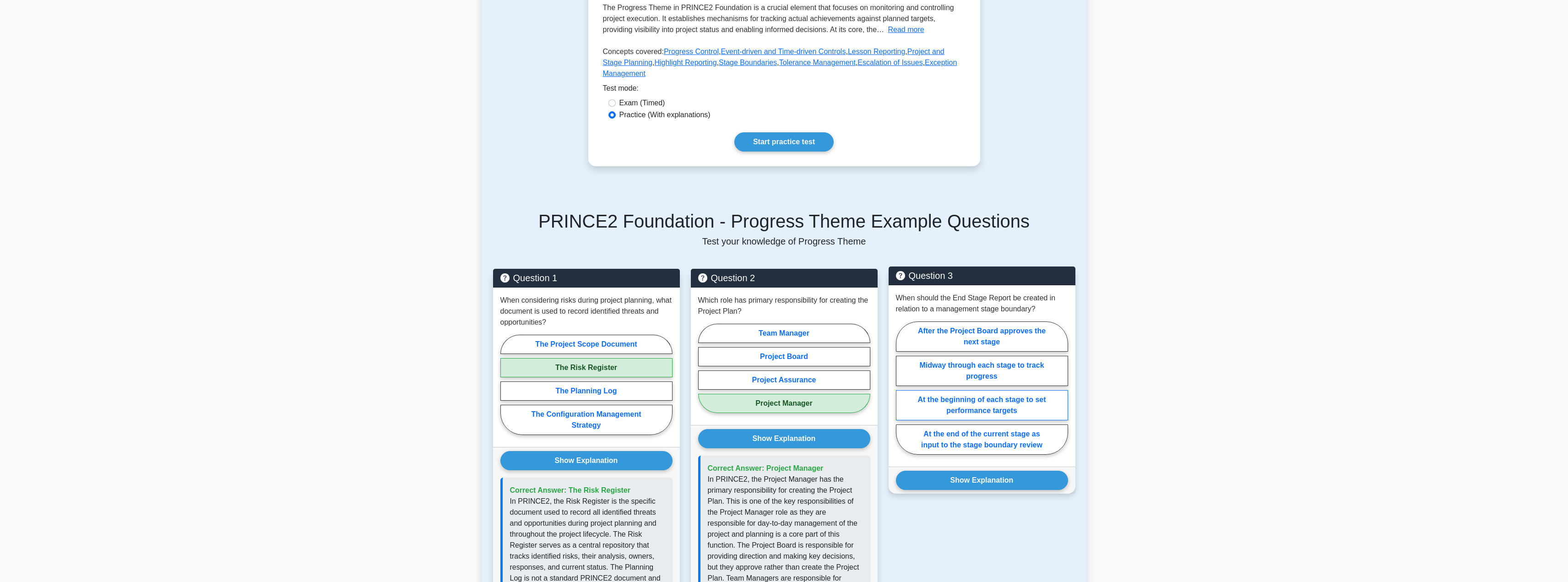
click at [992, 390] on label "At the beginning of each stage to set performance targets" at bounding box center [982, 405] width 172 height 30
click at [902, 389] on input "At the beginning of each stage to set performance targets" at bounding box center [899, 391] width 6 height 6
radio input "true"
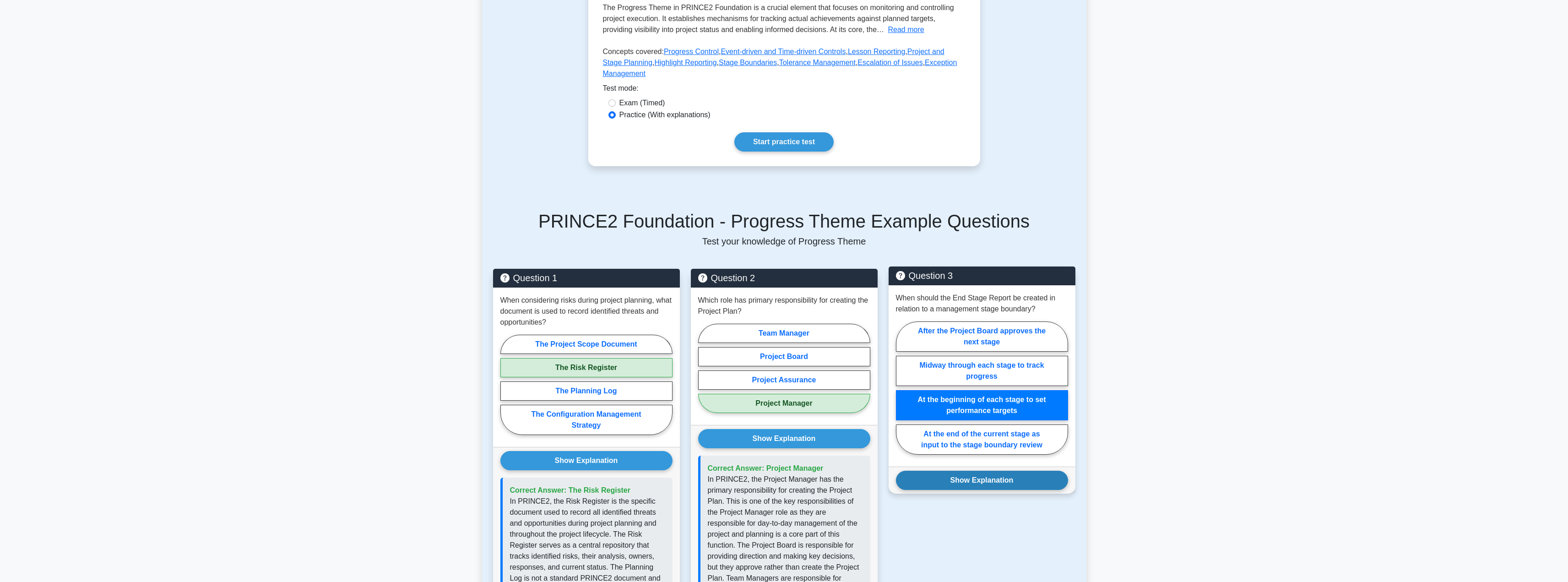
click at [955, 471] on button "Show Explanation" at bounding box center [982, 480] width 172 height 19
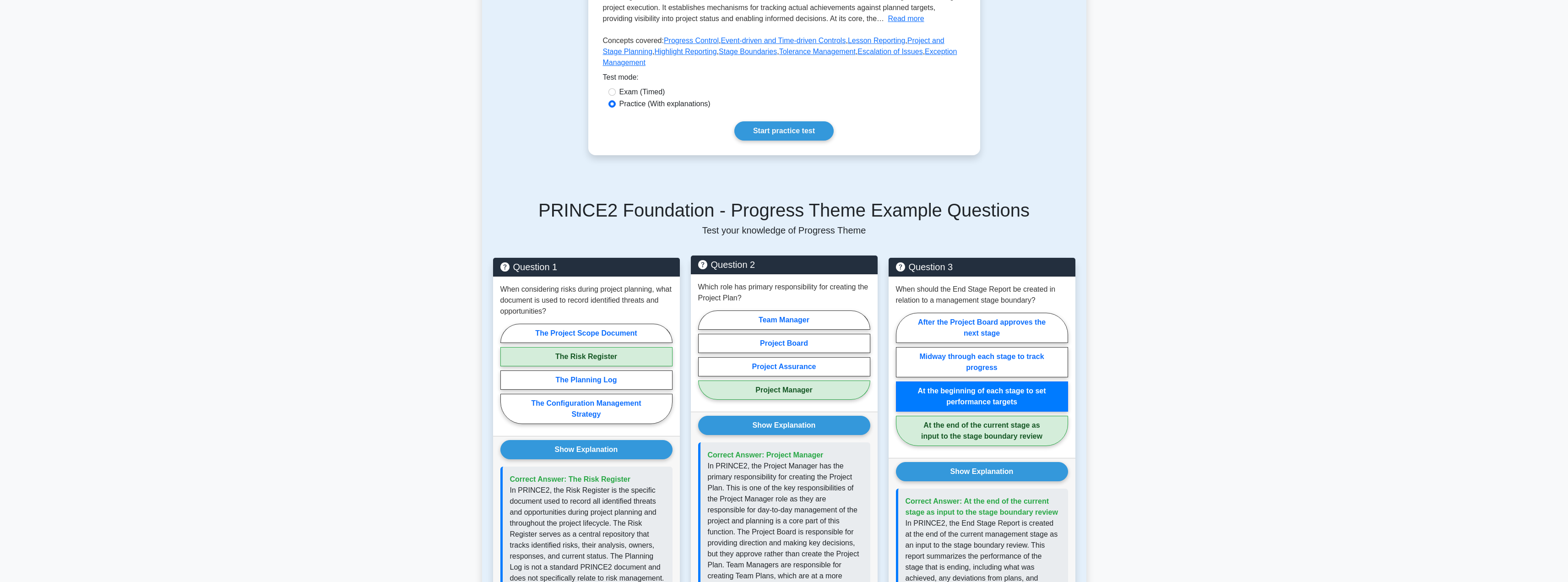
scroll to position [0, 0]
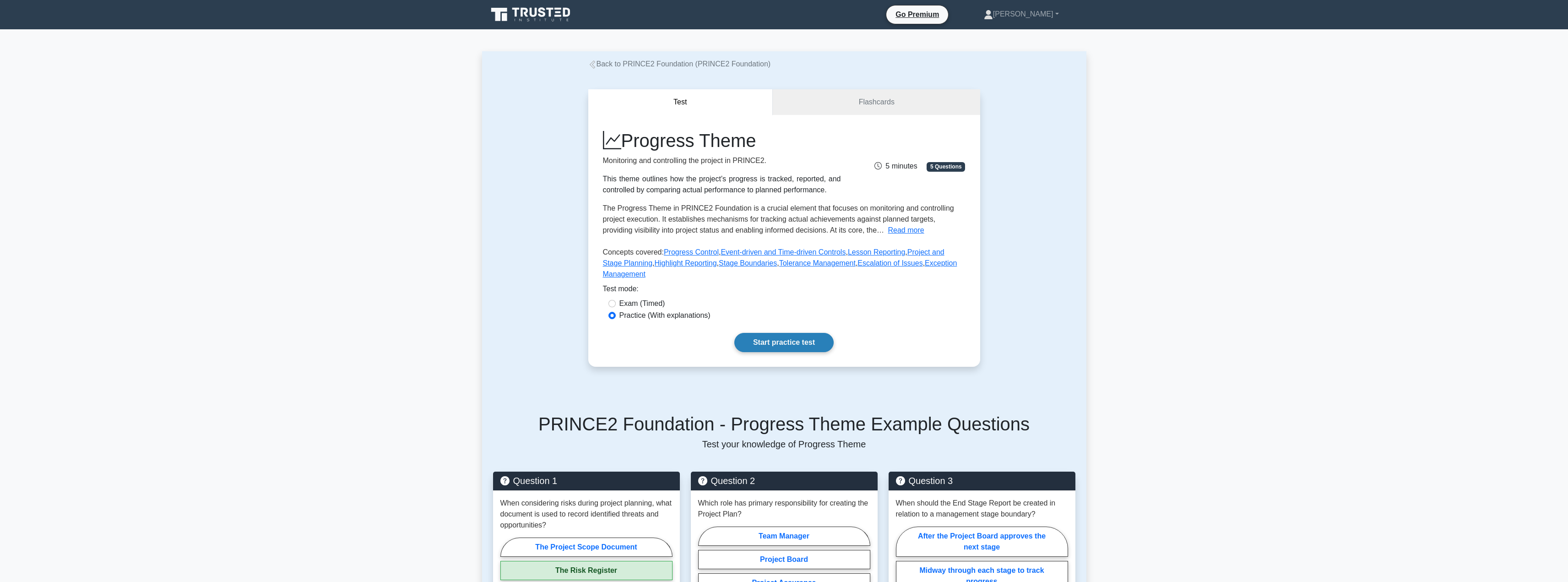
click at [782, 333] on link "Start practice test" at bounding box center [784, 342] width 99 height 19
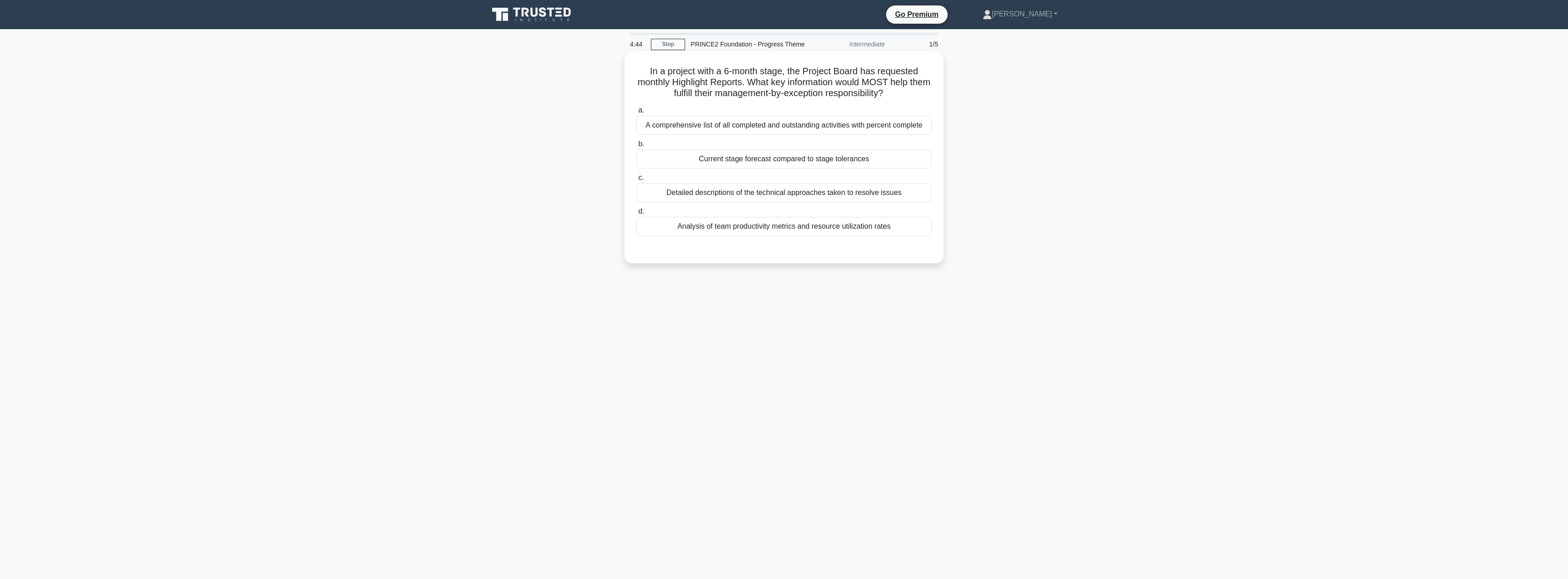
click at [707, 158] on div "Current stage forecast compared to stage tolerances" at bounding box center [783, 159] width 295 height 19
click at [636, 147] on input "b. Current stage forecast compared to stage tolerances" at bounding box center [636, 144] width 0 height 6
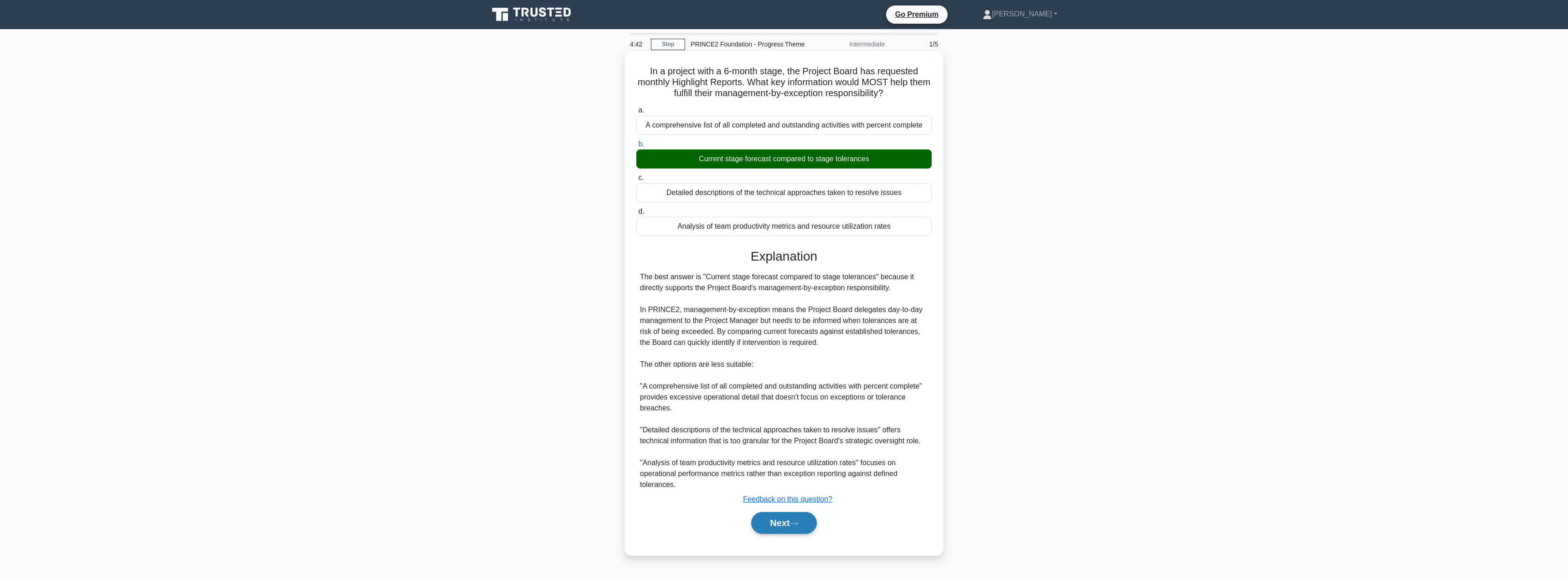
click at [775, 520] on button "Next" at bounding box center [783, 523] width 65 height 22
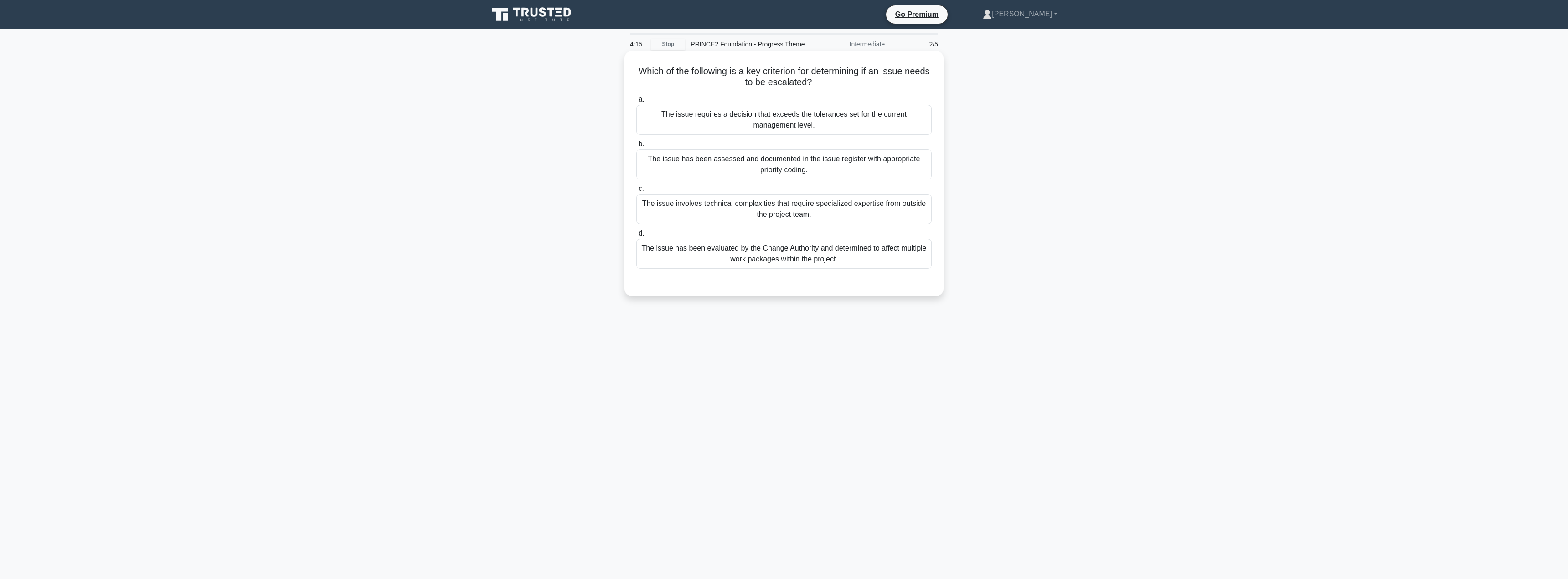
click at [852, 113] on div "The issue requires a decision that exceeds the tolerances set for the current m…" at bounding box center [783, 119] width 295 height 30
click at [636, 102] on input "a. The issue requires a decision that exceeds the tolerances set for the curren…" at bounding box center [636, 100] width 0 height 6
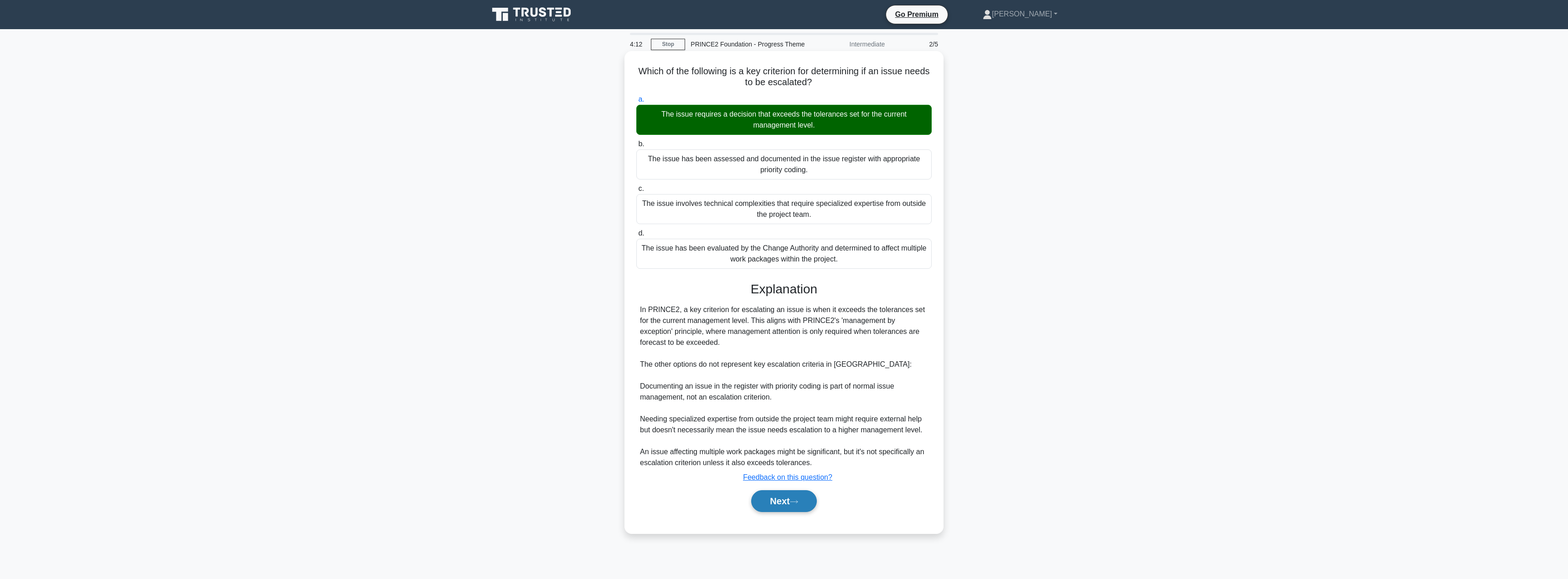
click at [776, 504] on button "Next" at bounding box center [783, 501] width 65 height 22
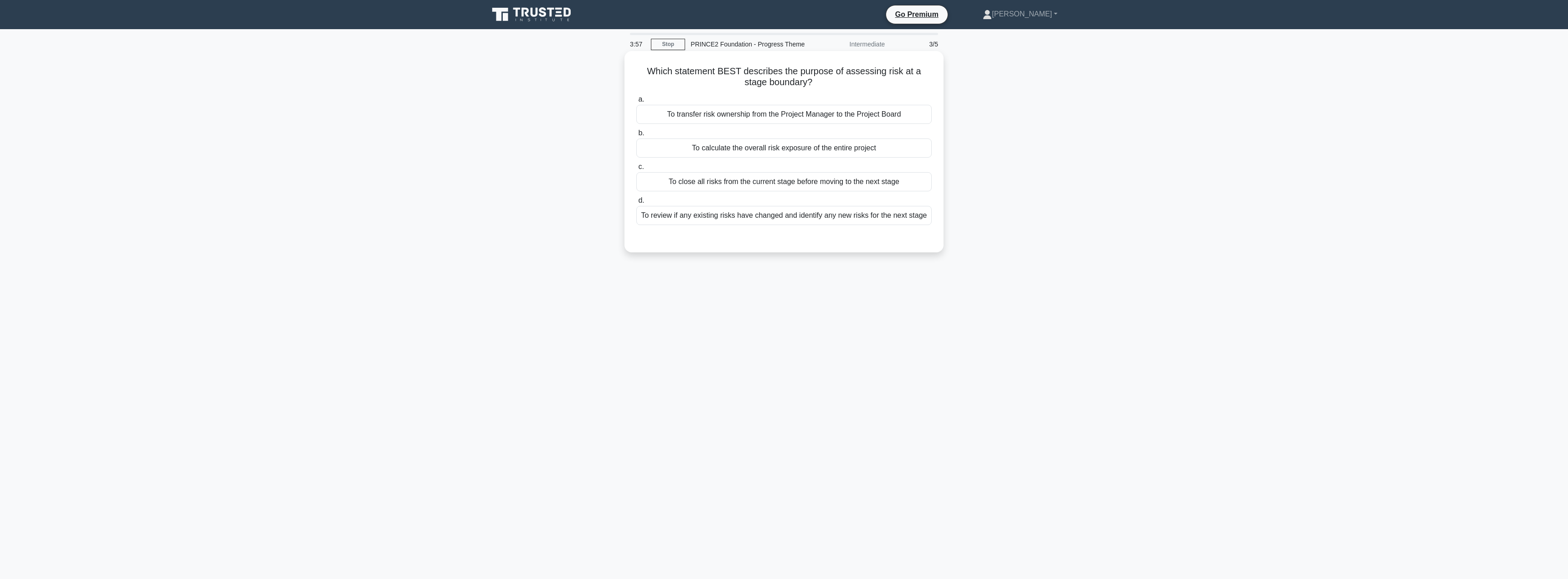
click at [763, 187] on div "To close all risks from the current stage before moving to the next stage" at bounding box center [783, 181] width 295 height 19
click at [636, 170] on input "c. To close all risks from the current stage before moving to the next stage" at bounding box center [636, 167] width 0 height 6
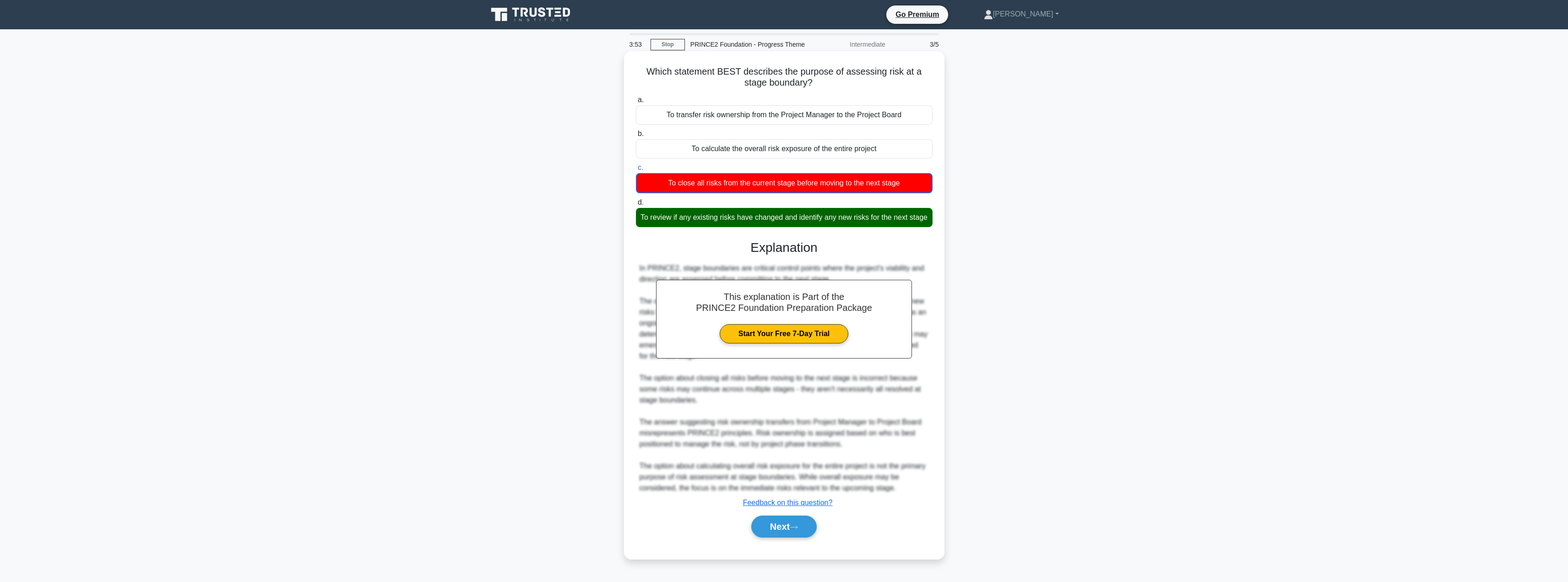
scroll to position [6, 0]
click at [773, 528] on button "Next" at bounding box center [784, 526] width 65 height 22
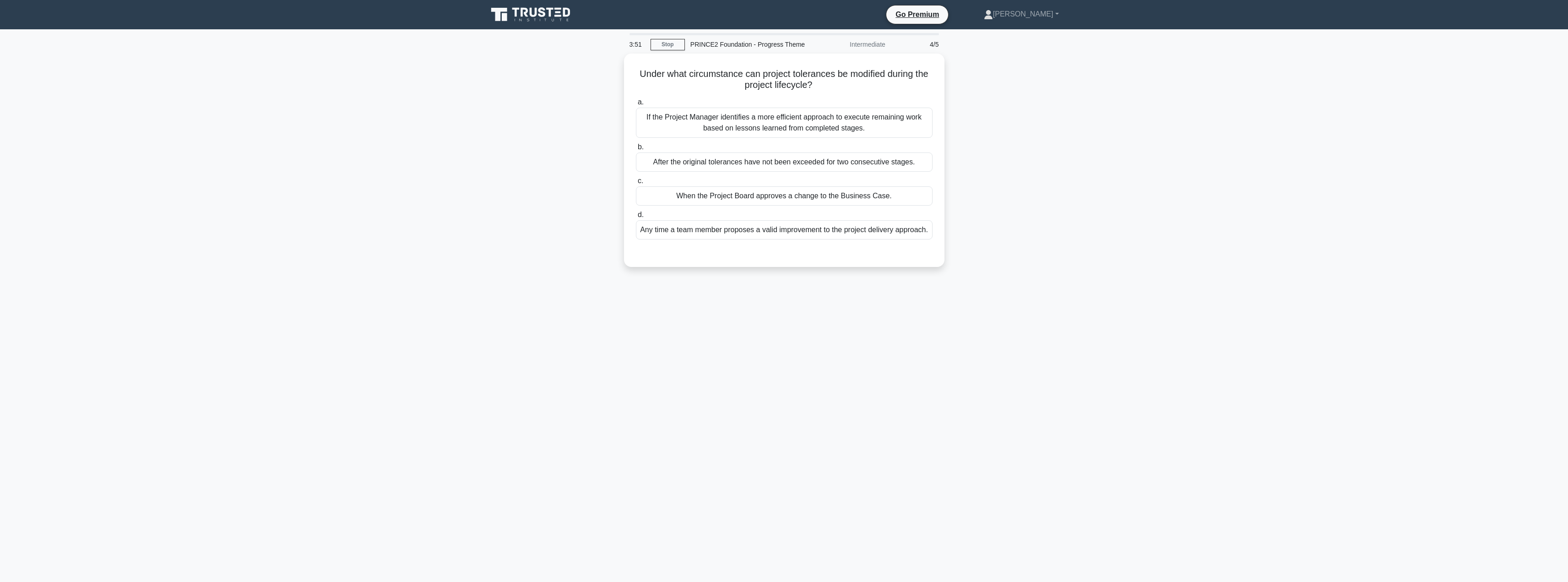
scroll to position [0, 0]
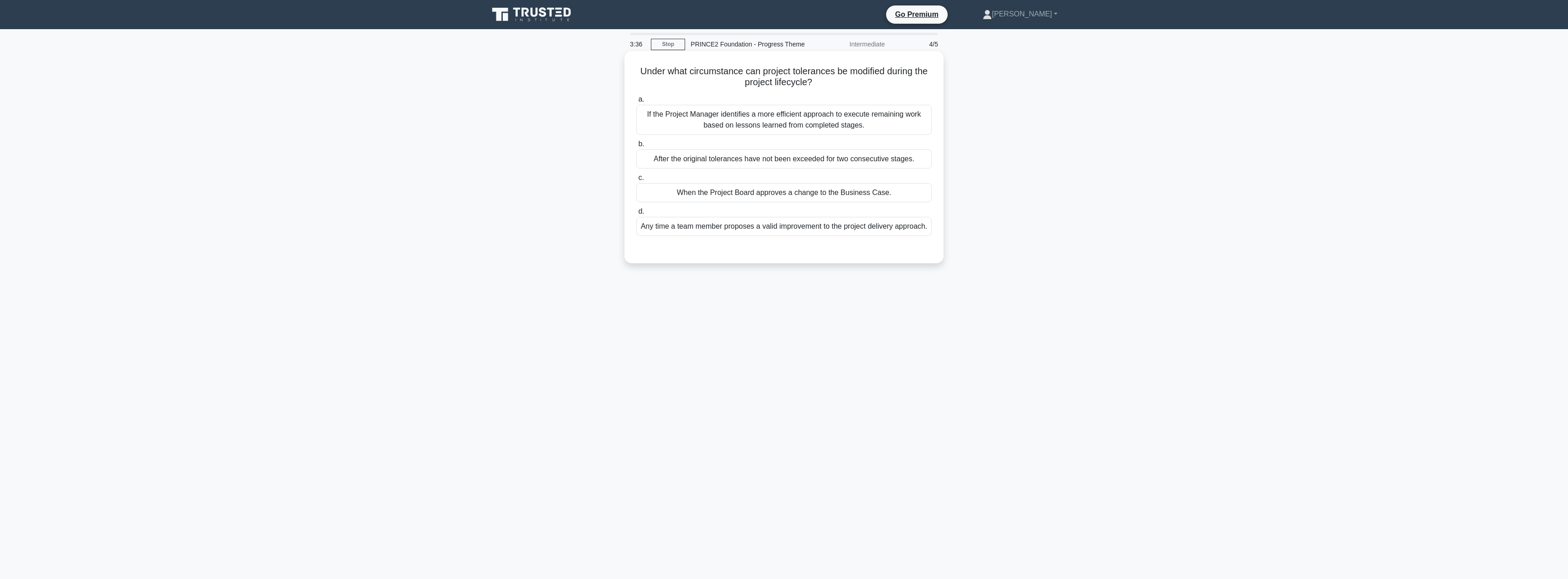
click at [761, 125] on div "If the Project Manager identifies a more efficient approach to execute remainin…" at bounding box center [783, 119] width 295 height 30
click at [636, 102] on input "a. If the Project Manager identifies a more efficient approach to execute remai…" at bounding box center [636, 100] width 0 height 6
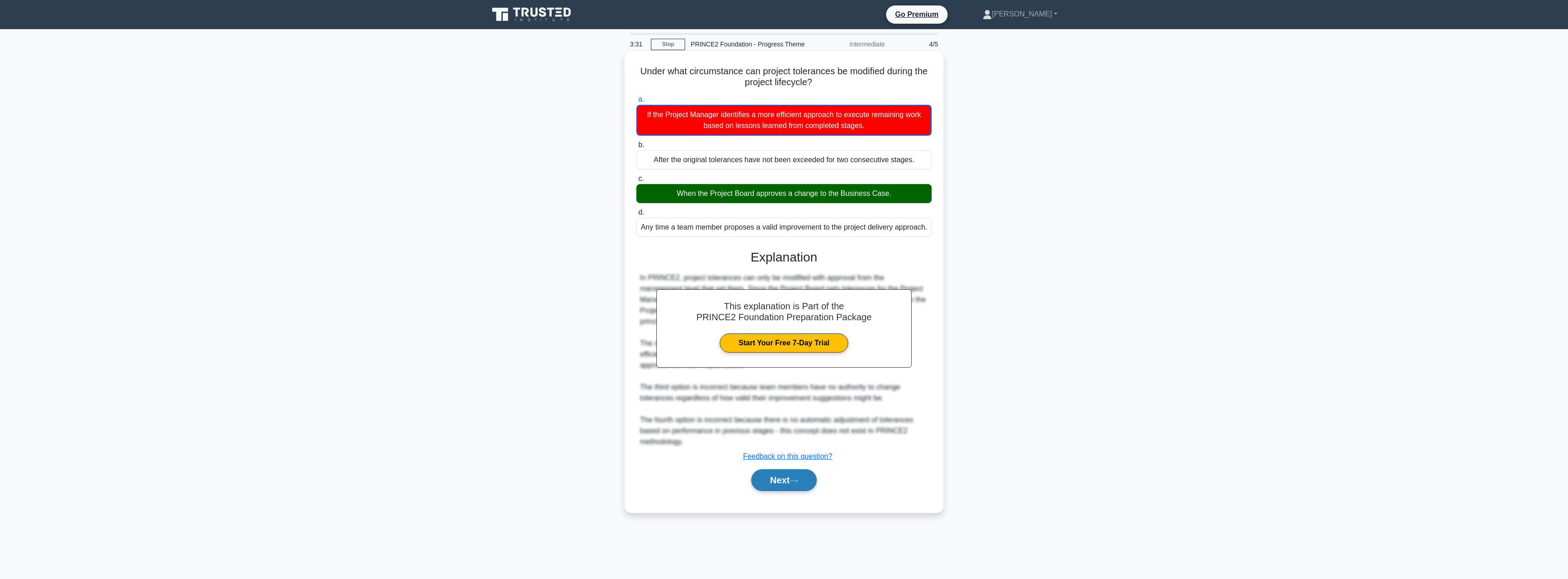
click at [776, 482] on button "Next" at bounding box center [783, 480] width 65 height 22
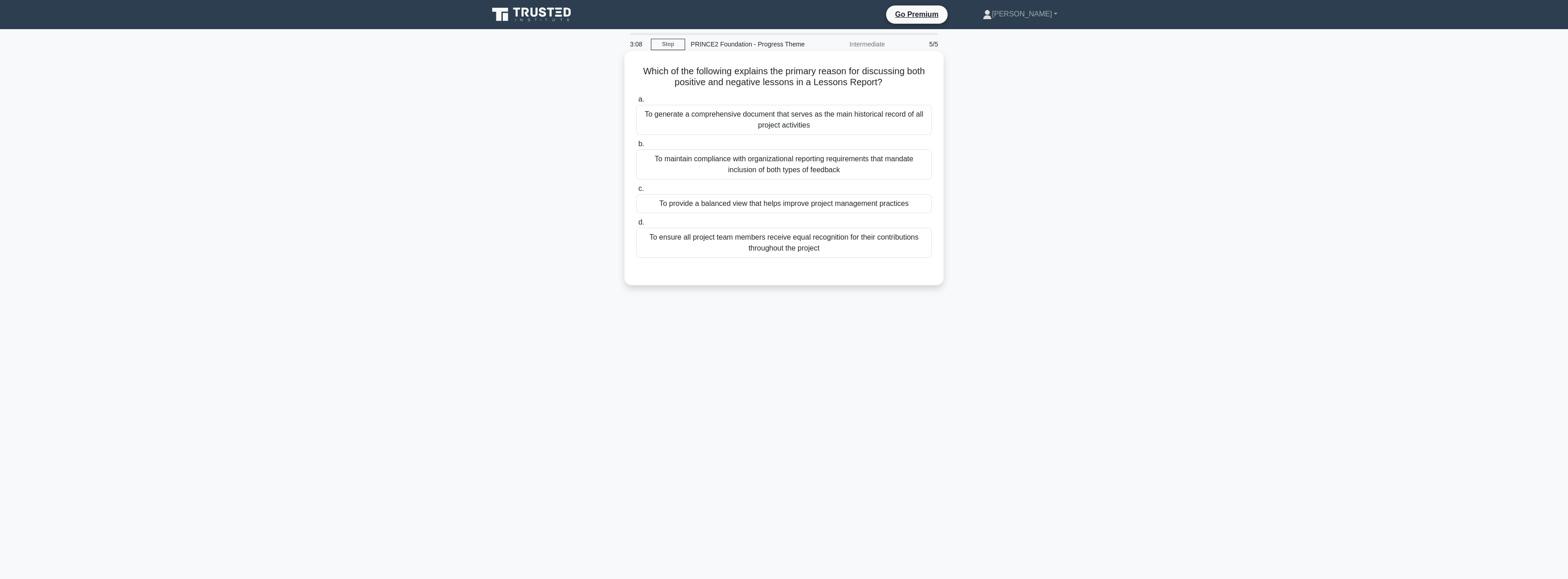
click at [725, 172] on div "To maintain compliance with organizational reporting requirements that mandate …" at bounding box center [783, 164] width 295 height 30
click at [636, 147] on input "b. To maintain compliance with organizational reporting requirements that manda…" at bounding box center [636, 144] width 0 height 6
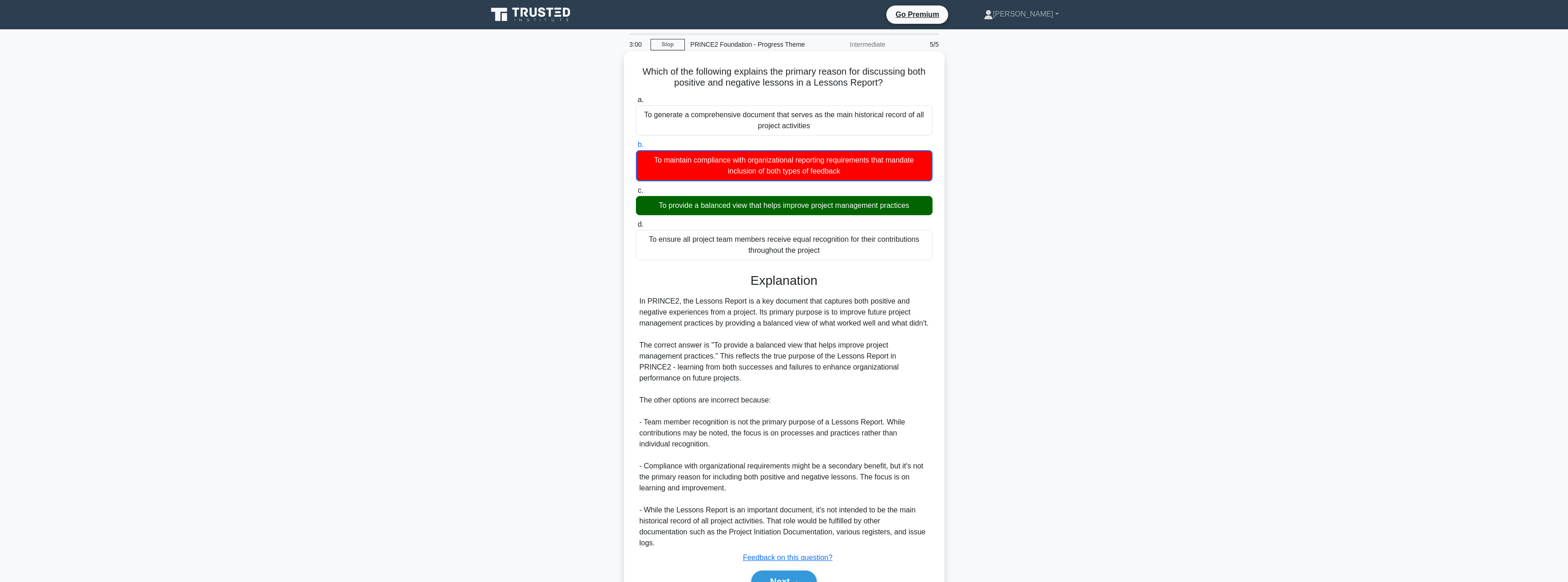
scroll to position [61, 0]
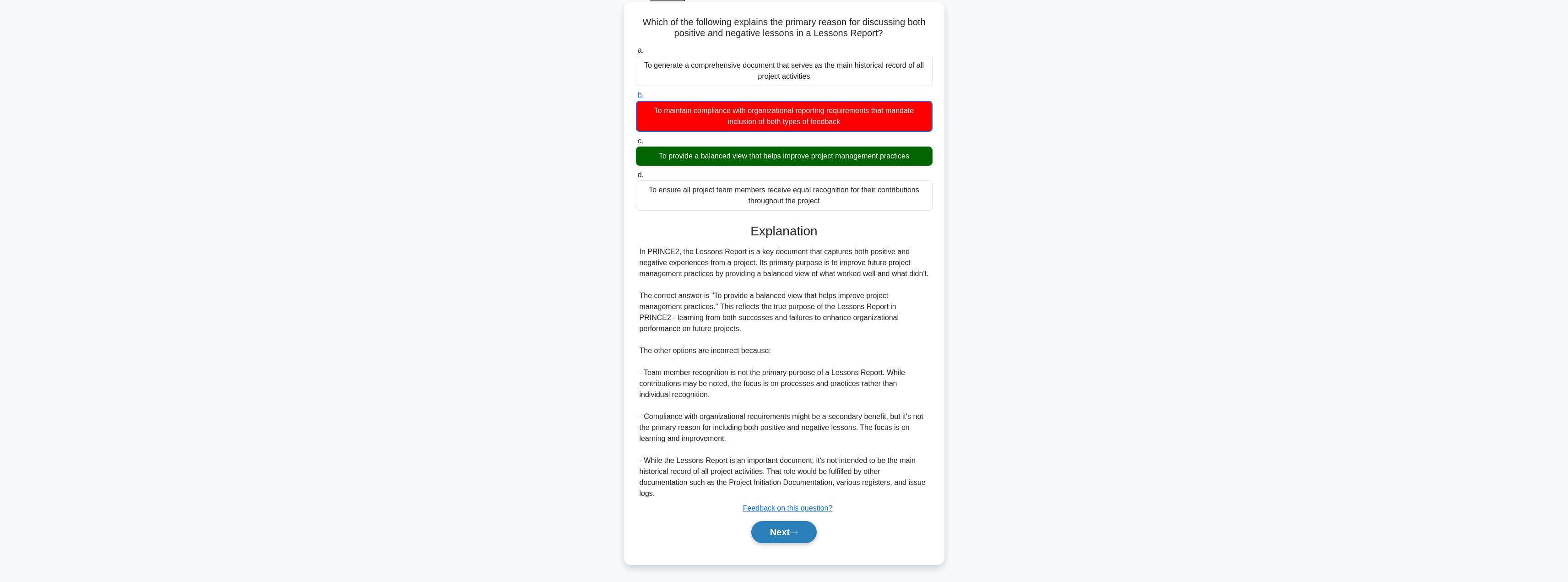
click at [782, 531] on button "Next" at bounding box center [784, 532] width 65 height 22
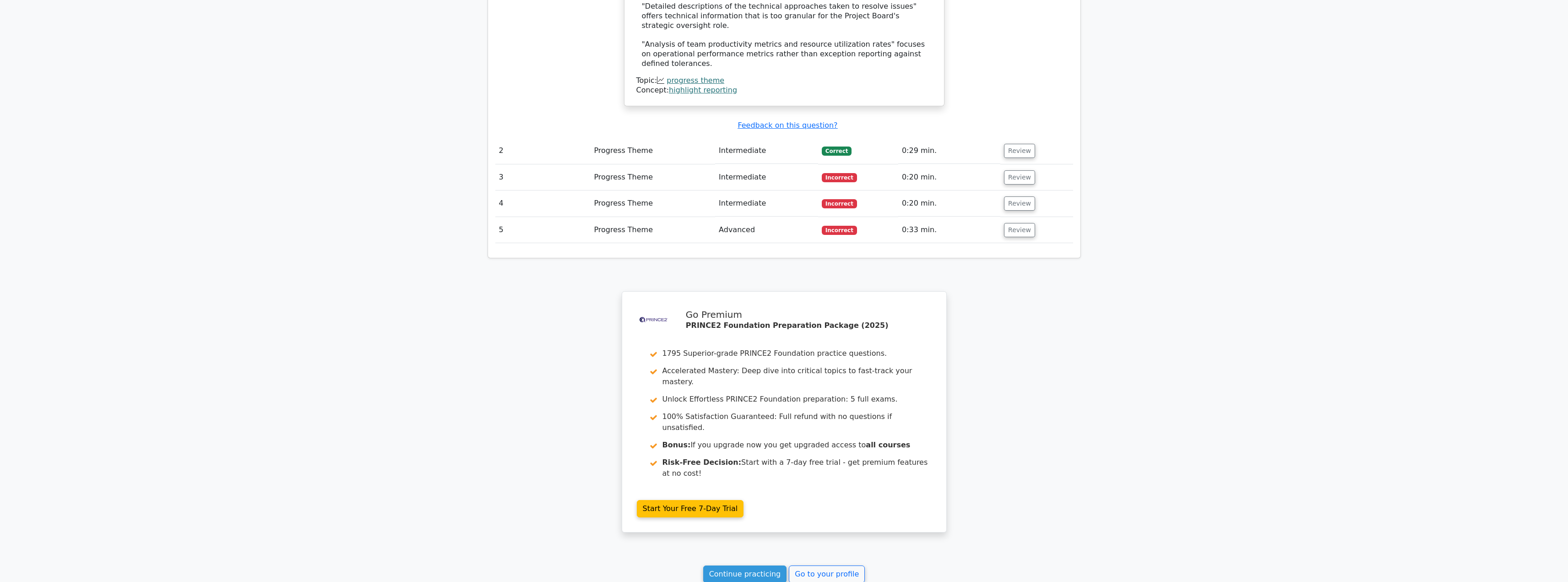
scroll to position [1152, 0]
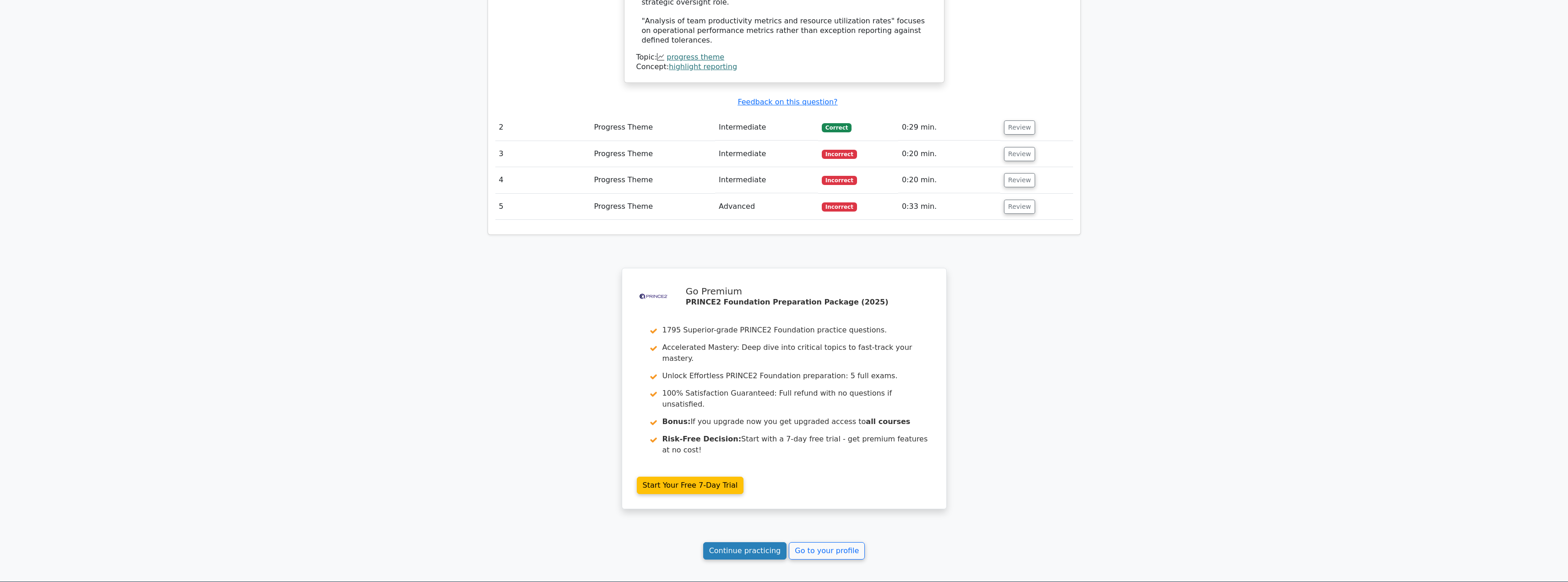
click at [740, 542] on link "Continue practicing" at bounding box center [745, 551] width 84 height 17
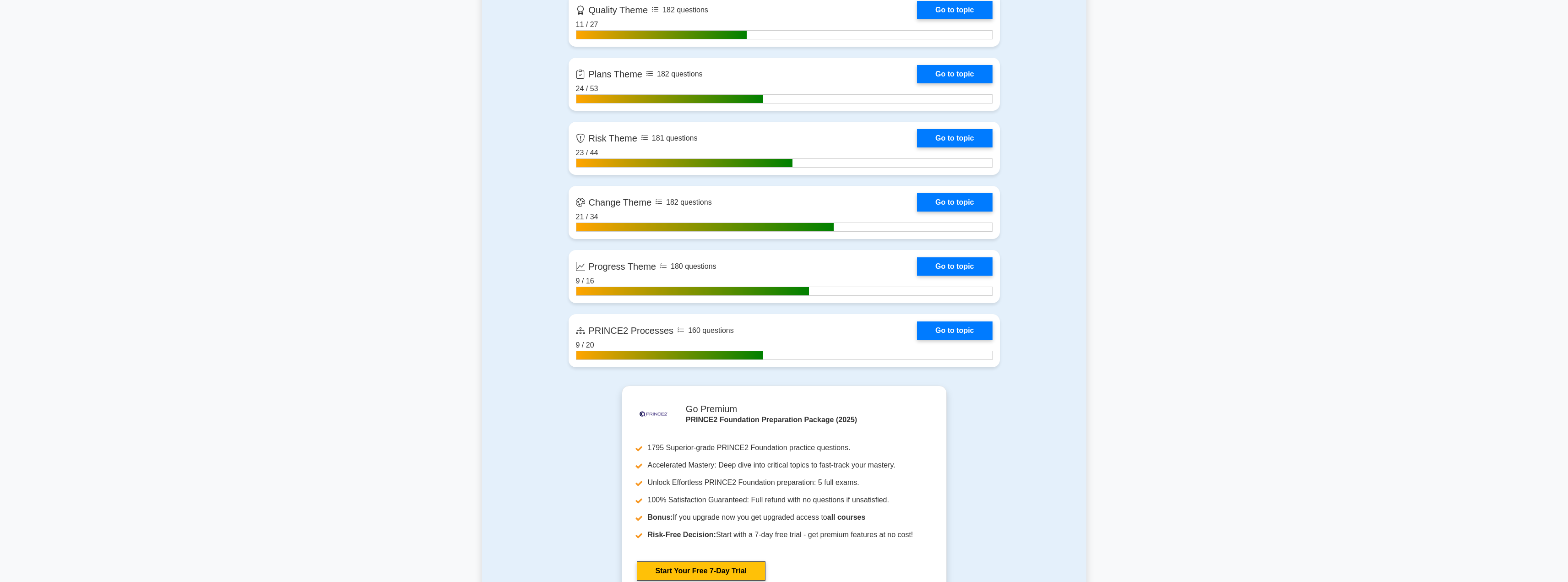
scroll to position [930, 0]
click at [967, 256] on link "Go to topic" at bounding box center [954, 263] width 75 height 18
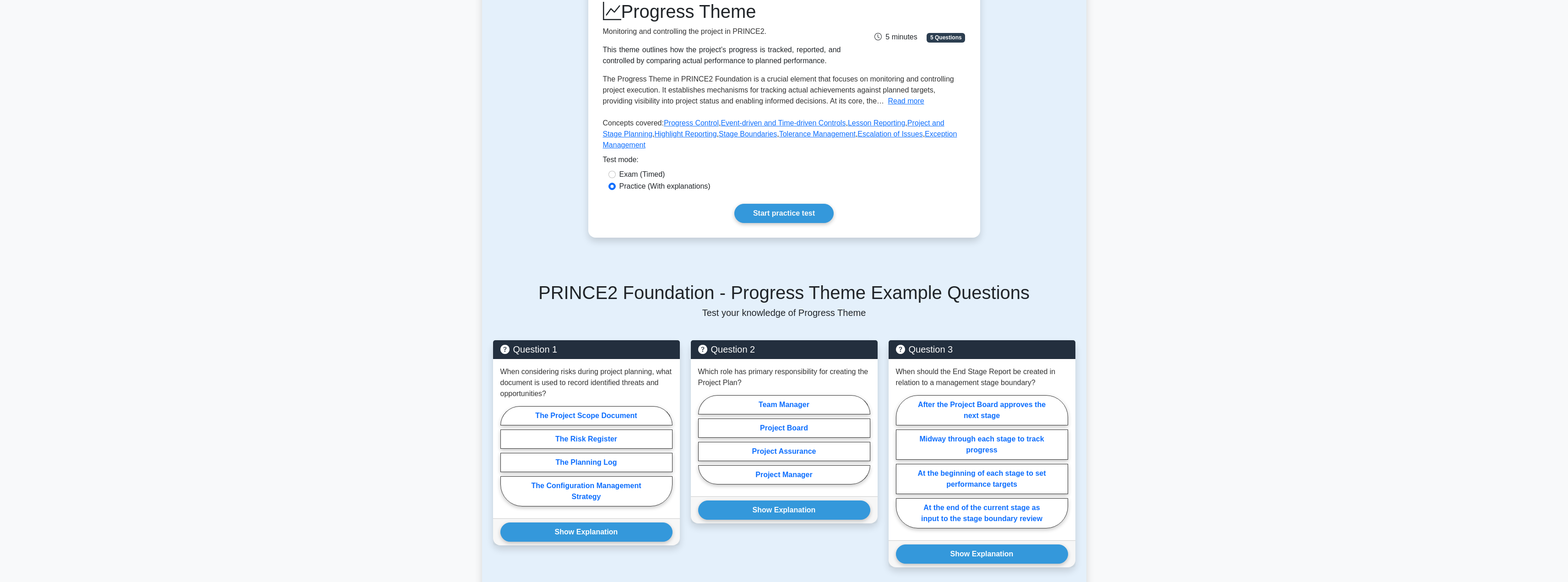
scroll to position [134, 0]
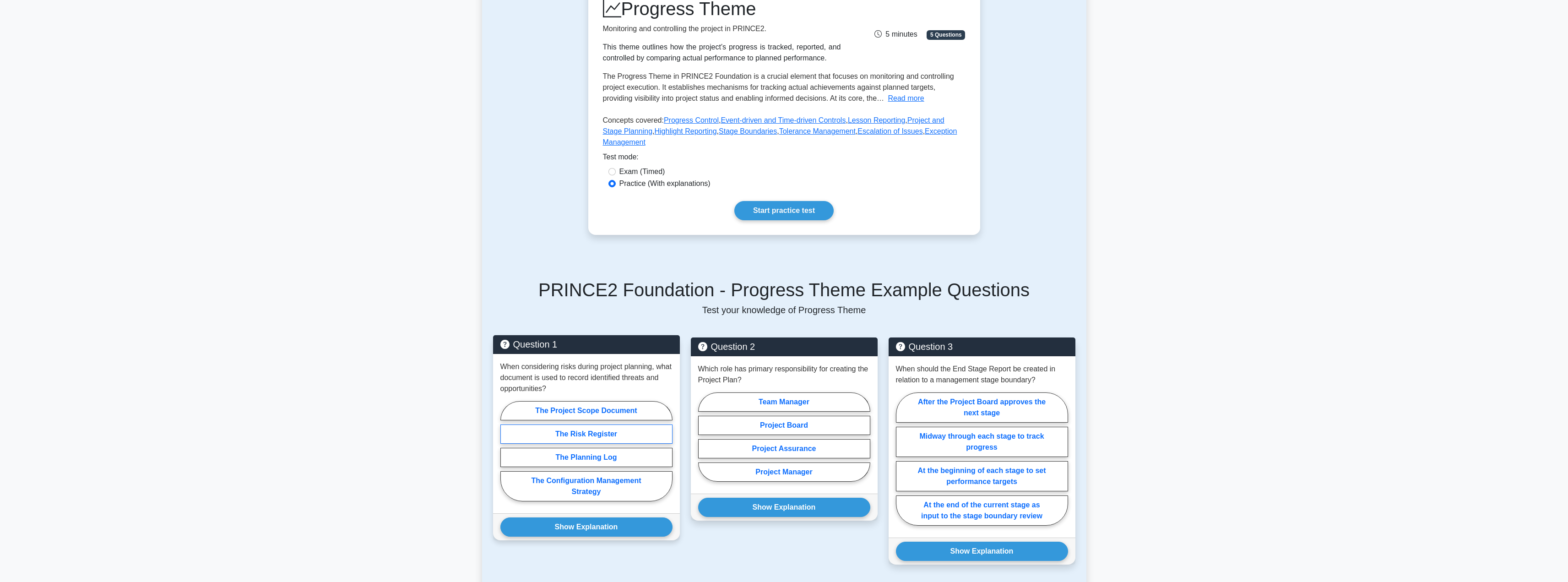
click at [579, 424] on label "The Risk Register" at bounding box center [586, 433] width 172 height 19
click at [506, 451] on input "The Risk Register" at bounding box center [503, 454] width 6 height 6
radio input "true"
click at [554, 517] on button "Show Explanation" at bounding box center [586, 526] width 172 height 19
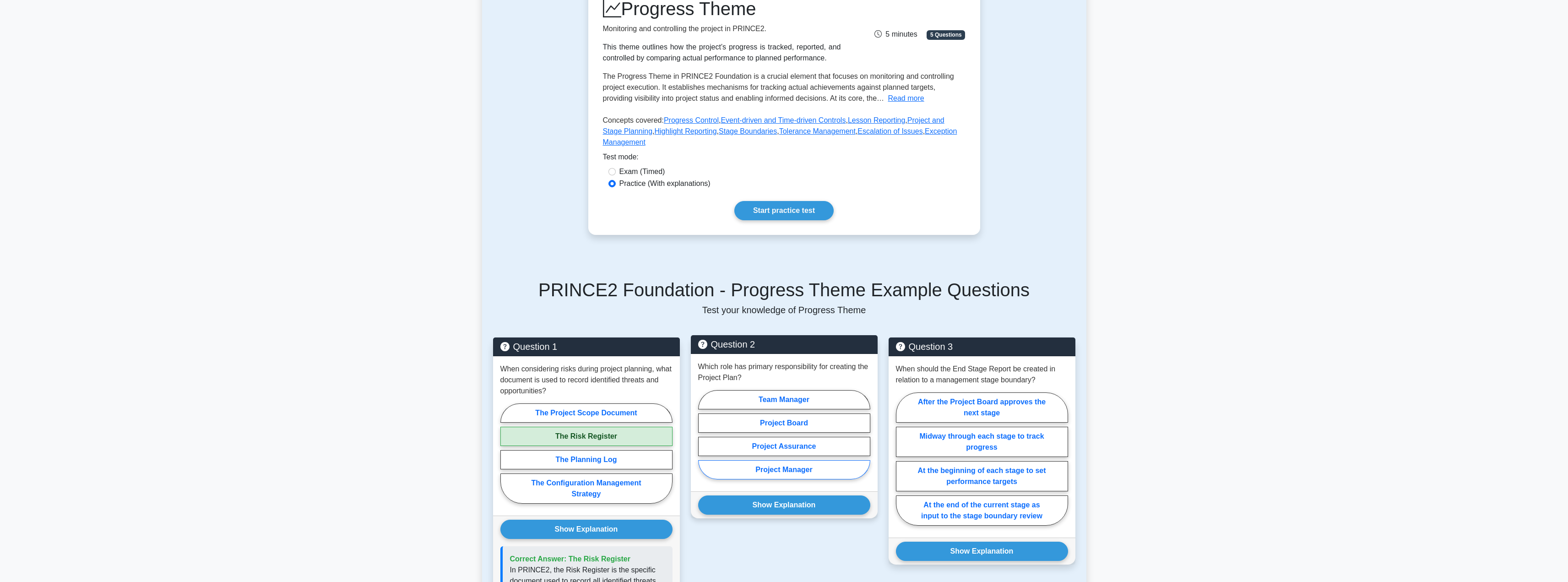
click at [732, 462] on label "Project Manager" at bounding box center [784, 470] width 172 height 19
click at [704, 440] on input "Project Manager" at bounding box center [701, 438] width 6 height 6
radio input "true"
click at [735, 495] on button "Show Explanation" at bounding box center [784, 504] width 172 height 19
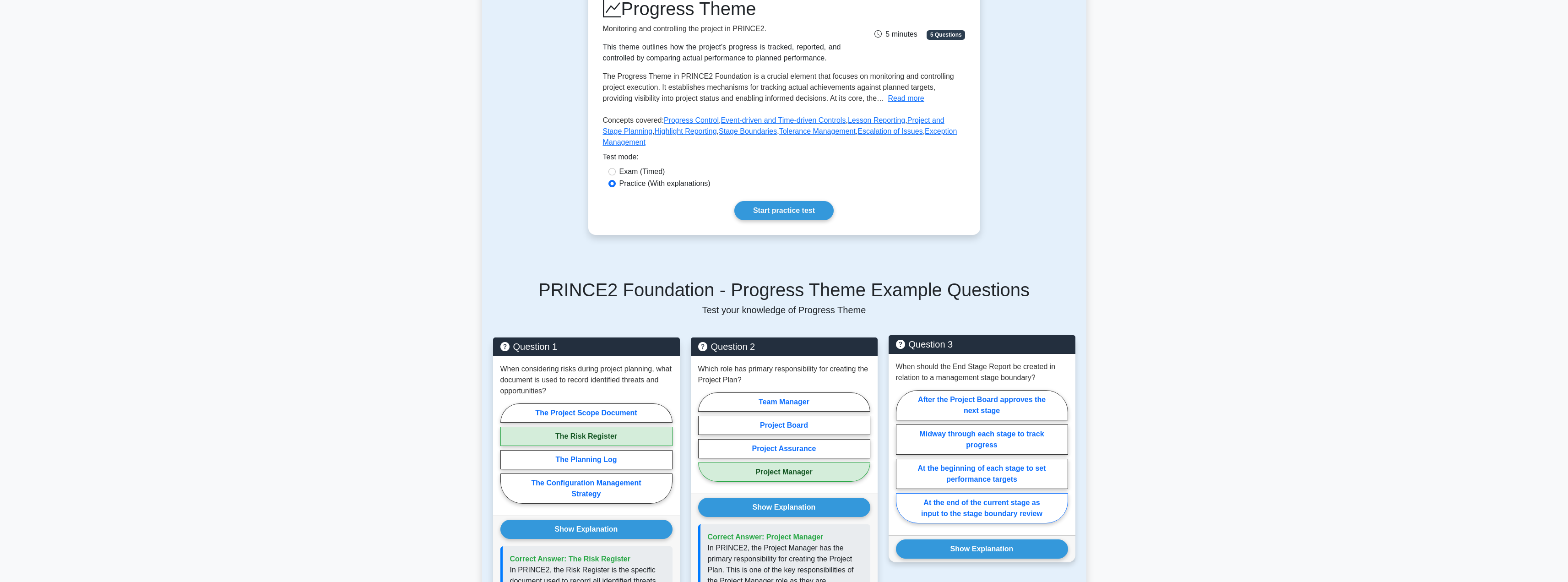
click at [941, 493] on label "At the end of the current stage as input to the stage boundary review" at bounding box center [982, 507] width 172 height 30
click at [902, 462] on input "At the end of the current stage as input to the stage boundary review" at bounding box center [899, 460] width 6 height 6
radio input "true"
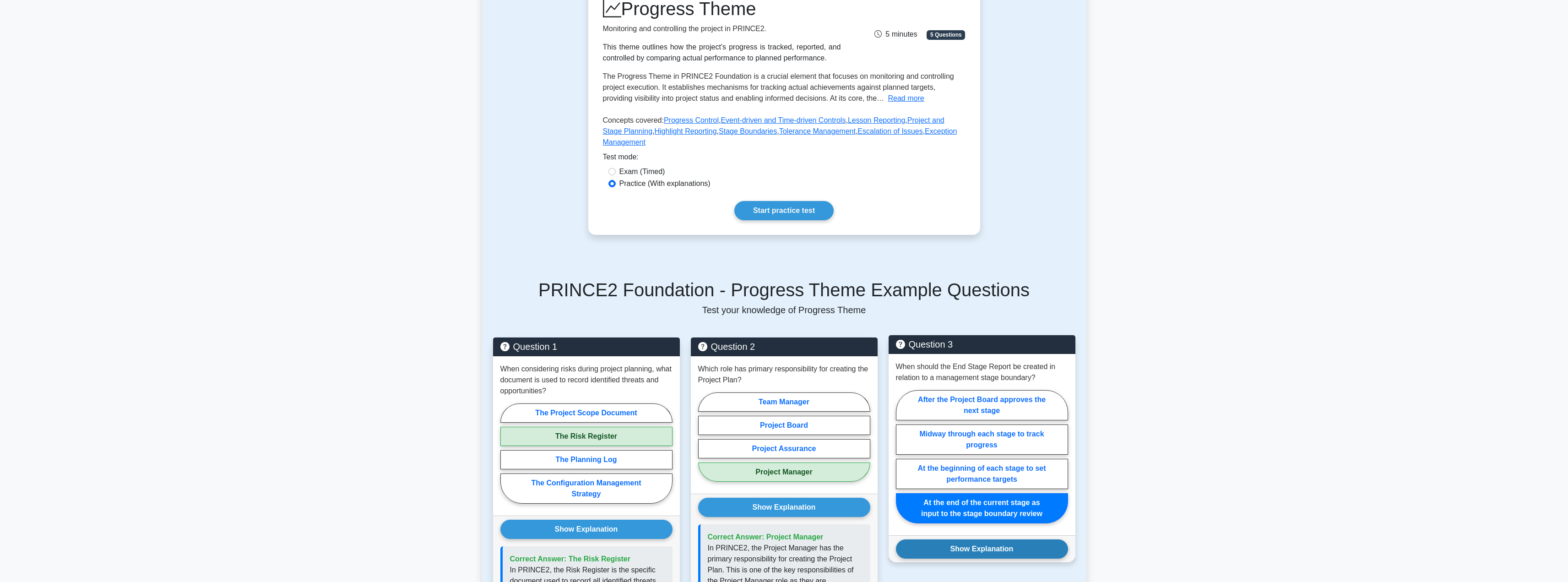
click at [944, 541] on button "Show Explanation" at bounding box center [982, 548] width 172 height 19
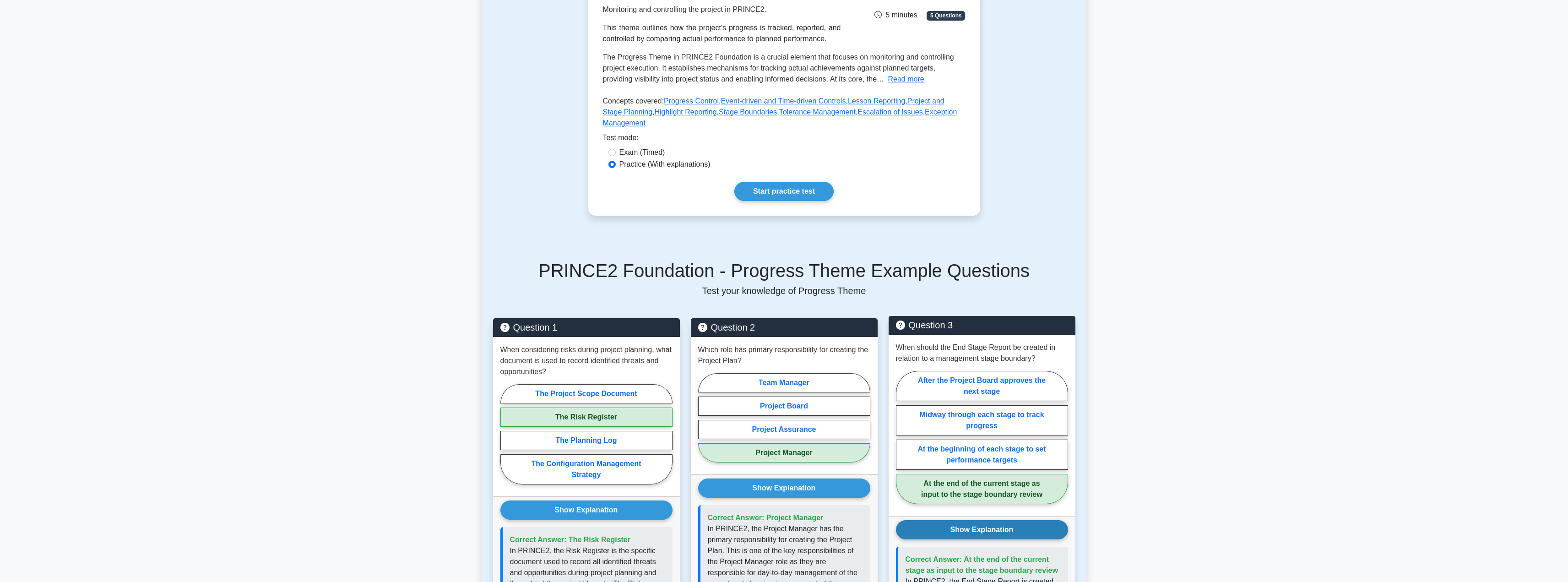
scroll to position [155, 0]
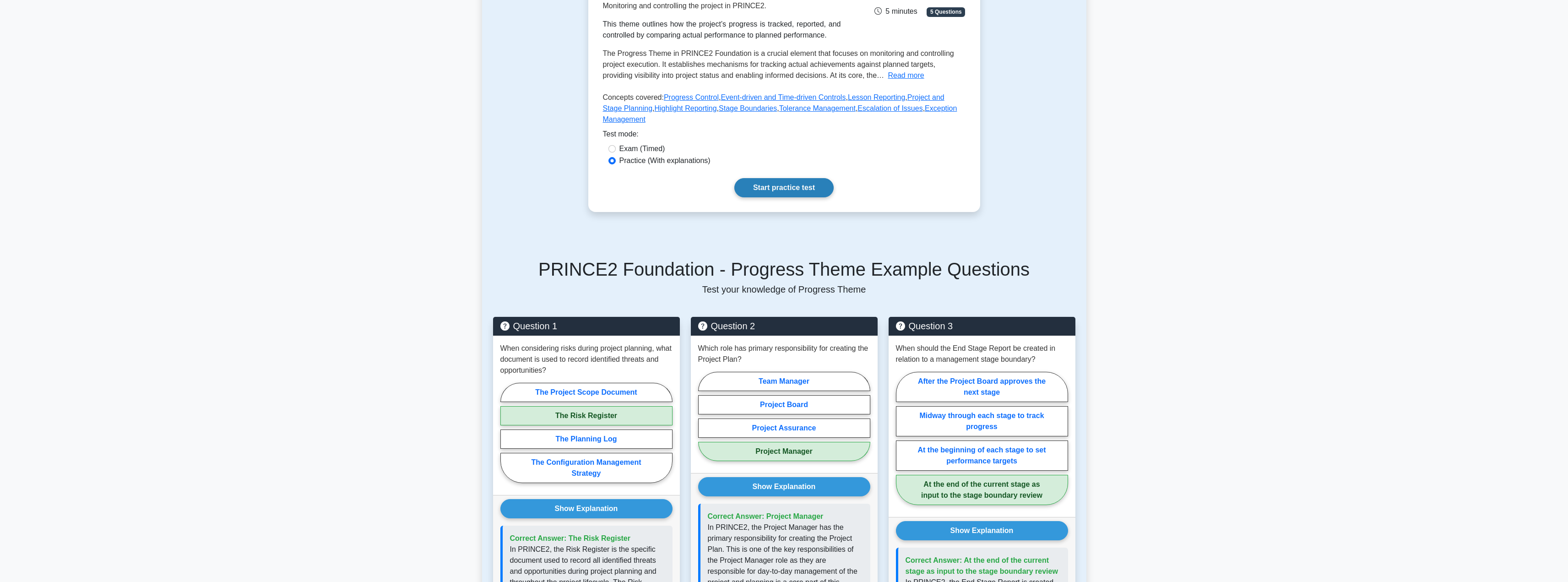
click at [799, 179] on link "Start practice test" at bounding box center [784, 187] width 99 height 19
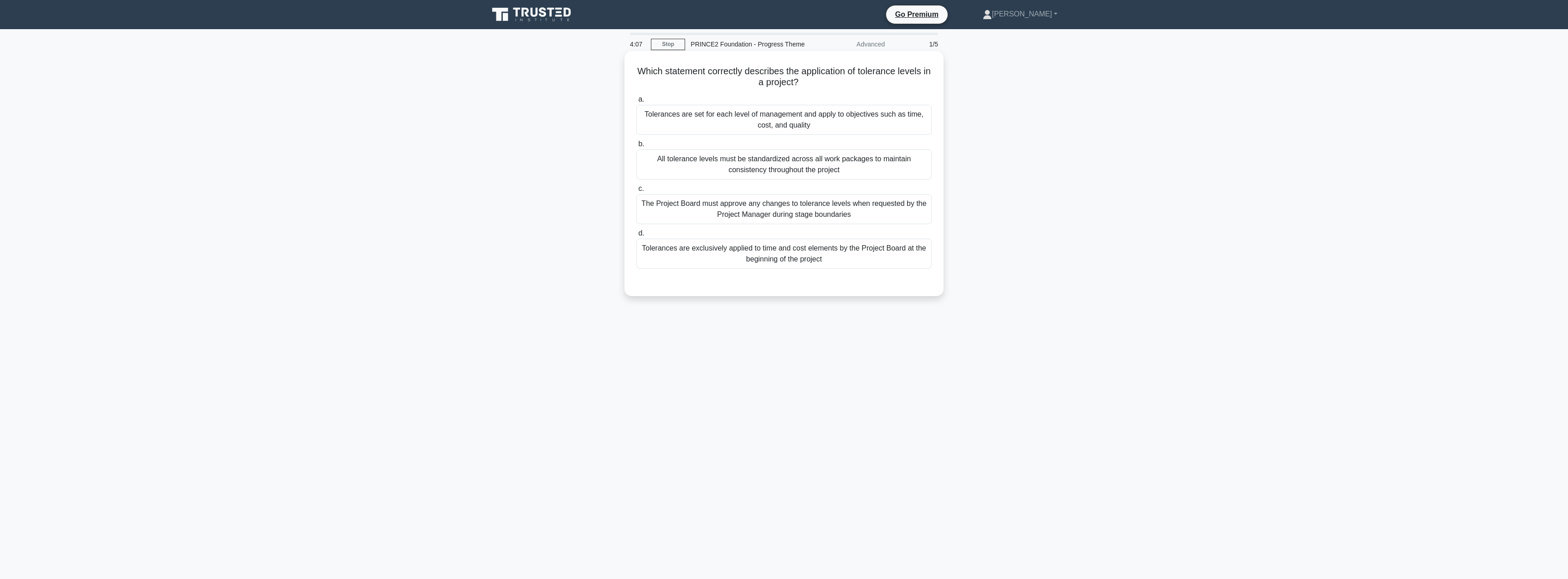
click at [807, 253] on div "Tolerances are exclusively applied to time and cost elements by the Project Boa…" at bounding box center [783, 253] width 295 height 30
click at [636, 237] on input "d. Tolerances are exclusively applied to time and cost elements by the Project …" at bounding box center [636, 234] width 0 height 6
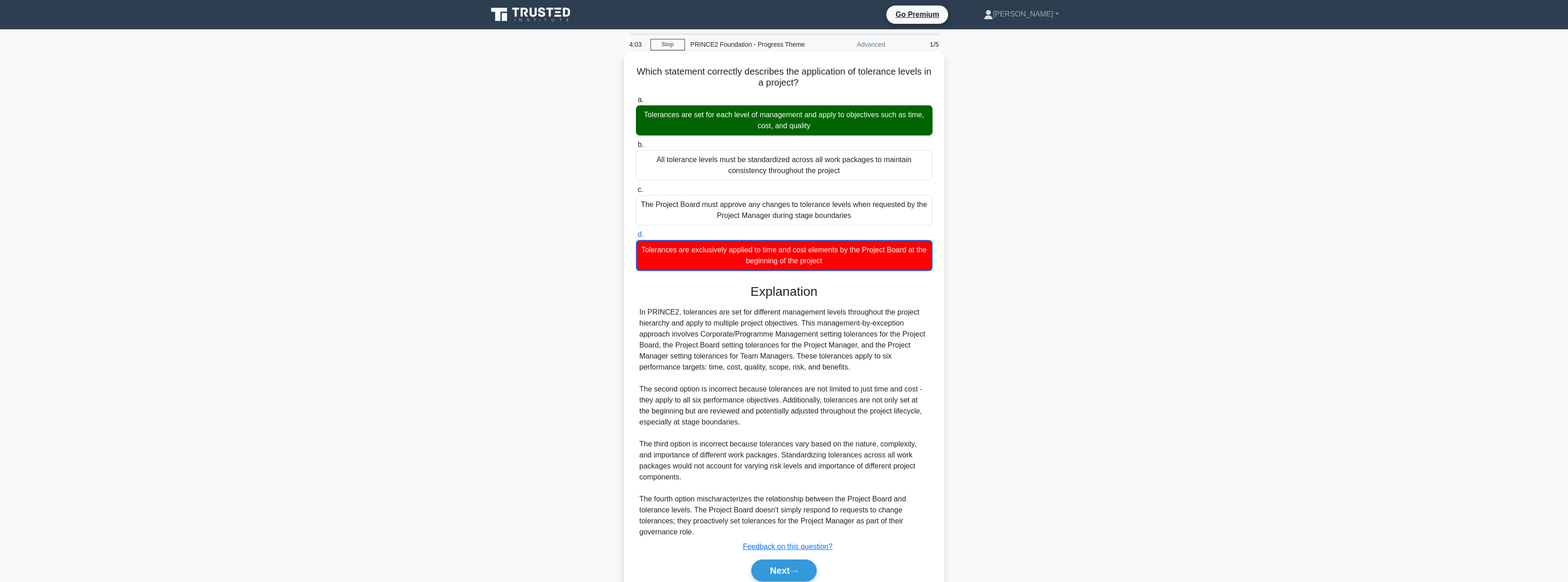
scroll to position [39, 0]
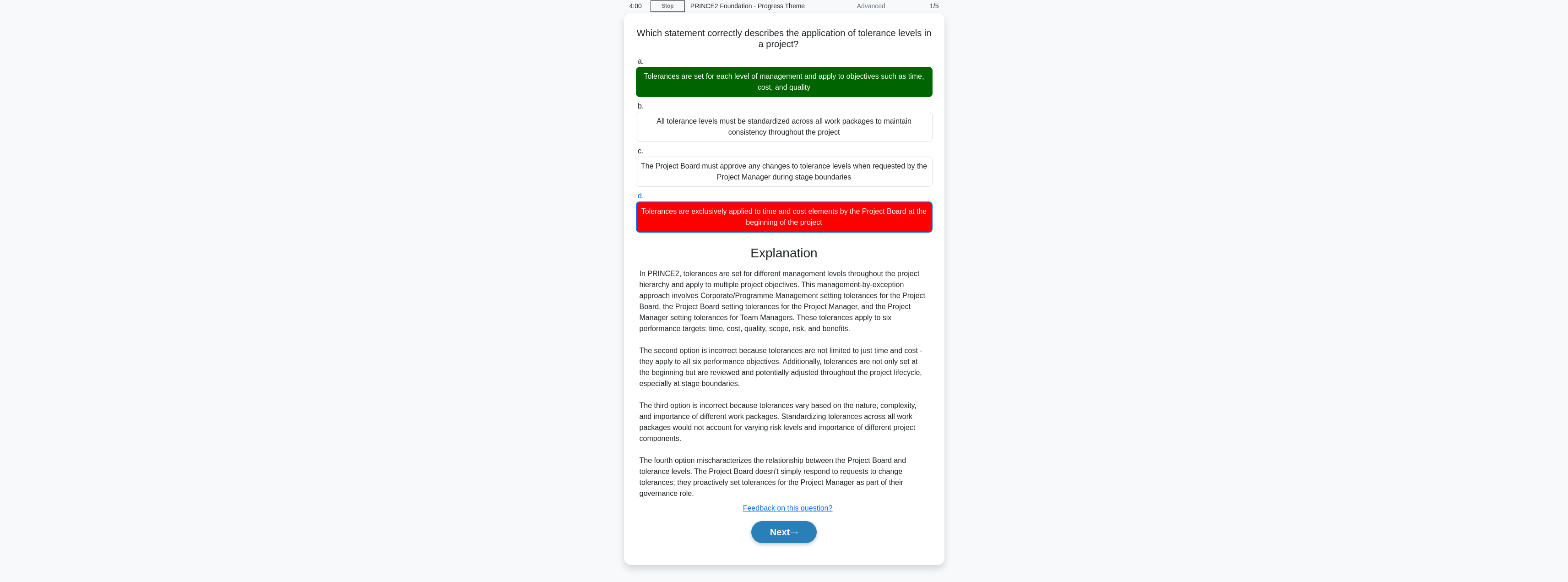
click at [774, 529] on button "Next" at bounding box center [784, 532] width 65 height 22
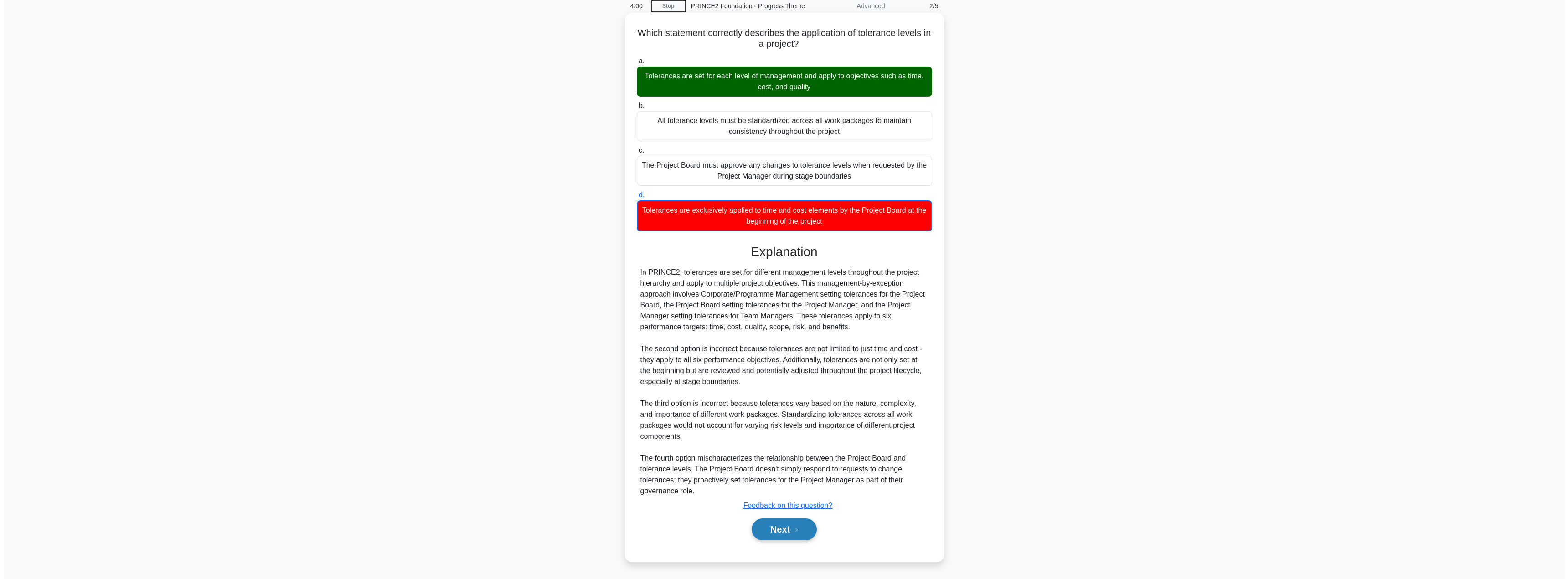
scroll to position [0, 0]
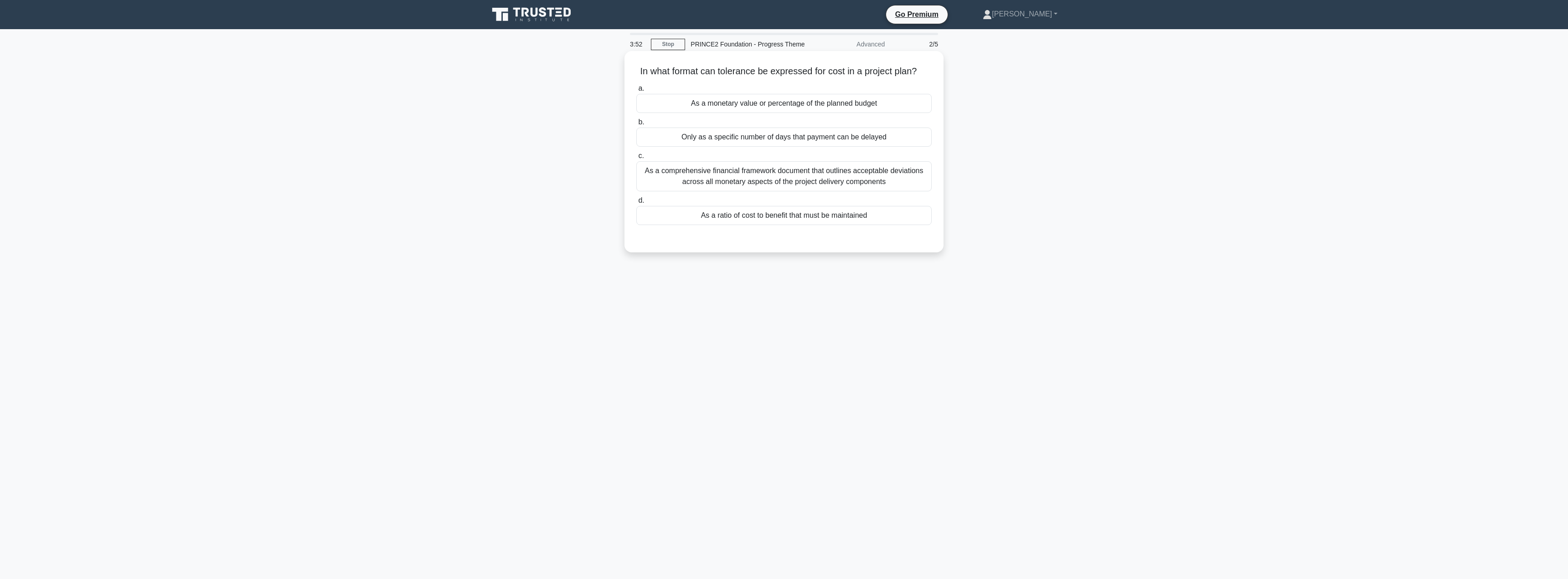
click at [713, 172] on div "As a comprehensive financial framework document that outlines acceptable deviat…" at bounding box center [783, 176] width 295 height 30
click at [636, 159] on input "c. As a comprehensive financial framework document that outlines acceptable dev…" at bounding box center [636, 156] width 0 height 6
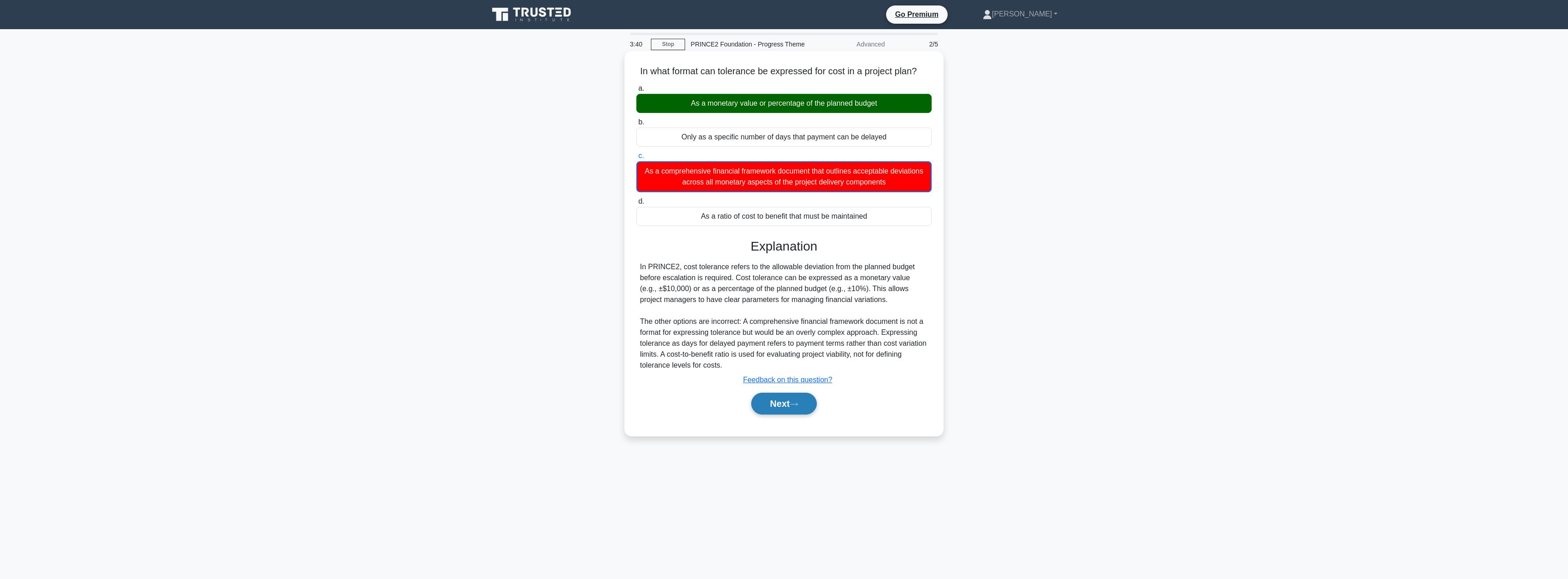
click at [765, 397] on button "Next" at bounding box center [783, 403] width 65 height 22
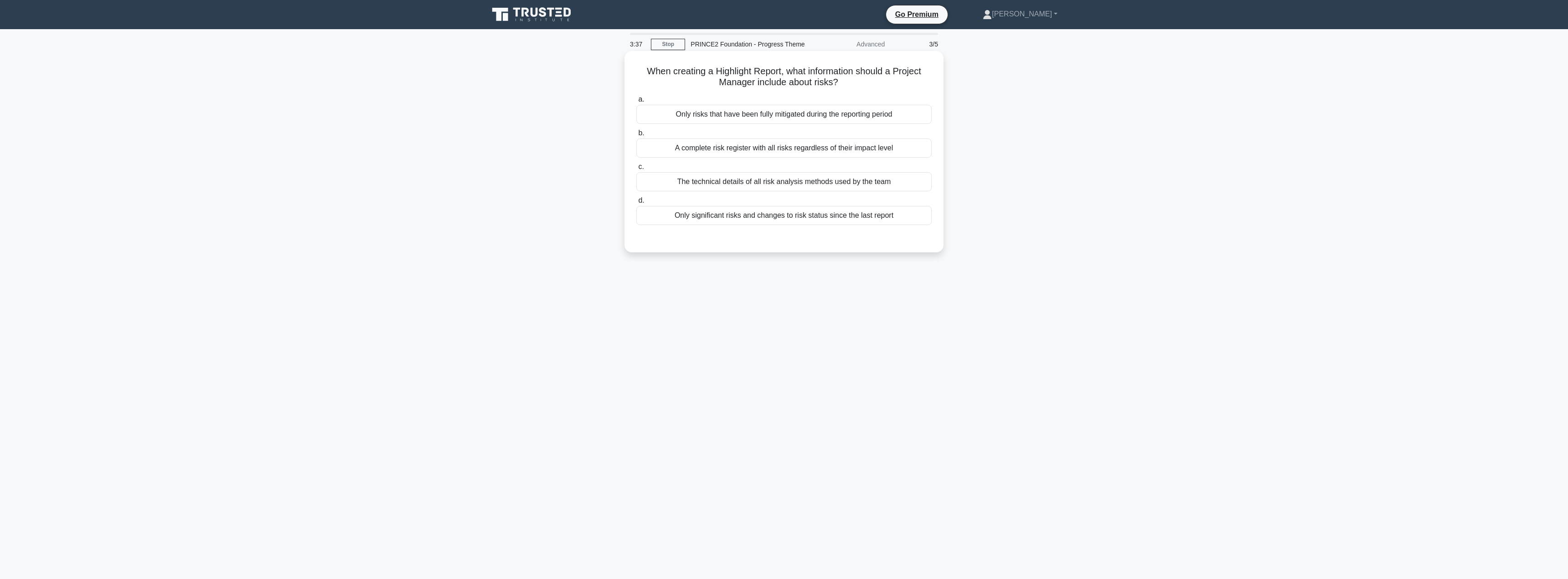
click at [719, 80] on h5 "When creating a Highlight Report, what information should a Project Manager inc…" at bounding box center [784, 77] width 297 height 23
click at [745, 217] on div "Only significant risks and changes to risk status since the last report" at bounding box center [783, 215] width 295 height 19
click at [636, 204] on input "d. Only significant risks and changes to risk status since the last report" at bounding box center [636, 201] width 0 height 6
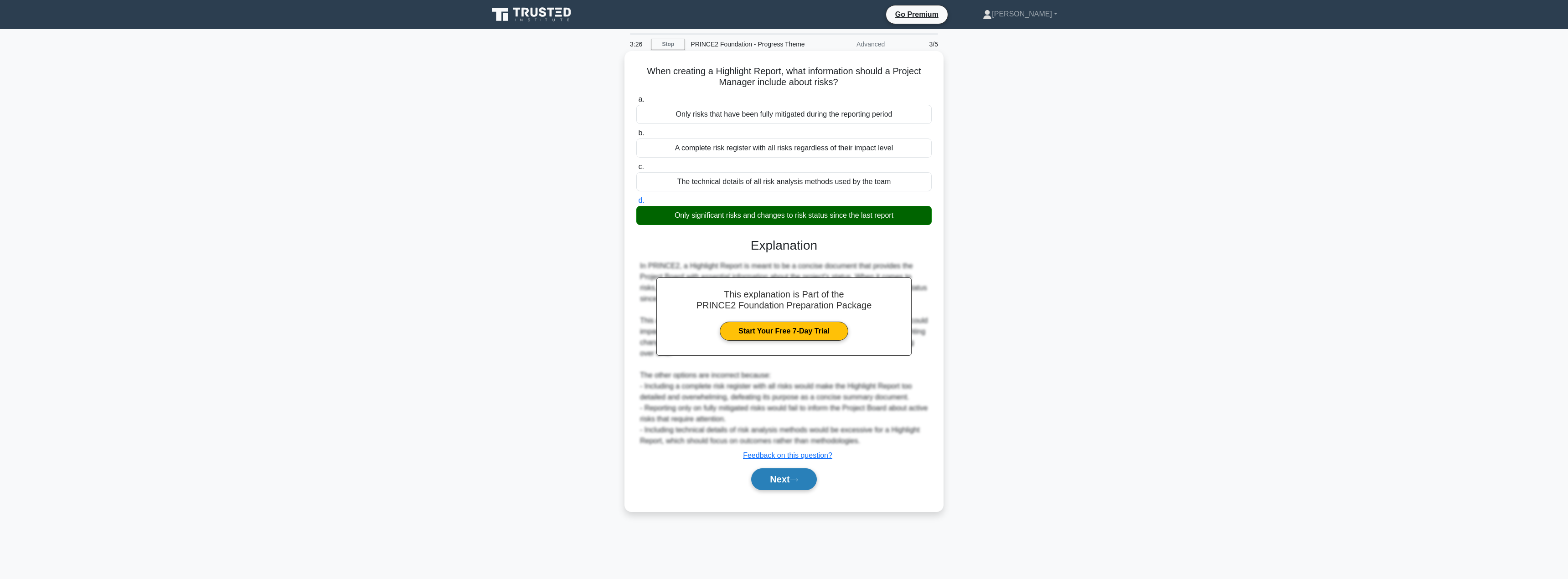
click at [785, 482] on button "Next" at bounding box center [783, 479] width 65 height 22
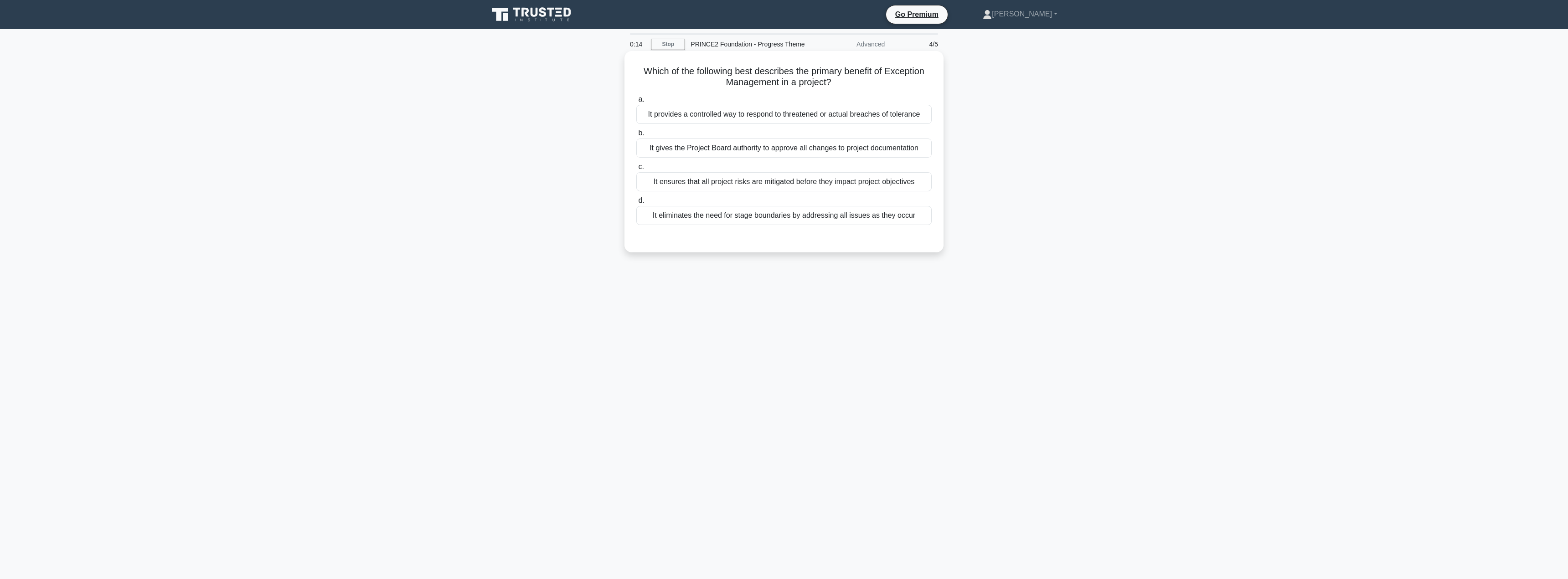
click at [765, 117] on div "It provides a controlled way to respond to threatened or actual breaches of tol…" at bounding box center [783, 114] width 295 height 19
click at [636, 102] on input "a. It provides a controlled way to respond to threatened or actual breaches of …" at bounding box center [636, 100] width 0 height 6
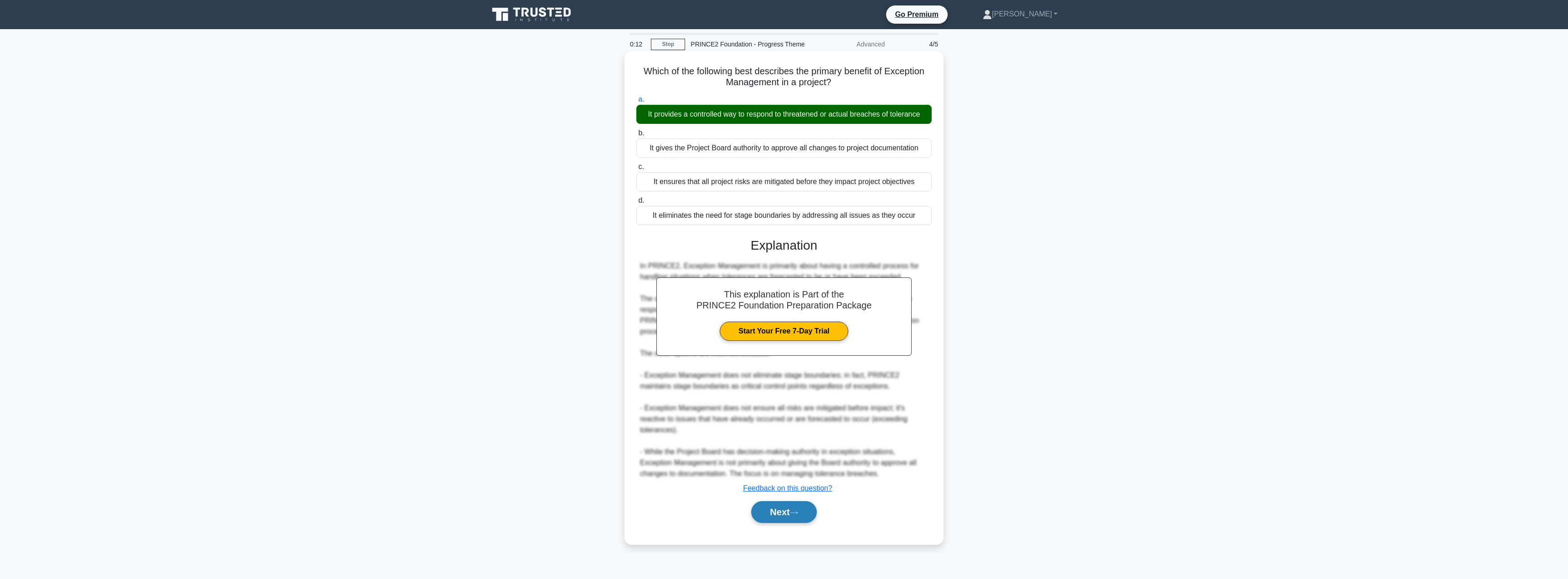
click at [779, 510] on button "Next" at bounding box center [783, 512] width 65 height 22
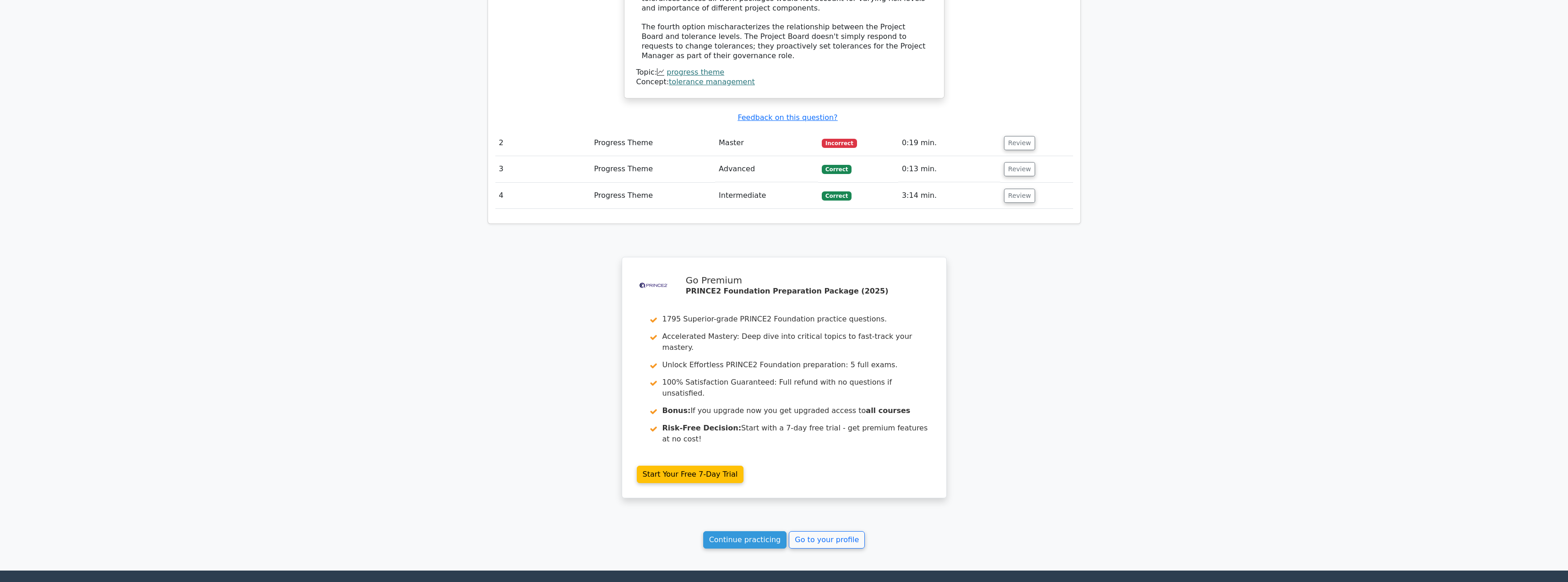
scroll to position [1162, 0]
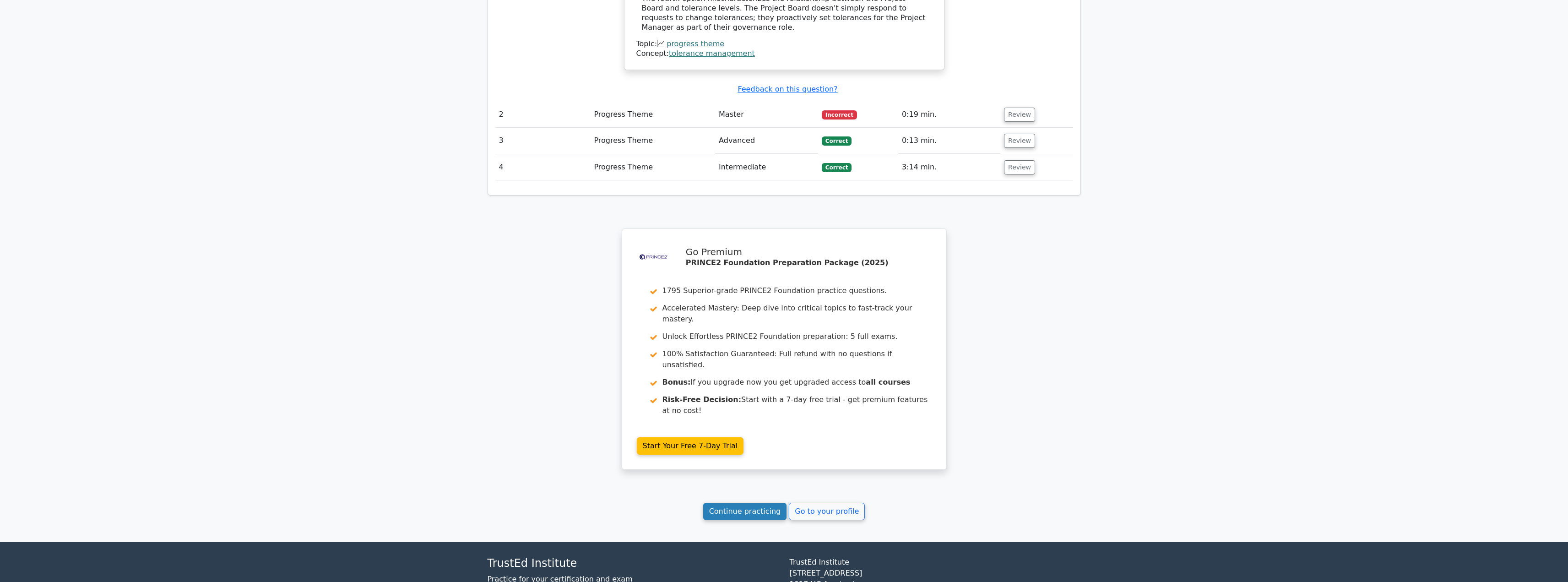
click at [737, 503] on link "Continue practicing" at bounding box center [745, 511] width 84 height 17
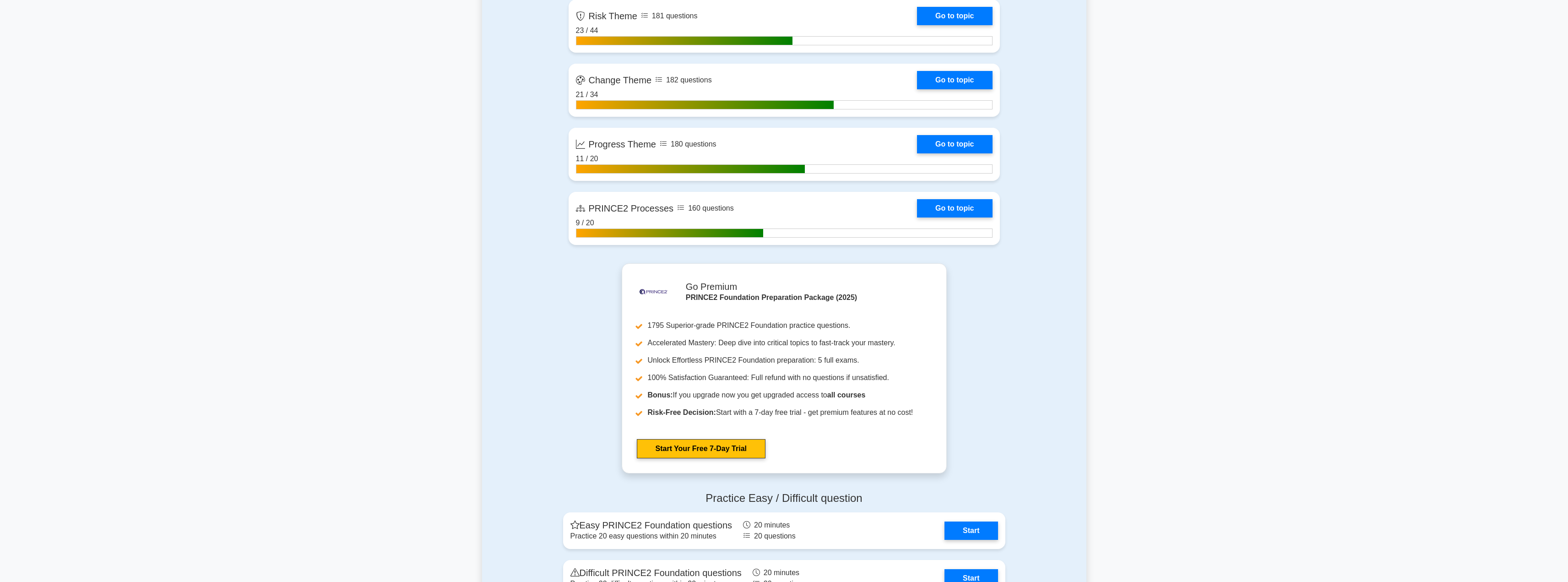
scroll to position [1055, 0]
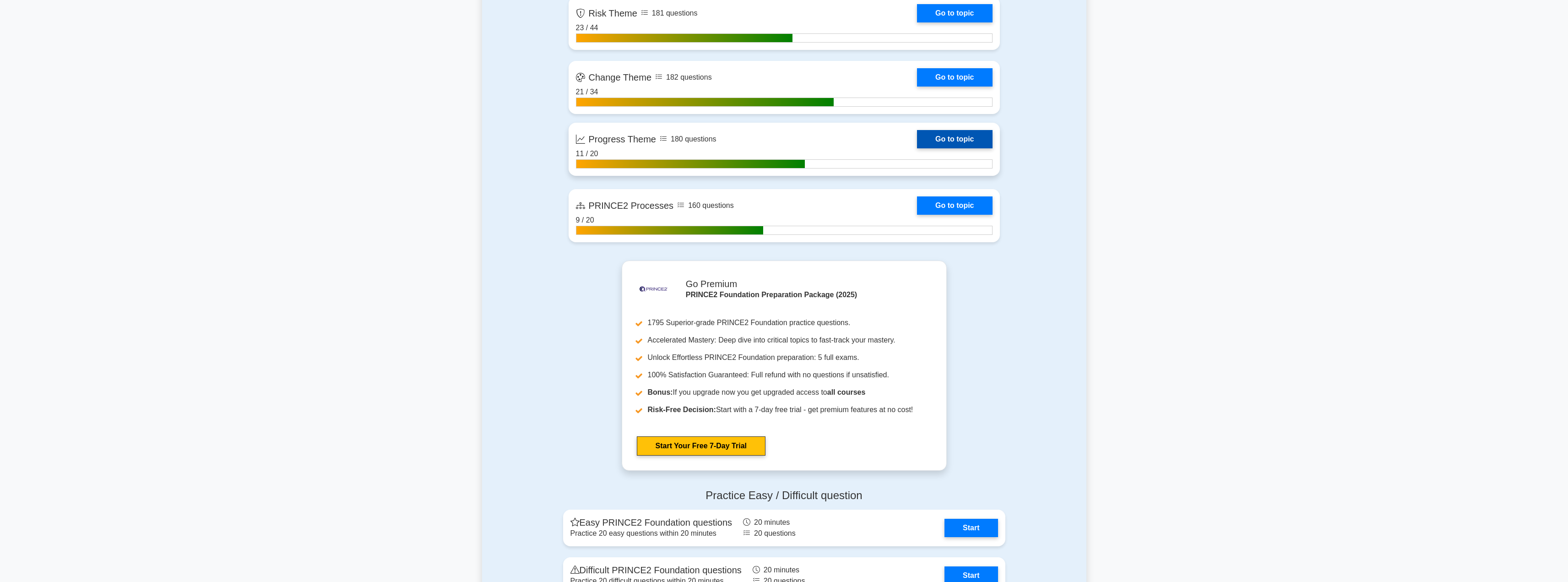
click at [967, 138] on link "Go to topic" at bounding box center [954, 139] width 75 height 18
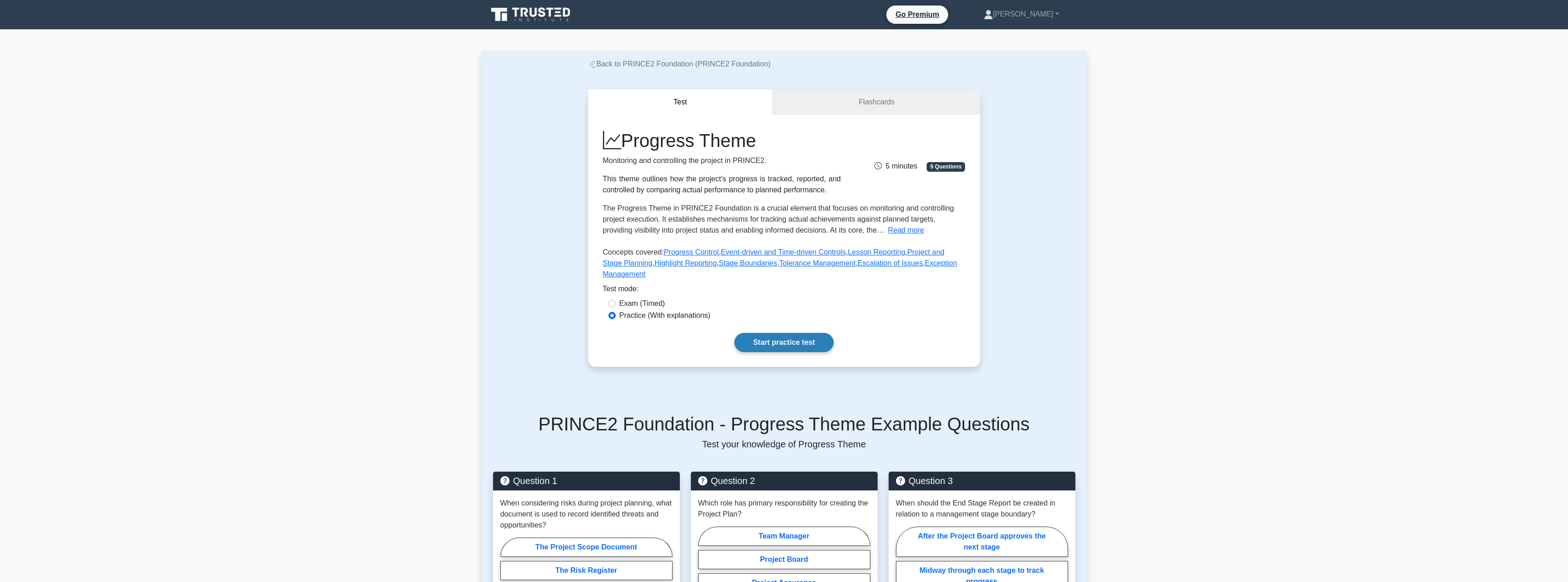
click at [761, 333] on link "Start practice test" at bounding box center [784, 342] width 99 height 19
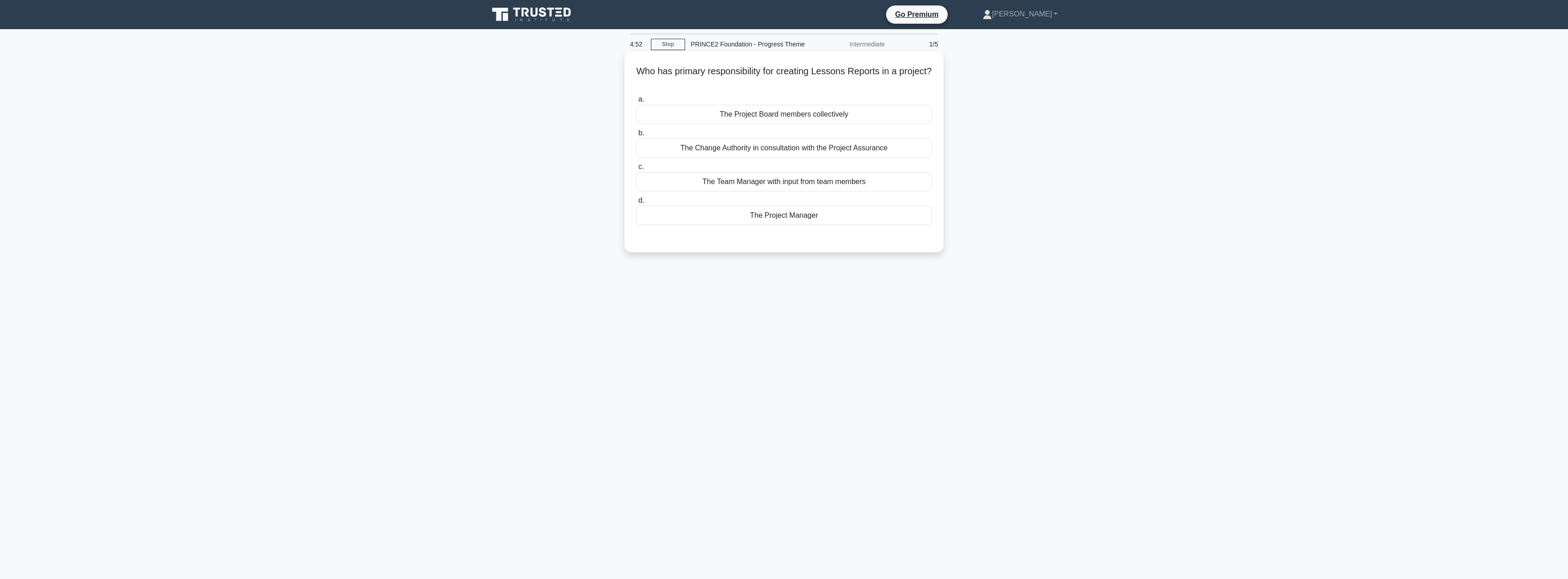
click at [784, 219] on div "The Project Manager" at bounding box center [783, 215] width 295 height 19
click at [636, 204] on input "d. The Project Manager" at bounding box center [636, 201] width 0 height 6
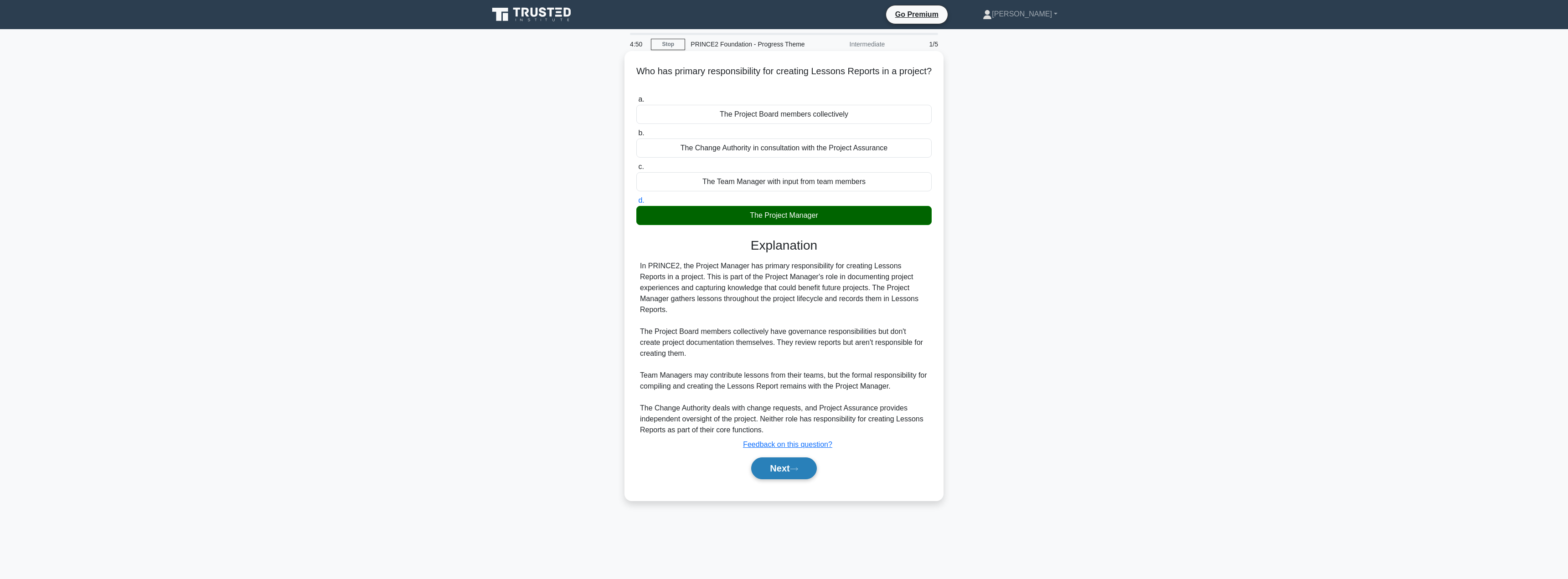
click at [774, 462] on button "Next" at bounding box center [783, 468] width 65 height 22
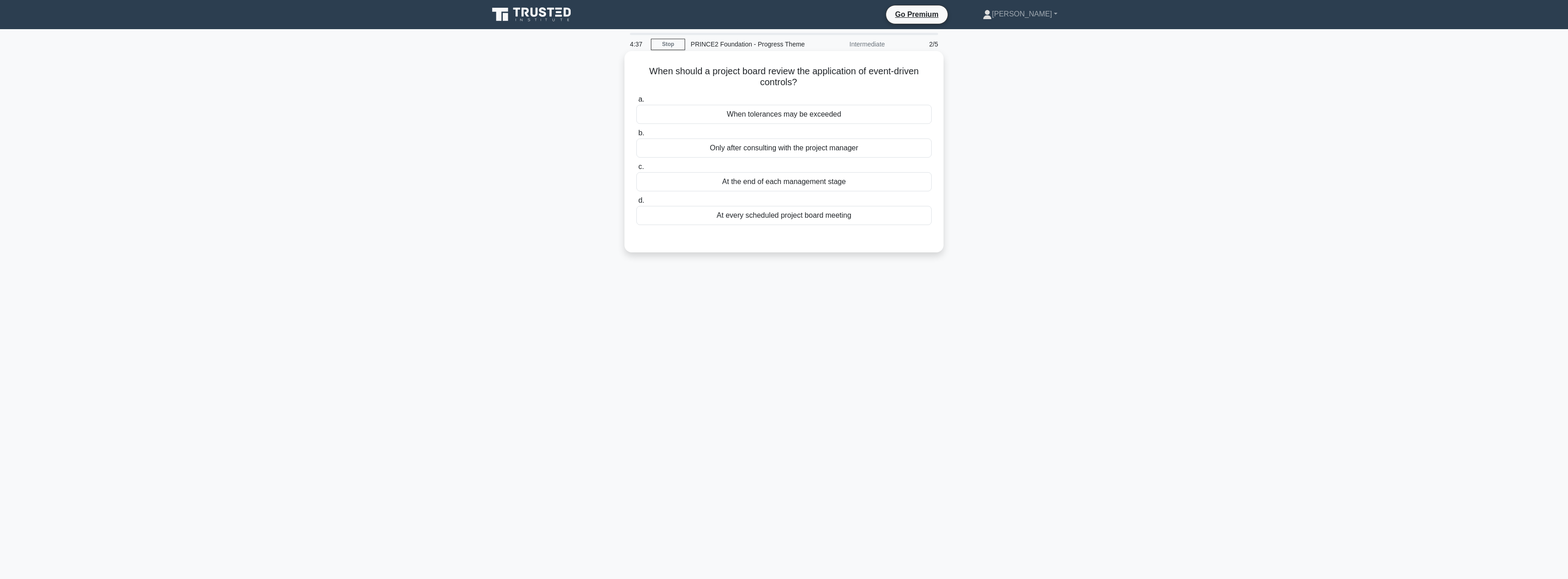
click at [789, 122] on div "When tolerances may be exceeded" at bounding box center [783, 114] width 295 height 19
click at [636, 102] on input "a. When tolerances may be exceeded" at bounding box center [636, 100] width 0 height 6
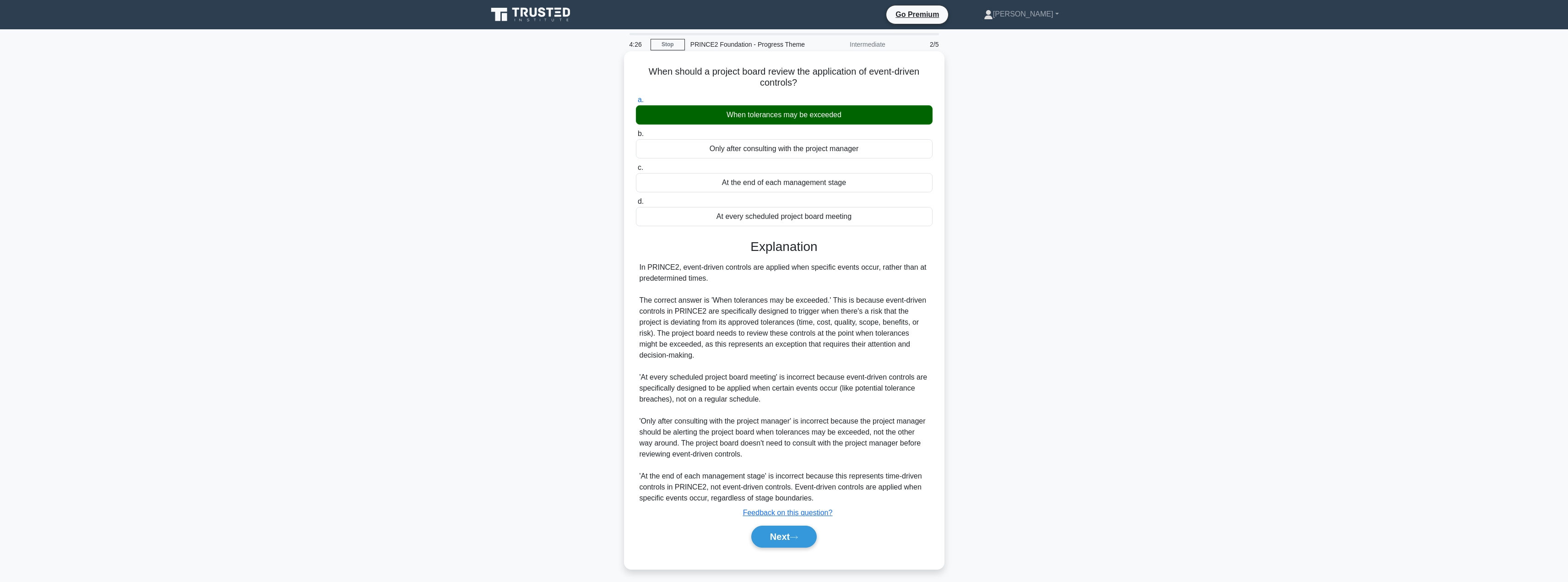
scroll to position [5, 0]
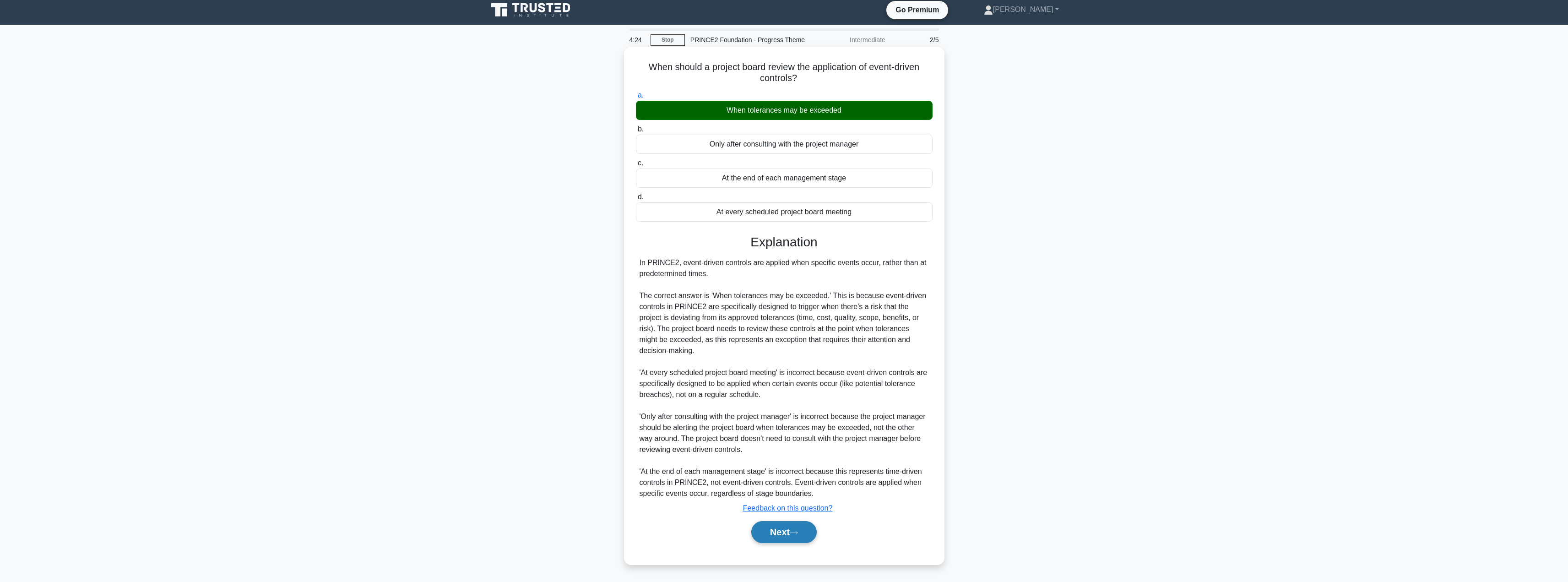
click at [776, 541] on button "Next" at bounding box center [784, 532] width 65 height 22
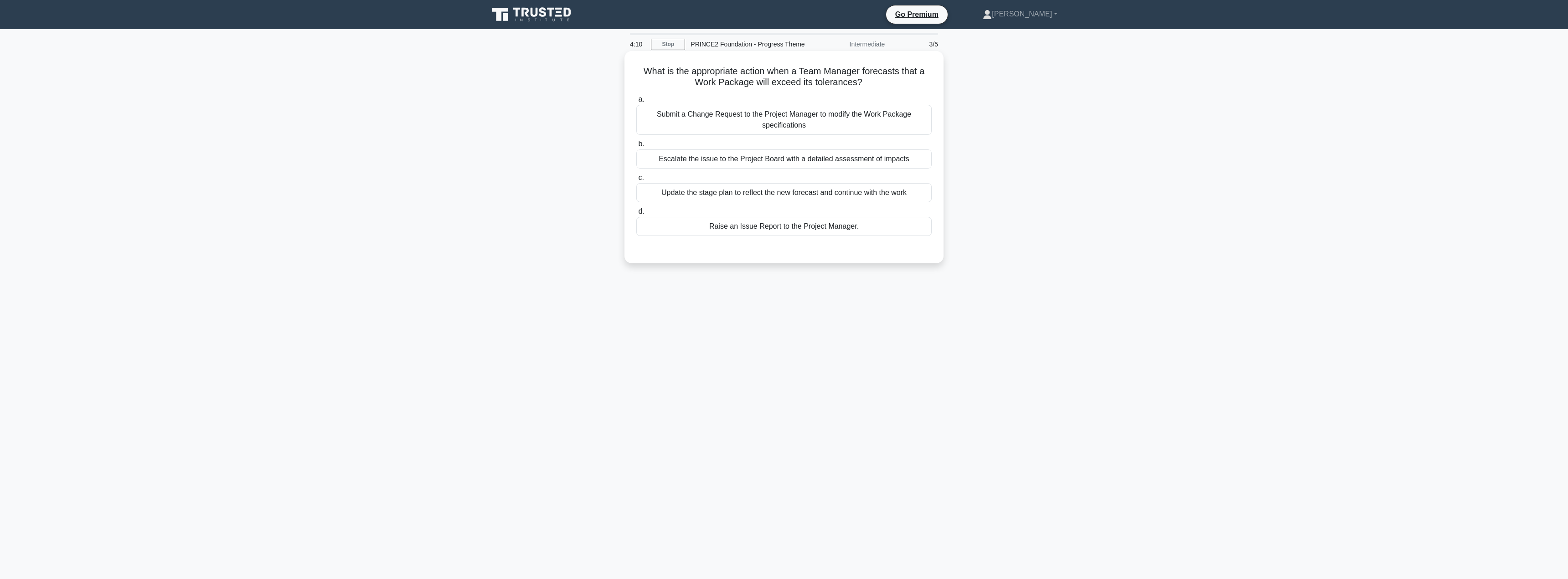
click at [832, 196] on div "Update the stage plan to reflect the new forecast and continue with the work" at bounding box center [783, 192] width 295 height 19
click at [636, 181] on input "c. Update the stage plan to reflect the new forecast and continue with the work" at bounding box center [636, 178] width 0 height 6
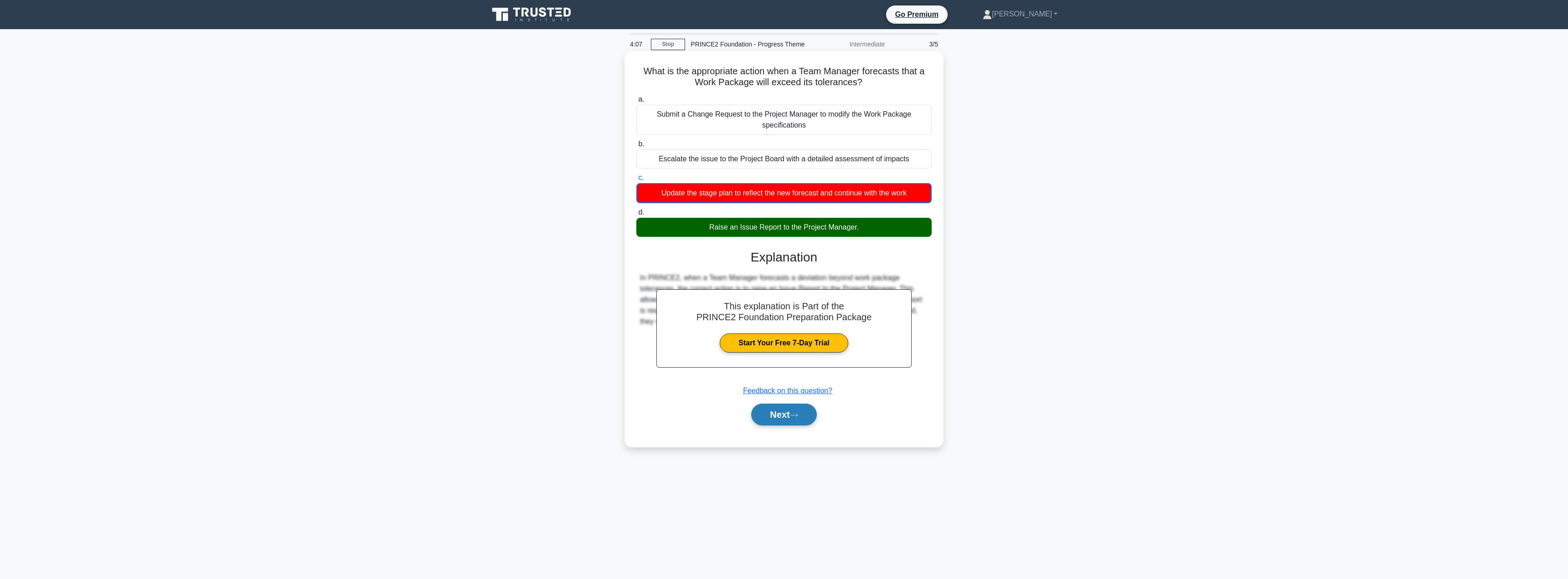
click at [784, 412] on button "Next" at bounding box center [783, 414] width 65 height 22
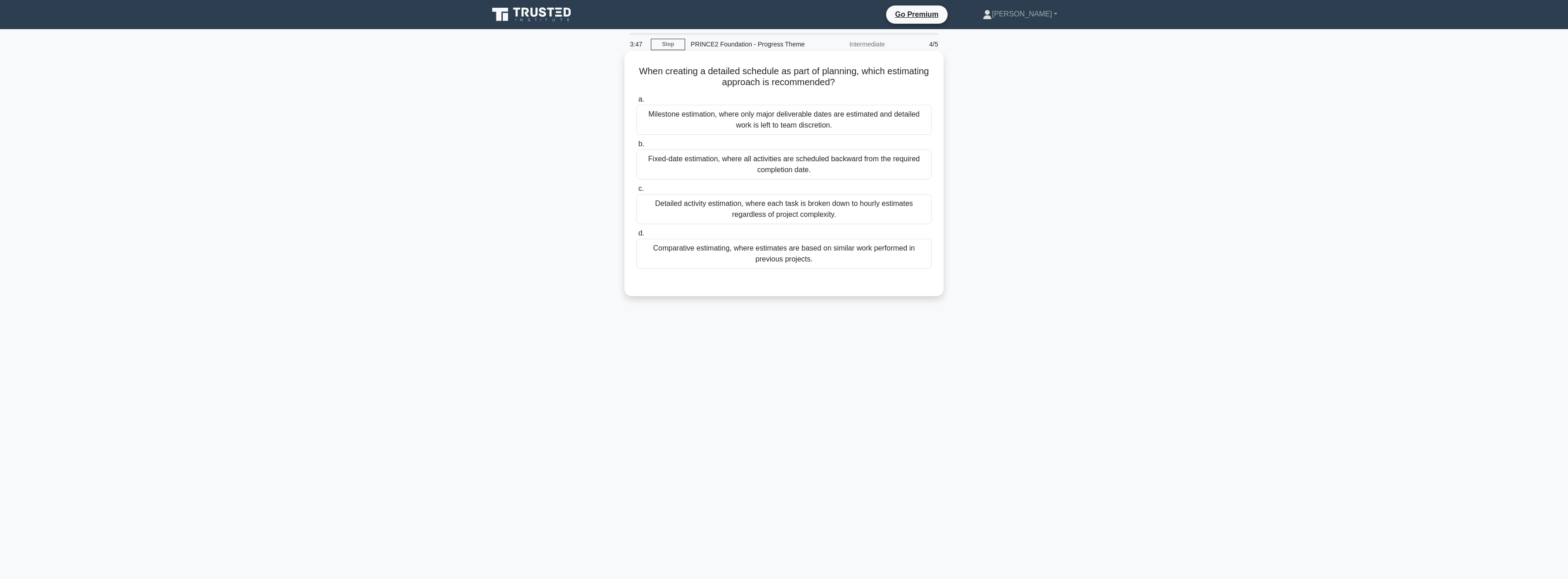
click at [801, 254] on div "Comparative estimating, where estimates are based on similar work performed in …" at bounding box center [783, 253] width 295 height 30
click at [636, 237] on input "d. Comparative estimating, where estimates are based on similar work performed …" at bounding box center [636, 234] width 0 height 6
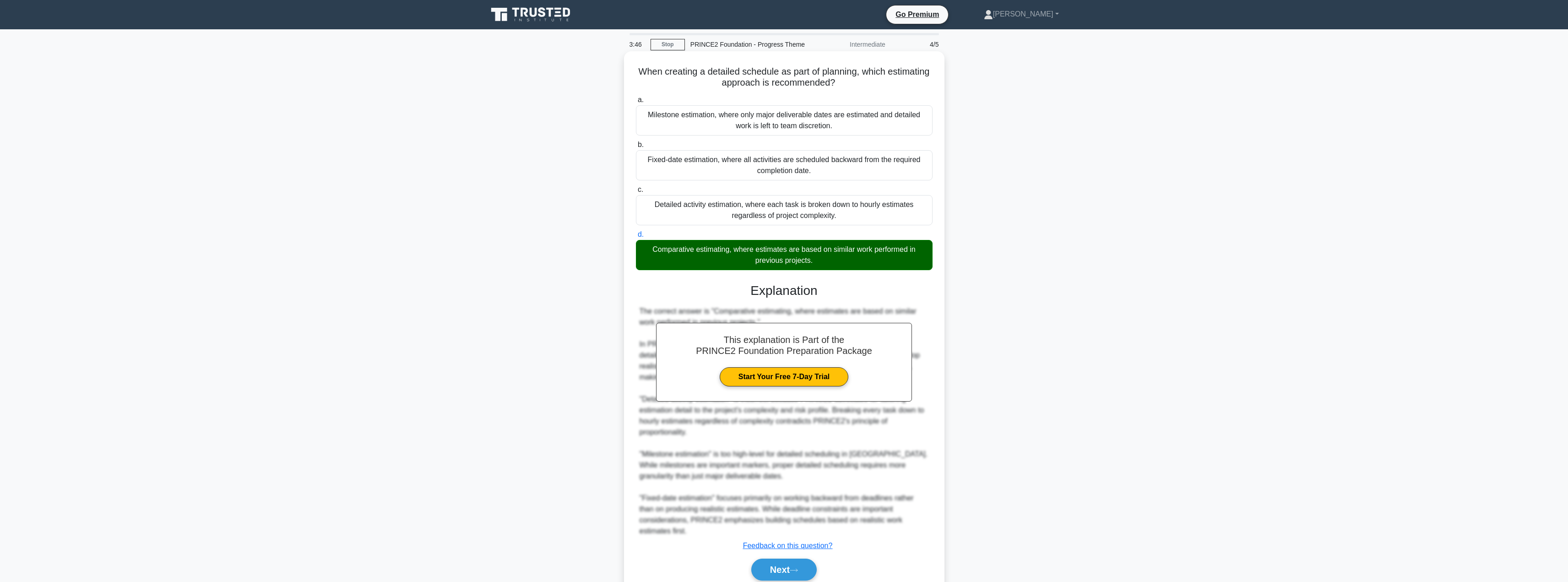
scroll to position [38, 0]
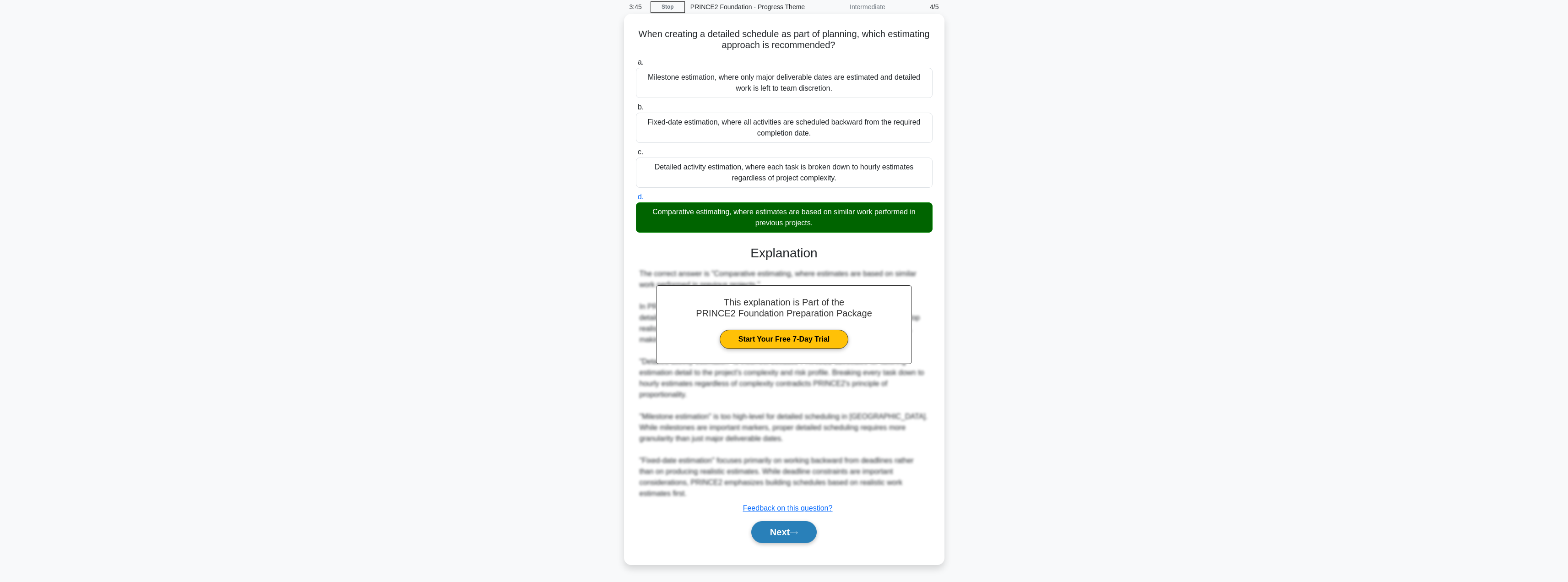
click at [771, 537] on button "Next" at bounding box center [784, 532] width 65 height 22
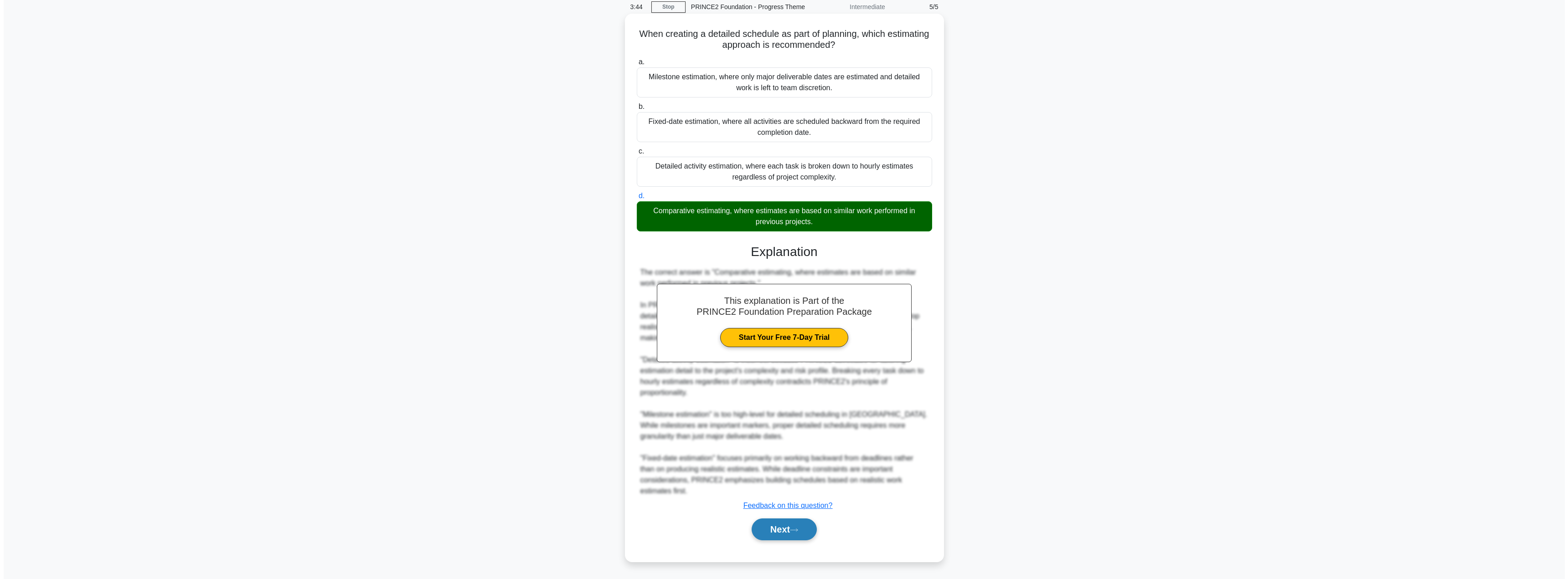
scroll to position [0, 0]
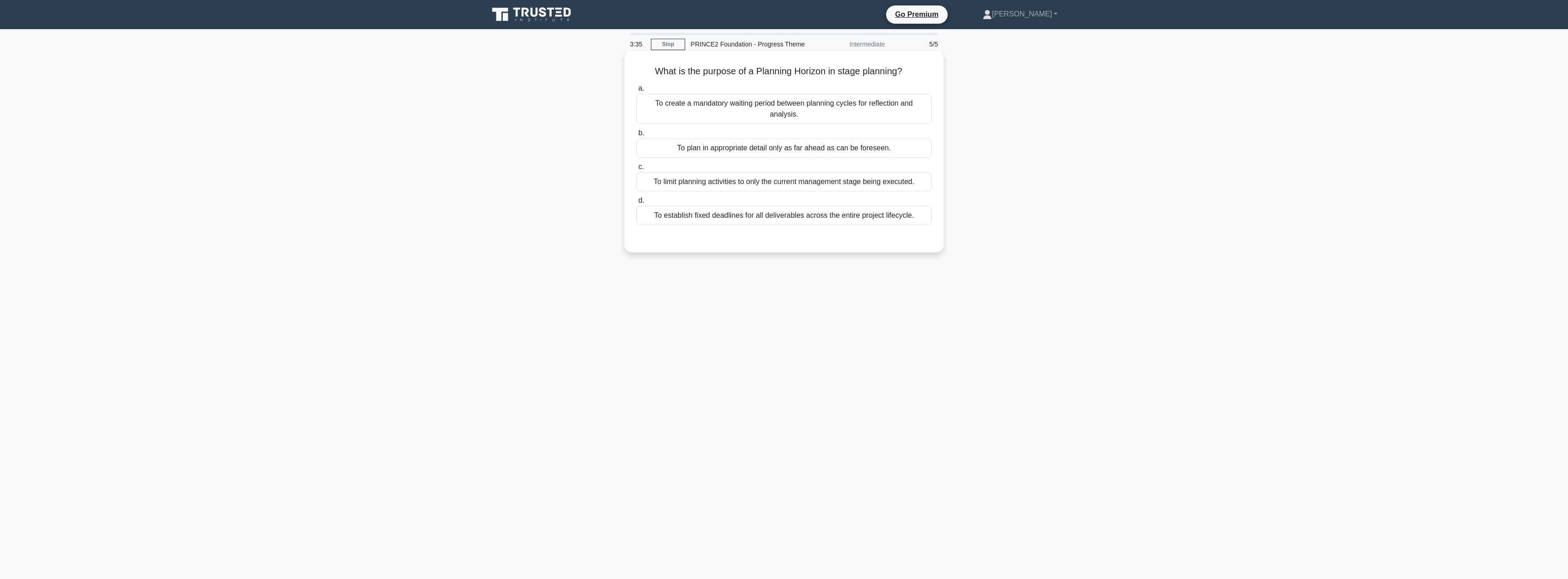
click at [803, 139] on div "To plan in appropriate detail only as far ahead as can be foreseen." at bounding box center [783, 148] width 295 height 19
click at [636, 130] on input "b. To plan in appropriate detail only as far ahead as can be foreseen." at bounding box center [636, 133] width 0 height 6
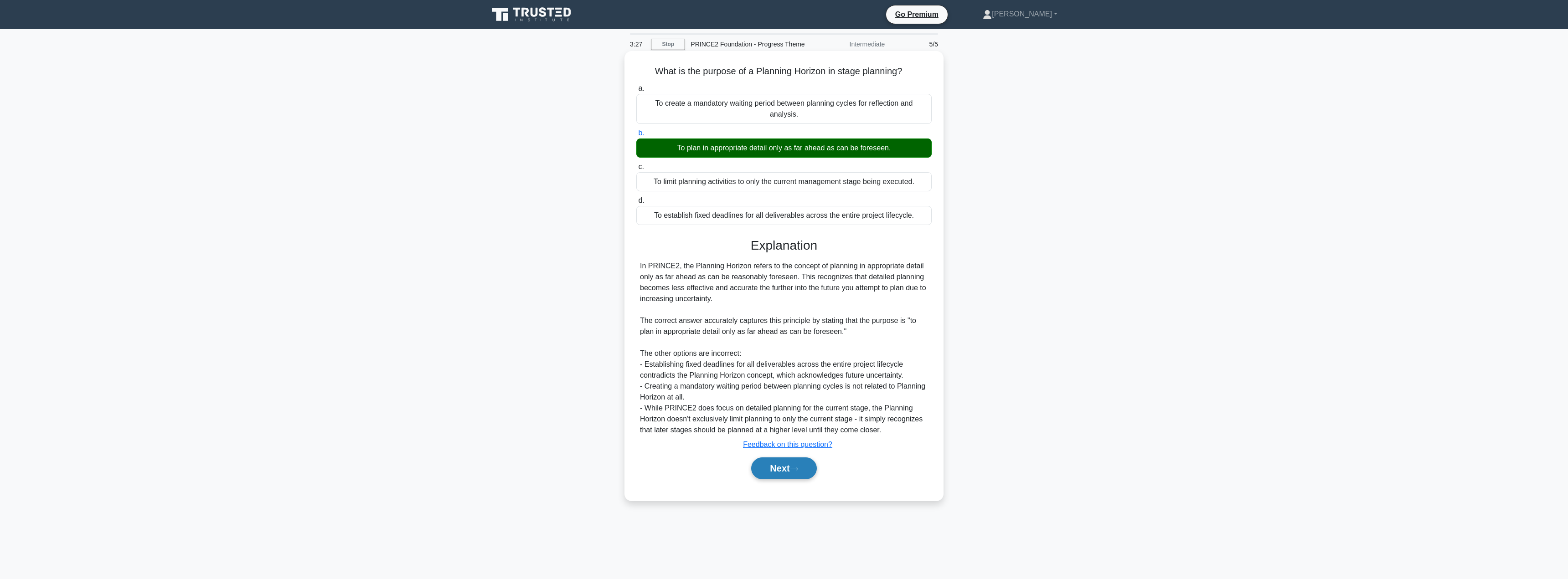
click at [765, 457] on button "Next" at bounding box center [783, 468] width 65 height 22
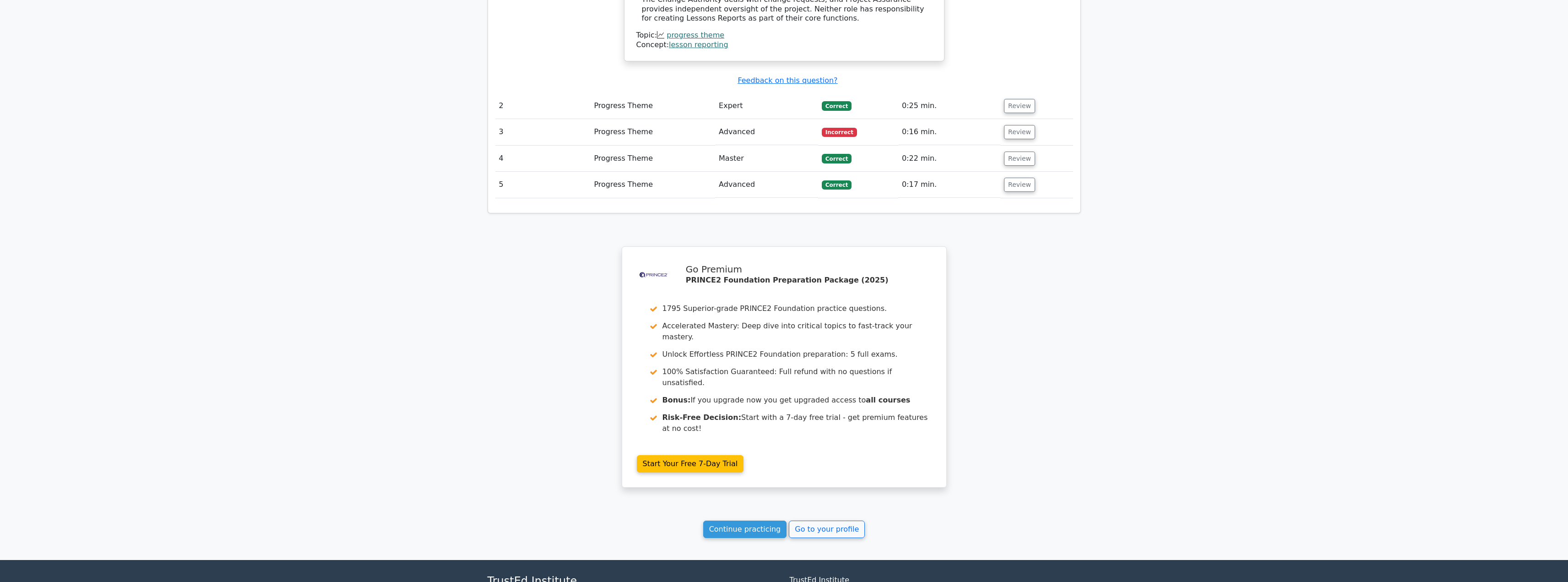
scroll to position [1103, 0]
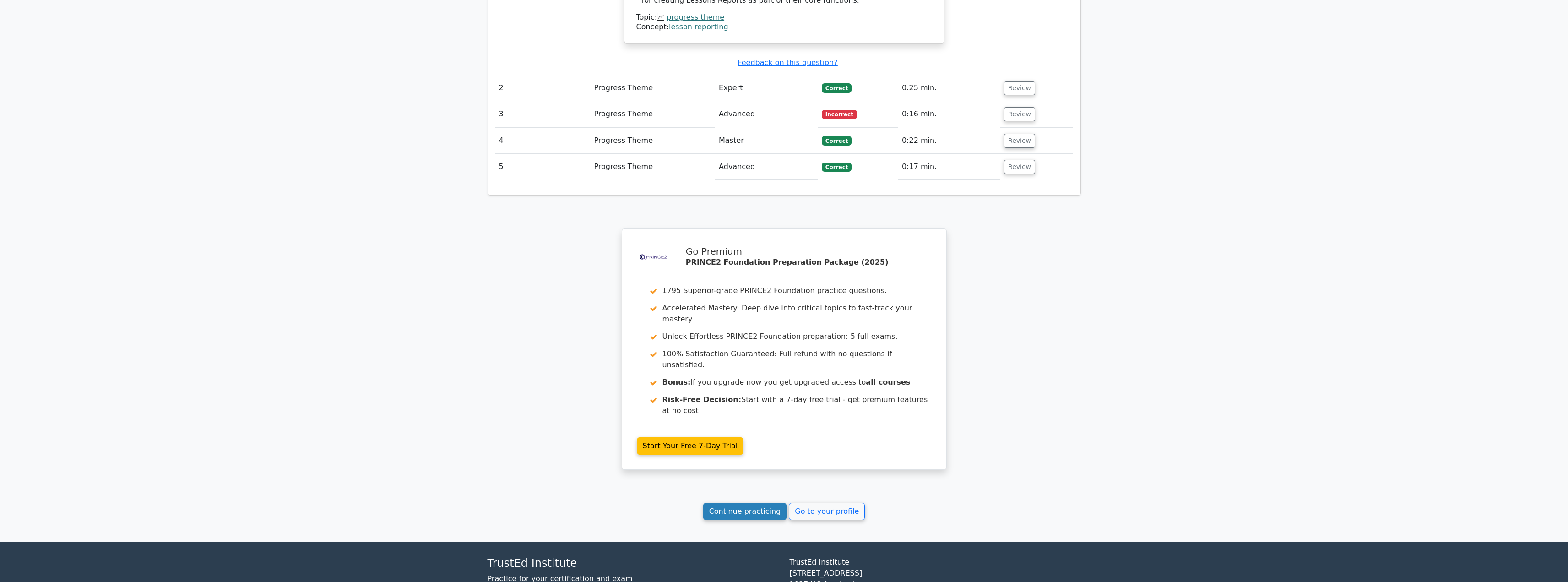
click at [751, 503] on link "Continue practicing" at bounding box center [745, 511] width 84 height 17
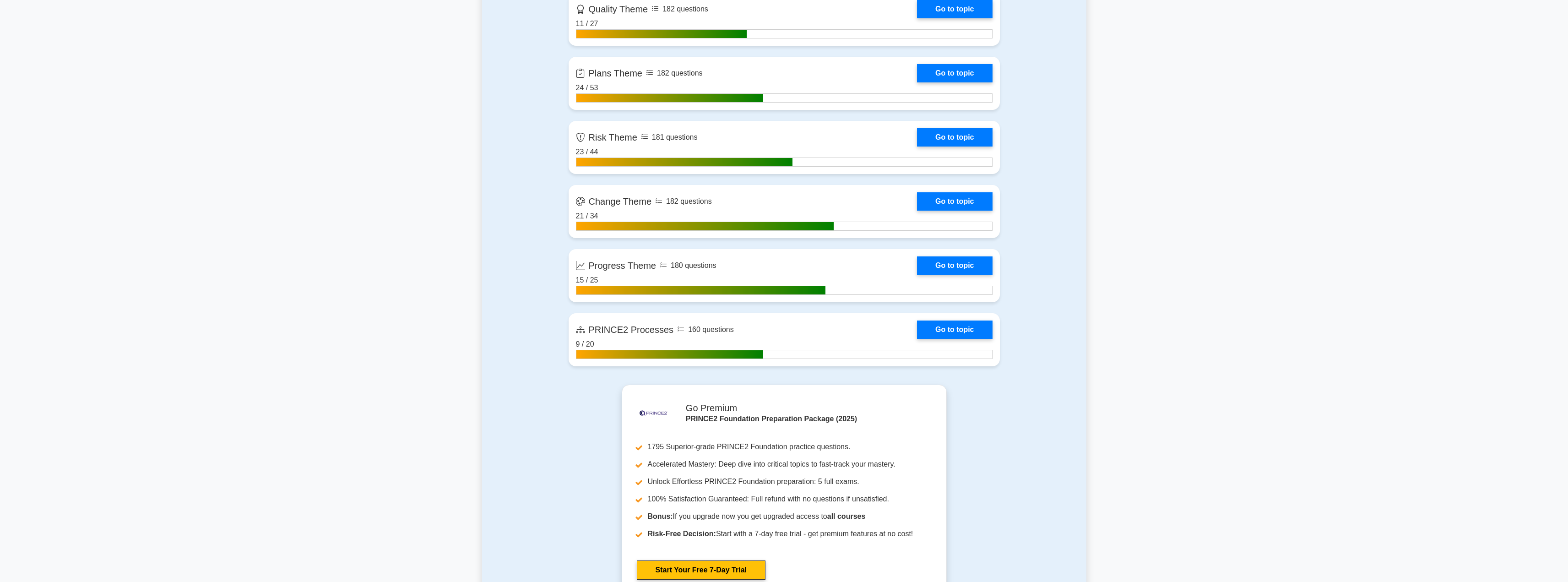
scroll to position [938, 0]
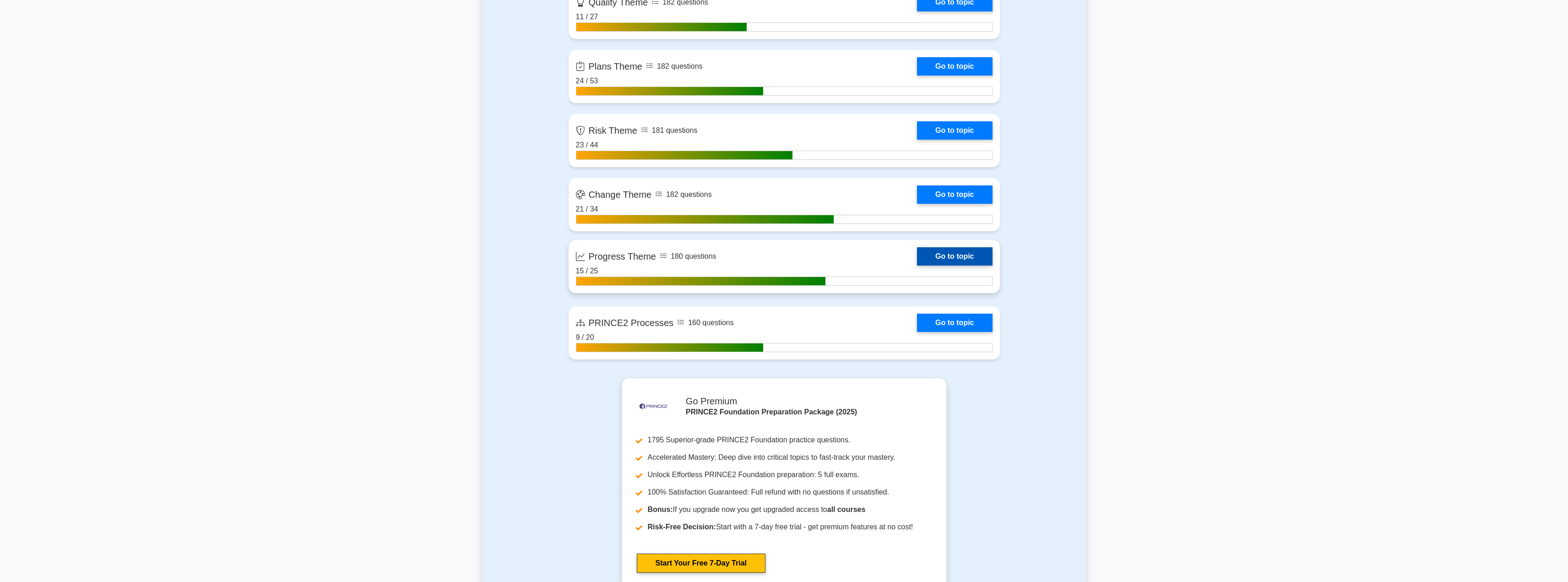
click at [946, 254] on link "Go to topic" at bounding box center [954, 256] width 75 height 18
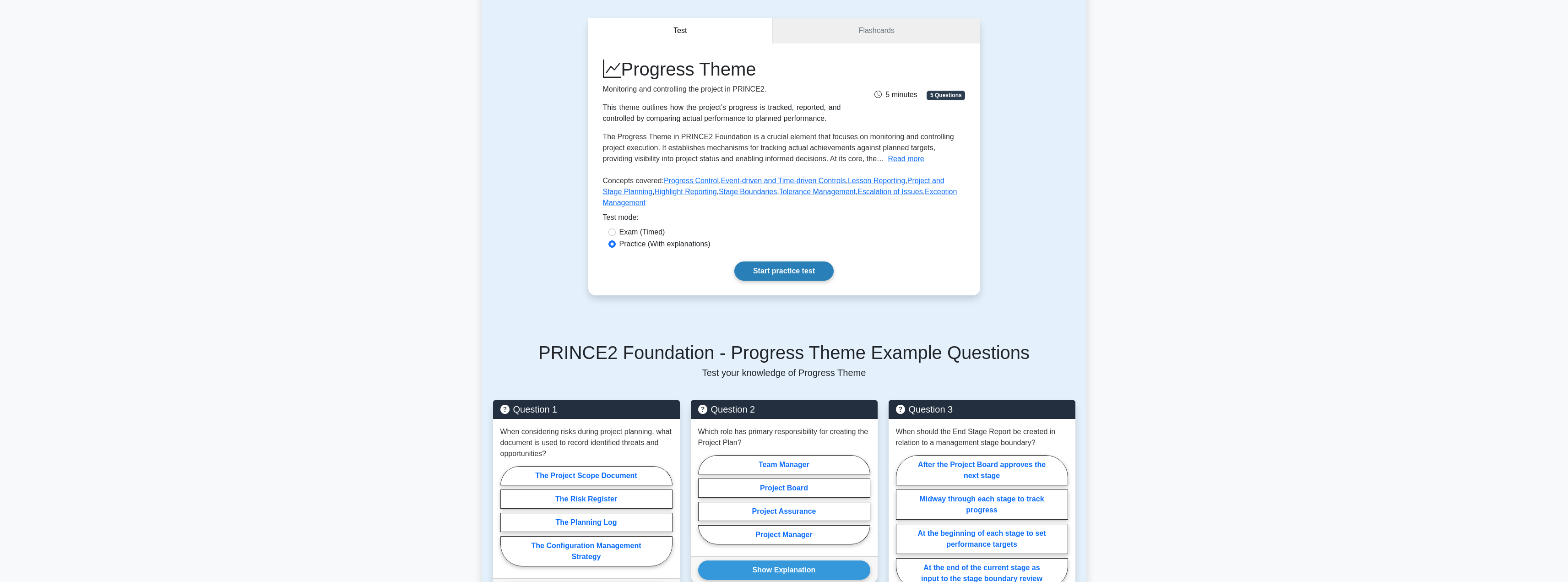
scroll to position [72, 0]
click at [787, 326] on div "PRINCE2 Foundation - Progress Theme Example Questions Test your knowledge of Pr…" at bounding box center [784, 489] width 593 height 341
click at [781, 261] on link "Start practice test" at bounding box center [784, 270] width 99 height 19
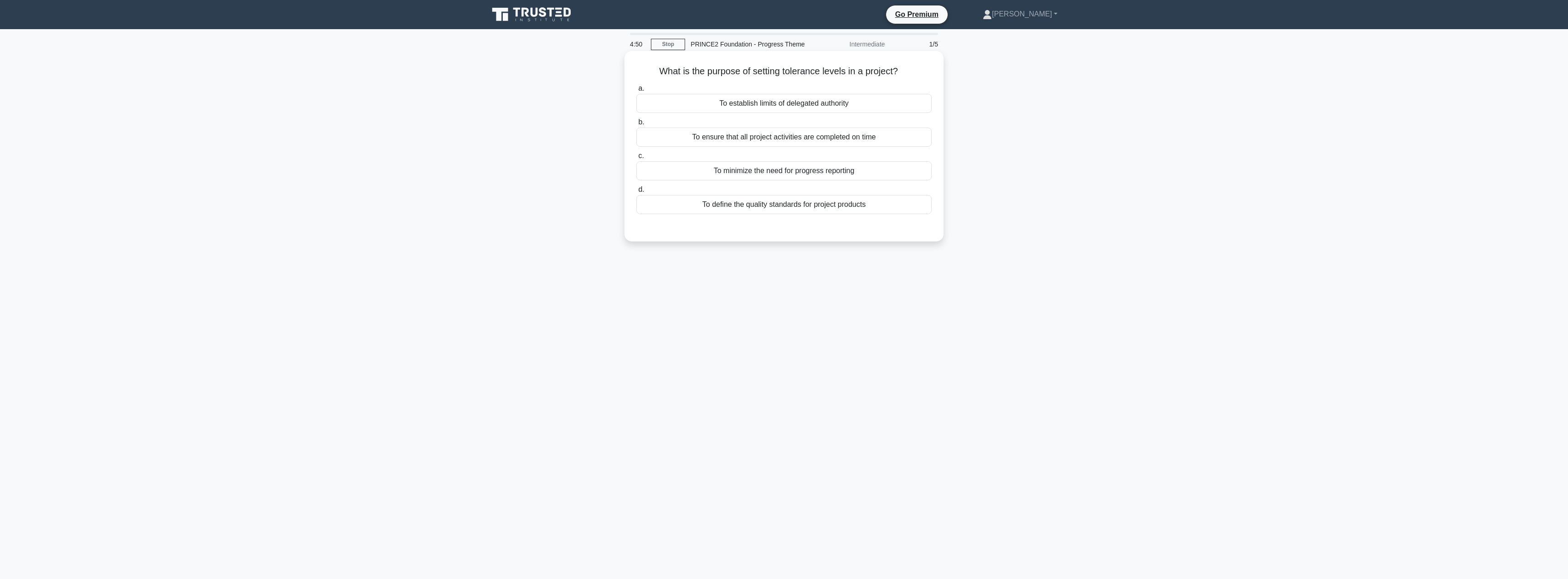
click at [769, 103] on div "To establish limits of delegated authority" at bounding box center [783, 103] width 295 height 19
click at [636, 92] on input "a. To establish limits of delegated authority" at bounding box center [636, 89] width 0 height 6
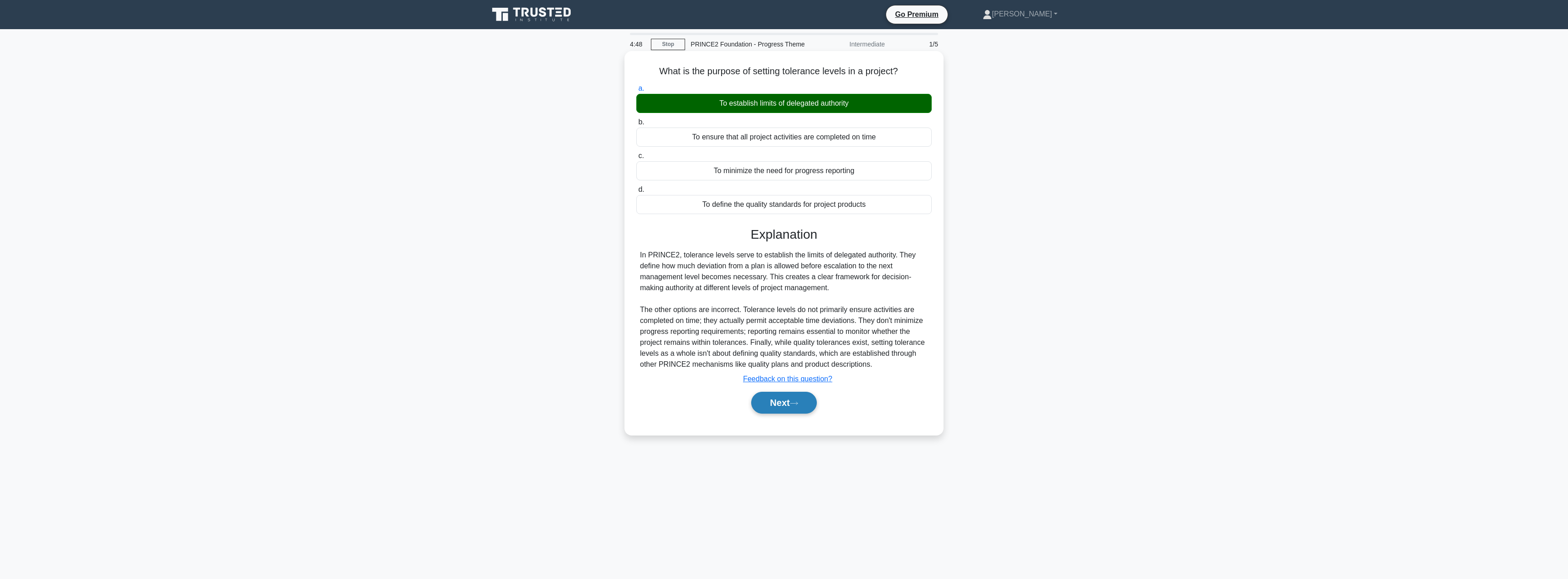
click at [772, 396] on button "Next" at bounding box center [783, 403] width 65 height 22
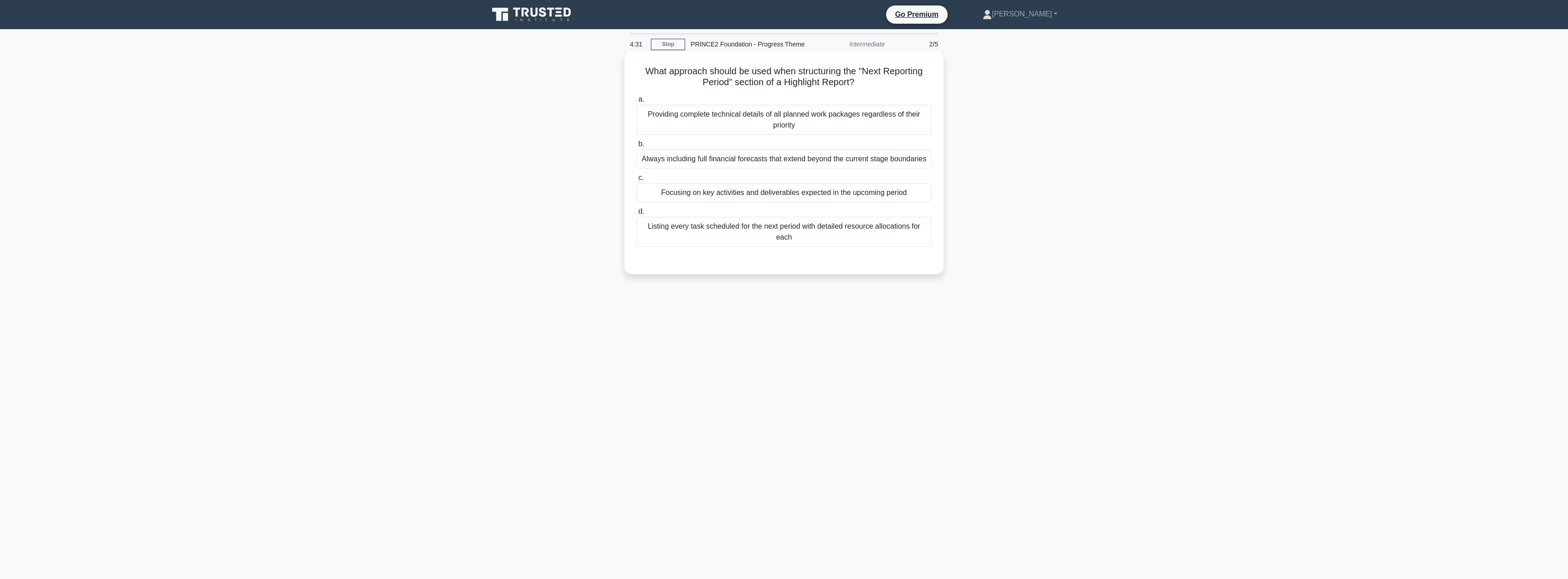
click at [758, 199] on div "Focusing on key activities and deliverables expected in the upcoming period" at bounding box center [783, 192] width 295 height 19
click at [636, 181] on input "c. Focusing on key activities and deliverables expected in the upcoming period" at bounding box center [636, 178] width 0 height 6
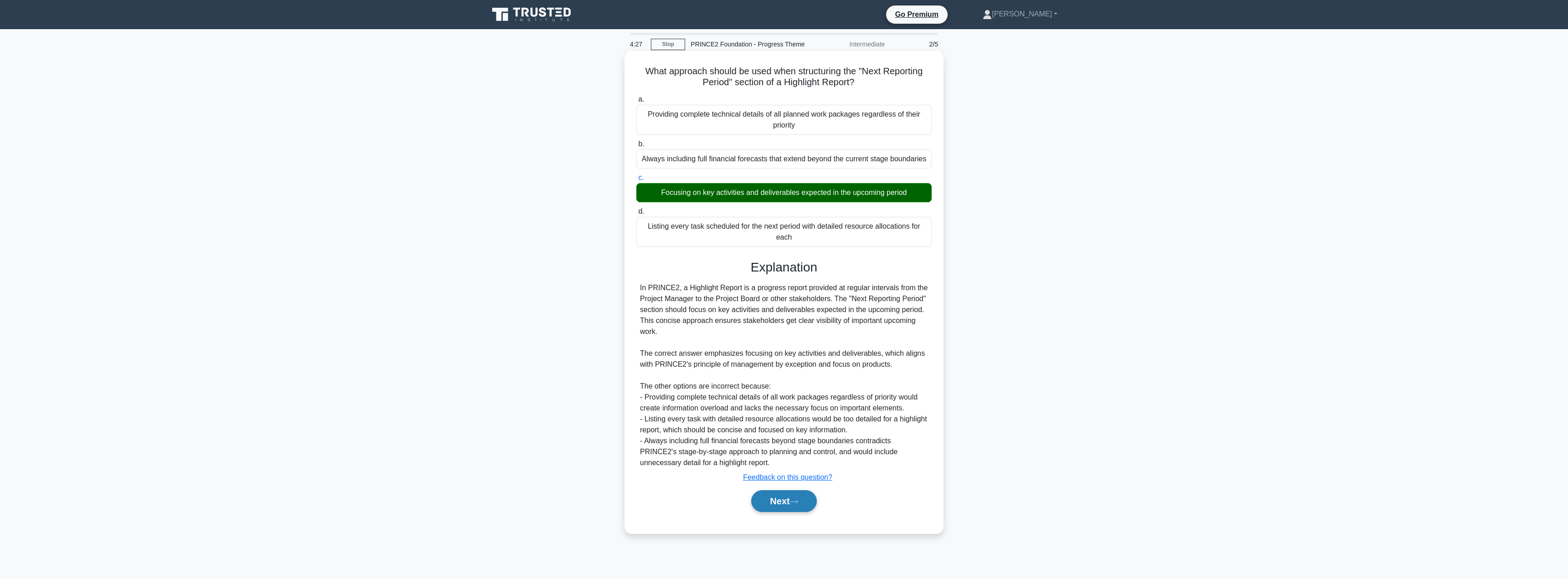
click at [777, 507] on button "Next" at bounding box center [783, 501] width 65 height 22
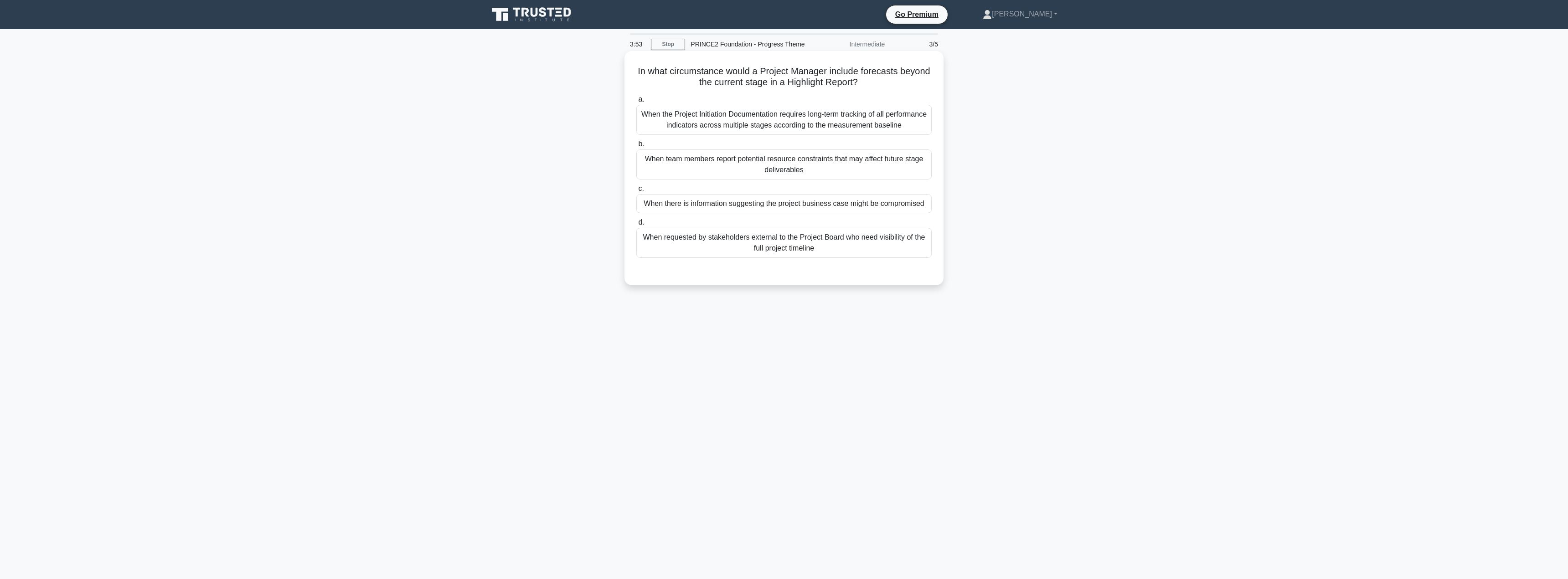
click at [710, 200] on div "When there is information suggesting the project business case might be comprom…" at bounding box center [783, 203] width 295 height 19
click at [636, 192] on input "c. When there is information suggesting the project business case might be comp…" at bounding box center [636, 189] width 0 height 6
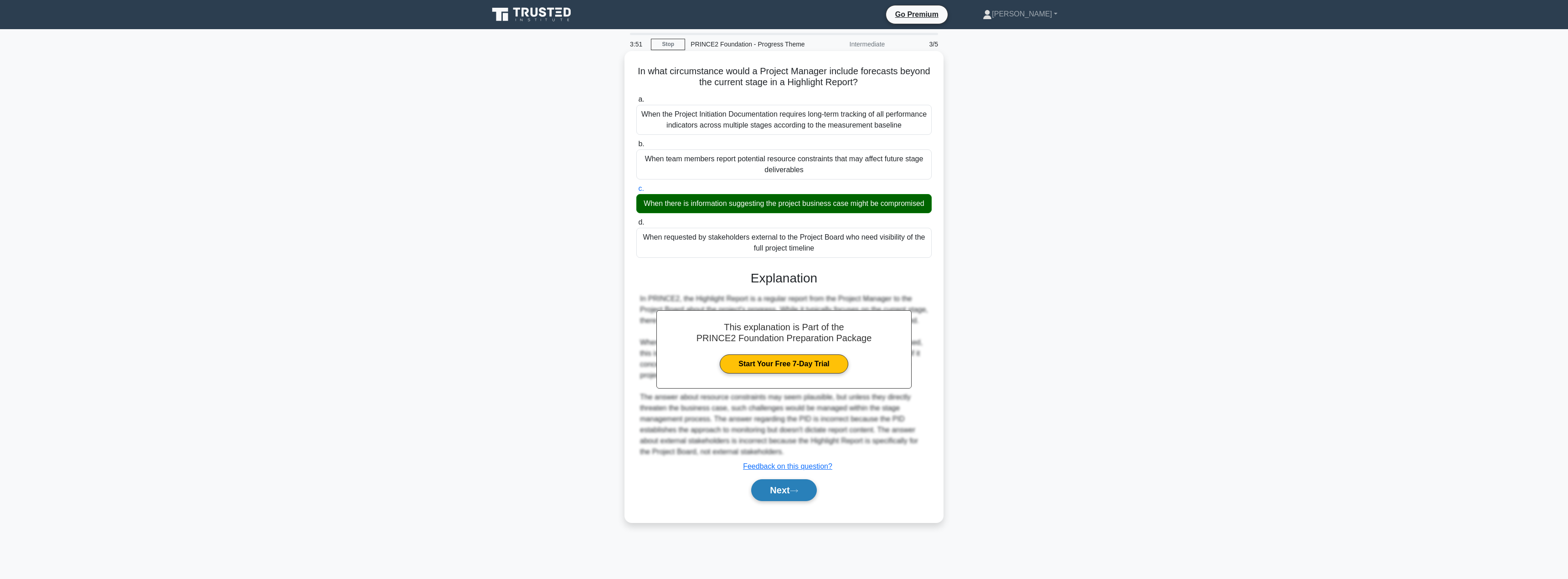
click at [774, 501] on button "Next" at bounding box center [783, 490] width 65 height 22
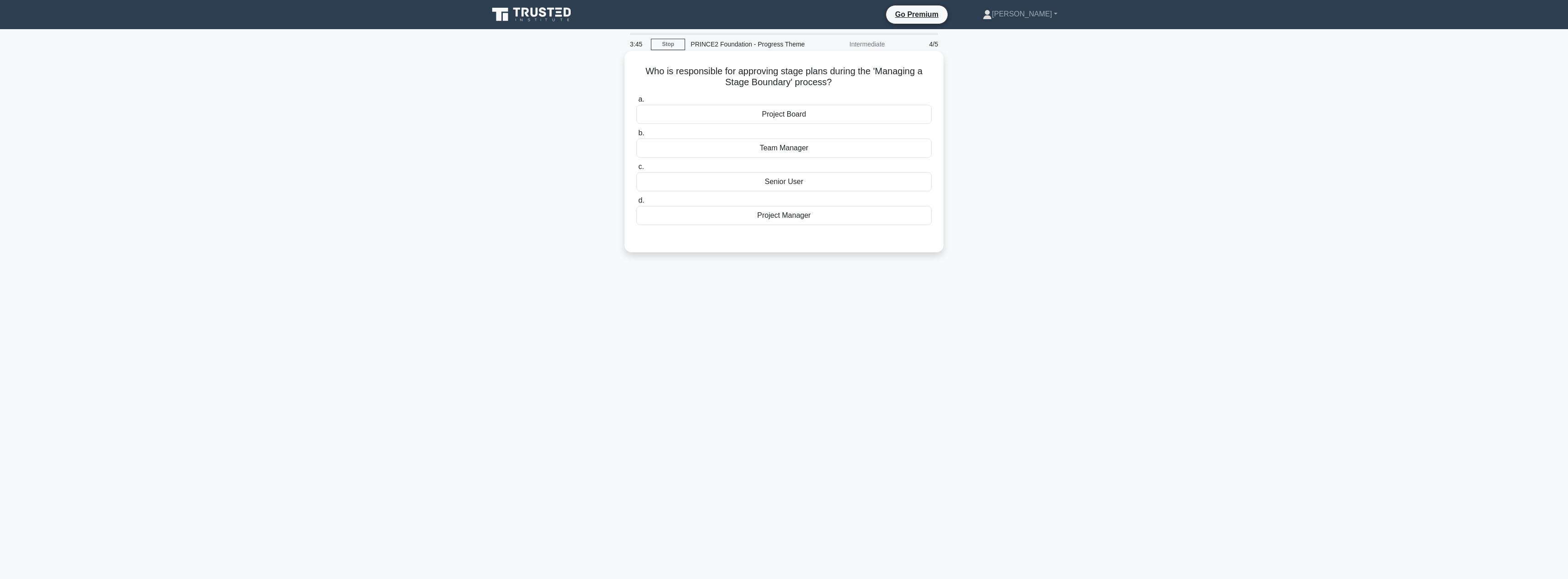
click at [792, 119] on div "Project Board" at bounding box center [783, 114] width 295 height 19
click at [636, 102] on input "a. Project Board" at bounding box center [636, 100] width 0 height 6
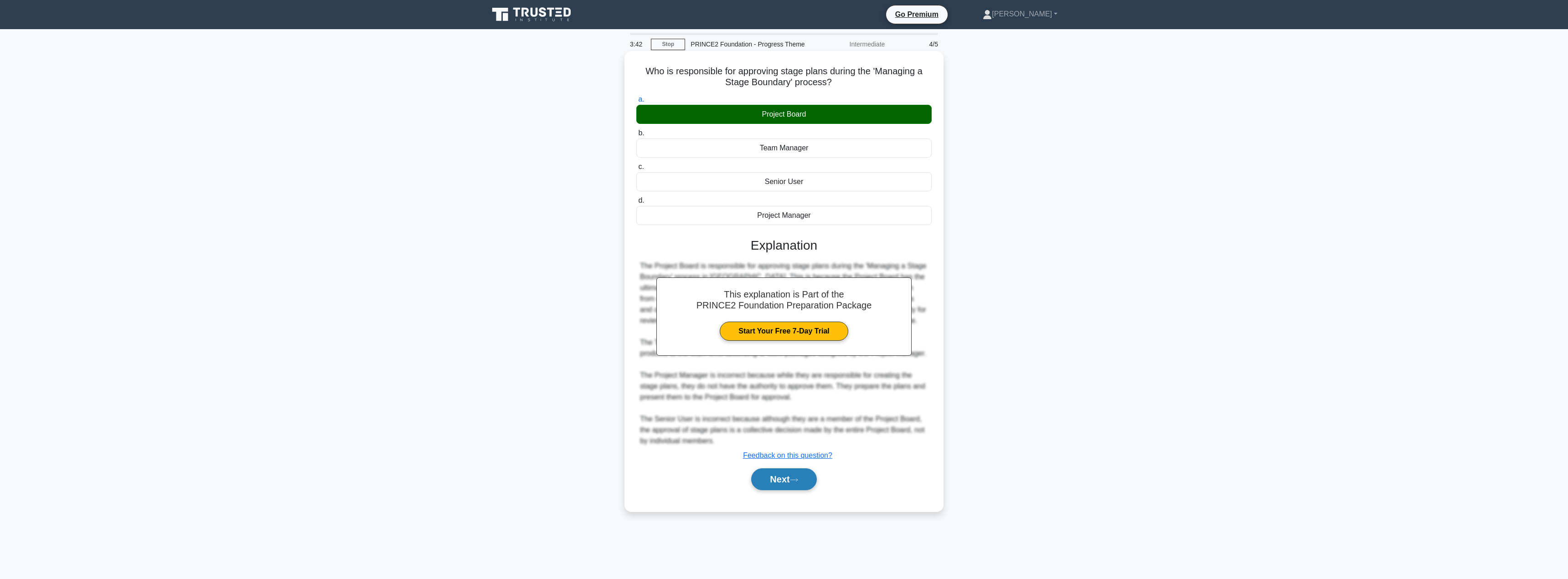
click at [772, 479] on button "Next" at bounding box center [783, 479] width 65 height 22
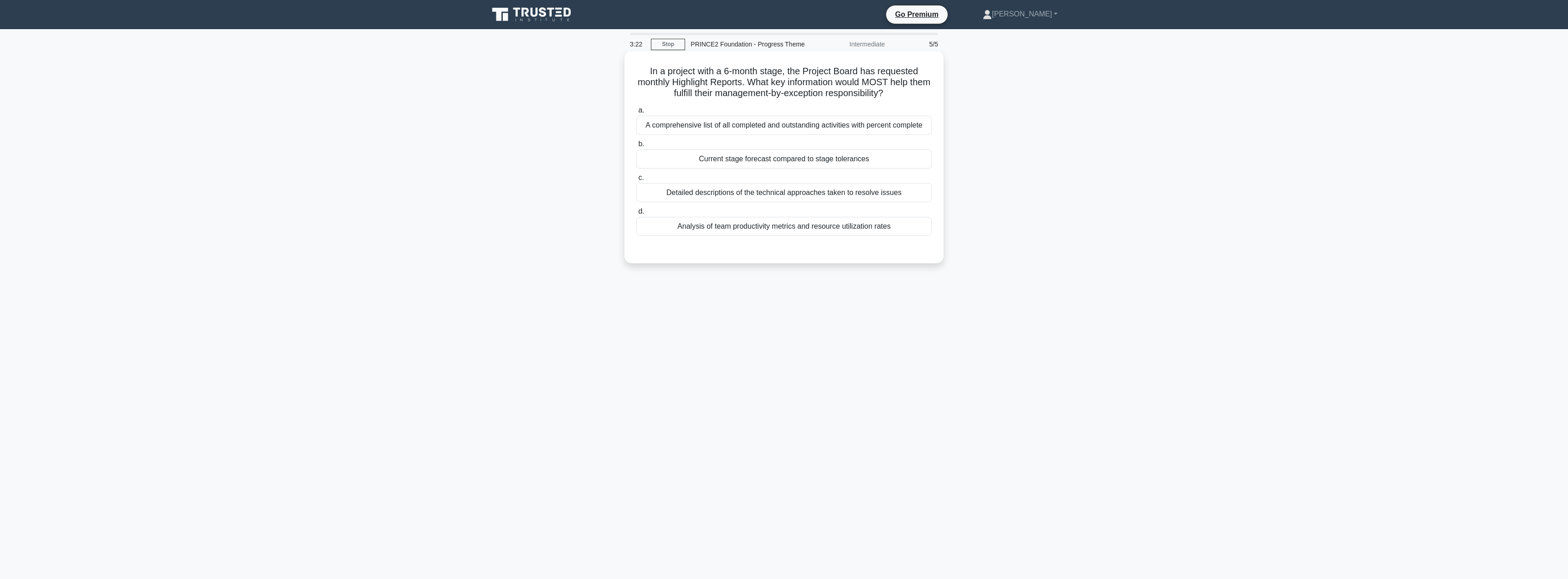
click at [693, 158] on div "Current stage forecast compared to stage tolerances" at bounding box center [783, 159] width 295 height 19
click at [636, 147] on input "b. Current stage forecast compared to stage tolerances" at bounding box center [636, 144] width 0 height 6
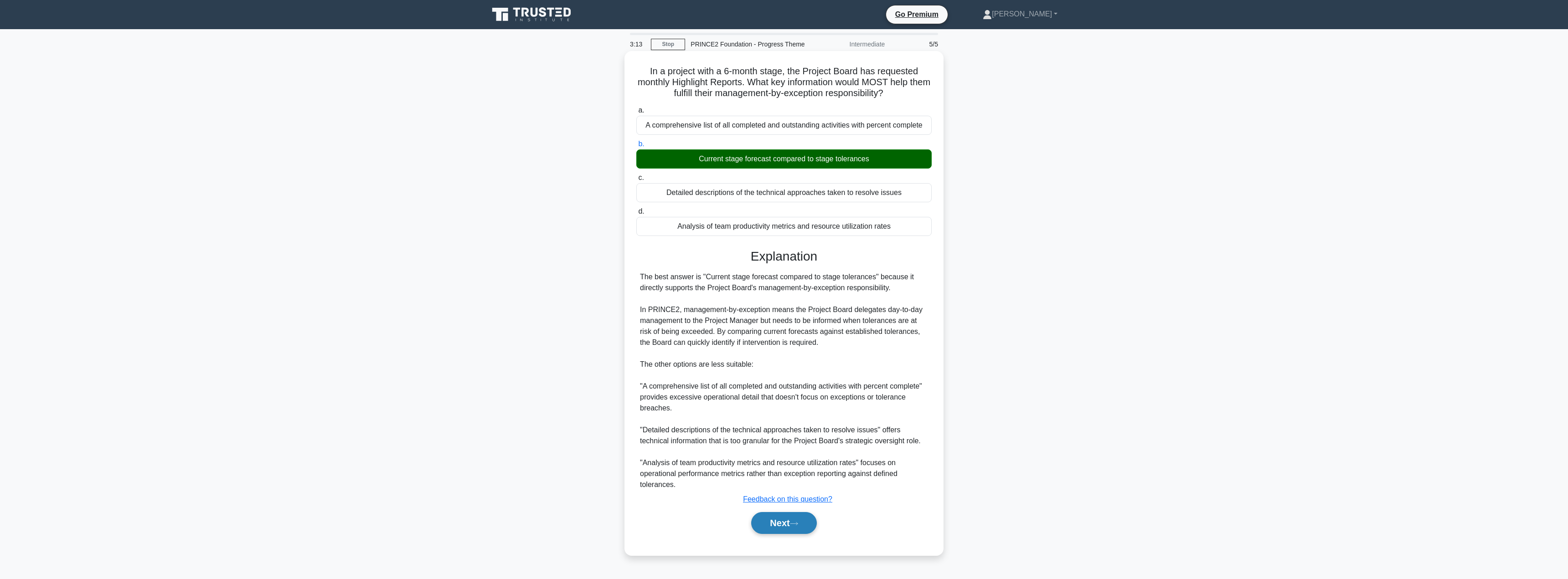
click at [774, 519] on button "Next" at bounding box center [783, 523] width 65 height 22
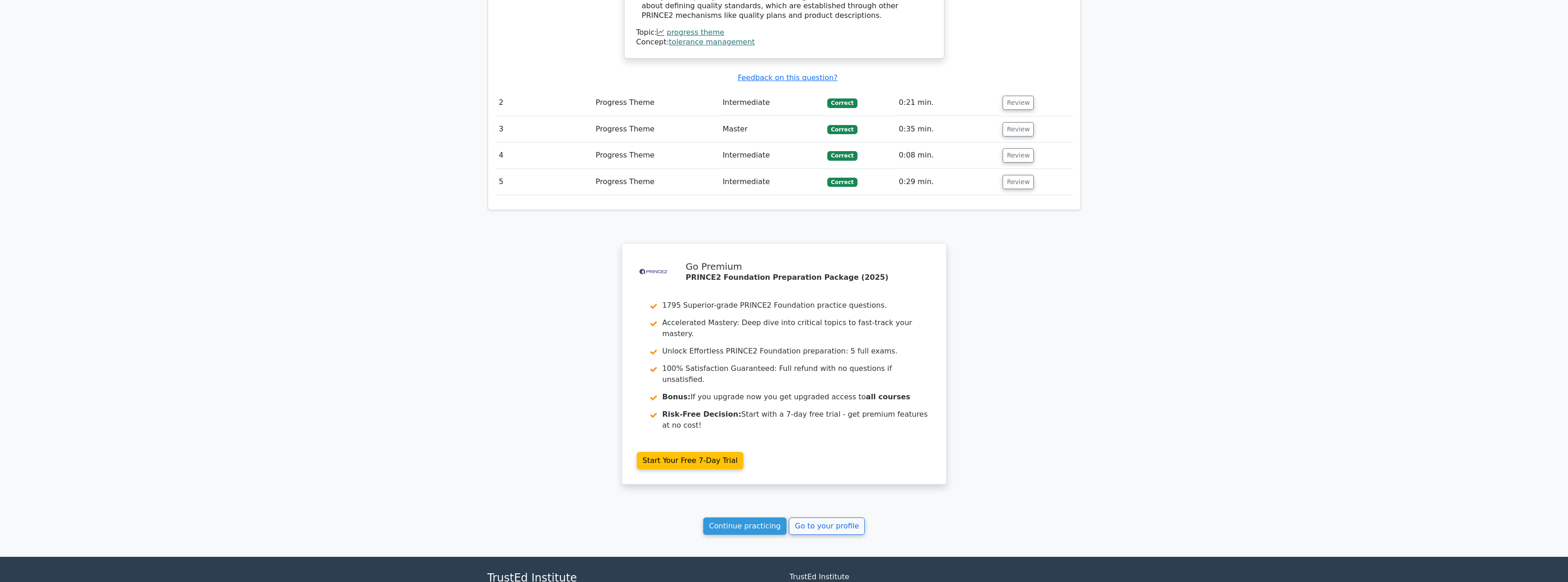
scroll to position [1054, 0]
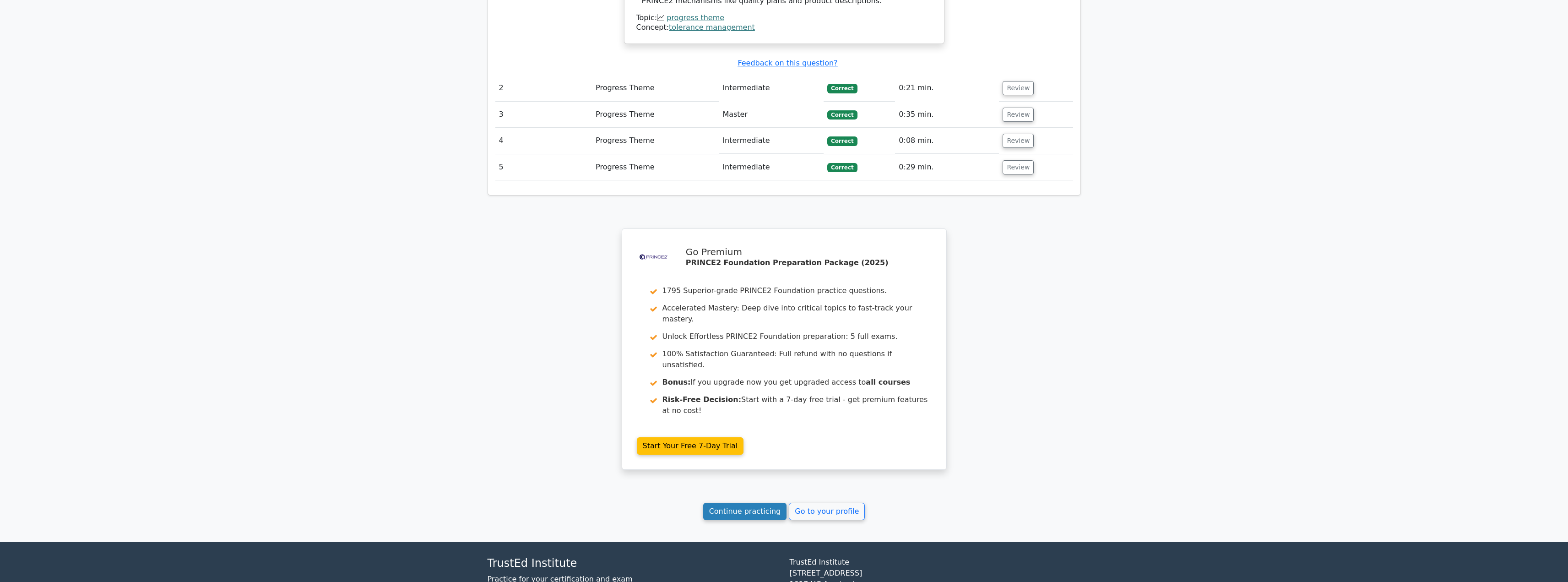
click at [737, 503] on link "Continue practicing" at bounding box center [745, 511] width 84 height 17
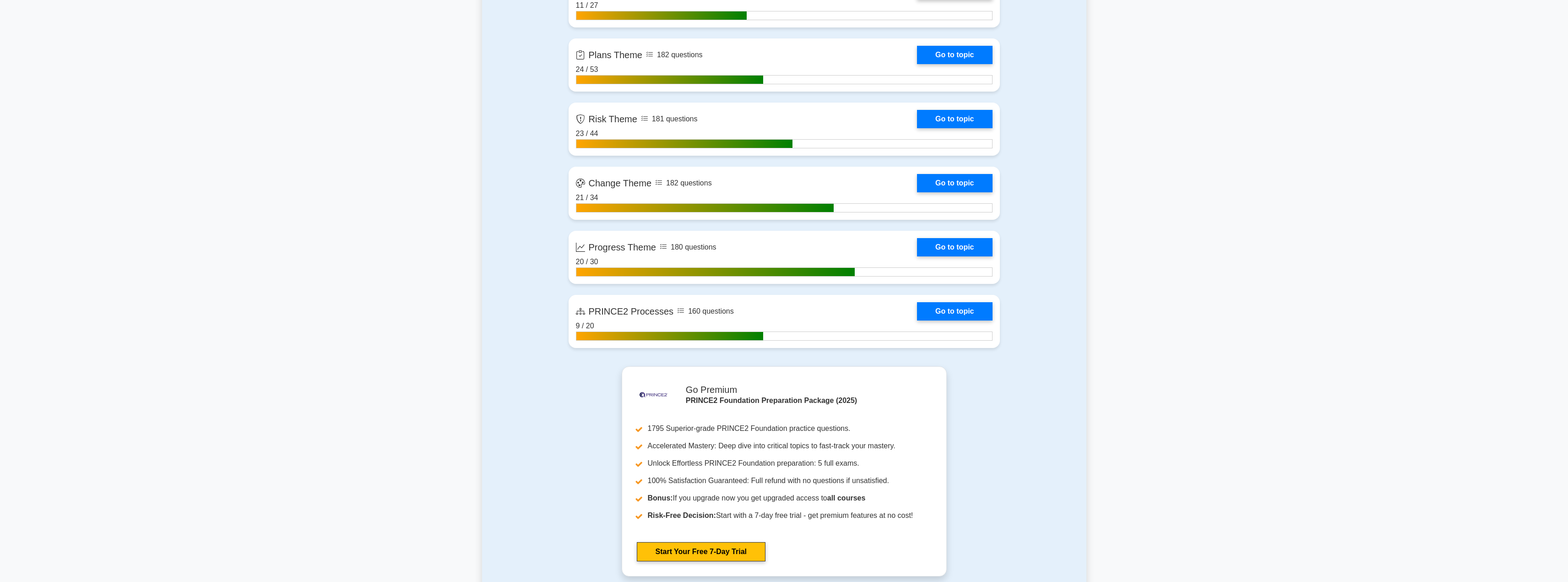
scroll to position [951, 0]
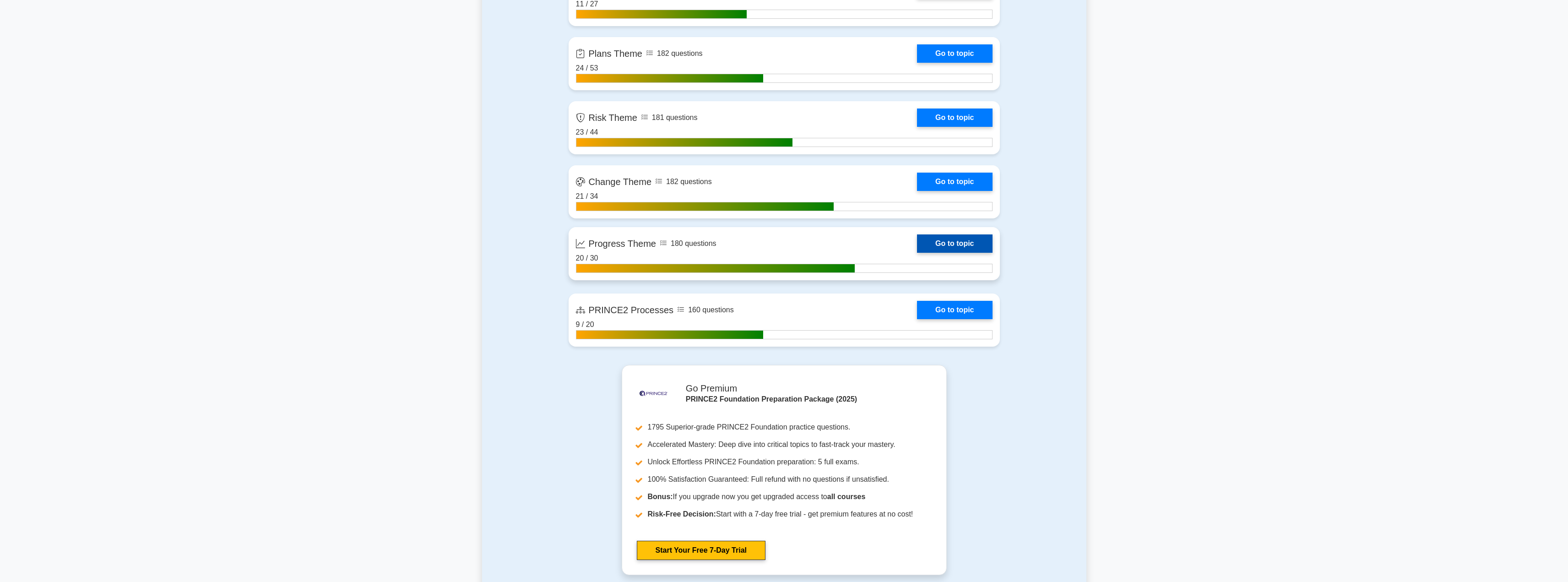
click at [956, 239] on link "Go to topic" at bounding box center [954, 243] width 75 height 18
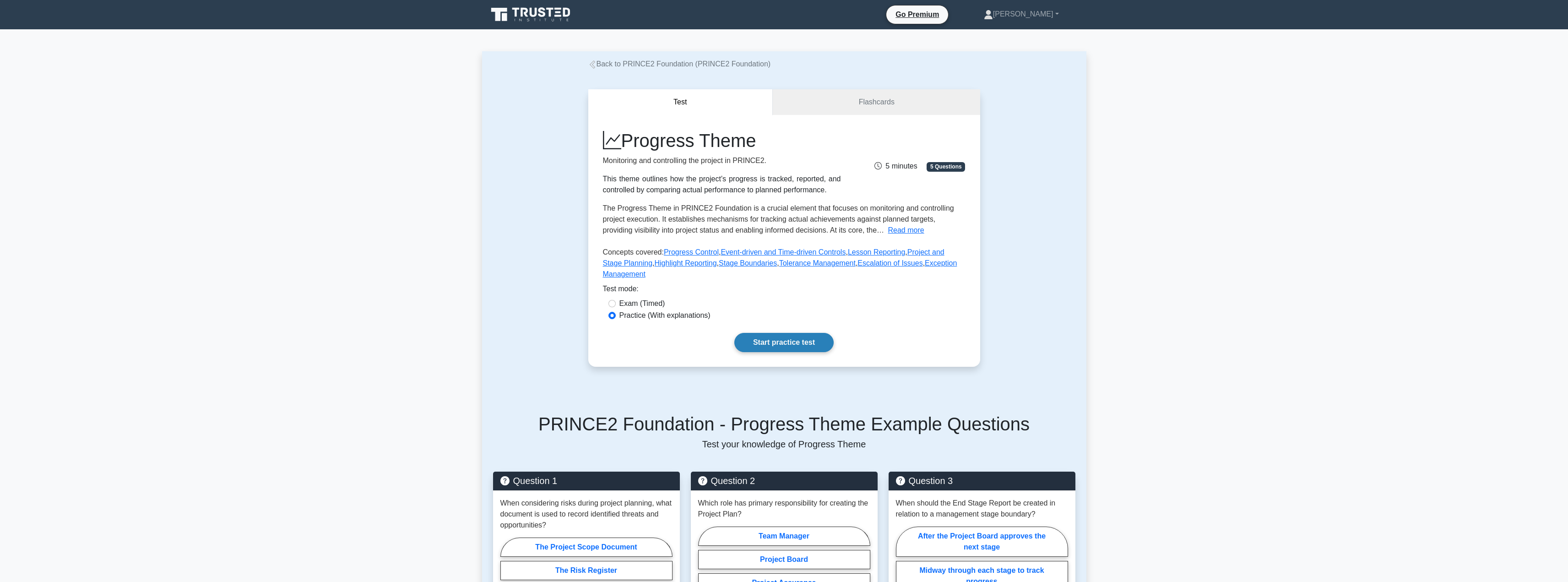
click at [776, 340] on link "Start practice test" at bounding box center [784, 342] width 99 height 19
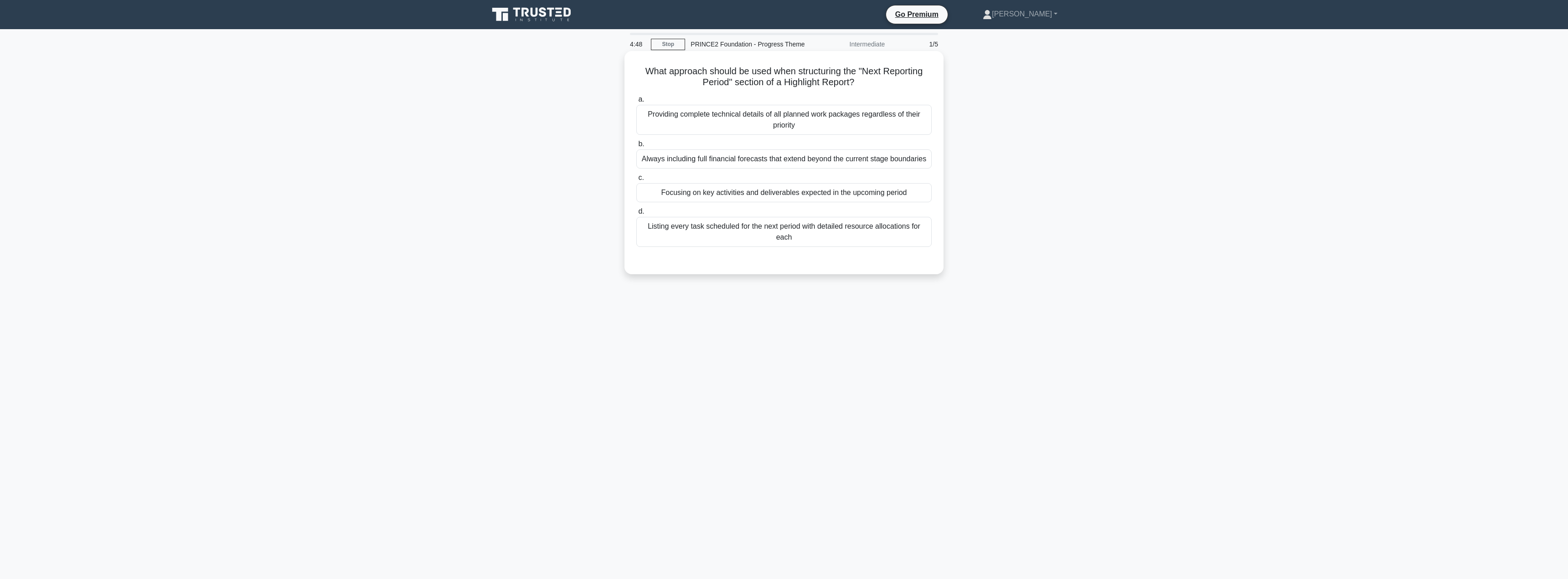
click at [690, 190] on div "Focusing on key activities and deliverables expected in the upcoming period" at bounding box center [783, 192] width 295 height 19
click at [636, 181] on input "c. Focusing on key activities and deliverables expected in the upcoming period" at bounding box center [636, 178] width 0 height 6
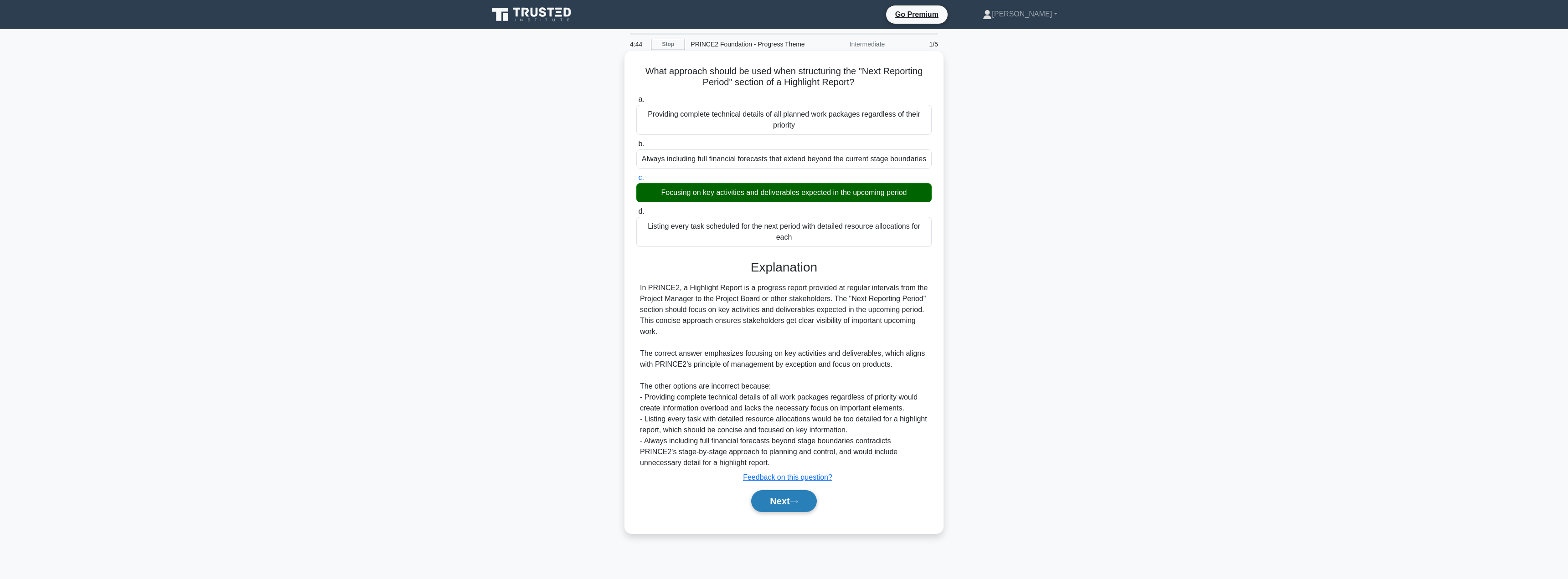
click at [771, 504] on button "Next" at bounding box center [783, 501] width 65 height 22
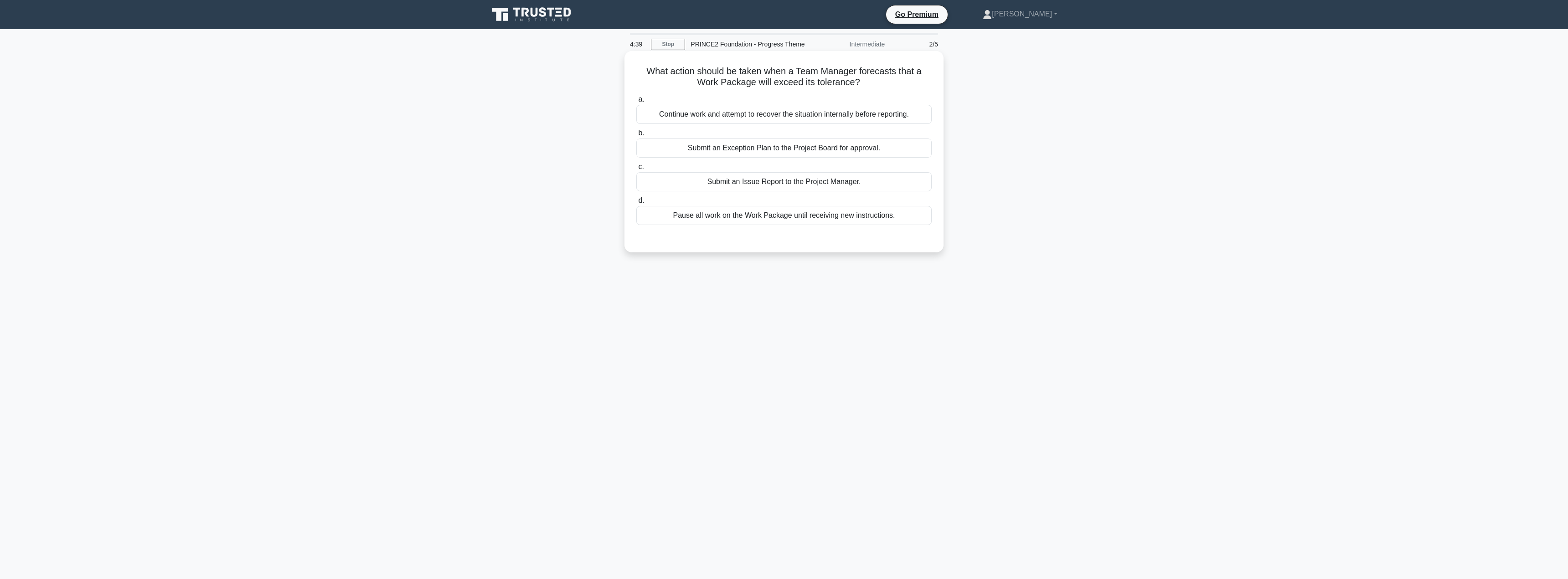
click at [723, 185] on div "Submit an Issue Report to the Project Manager." at bounding box center [783, 181] width 295 height 19
click at [636, 170] on input "c. Submit an Issue Report to the Project Manager." at bounding box center [636, 167] width 0 height 6
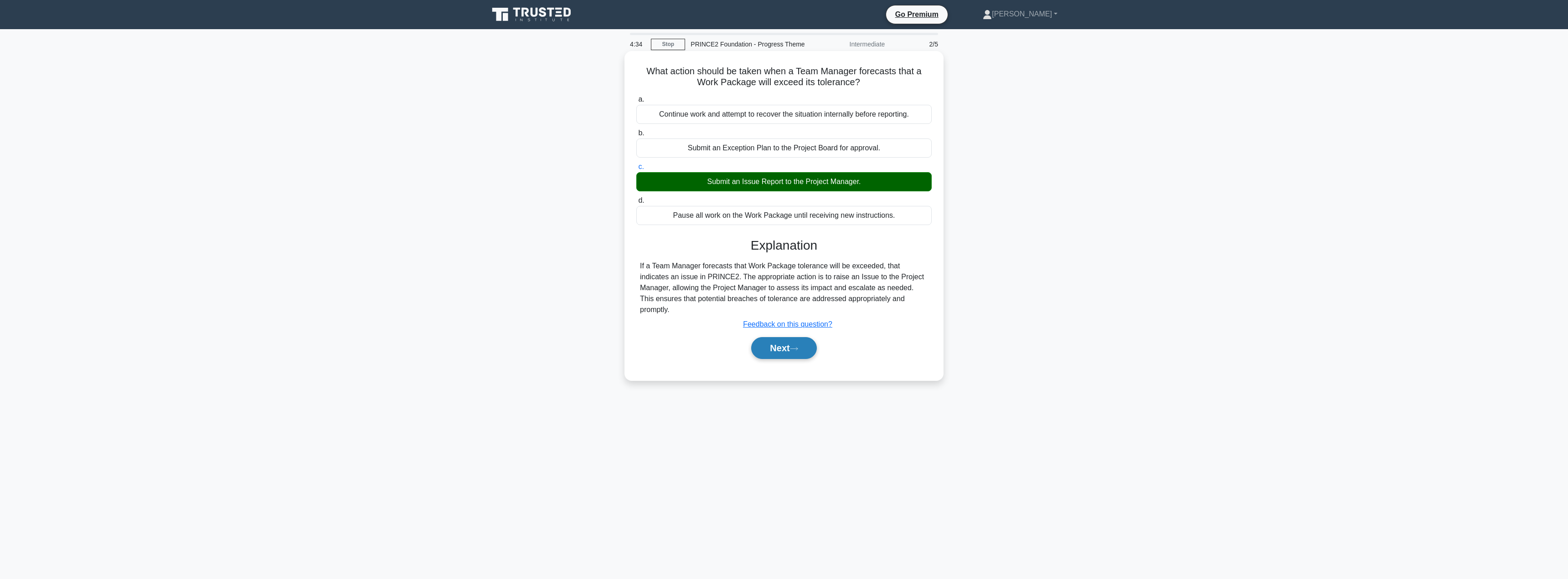
click at [773, 337] on button "Next" at bounding box center [783, 348] width 65 height 22
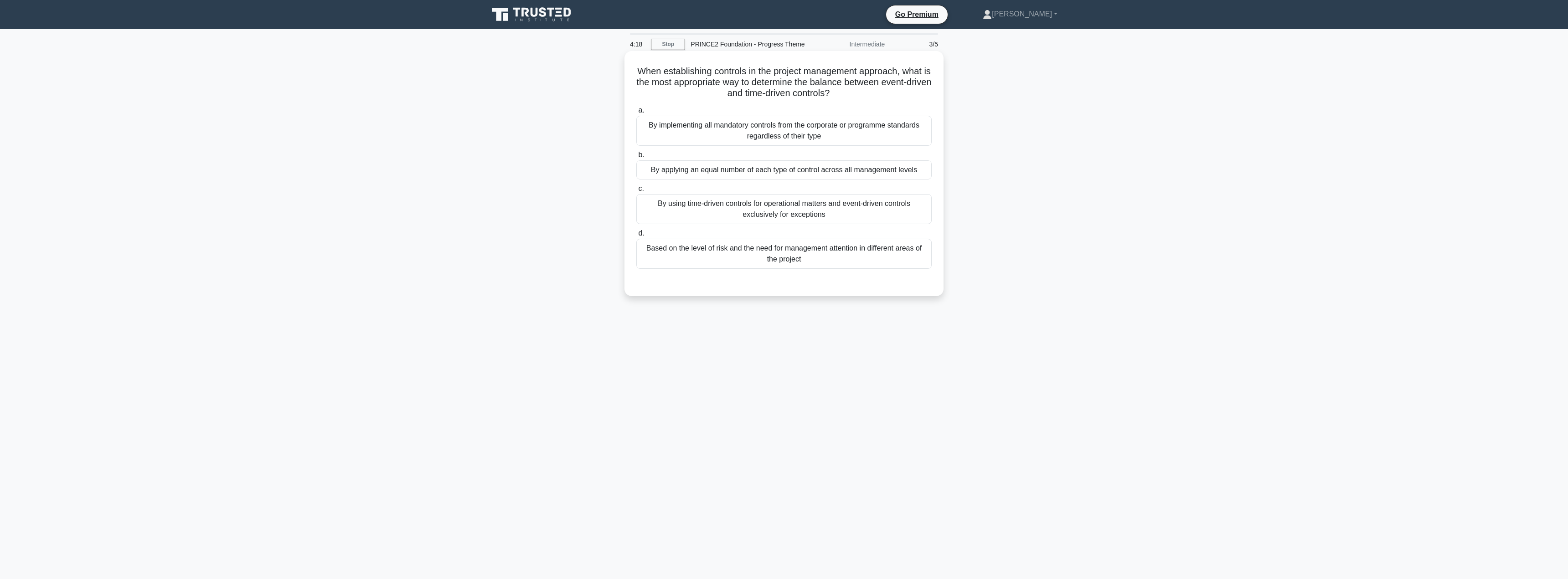
click at [723, 209] on div "By using time-driven controls for operational matters and event-driven controls…" at bounding box center [783, 209] width 295 height 30
click at [636, 192] on input "c. By using time-driven controls for operational matters and event-driven contr…" at bounding box center [636, 189] width 0 height 6
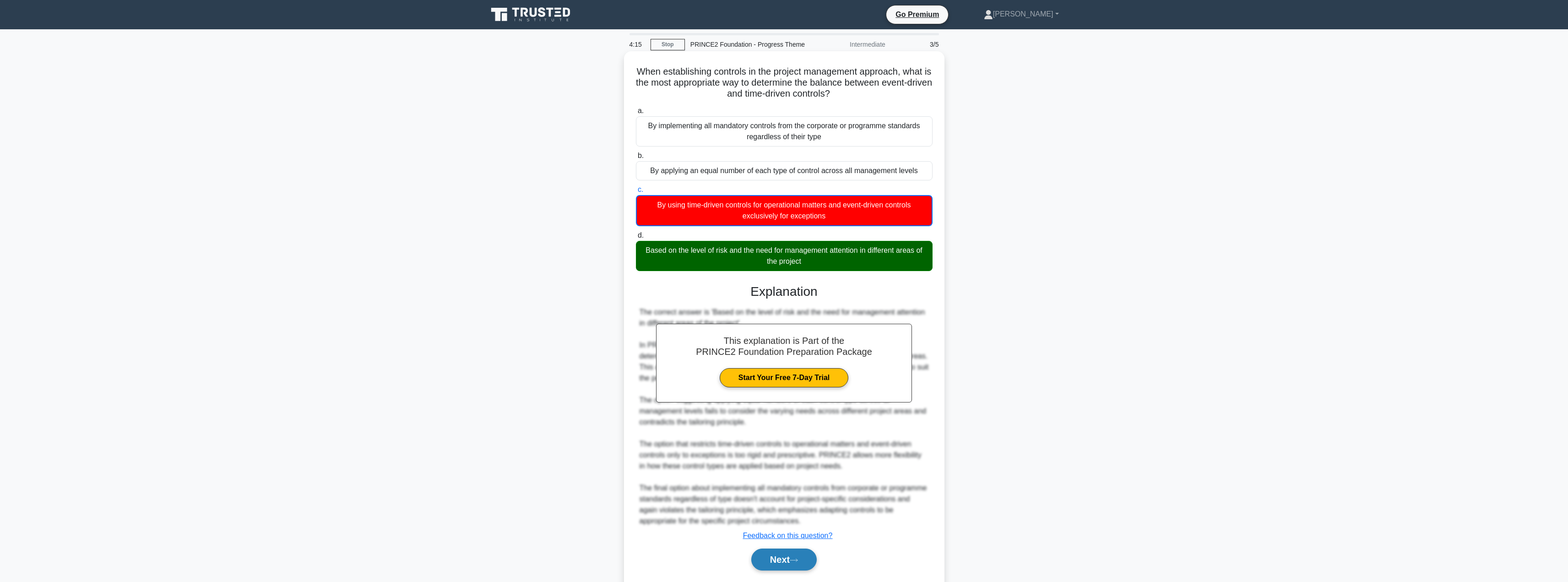
click at [775, 566] on button "Next" at bounding box center [784, 559] width 65 height 22
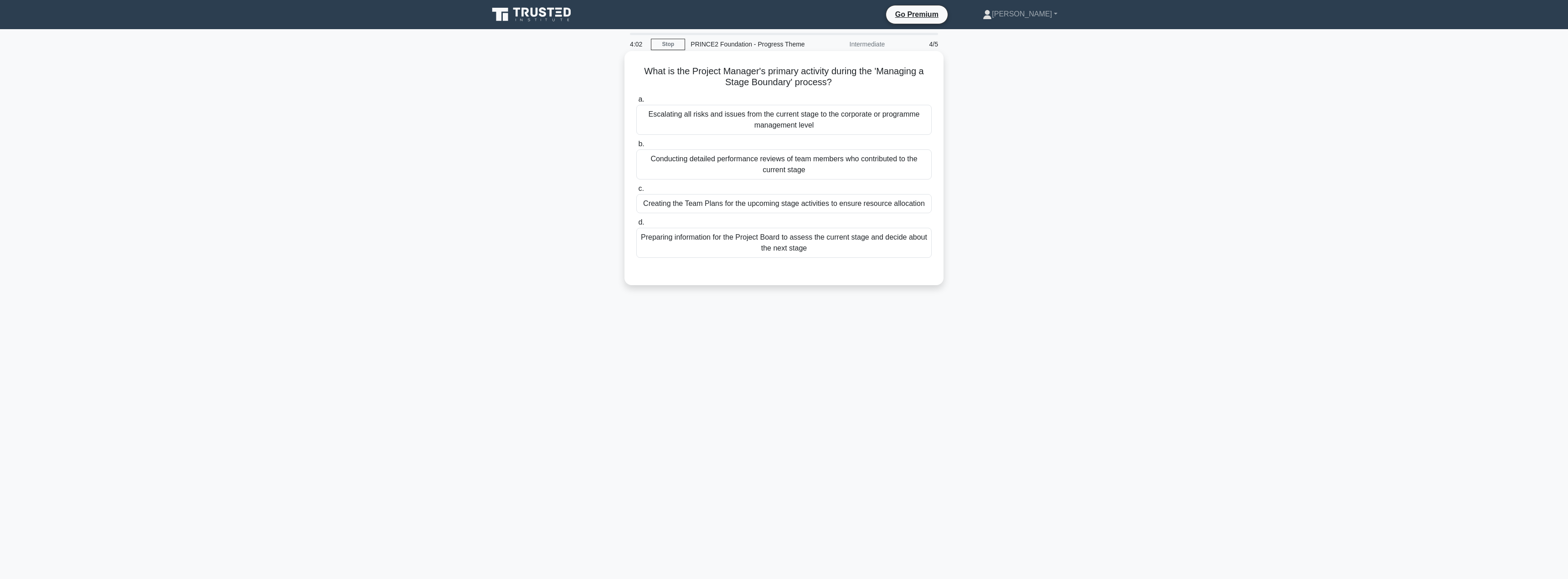
click at [676, 236] on div "Preparing information for the Project Board to assess the current stage and dec…" at bounding box center [783, 242] width 295 height 30
click at [636, 226] on input "d. Preparing information for the Project Board to assess the current stage and …" at bounding box center [636, 223] width 0 height 6
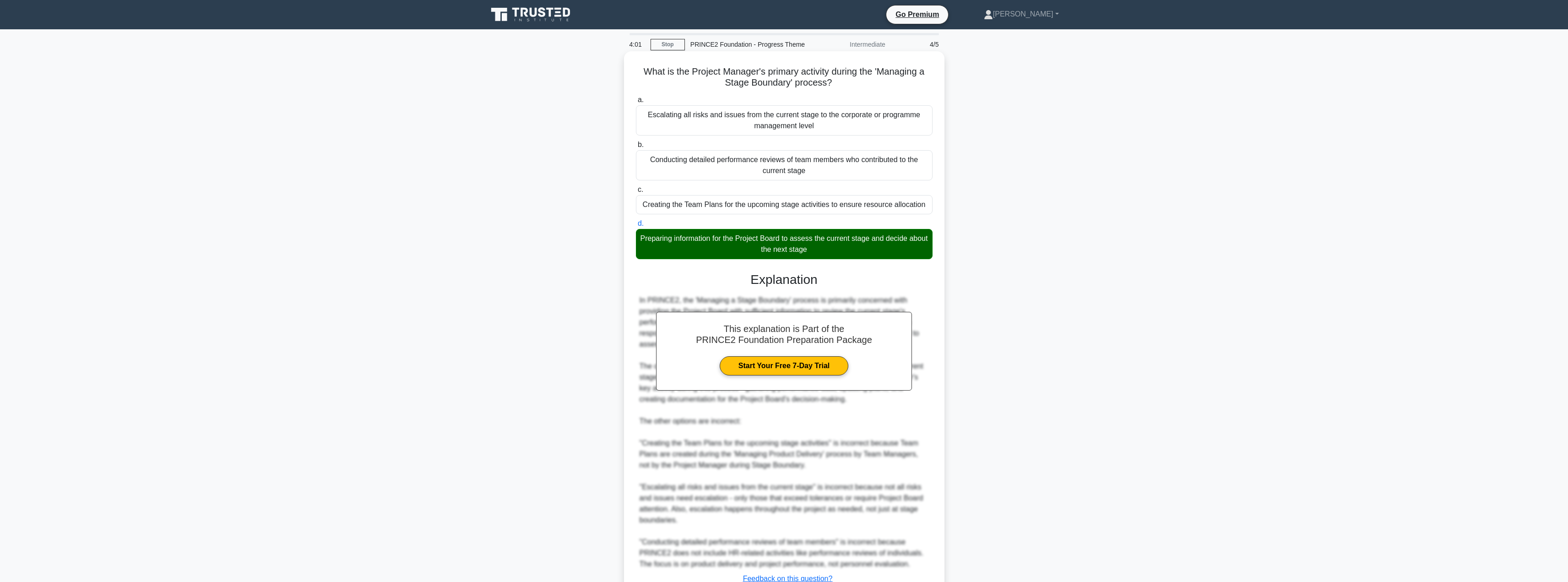
scroll to position [71, 0]
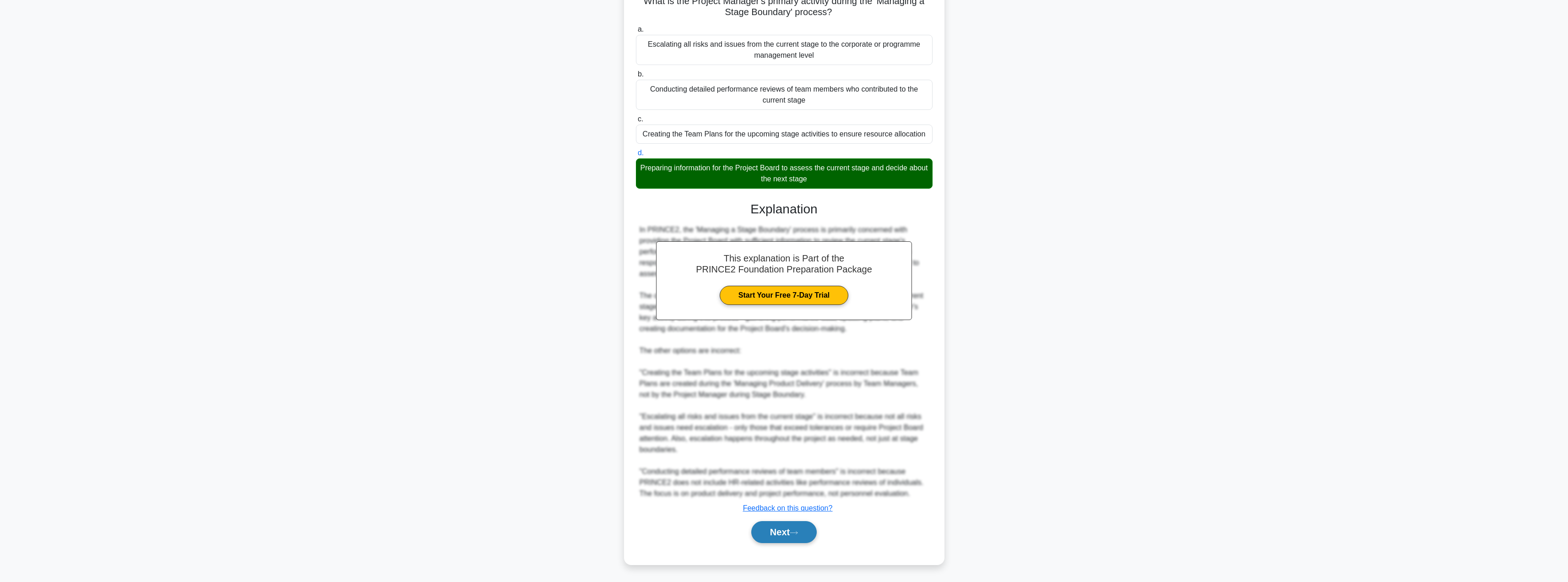
click at [773, 528] on button "Next" at bounding box center [784, 532] width 65 height 22
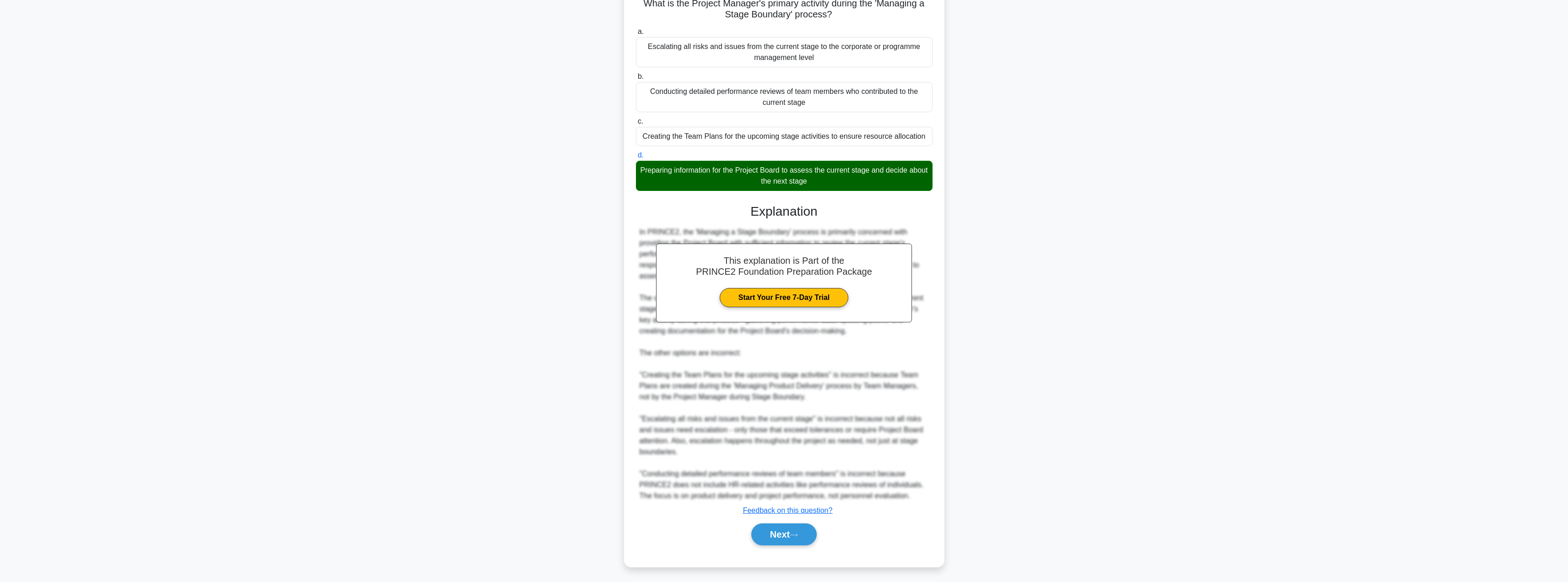
scroll to position [0, 0]
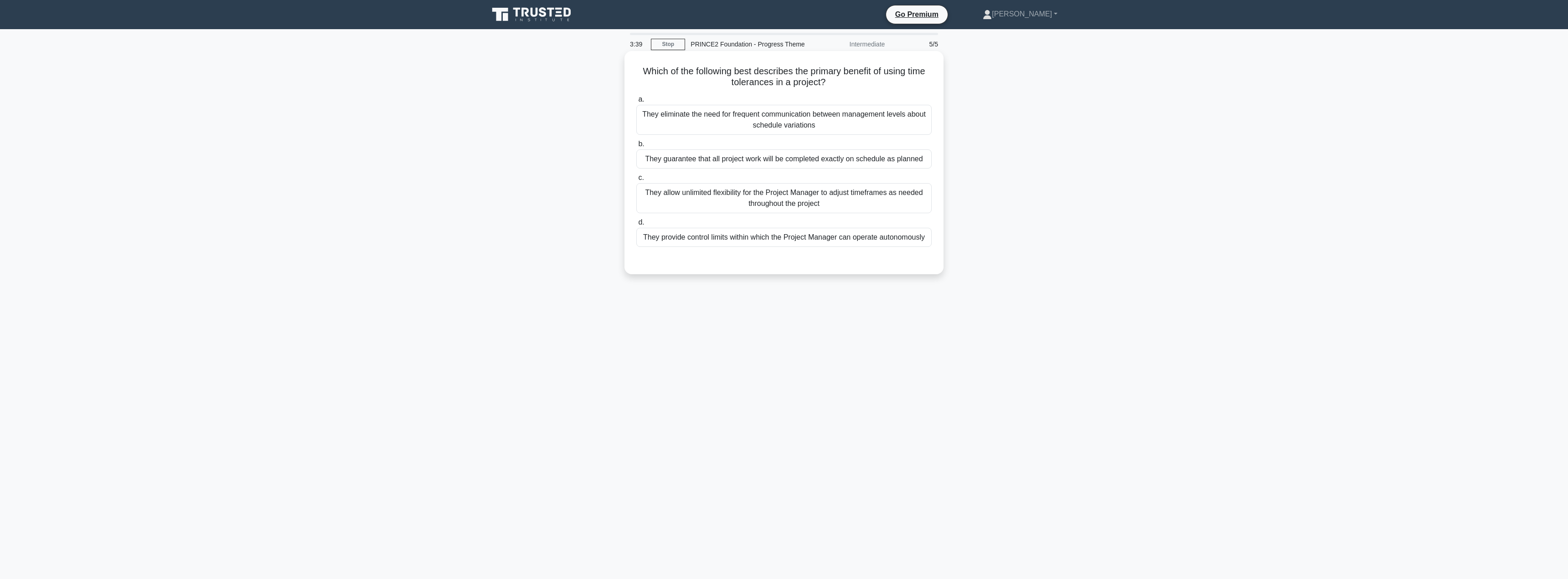
click at [718, 234] on div "They provide control limits within which the Project Manager can operate autono…" at bounding box center [783, 237] width 295 height 19
click at [636, 226] on input "d. They provide control limits within which the Project Manager can operate aut…" at bounding box center [636, 223] width 0 height 6
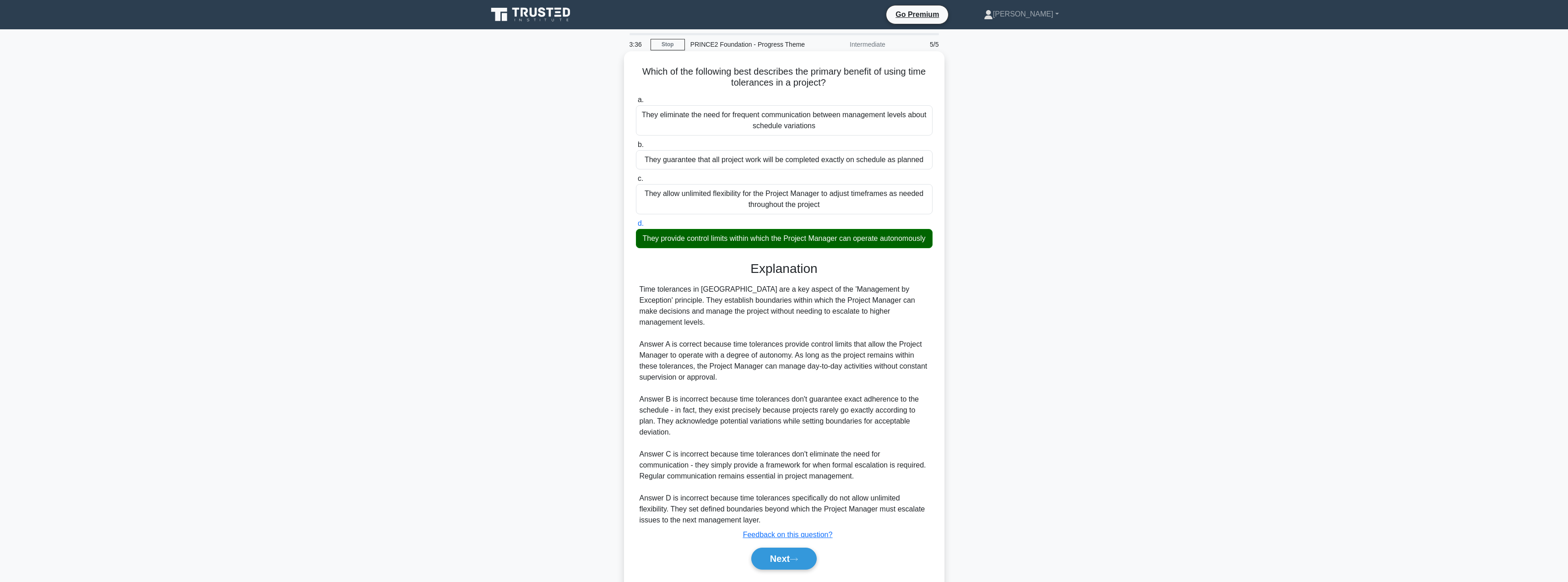
scroll to position [27, 0]
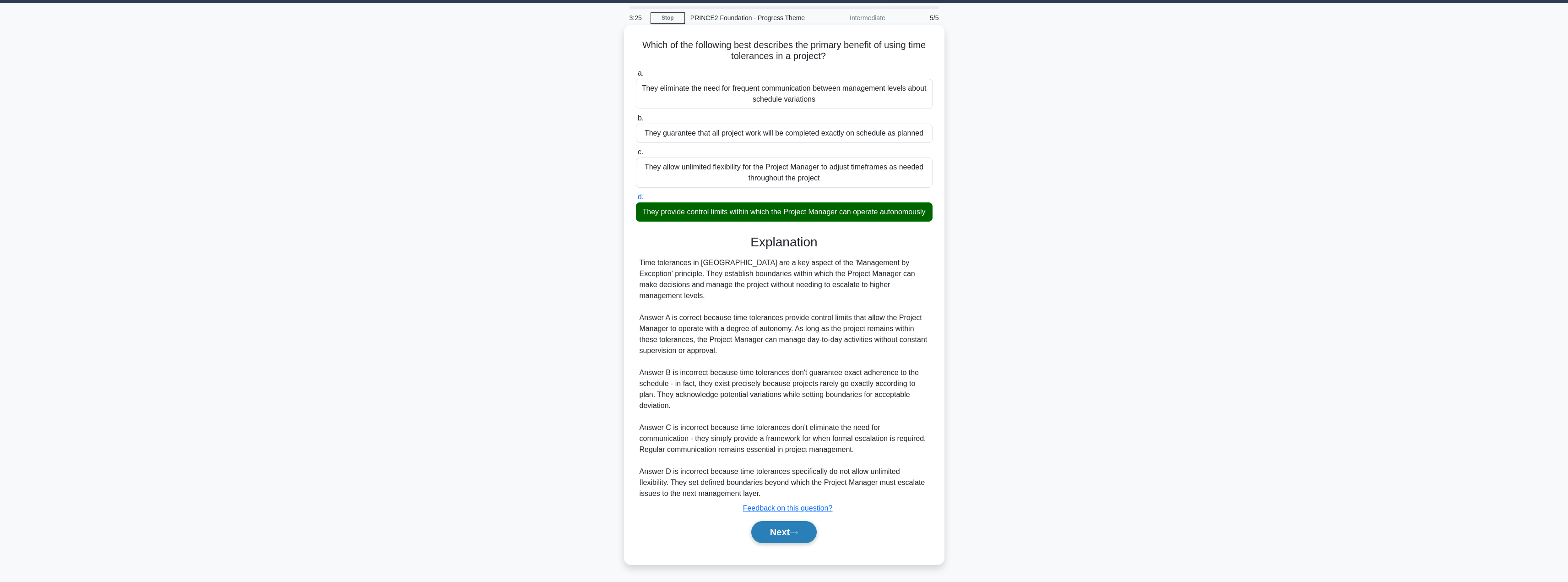
click at [782, 524] on button "Next" at bounding box center [784, 532] width 65 height 22
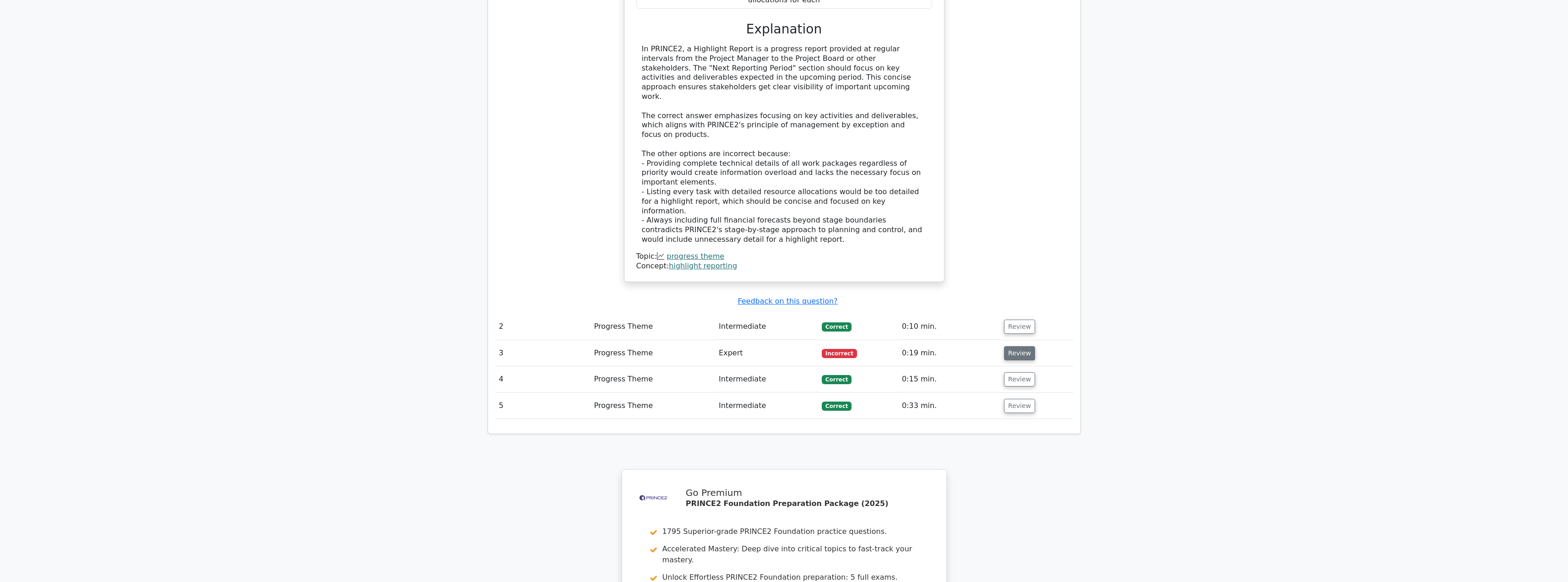
scroll to position [929, 0]
click at [1017, 347] on button "Review" at bounding box center [1019, 353] width 31 height 14
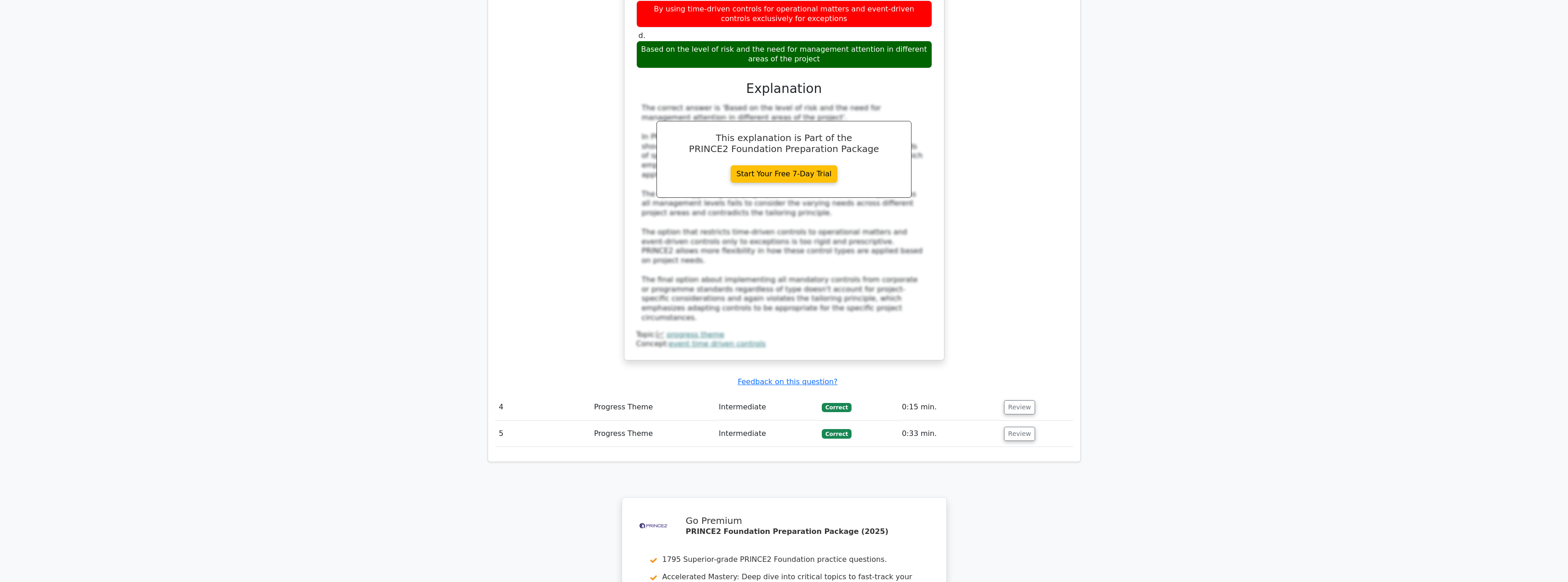
scroll to position [1629, 0]
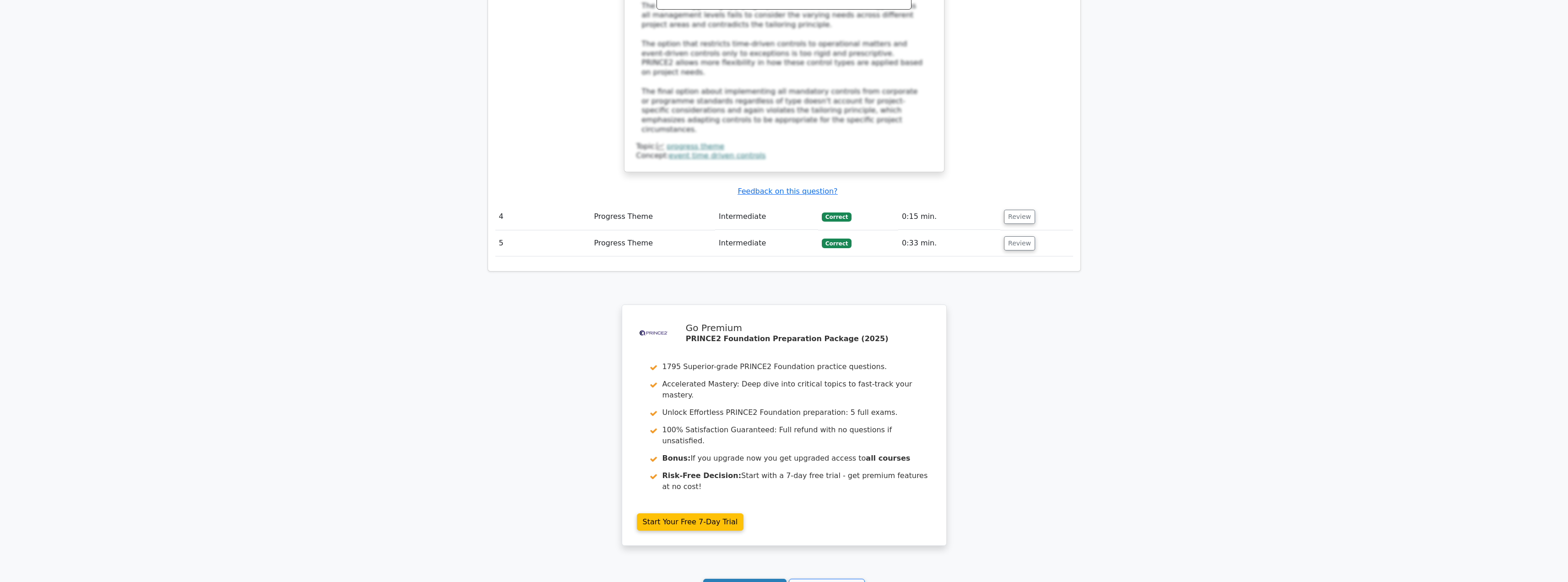
click at [748, 579] on link "Continue practicing" at bounding box center [745, 588] width 84 height 17
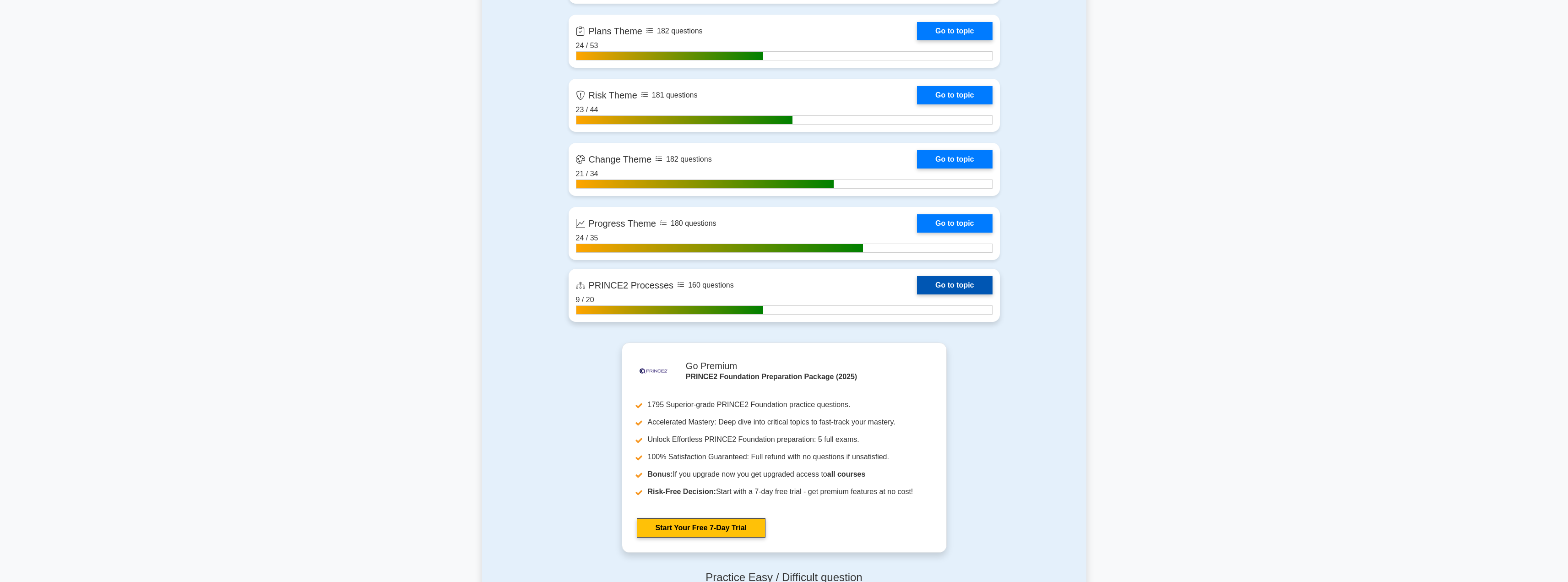
scroll to position [974, 0]
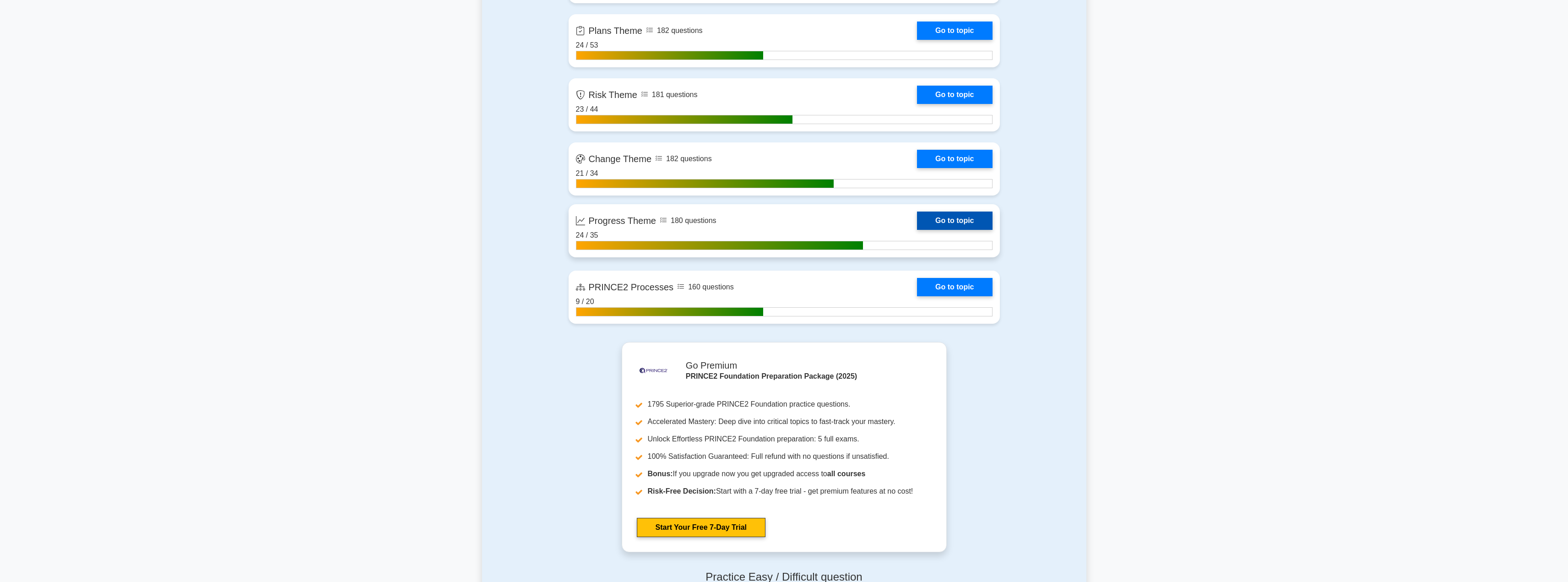
click at [960, 212] on link "Go to topic" at bounding box center [954, 221] width 75 height 18
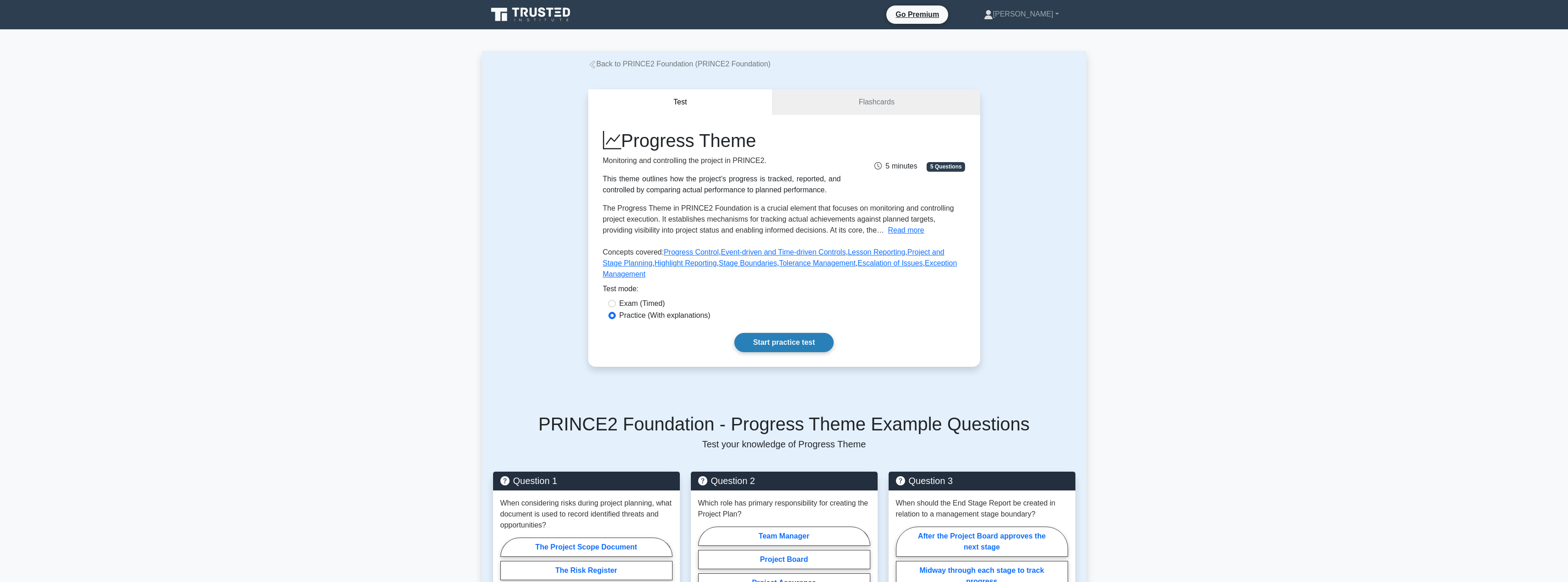
click at [760, 336] on link "Start practice test" at bounding box center [784, 342] width 99 height 19
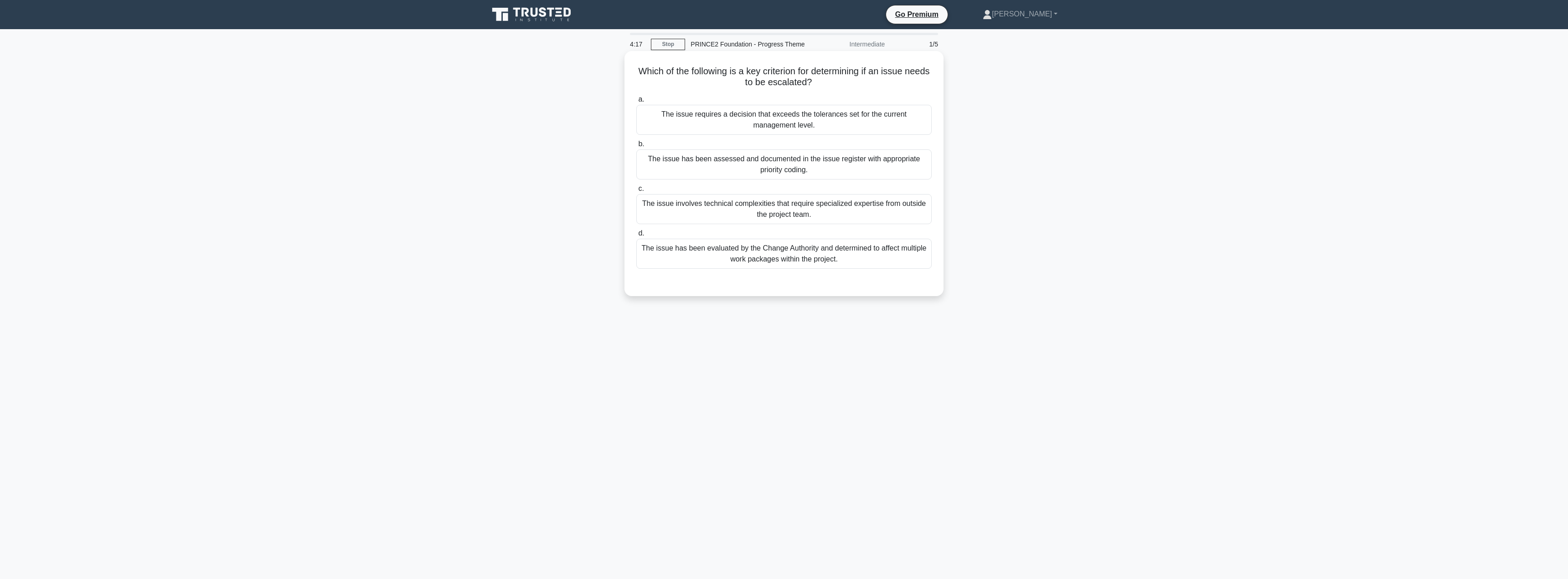
click at [718, 127] on div "The issue requires a decision that exceeds the tolerances set for the current m…" at bounding box center [783, 119] width 295 height 30
click at [636, 102] on input "a. The issue requires a decision that exceeds the tolerances set for the curren…" at bounding box center [636, 100] width 0 height 6
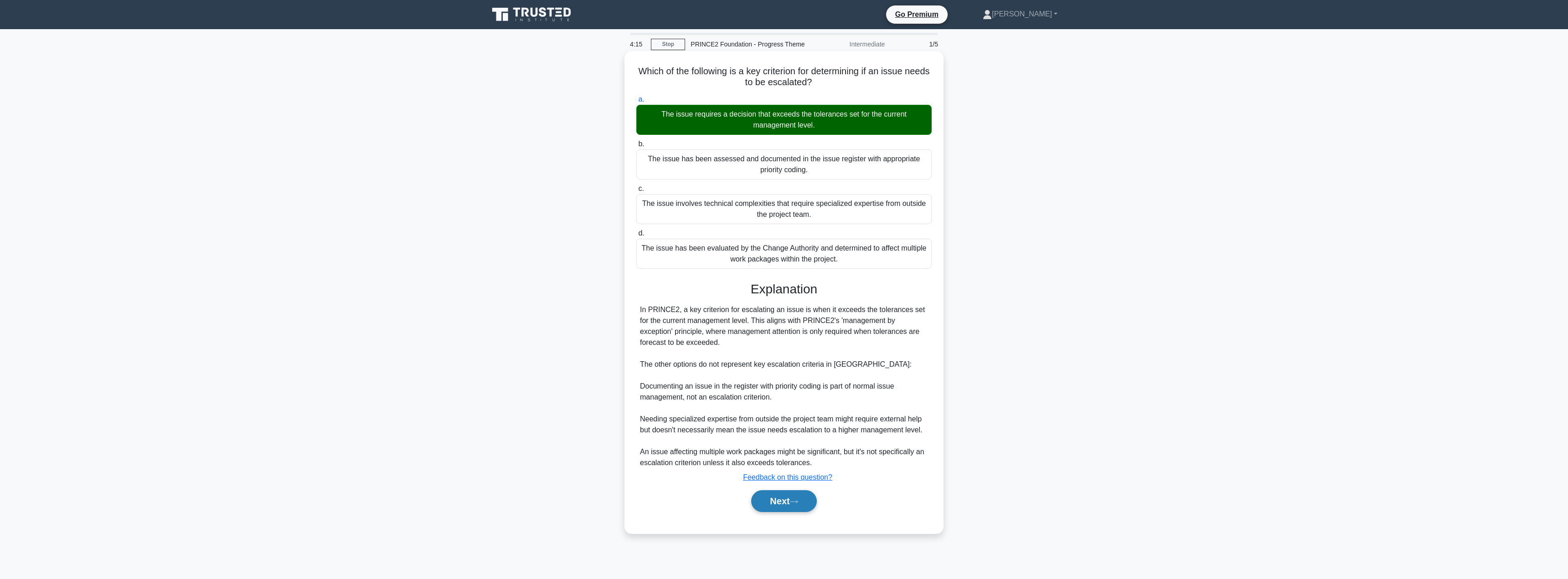
click at [771, 505] on button "Next" at bounding box center [783, 501] width 65 height 22
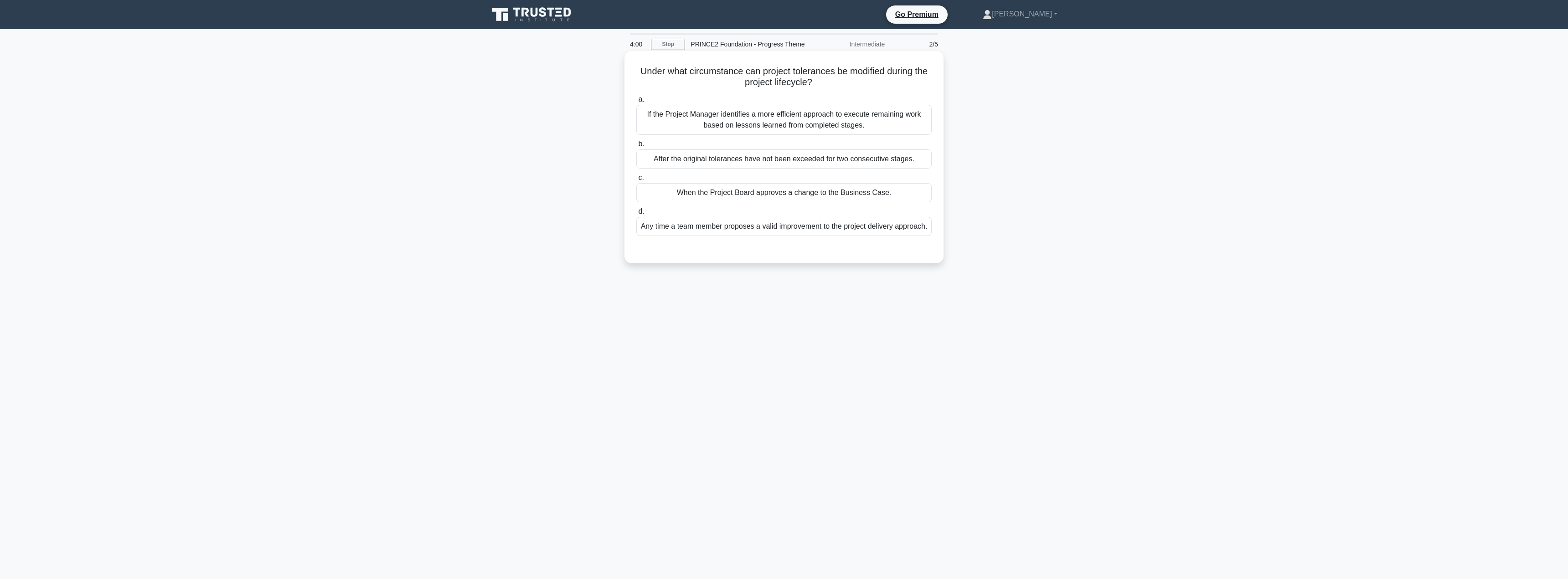
click at [790, 194] on div "When the Project Board approves a change to the Business Case." at bounding box center [783, 192] width 295 height 19
click at [636, 181] on input "c. When the Project Board approves a change to the Business Case." at bounding box center [636, 178] width 0 height 6
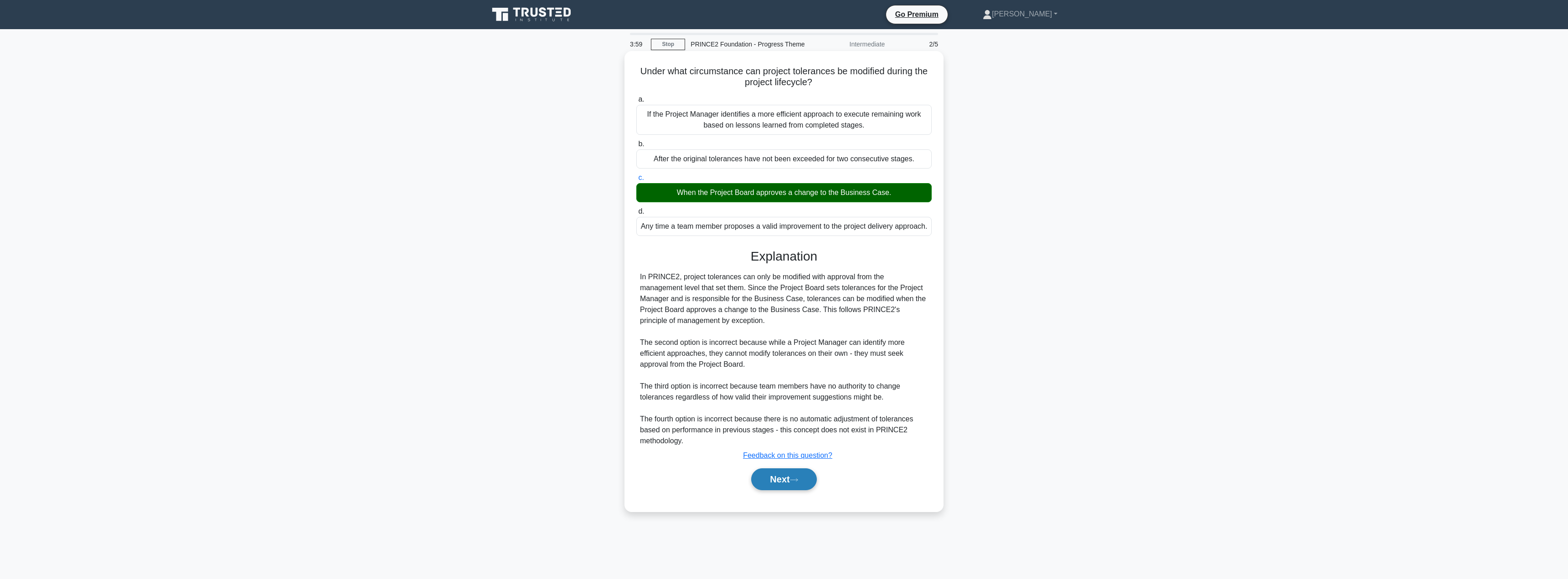
click at [777, 487] on button "Next" at bounding box center [783, 479] width 65 height 22
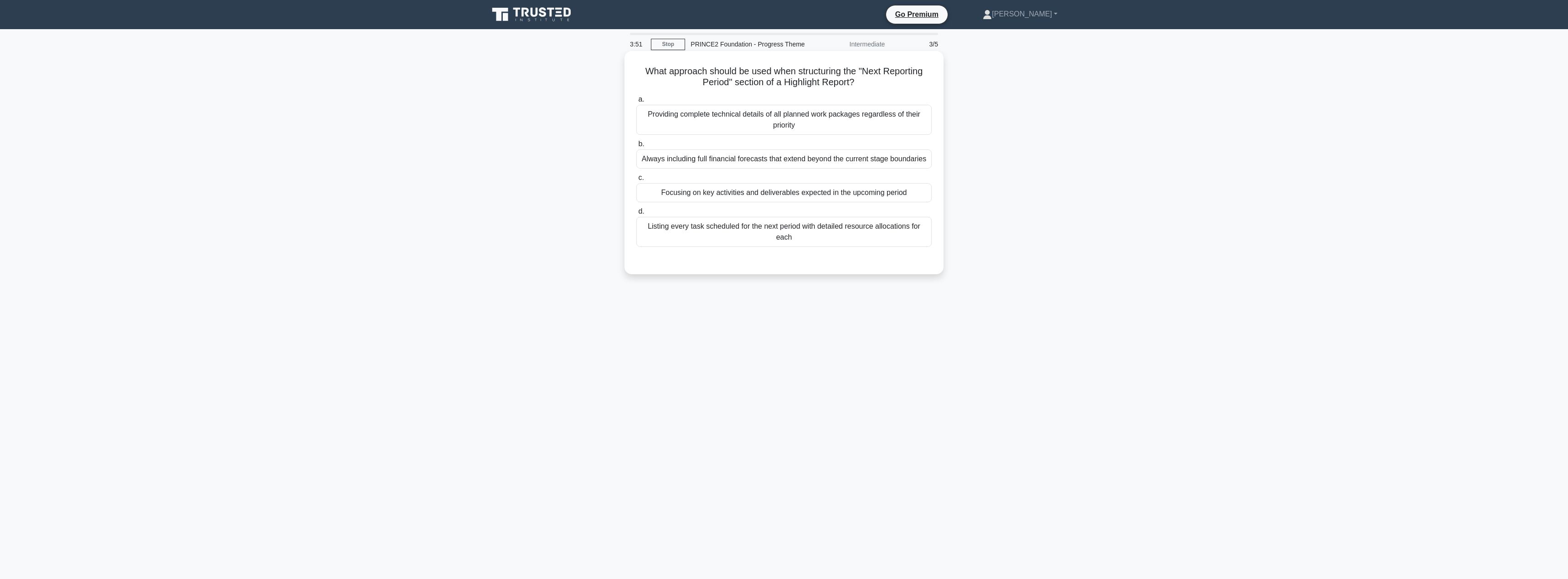
click at [705, 192] on div "Focusing on key activities and deliverables expected in the upcoming period" at bounding box center [783, 192] width 295 height 19
click at [636, 181] on input "c. Focusing on key activities and deliverables expected in the upcoming period" at bounding box center [636, 178] width 0 height 6
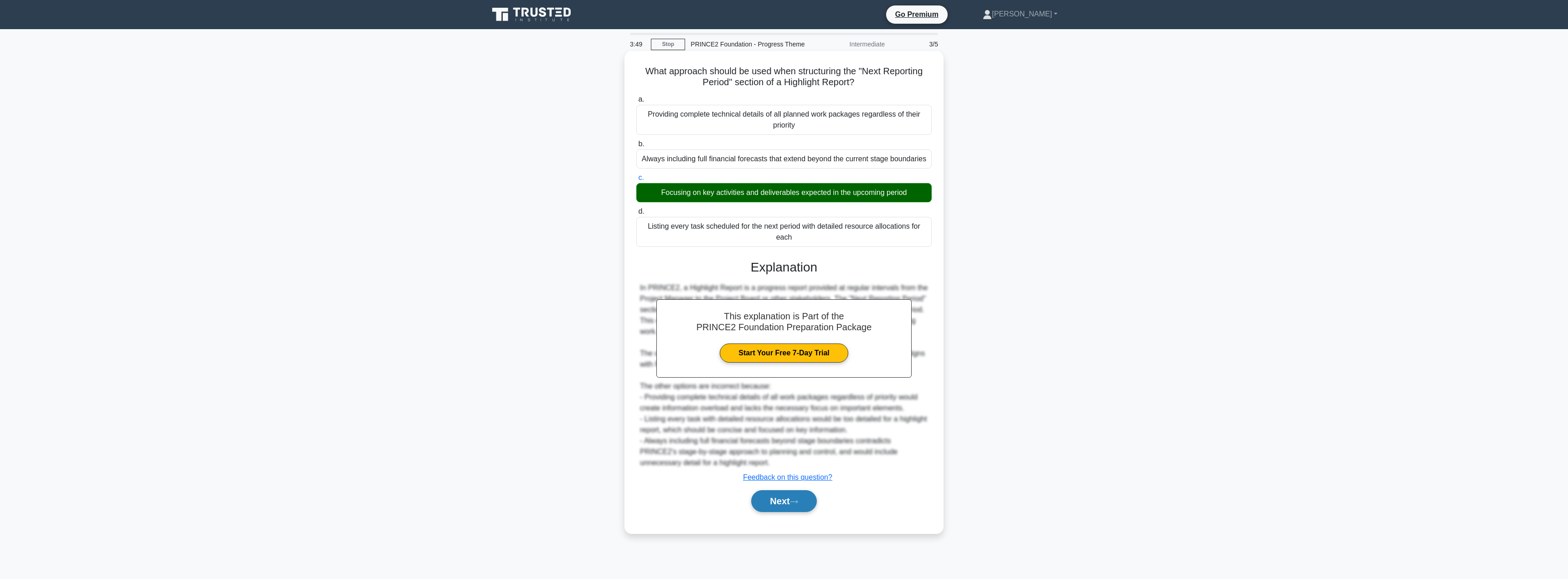
click at [774, 498] on button "Next" at bounding box center [783, 501] width 65 height 22
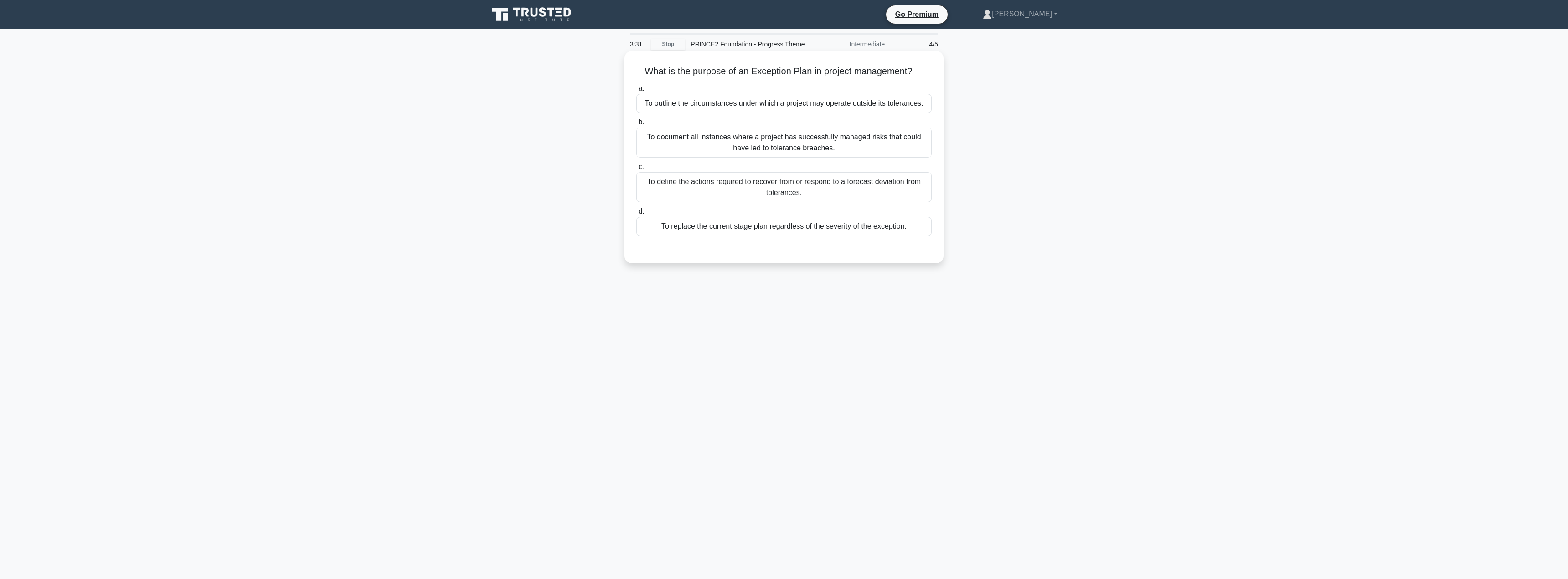
click at [769, 109] on div "To outline the circumstances under which a project may operate outside its tole…" at bounding box center [783, 103] width 295 height 19
click at [636, 92] on input "a. To outline the circumstances under which a project may operate outside its t…" at bounding box center [636, 89] width 0 height 6
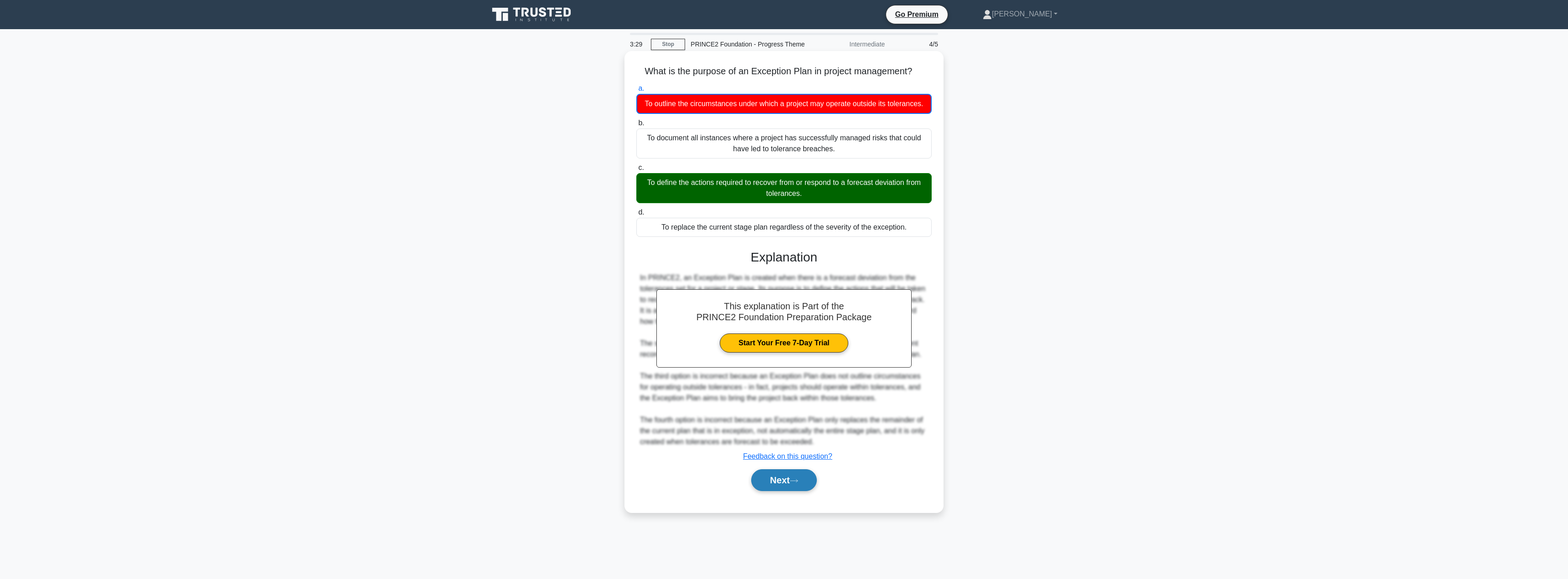
click at [772, 473] on button "Next" at bounding box center [783, 480] width 65 height 22
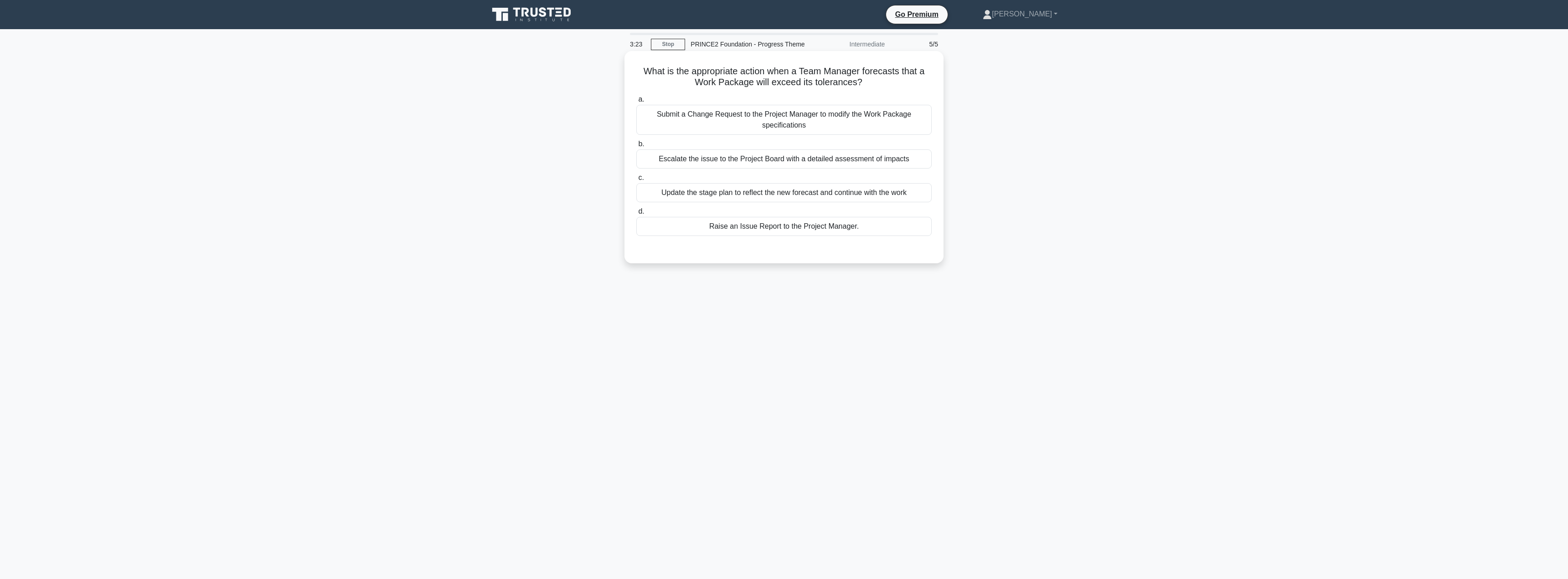
click at [749, 227] on div "Raise an Issue Report to the Project Manager." at bounding box center [783, 226] width 295 height 19
click at [636, 215] on input "d. Raise an Issue Report to the Project Manager." at bounding box center [636, 212] width 0 height 6
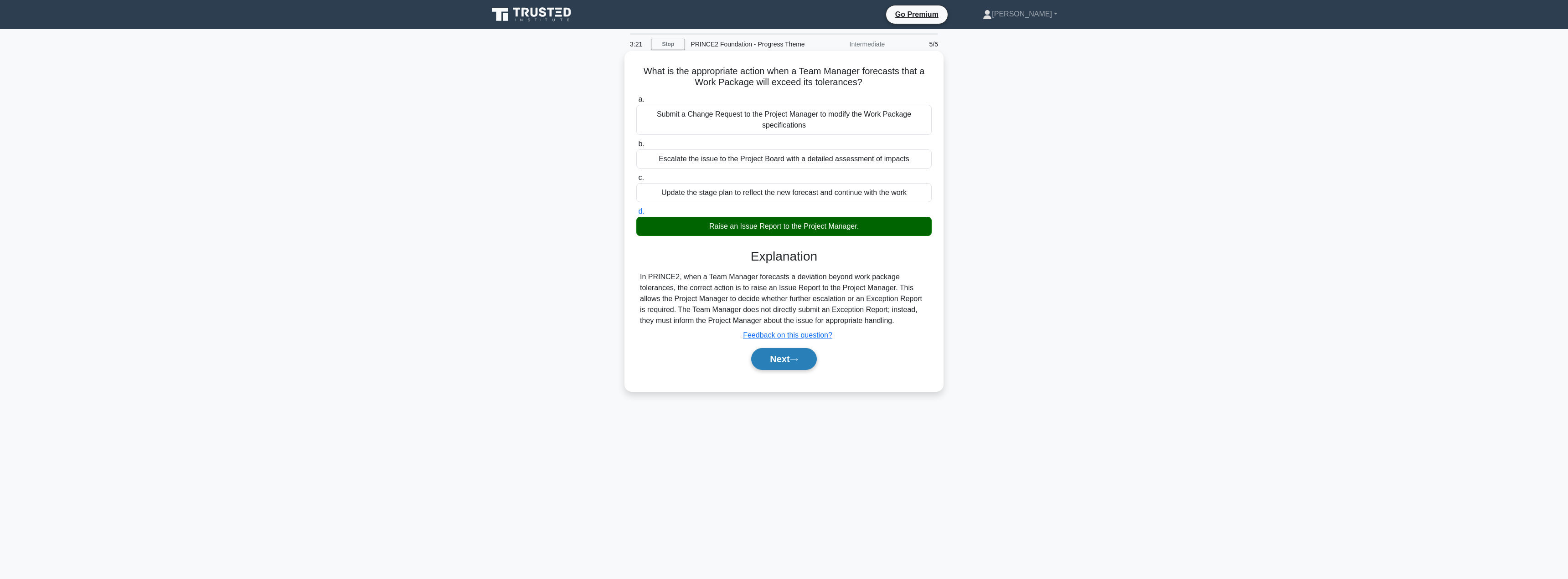
click at [767, 362] on button "Next" at bounding box center [783, 359] width 65 height 22
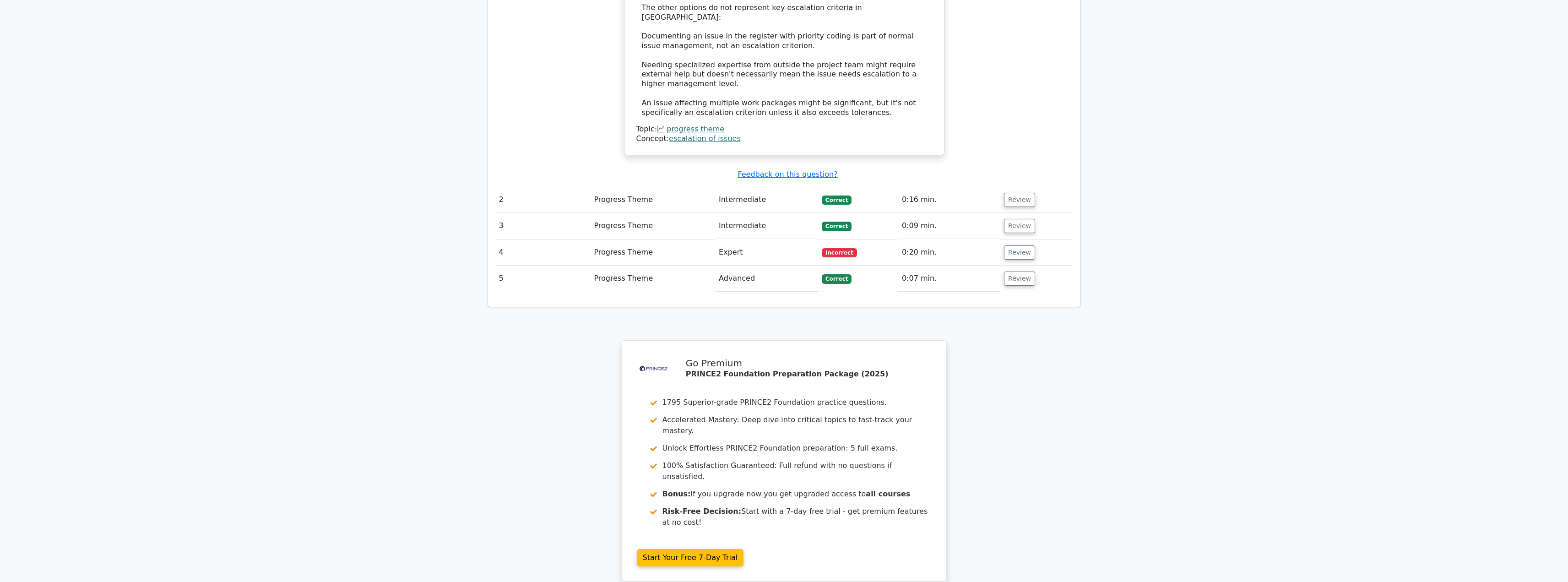
scroll to position [1132, 0]
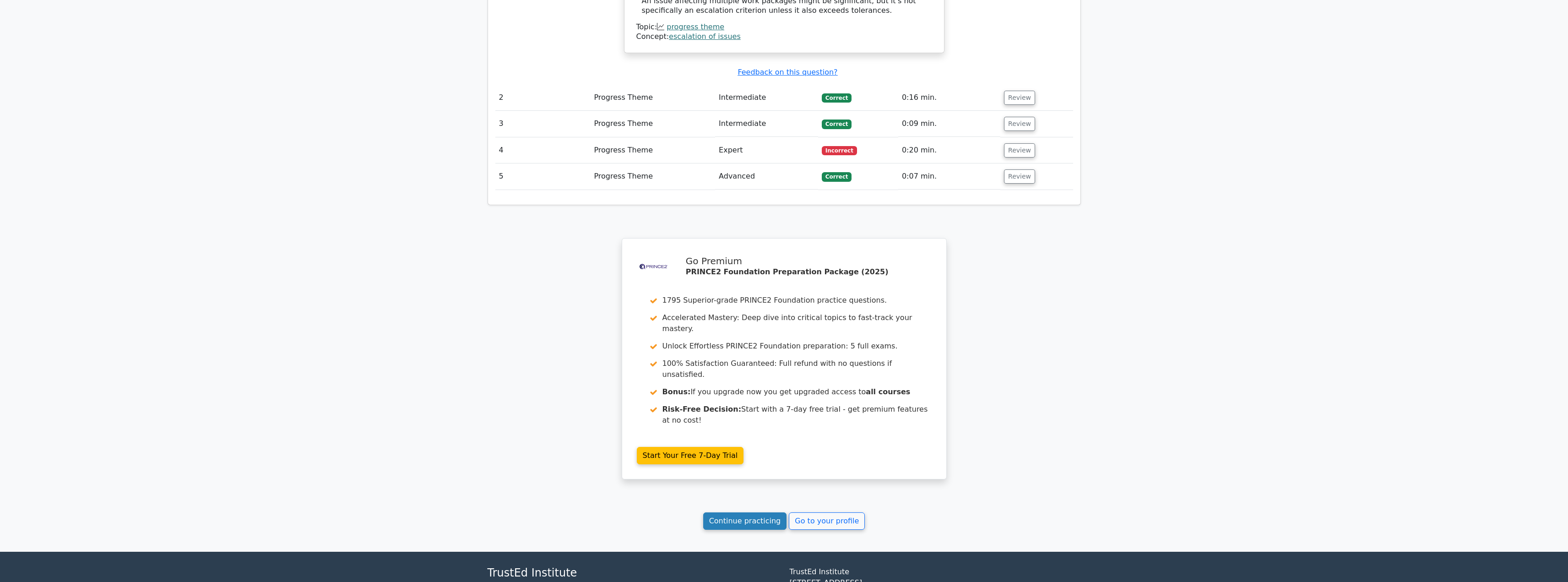
click at [742, 512] on link "Continue practicing" at bounding box center [745, 521] width 84 height 17
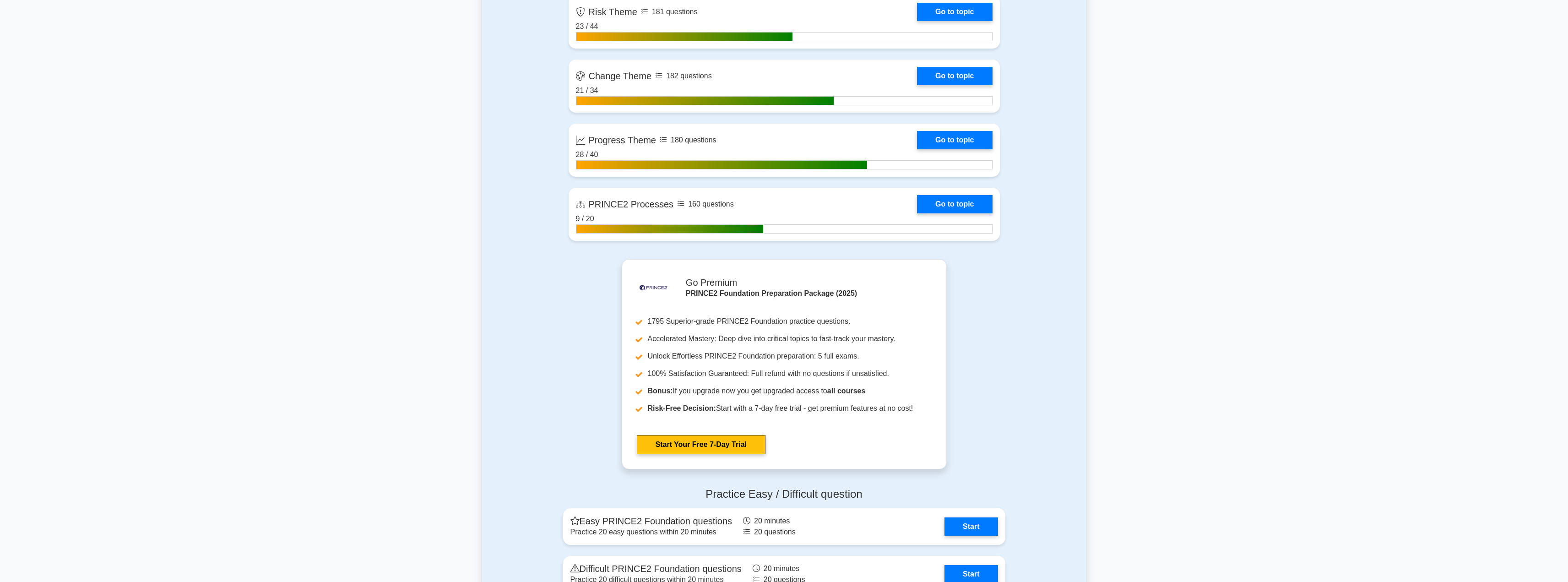
scroll to position [1090, 0]
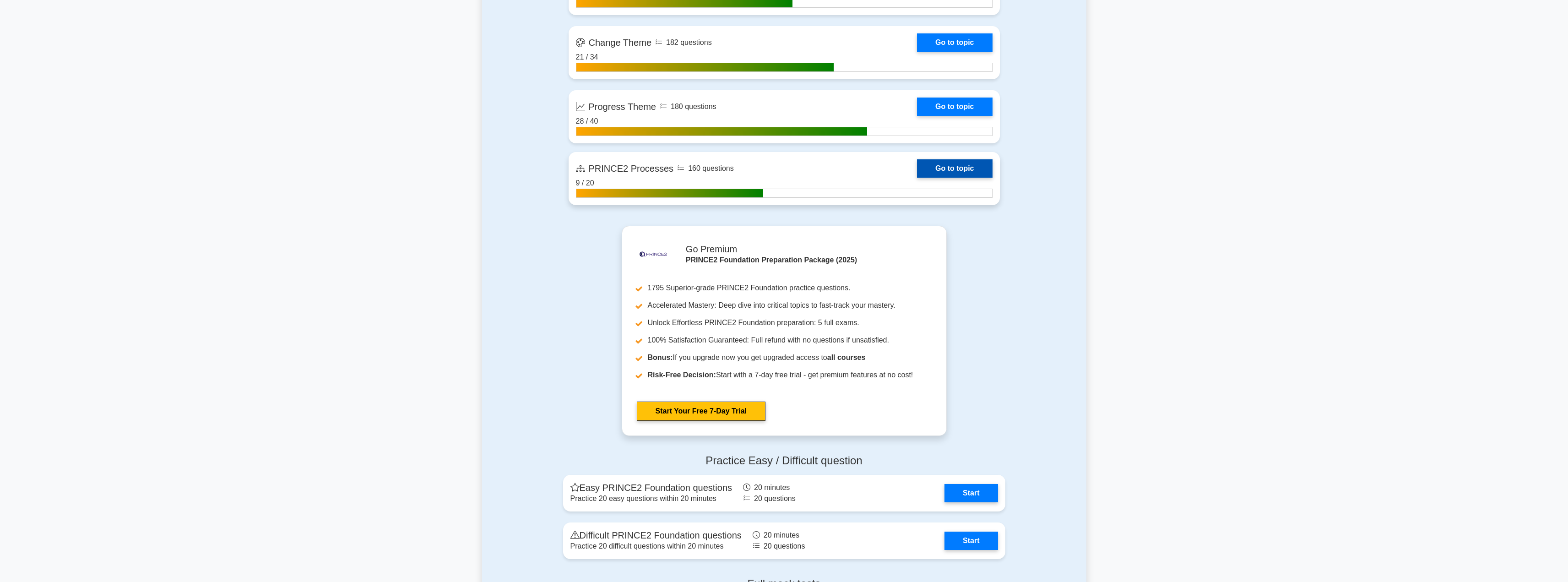
click at [946, 178] on link "Go to topic" at bounding box center [954, 169] width 75 height 18
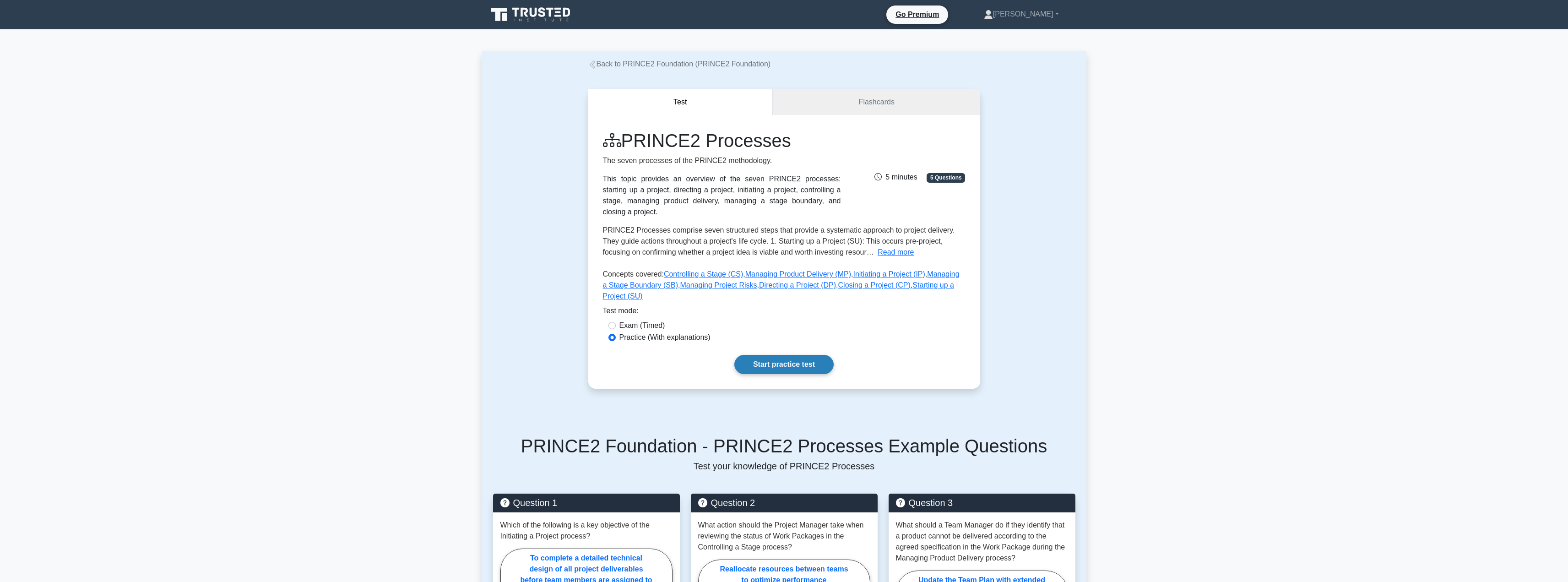
click at [781, 355] on link "Start practice test" at bounding box center [784, 364] width 99 height 19
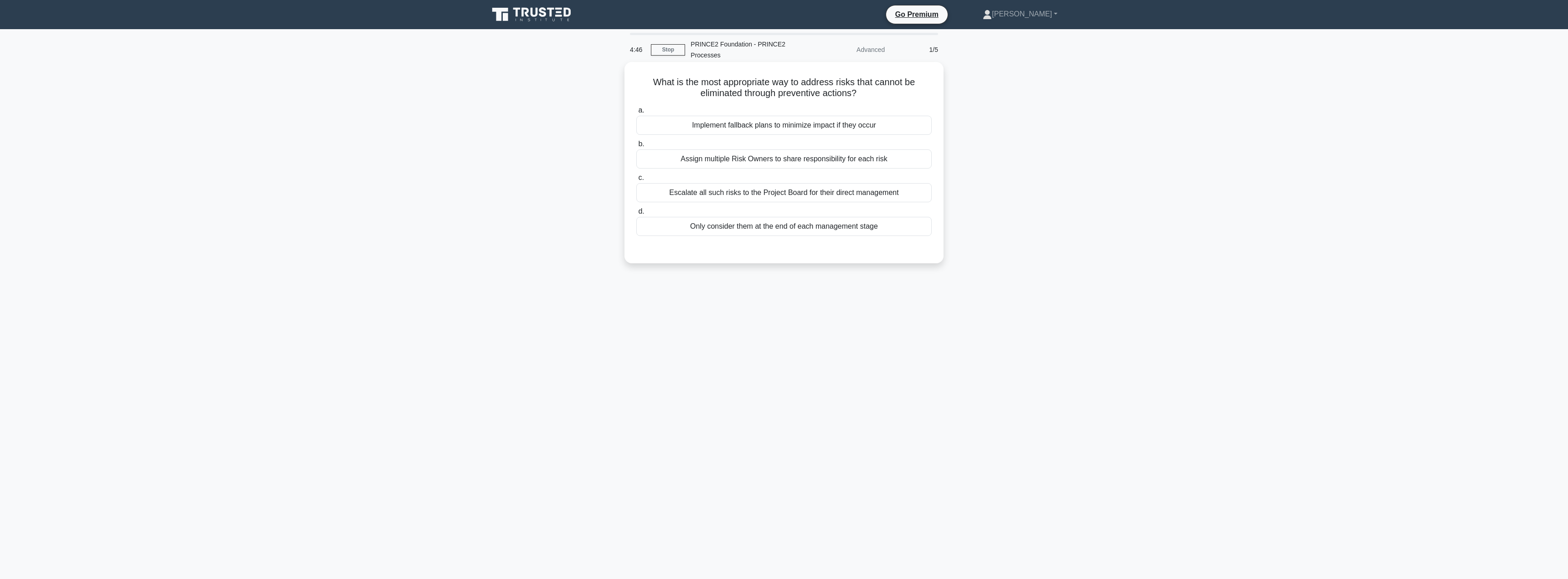
click at [747, 192] on div "Escalate all such risks to the Project Board for their direct management" at bounding box center [783, 192] width 295 height 19
click at [636, 181] on input "c. Escalate all such risks to the Project Board for their direct management" at bounding box center [636, 178] width 0 height 6
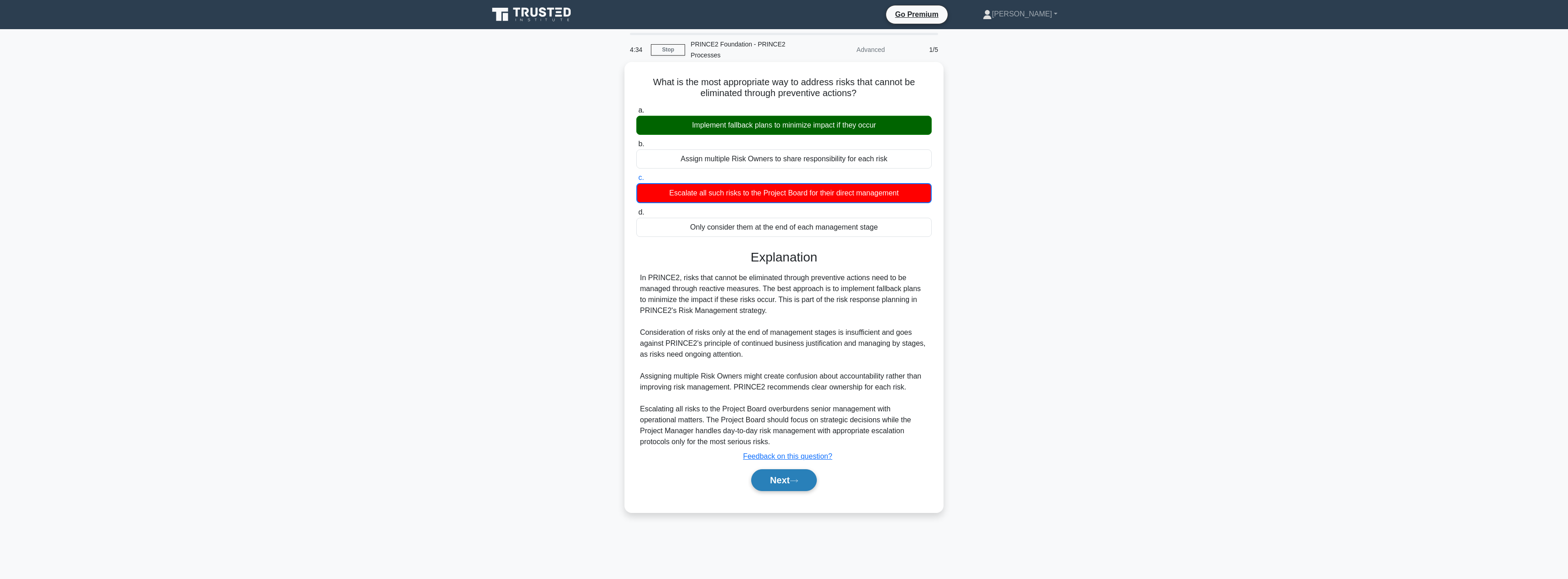
click at [770, 479] on button "Next" at bounding box center [783, 480] width 65 height 22
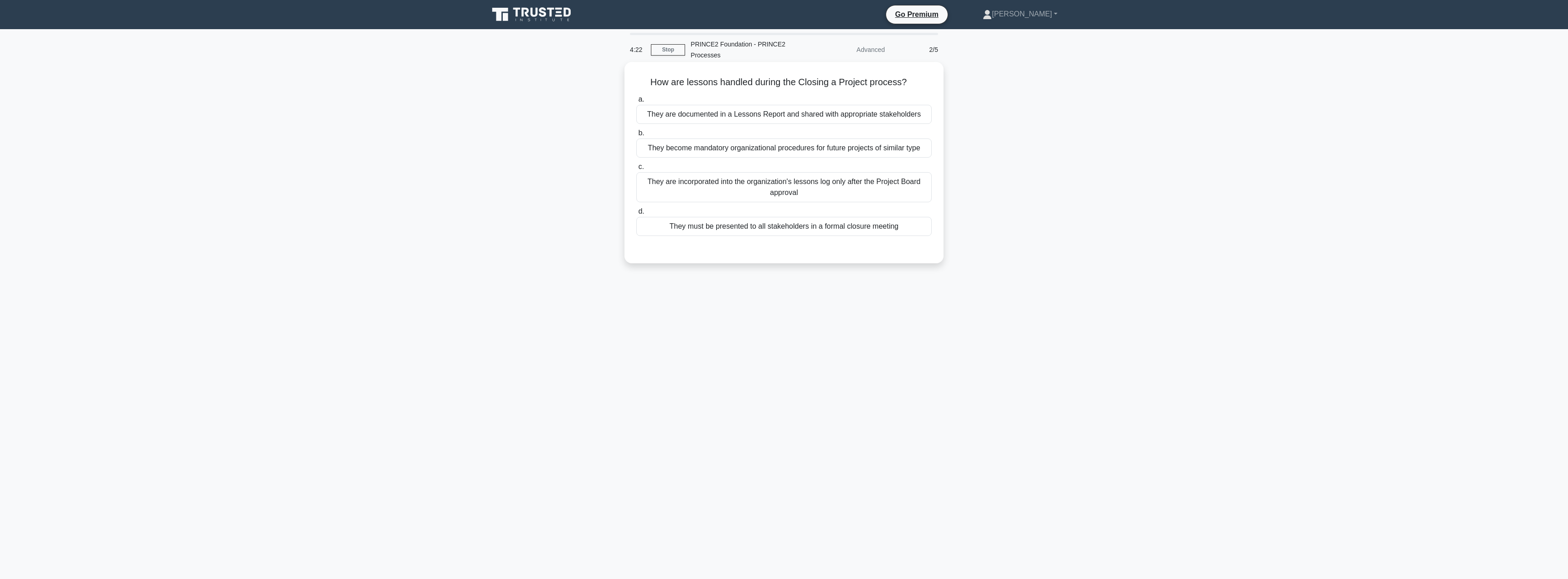
click at [828, 112] on div "They are documented in a Lessons Report and shared with appropriate stakeholders" at bounding box center [783, 114] width 295 height 19
click at [636, 102] on input "a. They are documented in a Lessons Report and shared with appropriate stakehol…" at bounding box center [636, 100] width 0 height 6
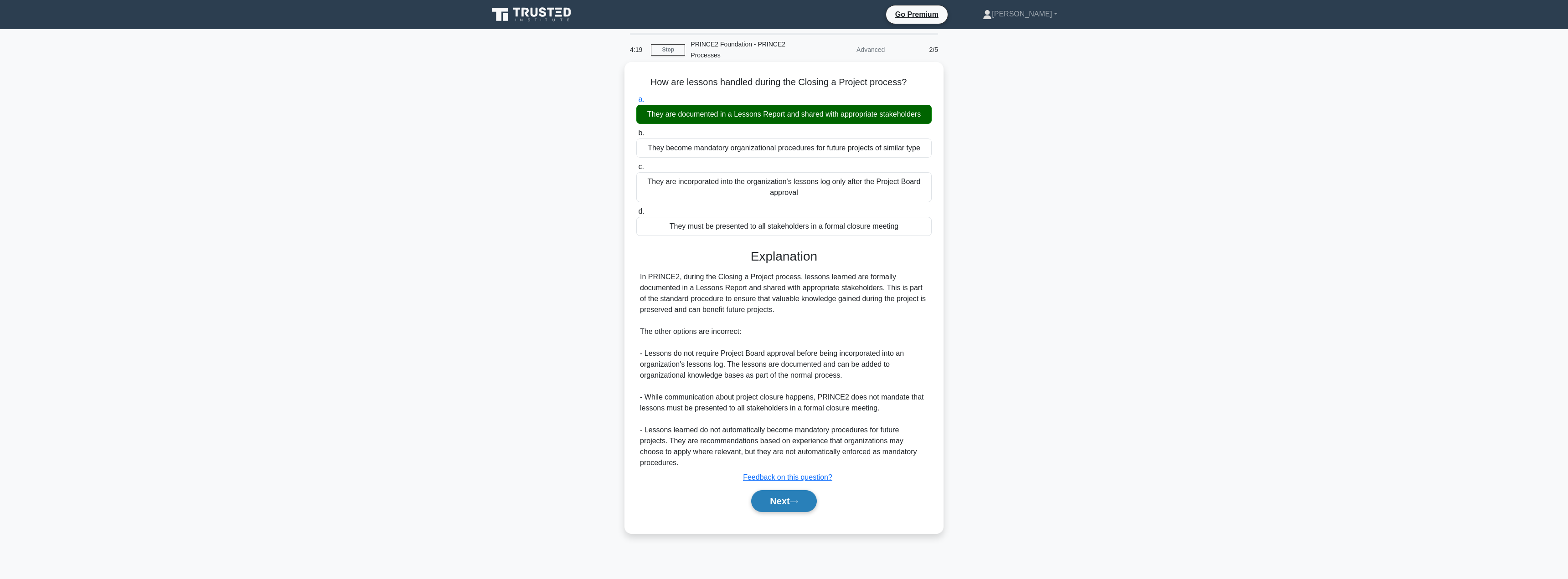
click at [776, 502] on button "Next" at bounding box center [783, 501] width 65 height 22
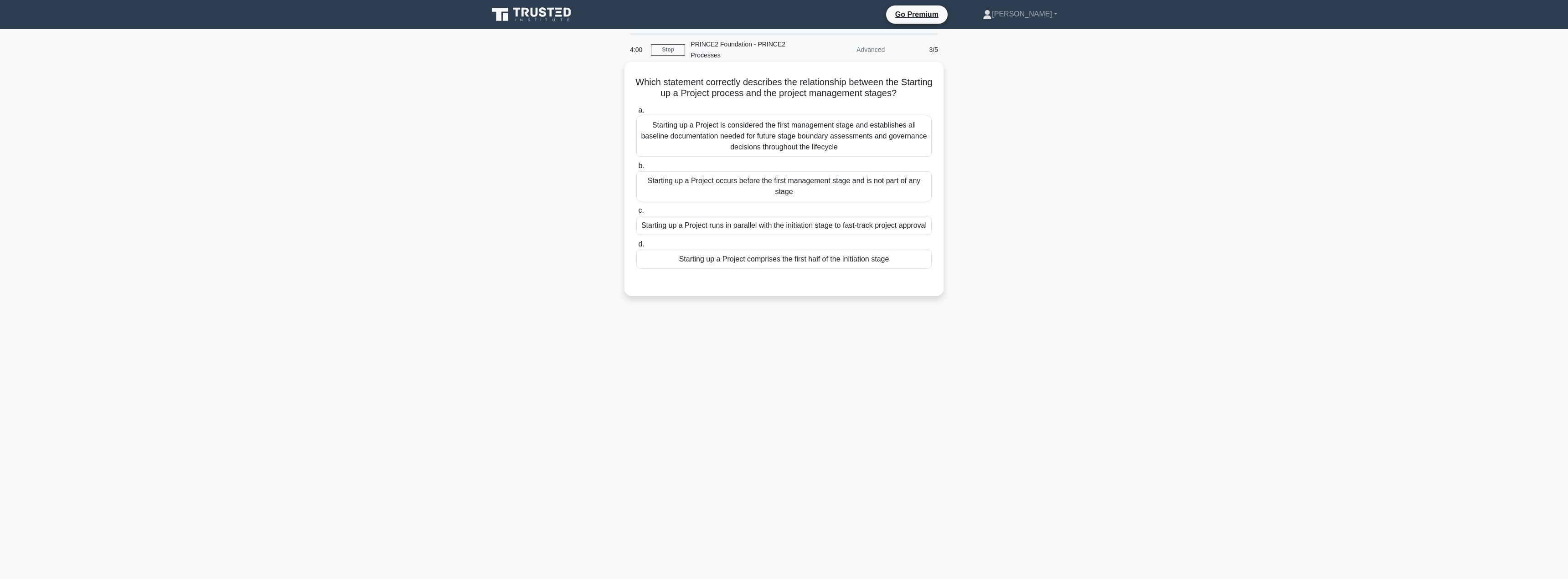
click at [712, 139] on div "Starting up a Project is considered the first management stage and establishes …" at bounding box center [783, 136] width 295 height 41
click at [636, 113] on input "a. Starting up a Project is considered the first management stage and establish…" at bounding box center [636, 111] width 0 height 6
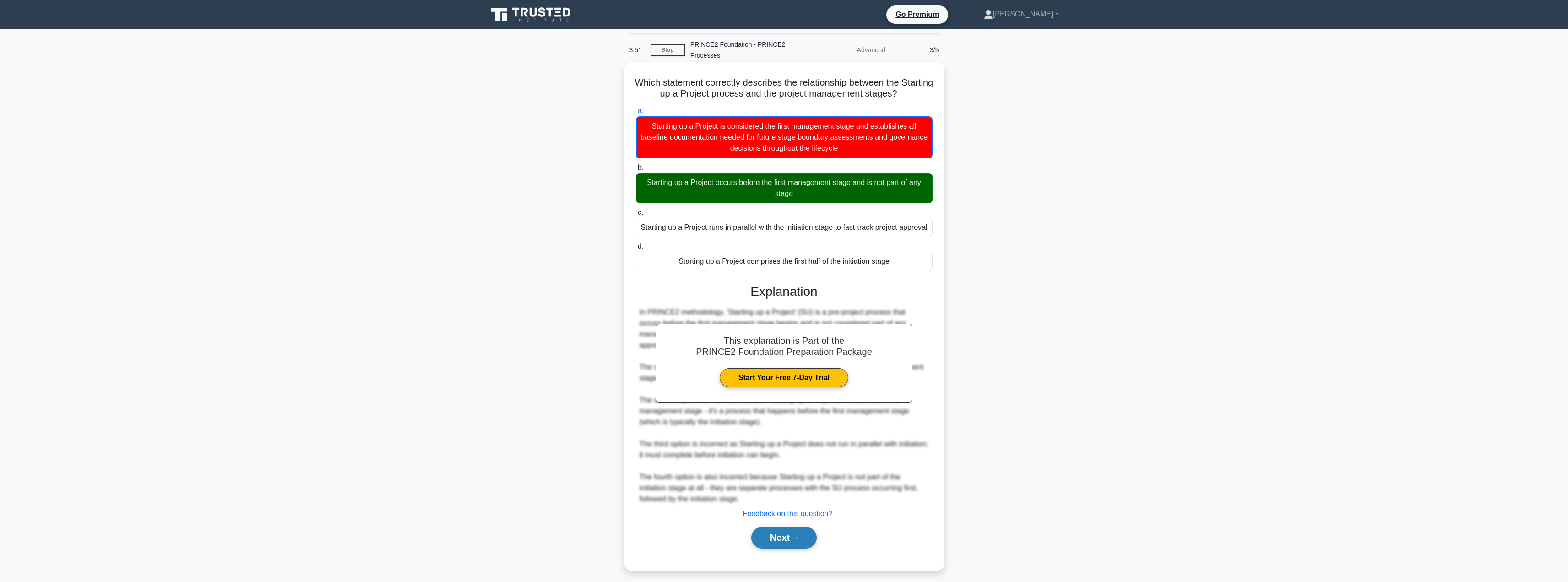
click at [774, 545] on button "Next" at bounding box center [784, 537] width 65 height 22
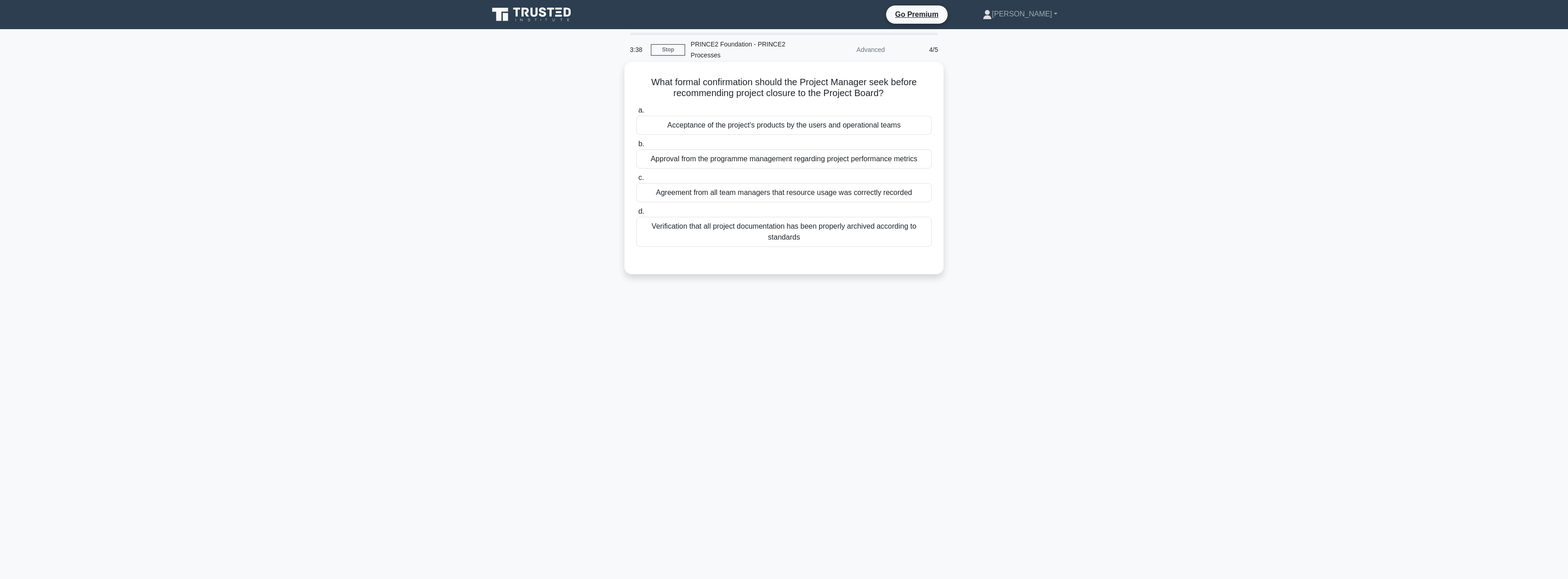
click at [775, 127] on div "Acceptance of the project's products by the users and operational teams" at bounding box center [783, 125] width 295 height 19
click at [636, 113] on input "a. Acceptance of the project's products by the users and operational teams" at bounding box center [636, 111] width 0 height 6
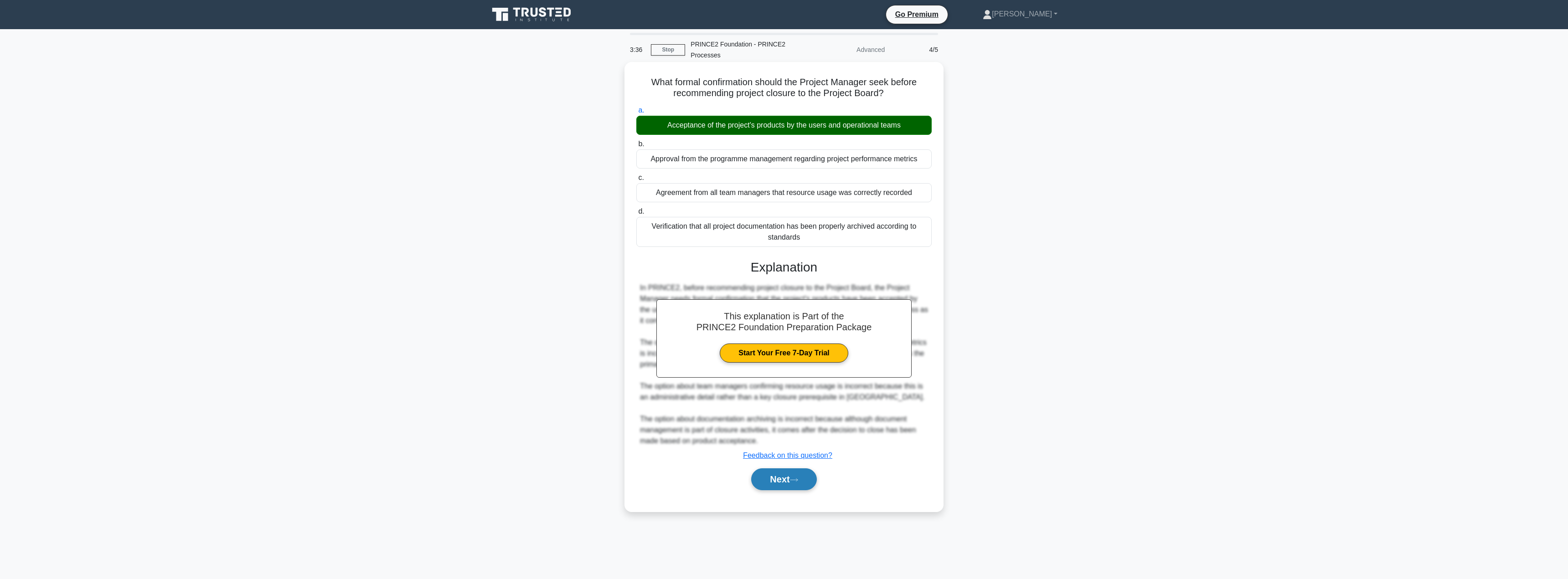
click at [769, 482] on button "Next" at bounding box center [783, 479] width 65 height 22
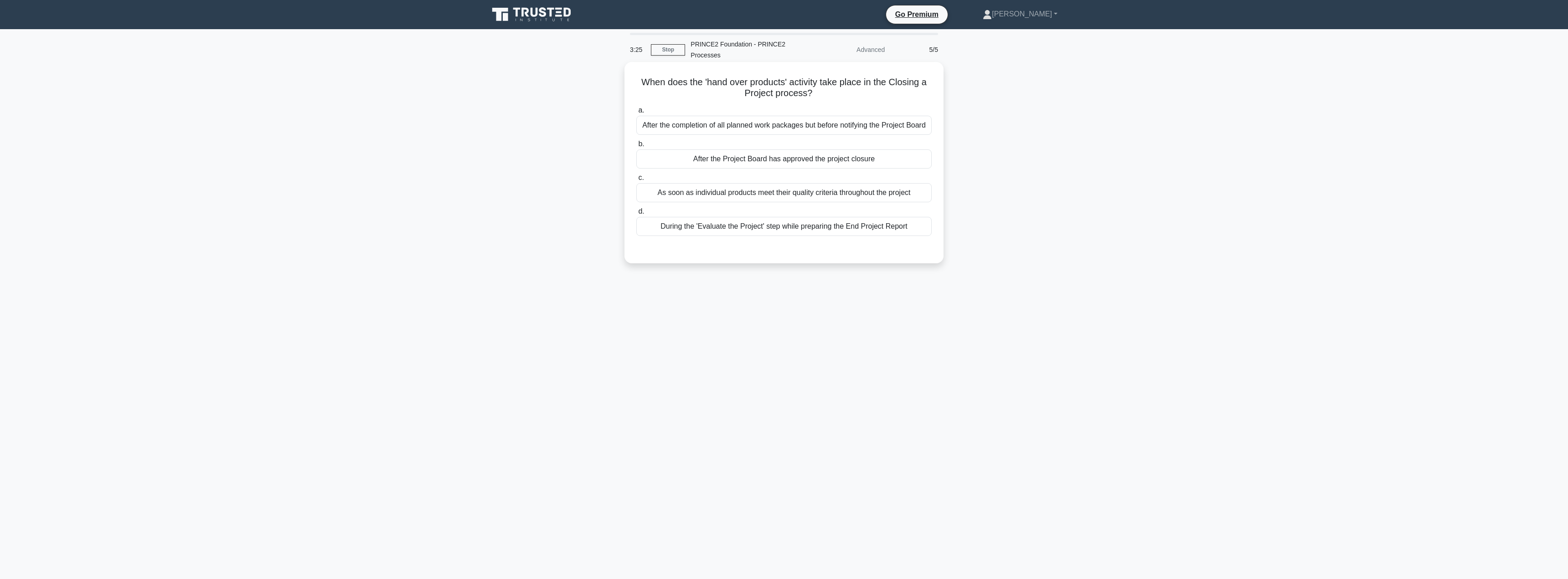
click at [739, 164] on div "After the Project Board has approved the project closure" at bounding box center [783, 159] width 295 height 19
click at [636, 147] on input "b. After the Project Board has approved the project closure" at bounding box center [636, 144] width 0 height 6
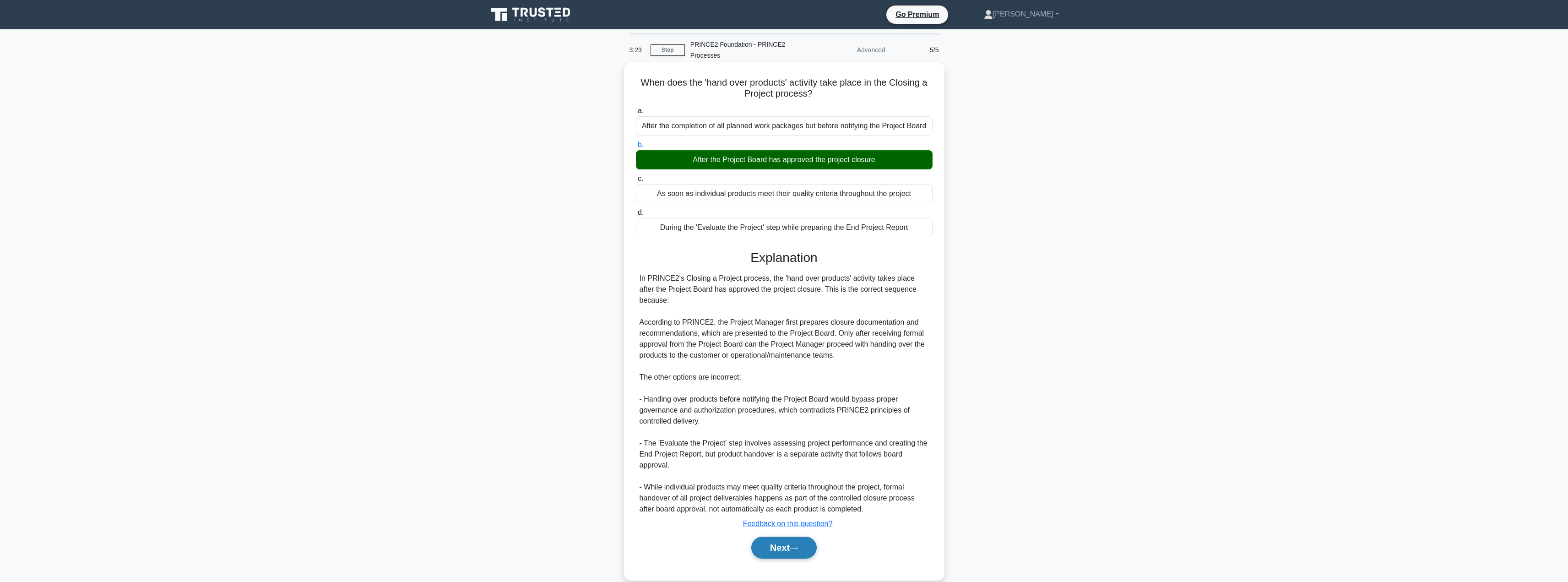
click at [771, 545] on button "Next" at bounding box center [784, 548] width 65 height 22
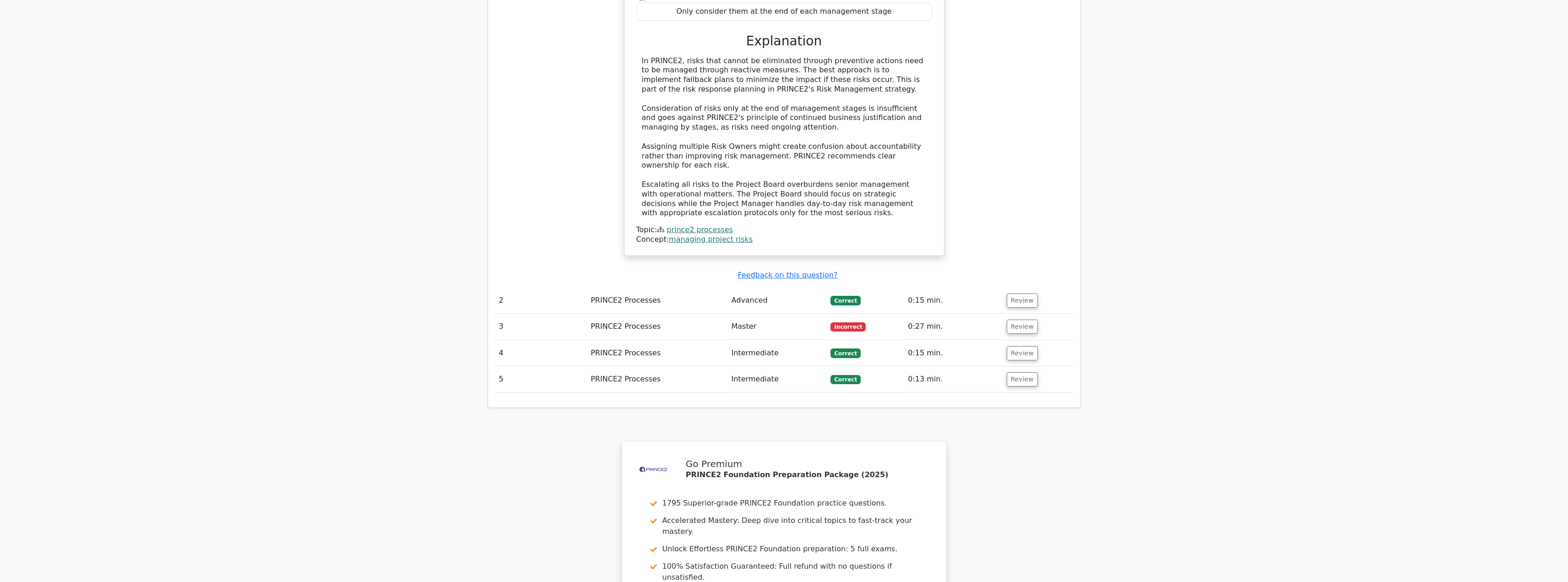
scroll to position [1103, 0]
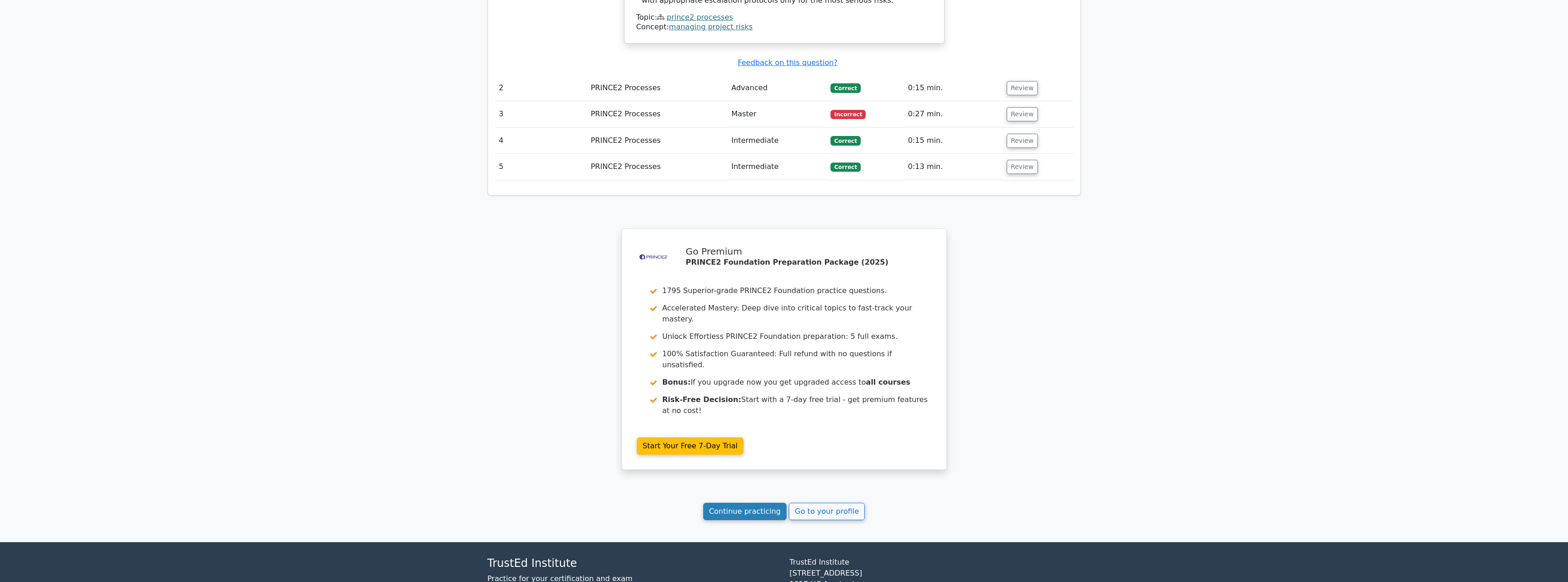
click at [746, 503] on link "Continue practicing" at bounding box center [745, 511] width 84 height 17
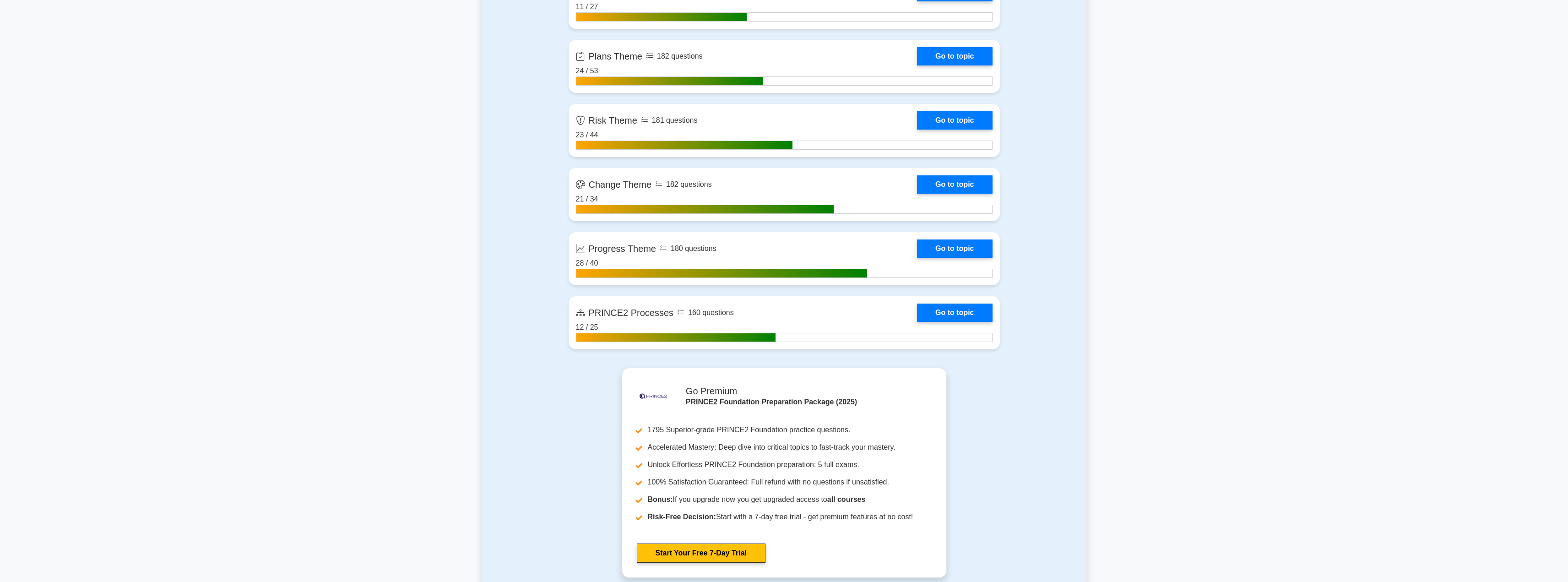
scroll to position [963, 0]
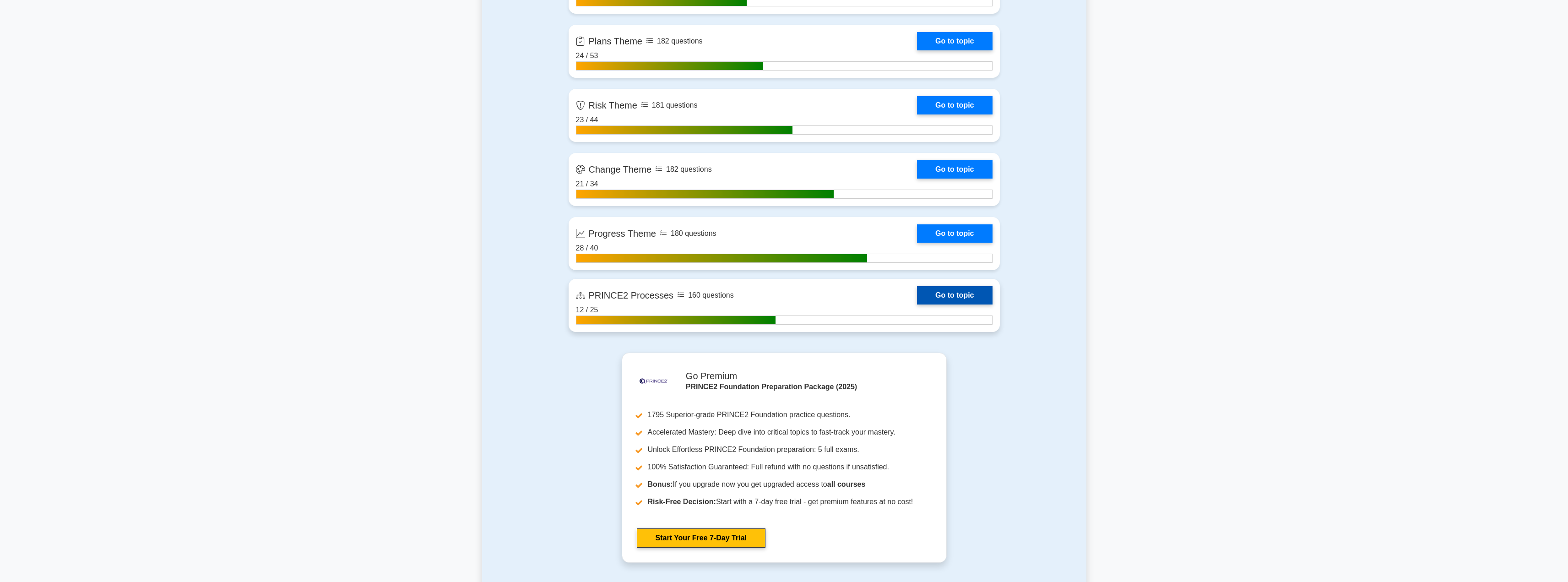
click at [950, 291] on link "Go to topic" at bounding box center [954, 295] width 75 height 18
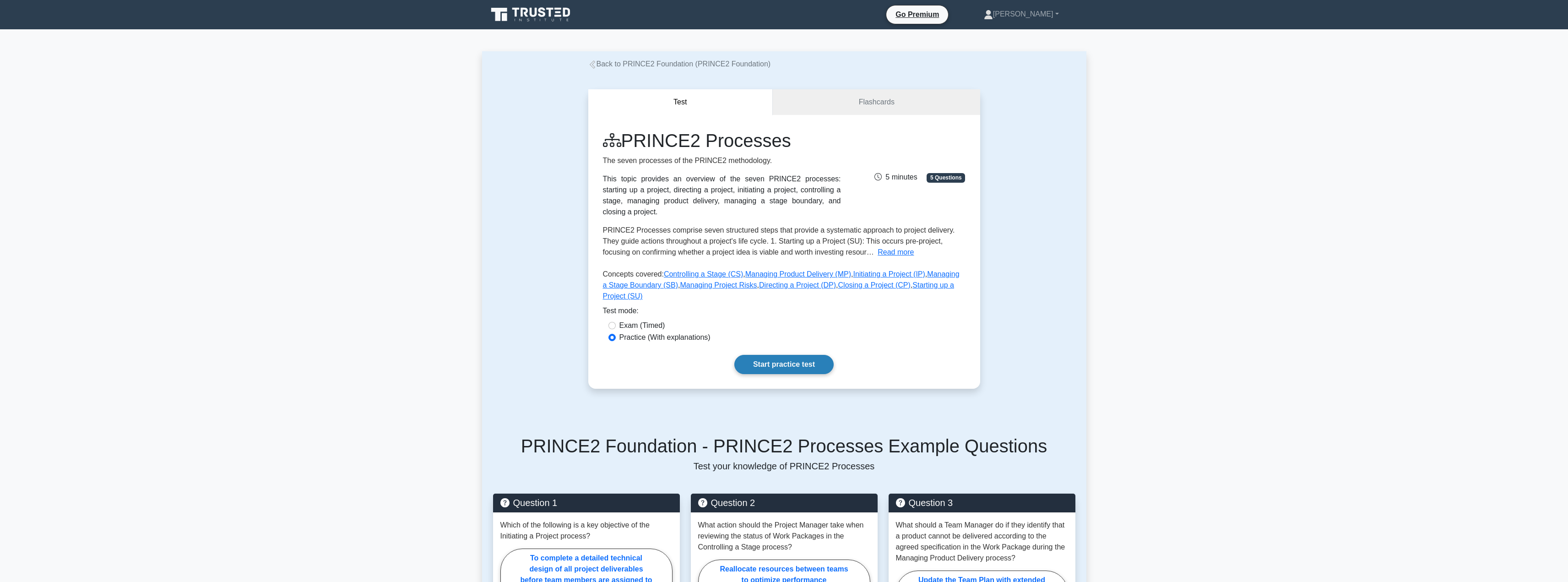
click at [816, 355] on link "Start practice test" at bounding box center [784, 364] width 99 height 19
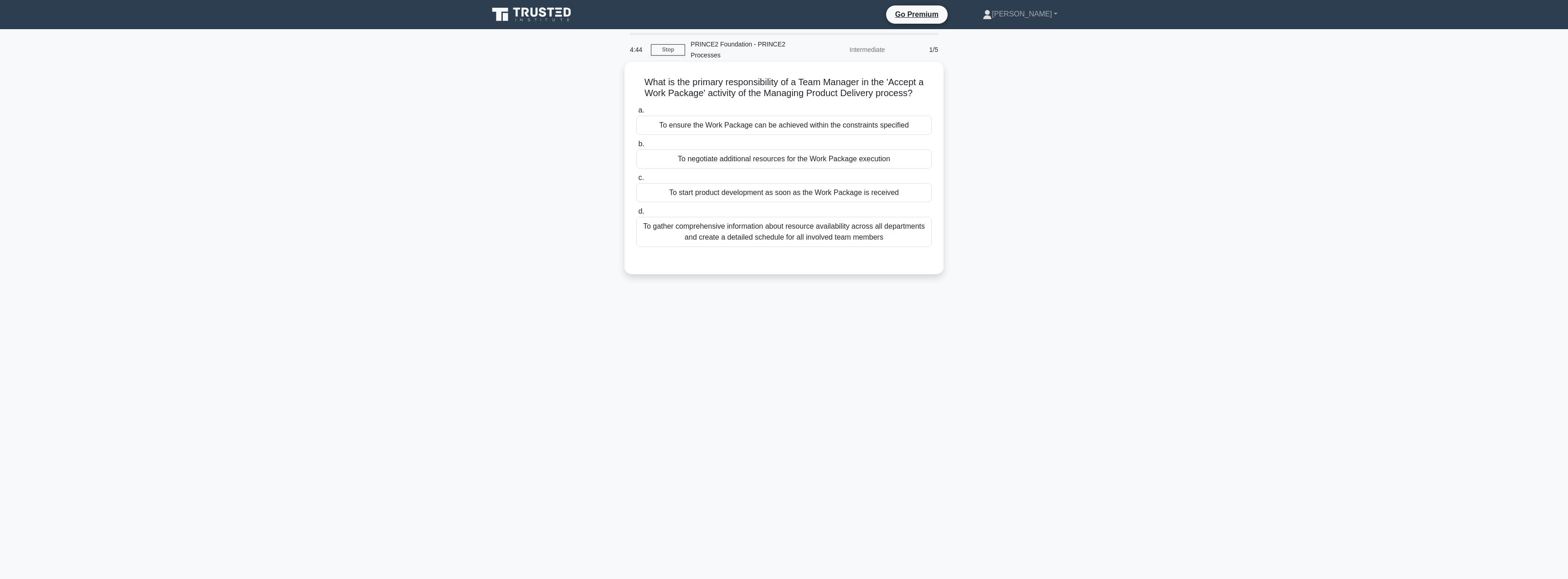
click at [710, 235] on div "To gather comprehensive information about resource availability across all depa…" at bounding box center [783, 231] width 295 height 30
click at [636, 215] on input "d. To gather comprehensive information about resource availability across all d…" at bounding box center [636, 212] width 0 height 6
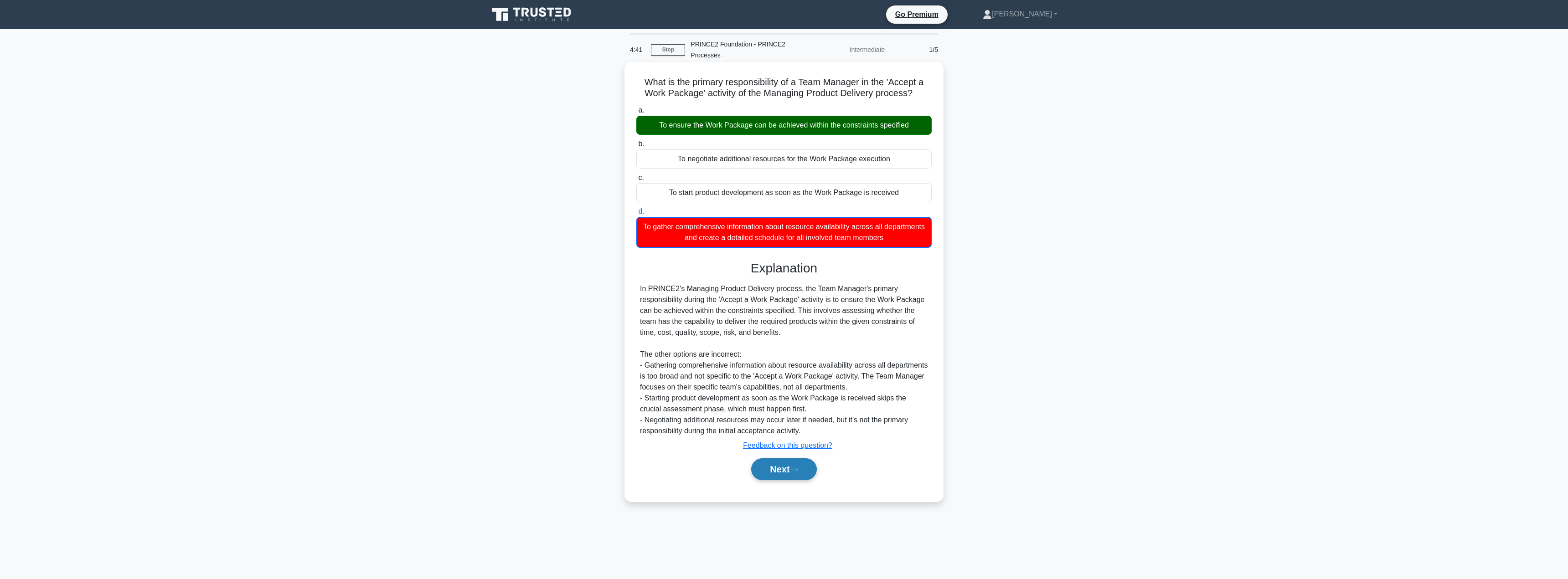
click at [781, 471] on button "Next" at bounding box center [783, 469] width 65 height 22
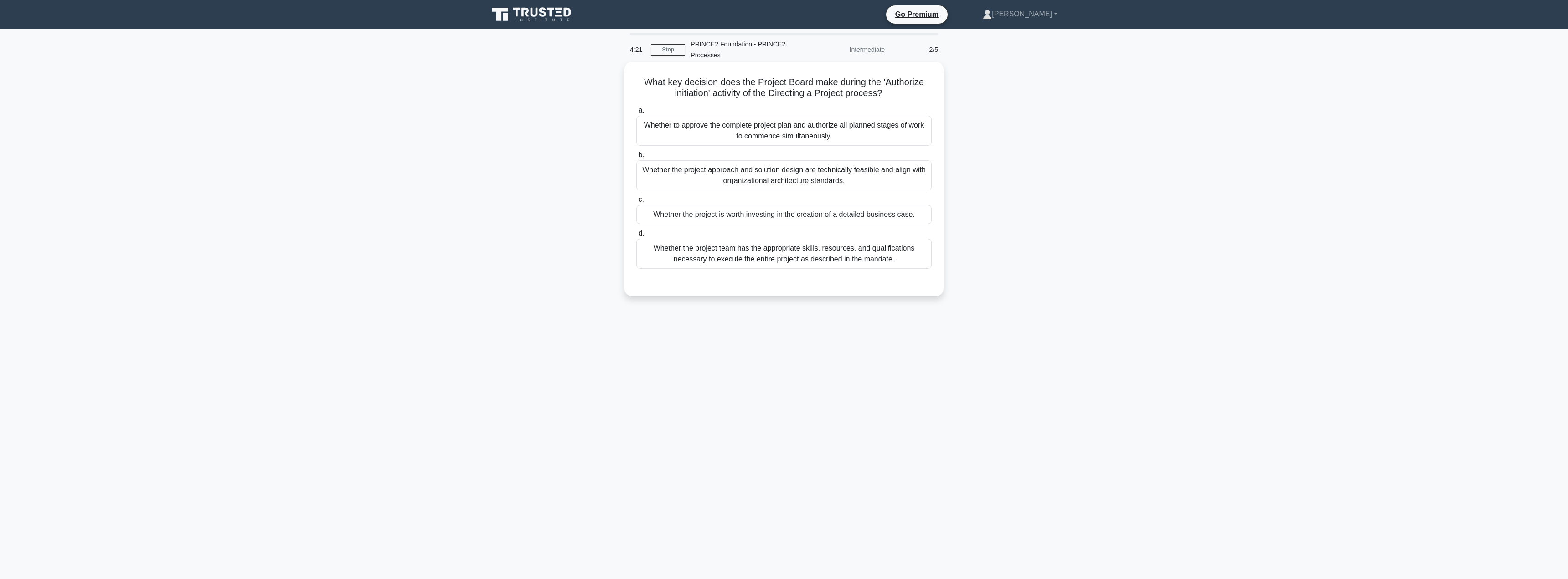
click at [712, 215] on div "Whether the project is worth investing in the creation of a detailed business c…" at bounding box center [783, 214] width 295 height 19
click at [636, 203] on input "c. Whether the project is worth investing in the creation of a detailed busines…" at bounding box center [636, 199] width 0 height 6
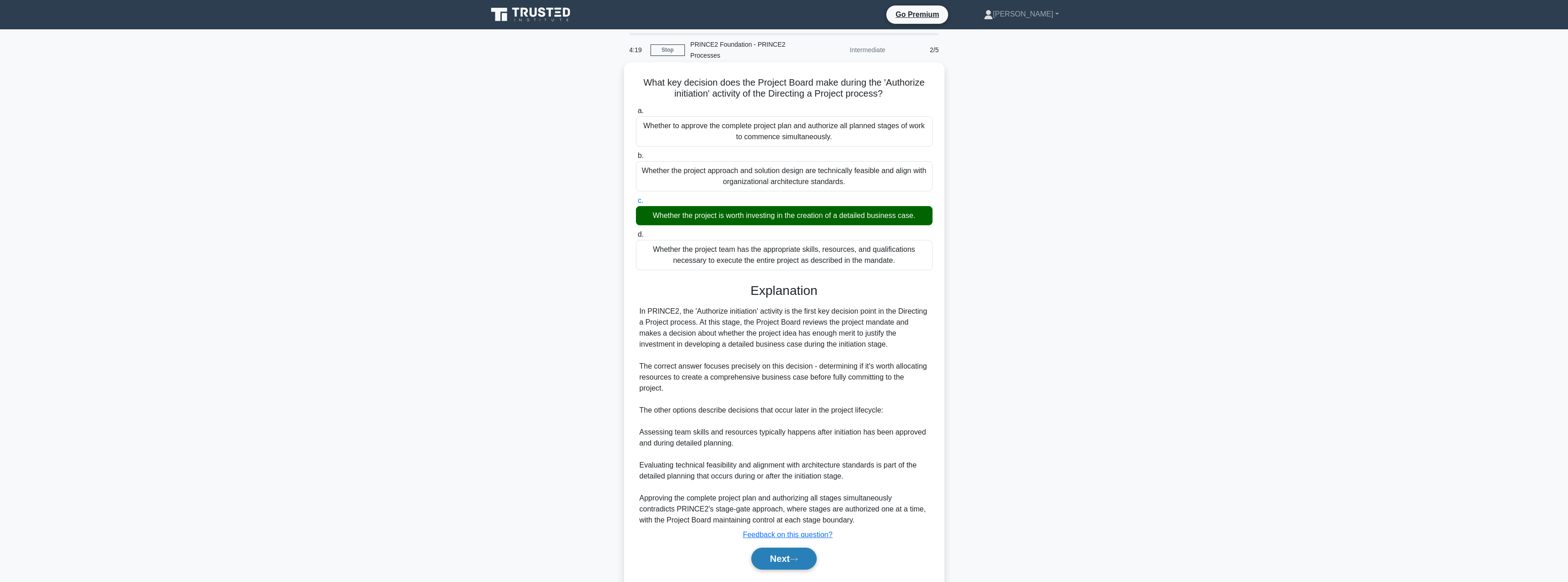
click at [773, 549] on button "Next" at bounding box center [784, 559] width 65 height 22
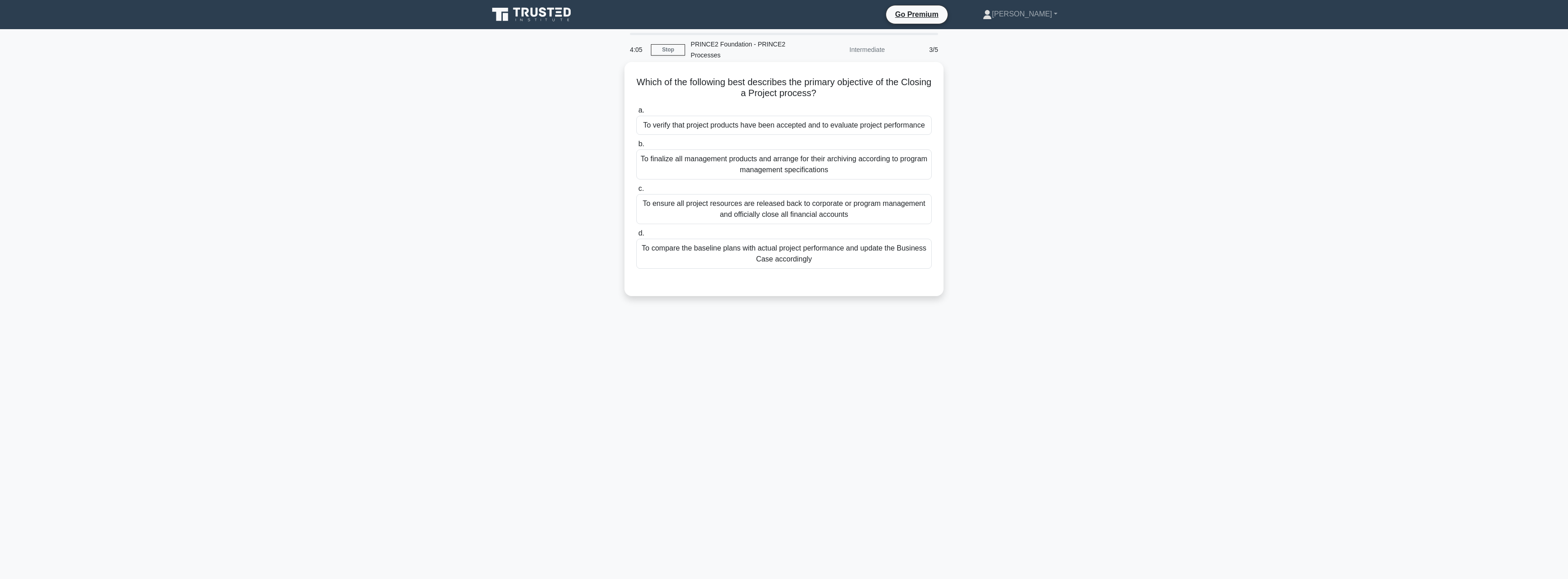
click at [696, 261] on div "To compare the baseline plans with actual project performance and update the Bu…" at bounding box center [783, 253] width 295 height 30
click at [636, 237] on input "d. To compare the baseline plans with actual project performance and update the…" at bounding box center [636, 234] width 0 height 6
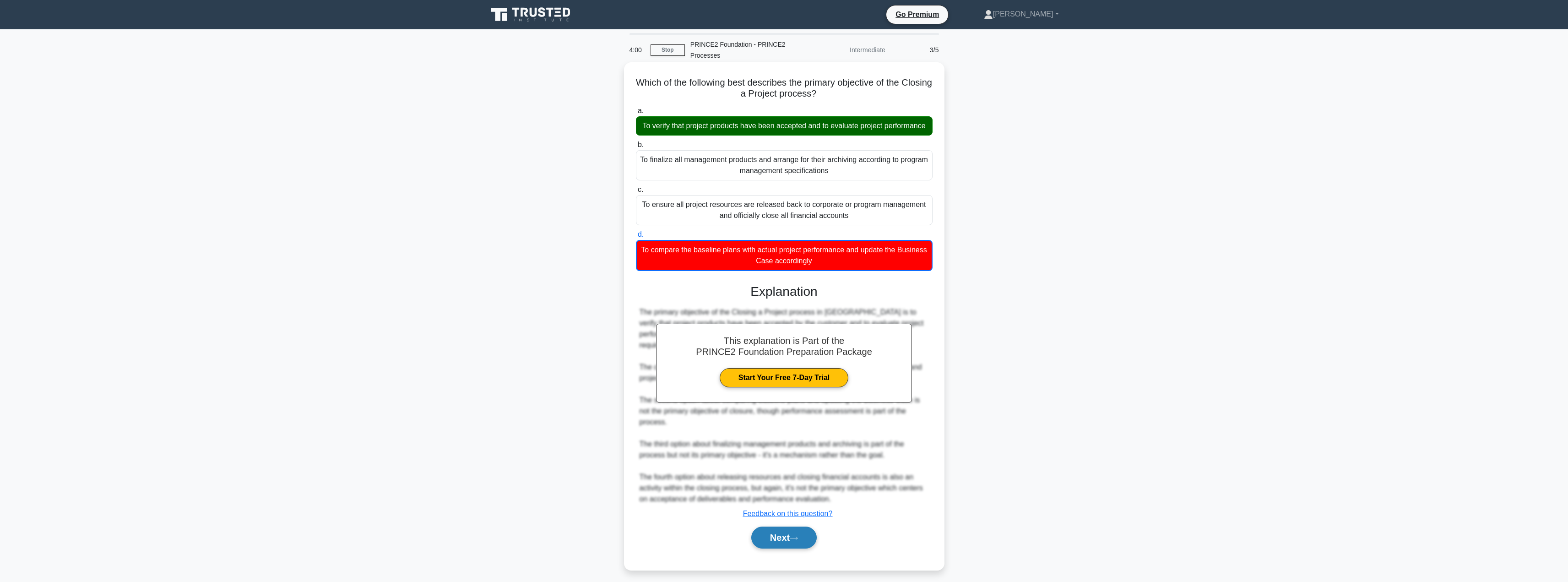
click at [774, 548] on button "Next" at bounding box center [784, 537] width 65 height 22
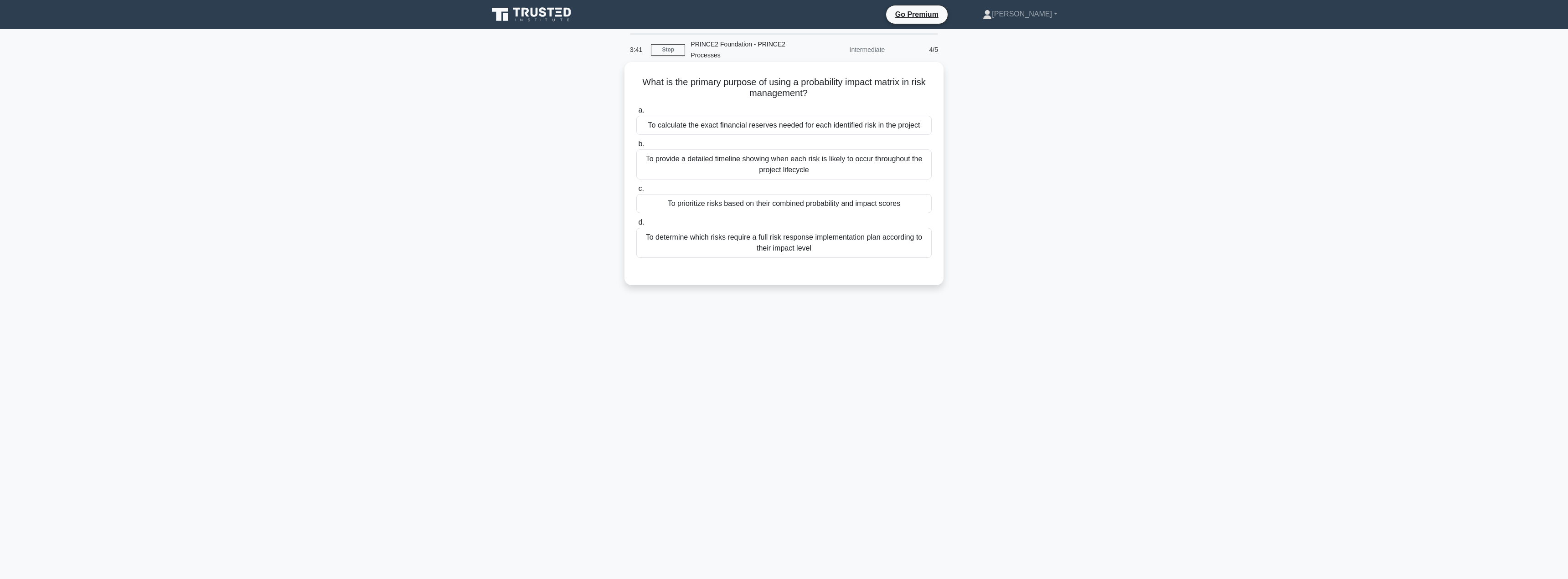
click at [725, 240] on div "To determine which risks require a full risk response implementation plan accor…" at bounding box center [783, 242] width 295 height 30
click at [636, 226] on input "d. To determine which risks require a full risk response implementation plan ac…" at bounding box center [636, 223] width 0 height 6
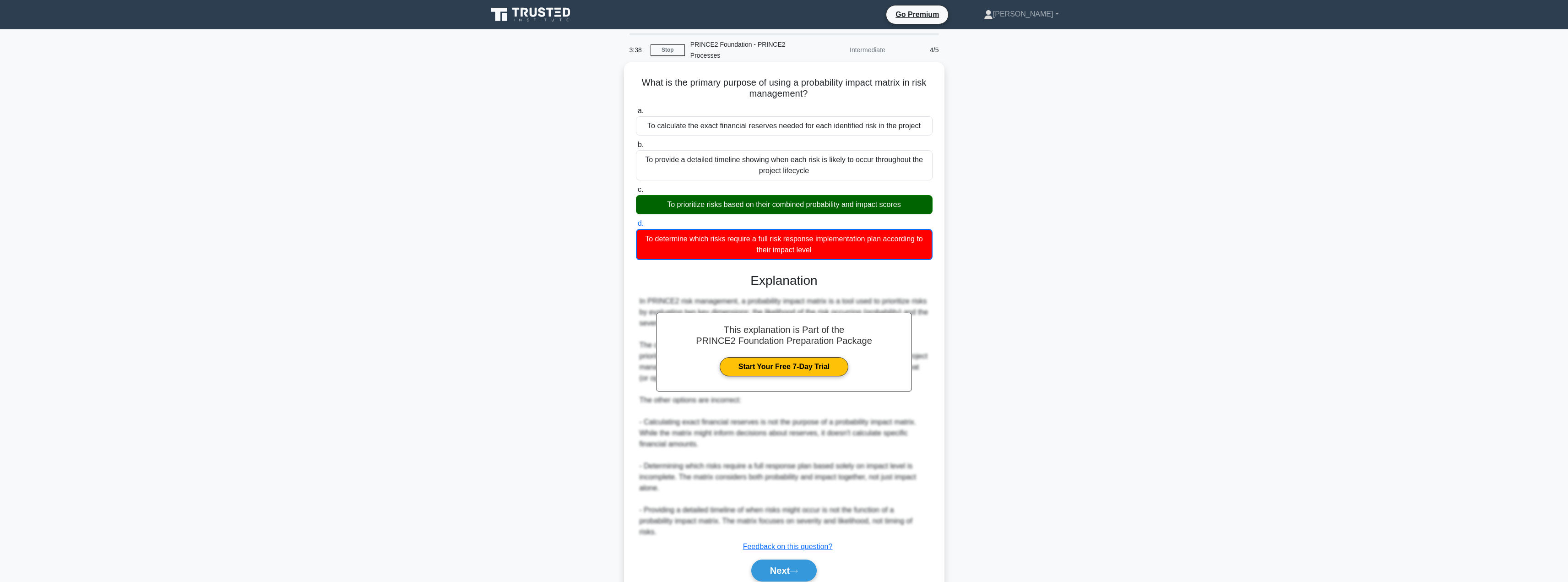
scroll to position [39, 0]
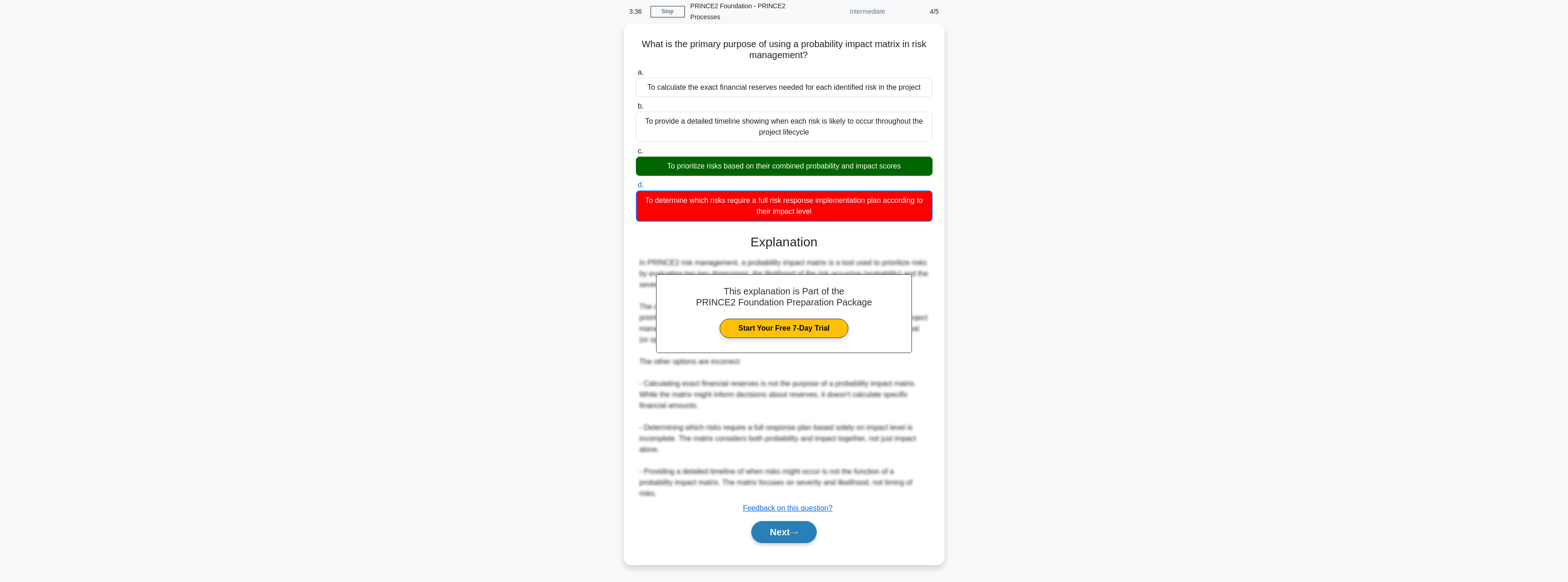
click at [767, 525] on button "Next" at bounding box center [784, 532] width 65 height 22
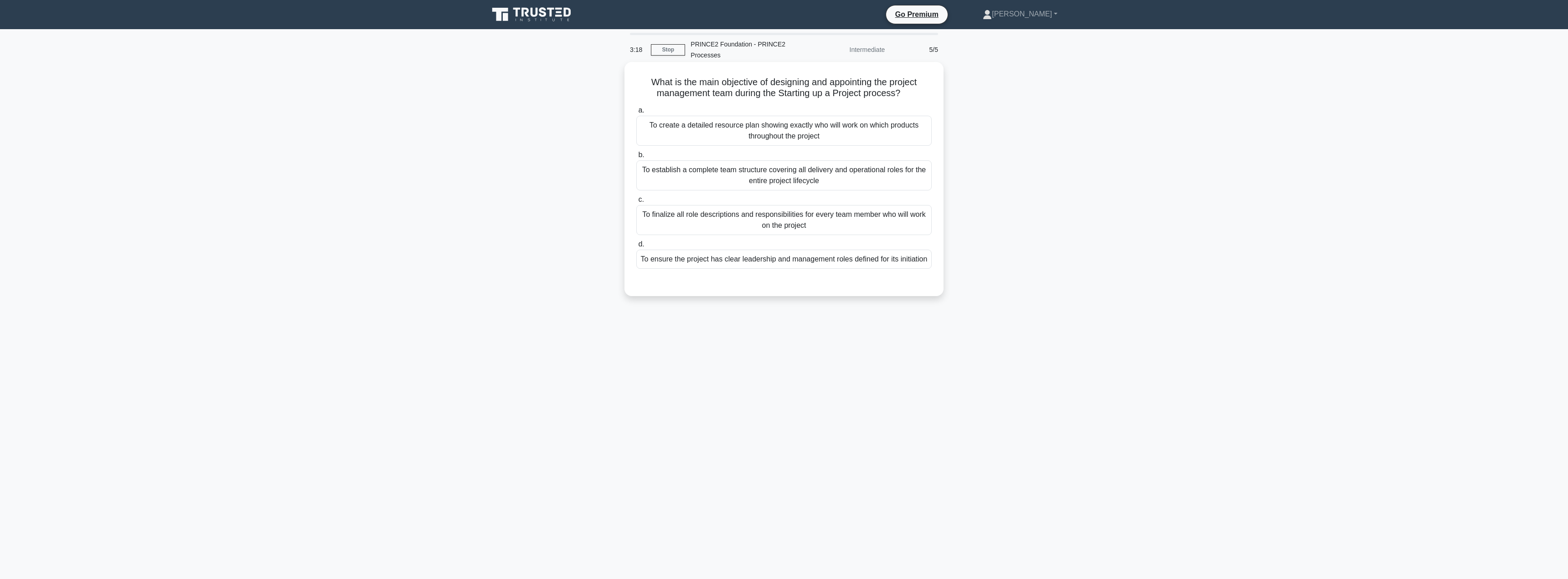
click at [702, 217] on div "To finalize all role descriptions and responsibilities for every team member wh…" at bounding box center [783, 220] width 295 height 30
click at [636, 203] on input "c. To finalize all role descriptions and responsibilities for every team member…" at bounding box center [636, 199] width 0 height 6
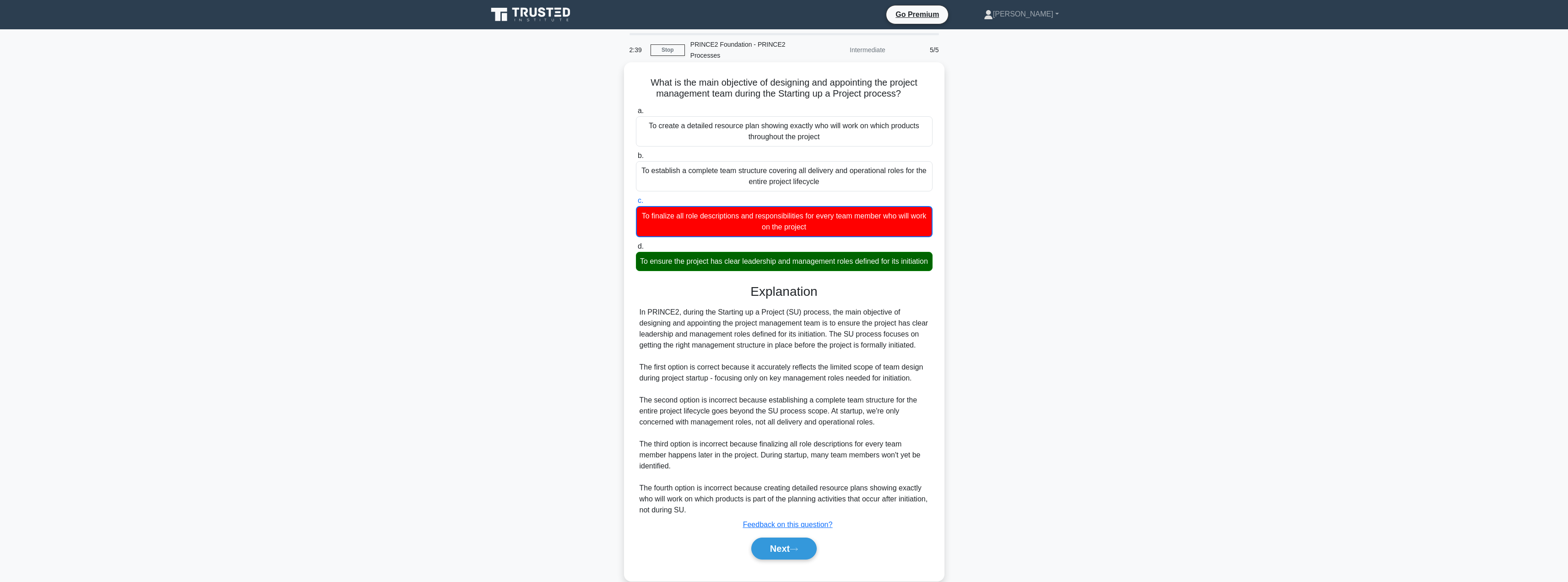
scroll to position [28, 0]
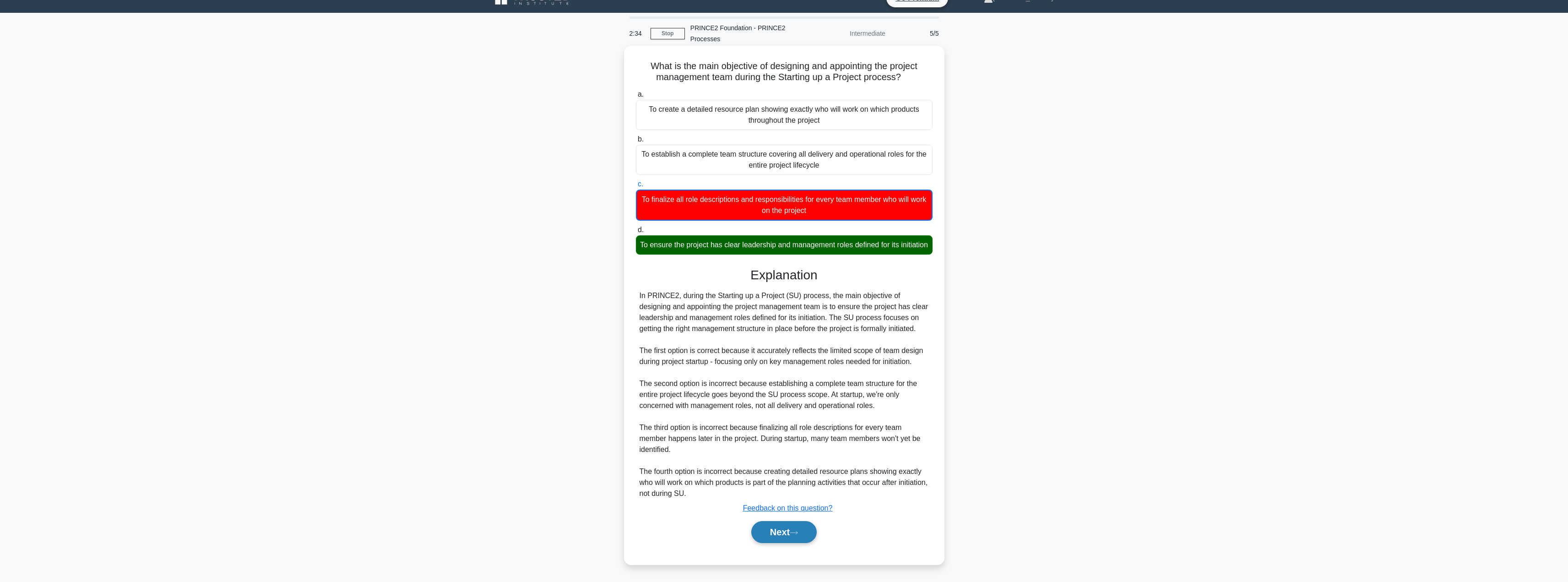
click at [760, 535] on button "Next" at bounding box center [784, 532] width 65 height 22
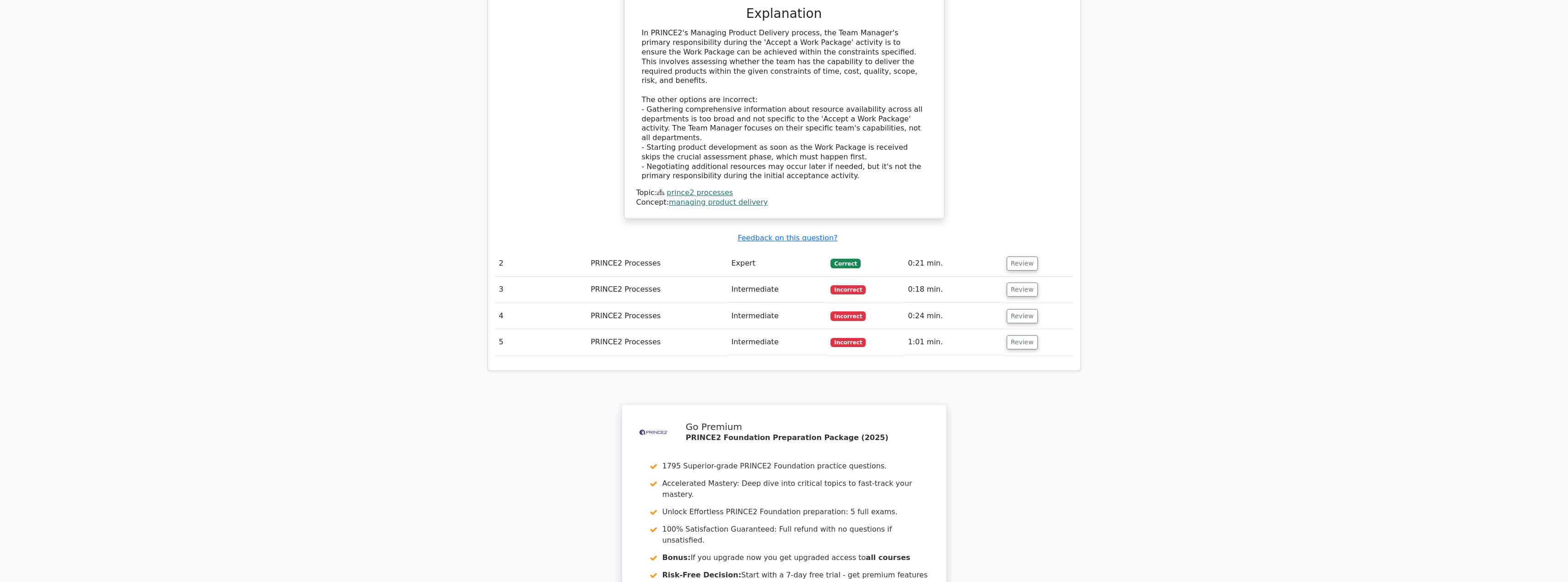
scroll to position [1094, 0]
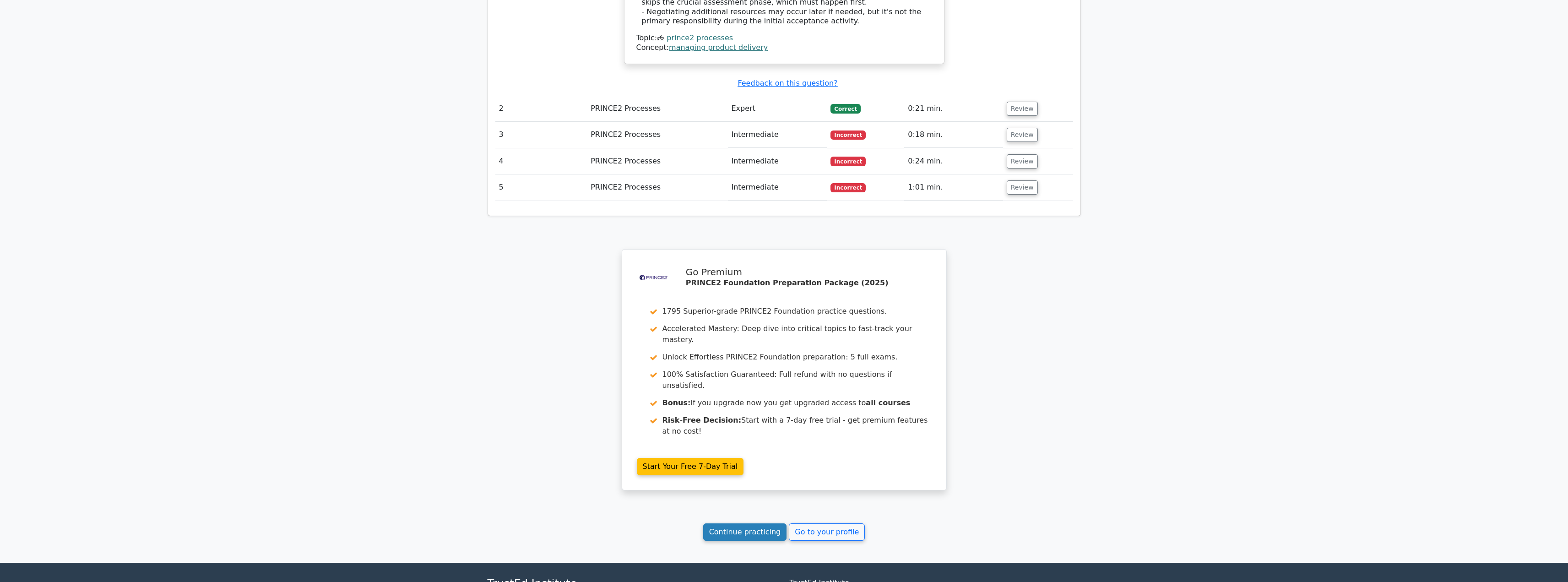
click at [743, 523] on link "Continue practicing" at bounding box center [745, 532] width 84 height 17
